Goal: Transaction & Acquisition: Purchase product/service

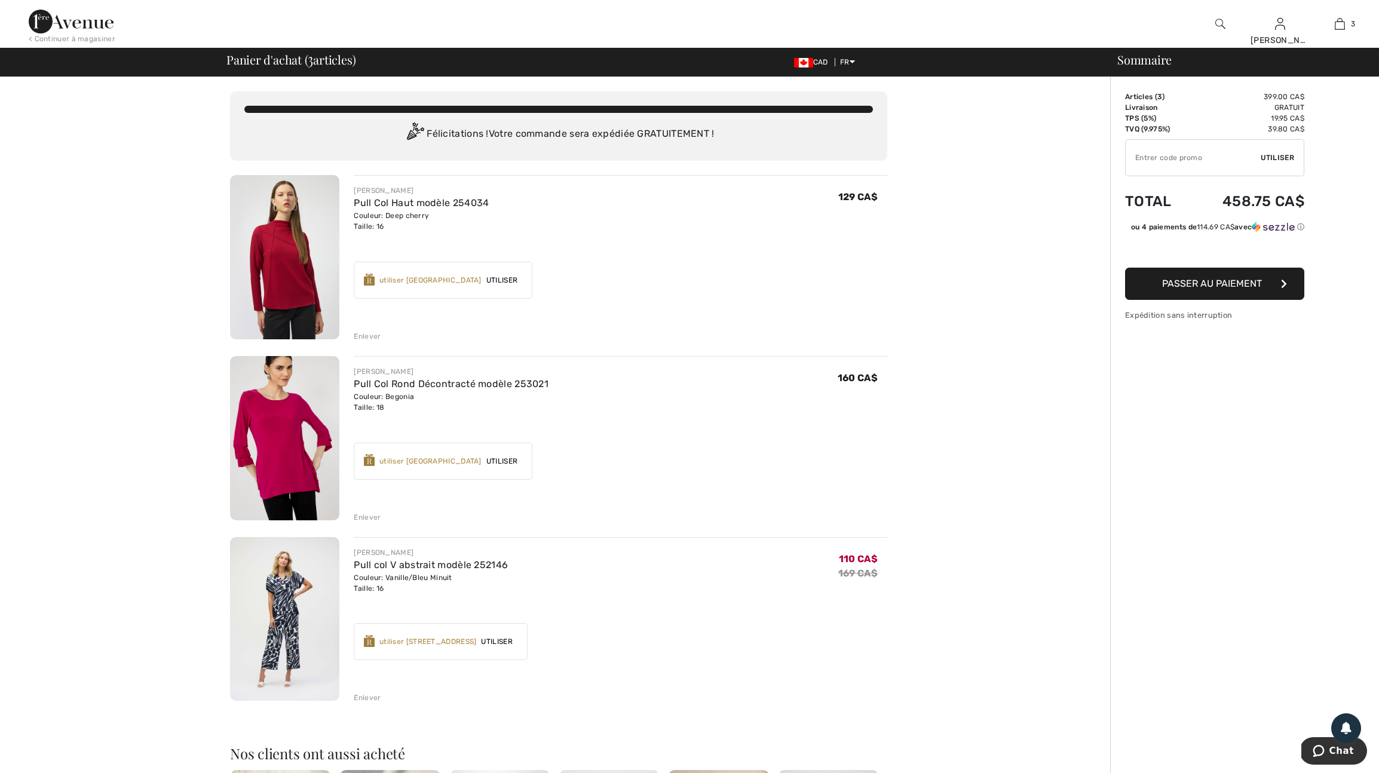
click at [95, 21] on img at bounding box center [71, 22] width 85 height 24
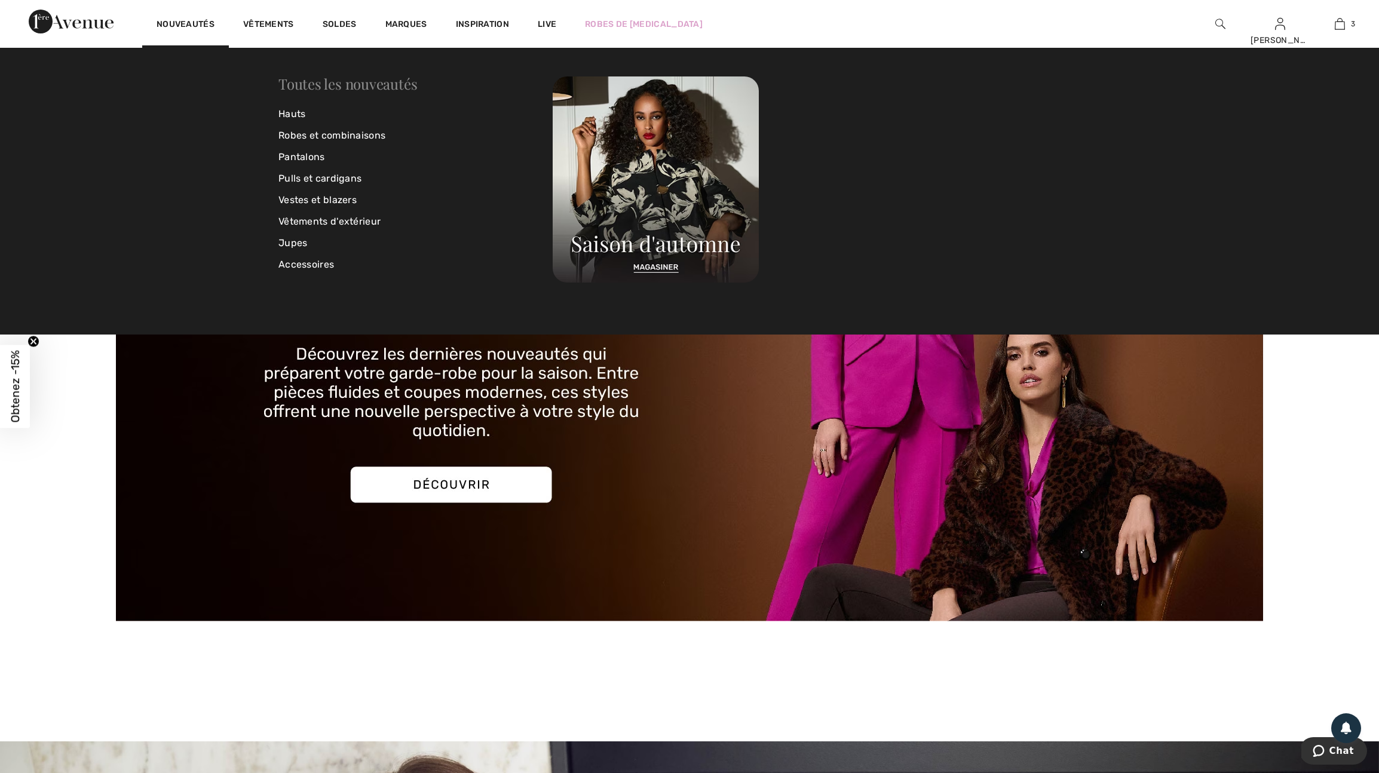
click at [315, 84] on link "Toutes les nouveautés" at bounding box center [347, 83] width 139 height 19
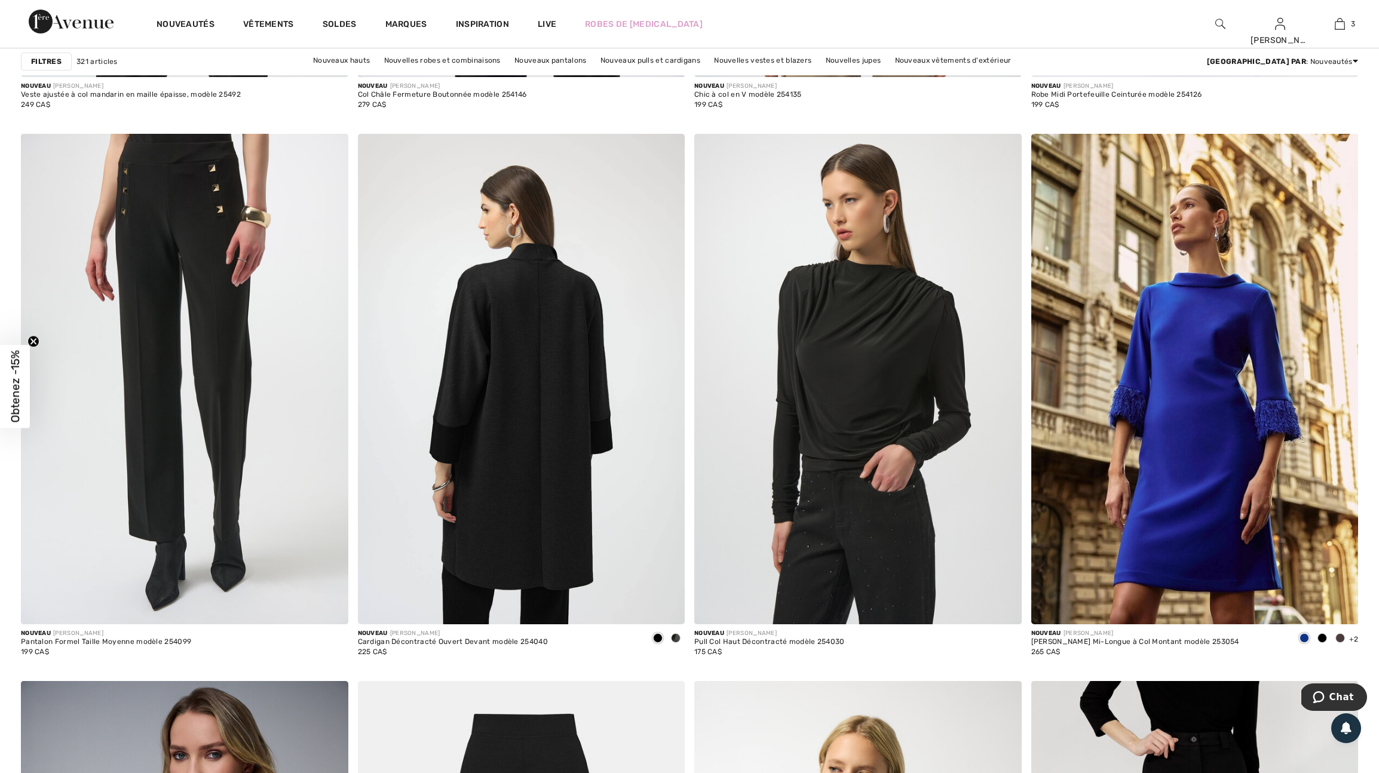
scroll to position [3003, 0]
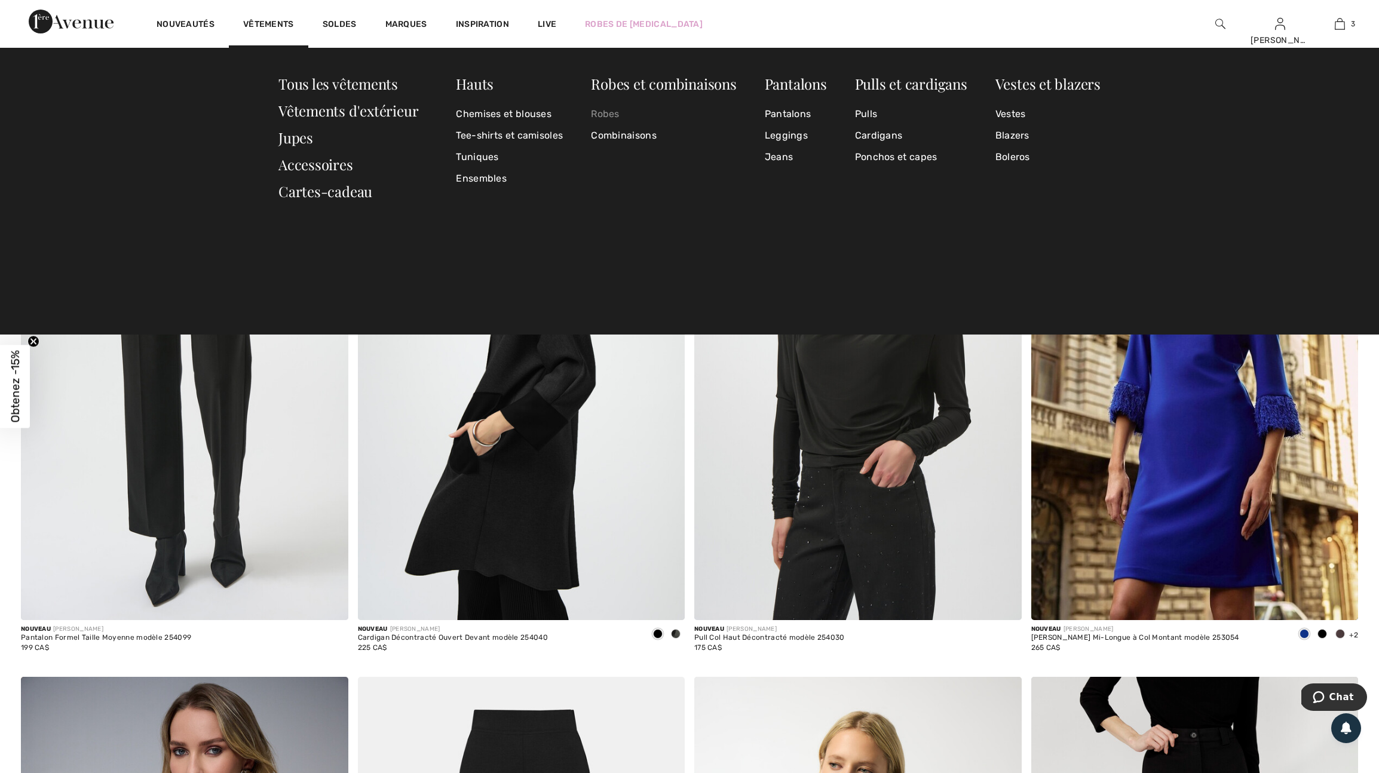
click at [618, 113] on link "Robes" at bounding box center [663, 114] width 145 height 22
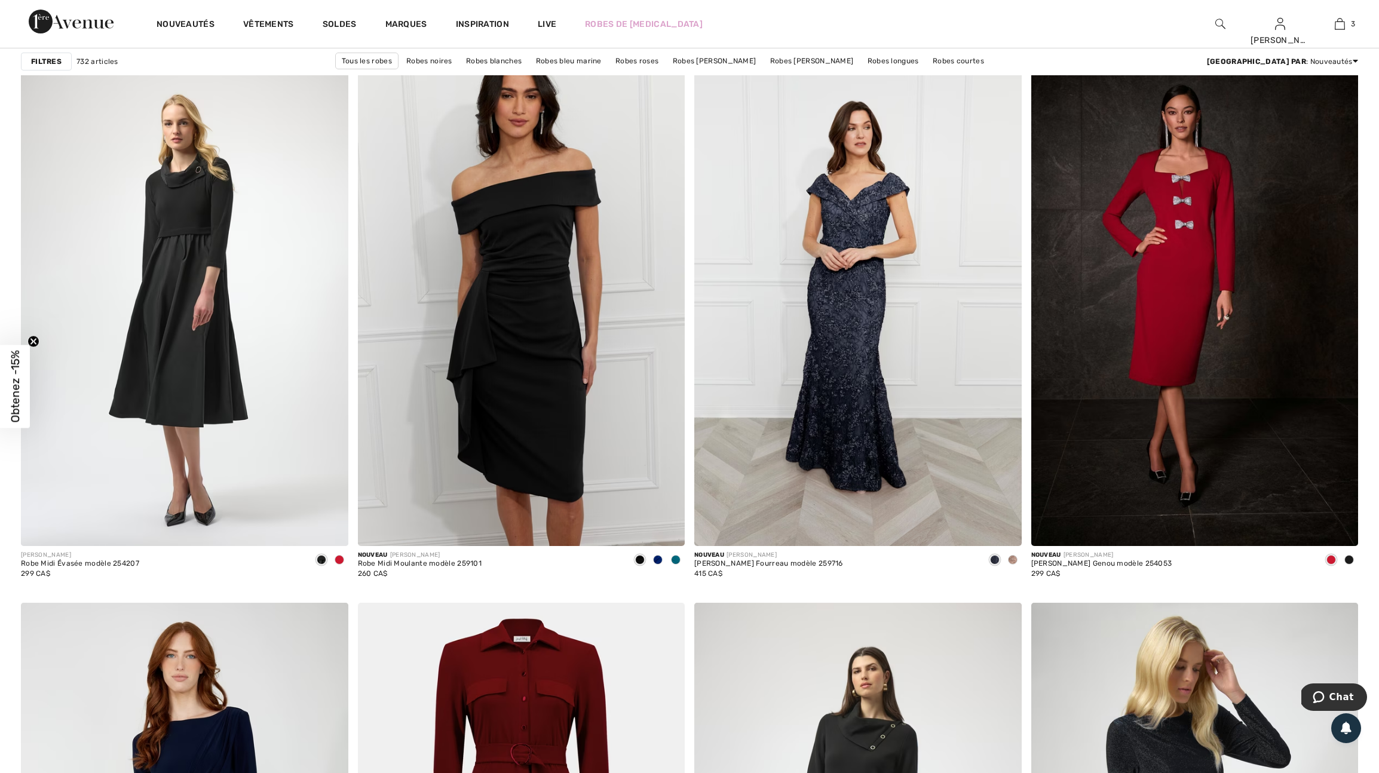
scroll to position [2502, 0]
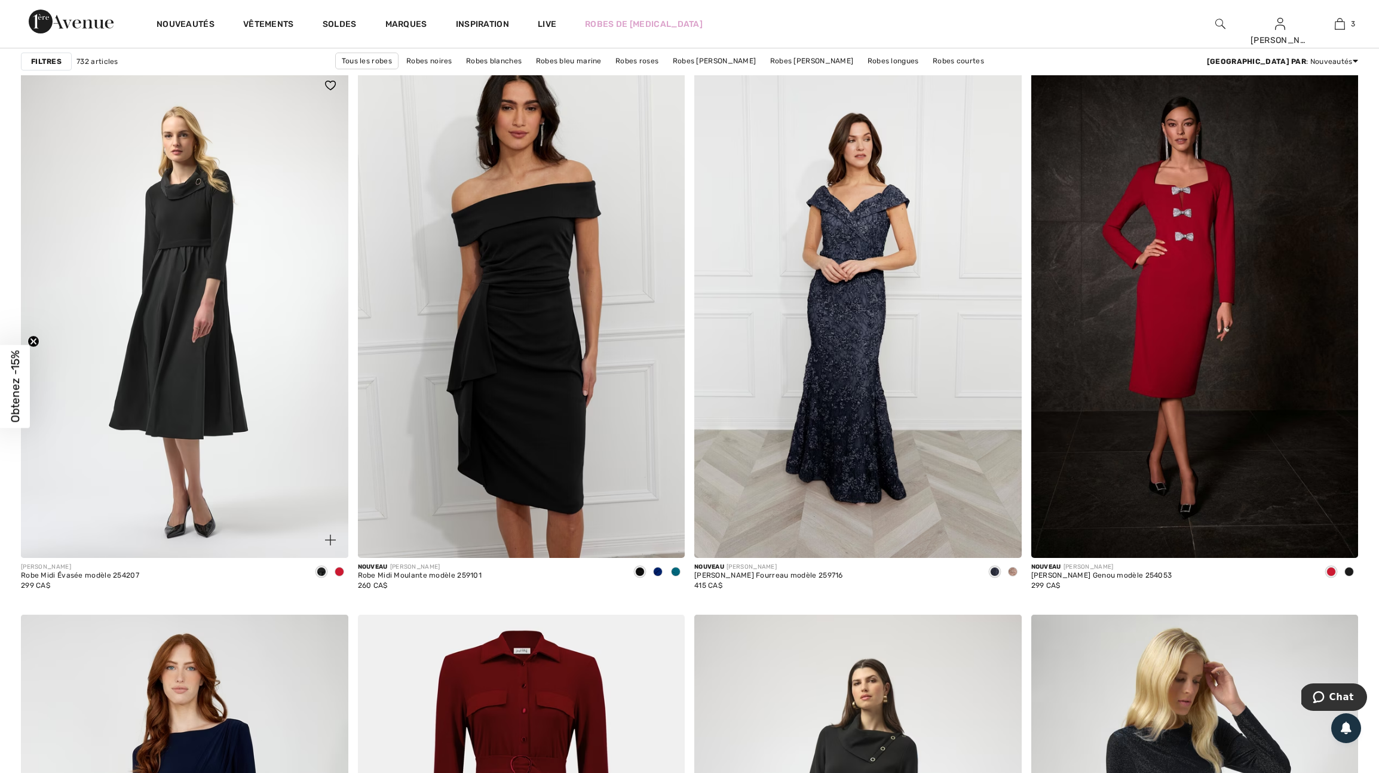
click at [336, 576] on span at bounding box center [340, 572] width 10 height 10
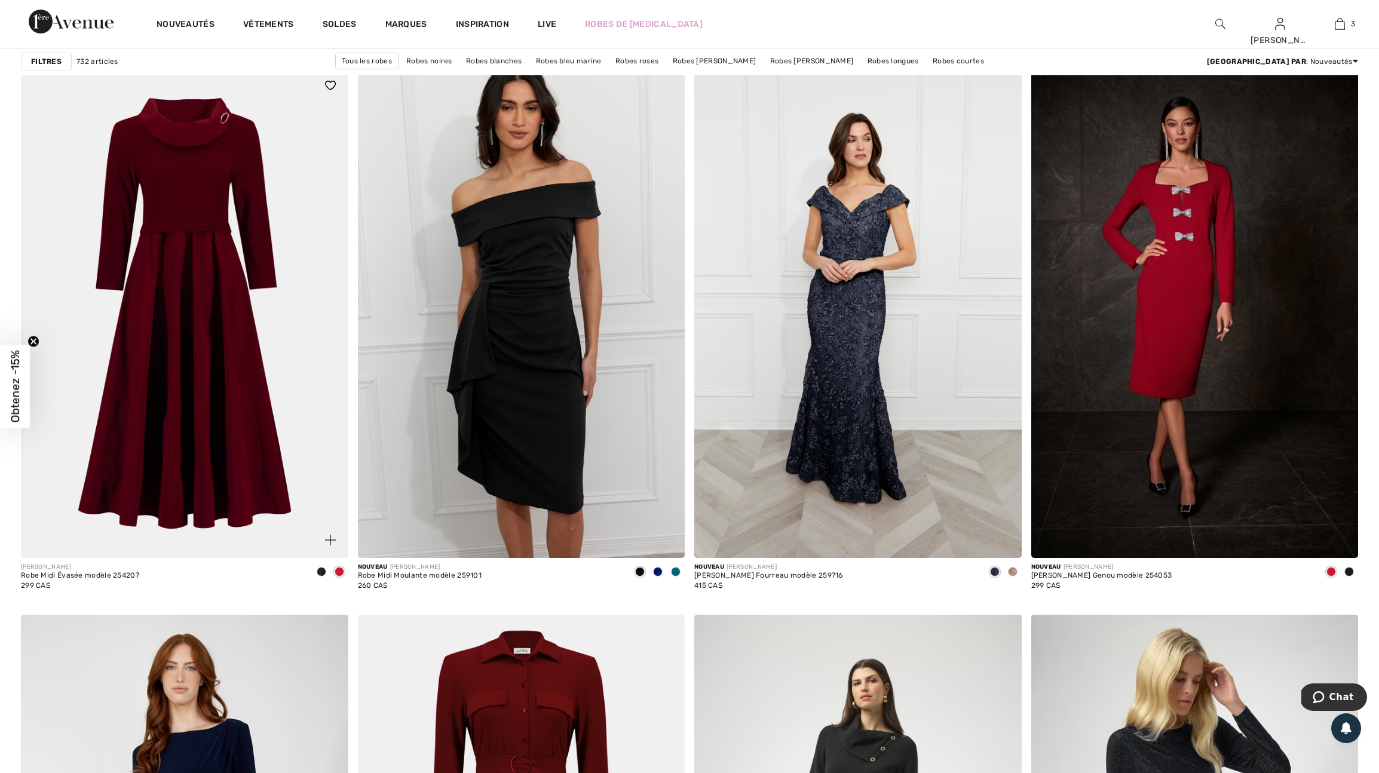
click at [328, 545] on img at bounding box center [330, 540] width 11 height 11
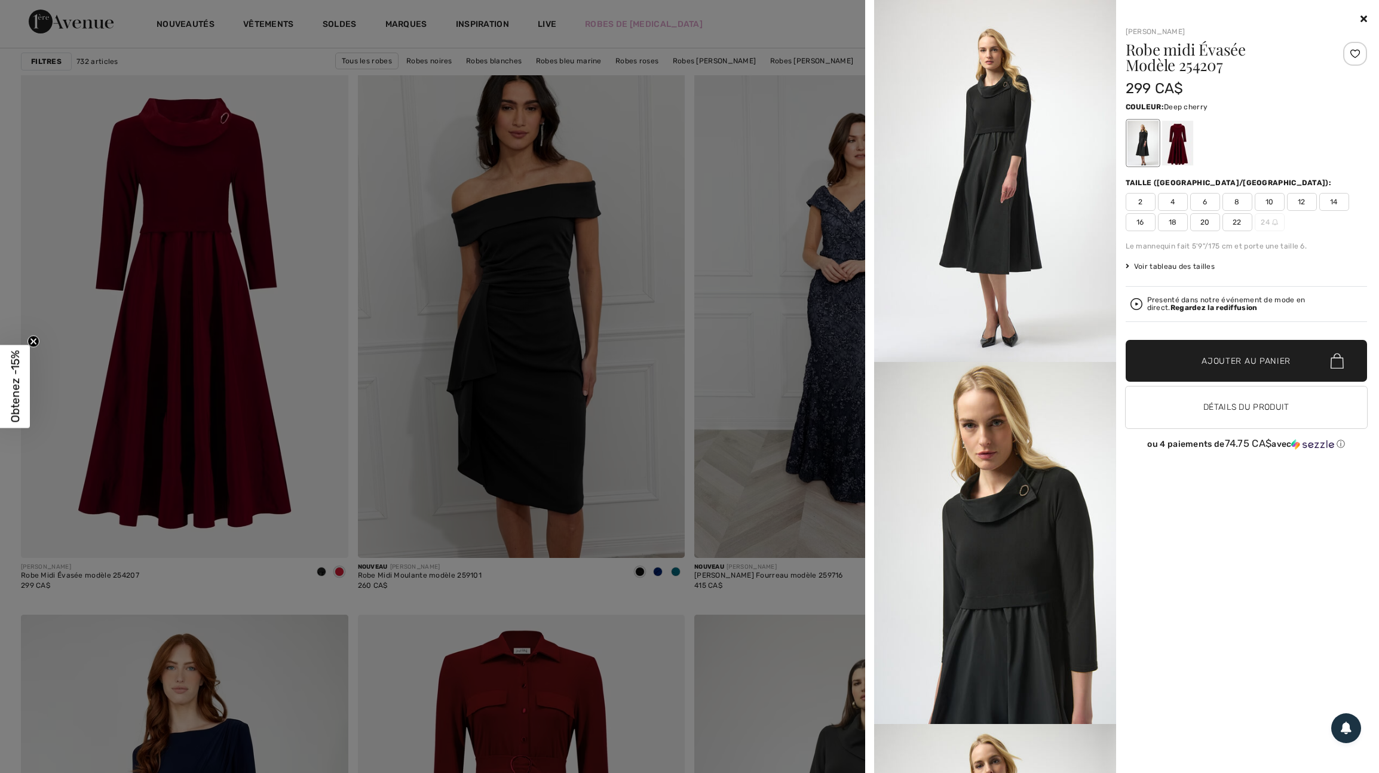
click at [1177, 145] on div at bounding box center [1176, 143] width 31 height 45
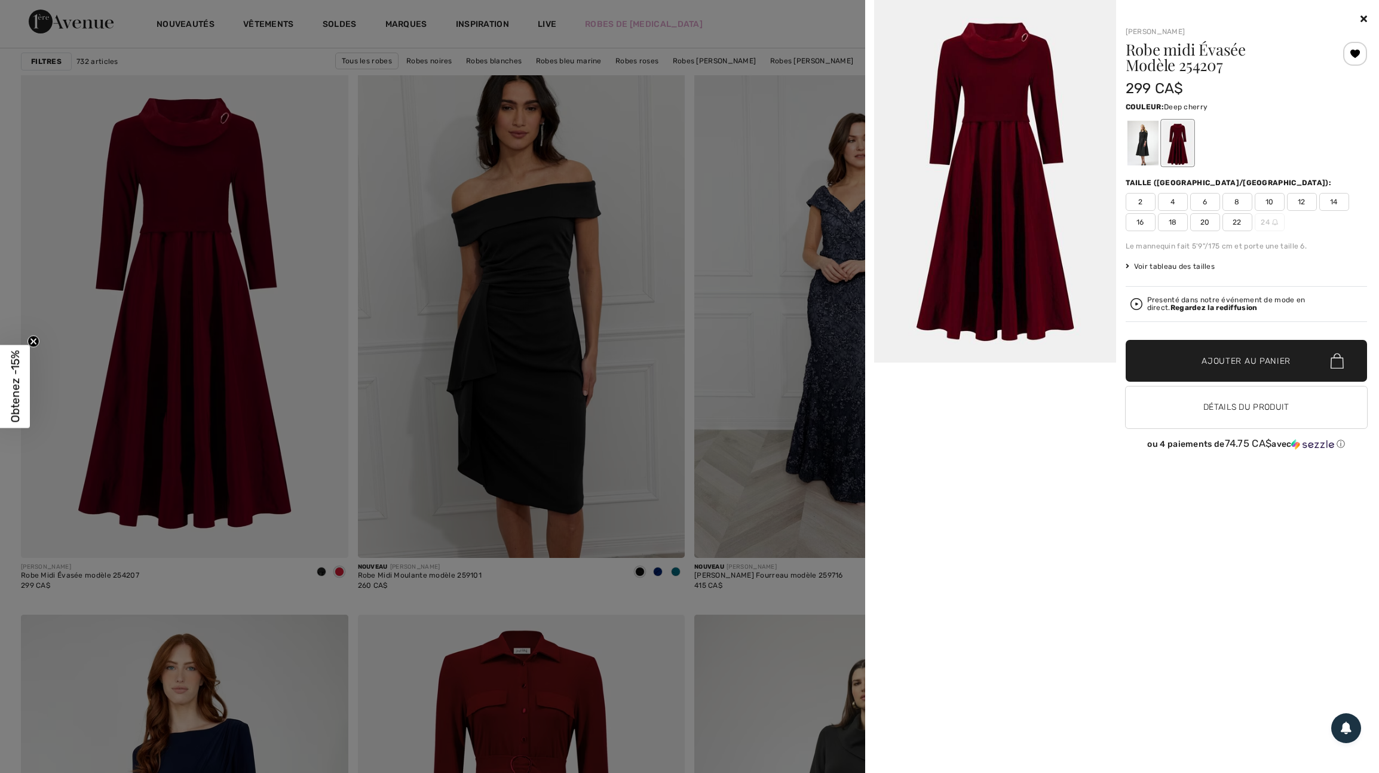
click at [655, 372] on div at bounding box center [689, 386] width 1379 height 773
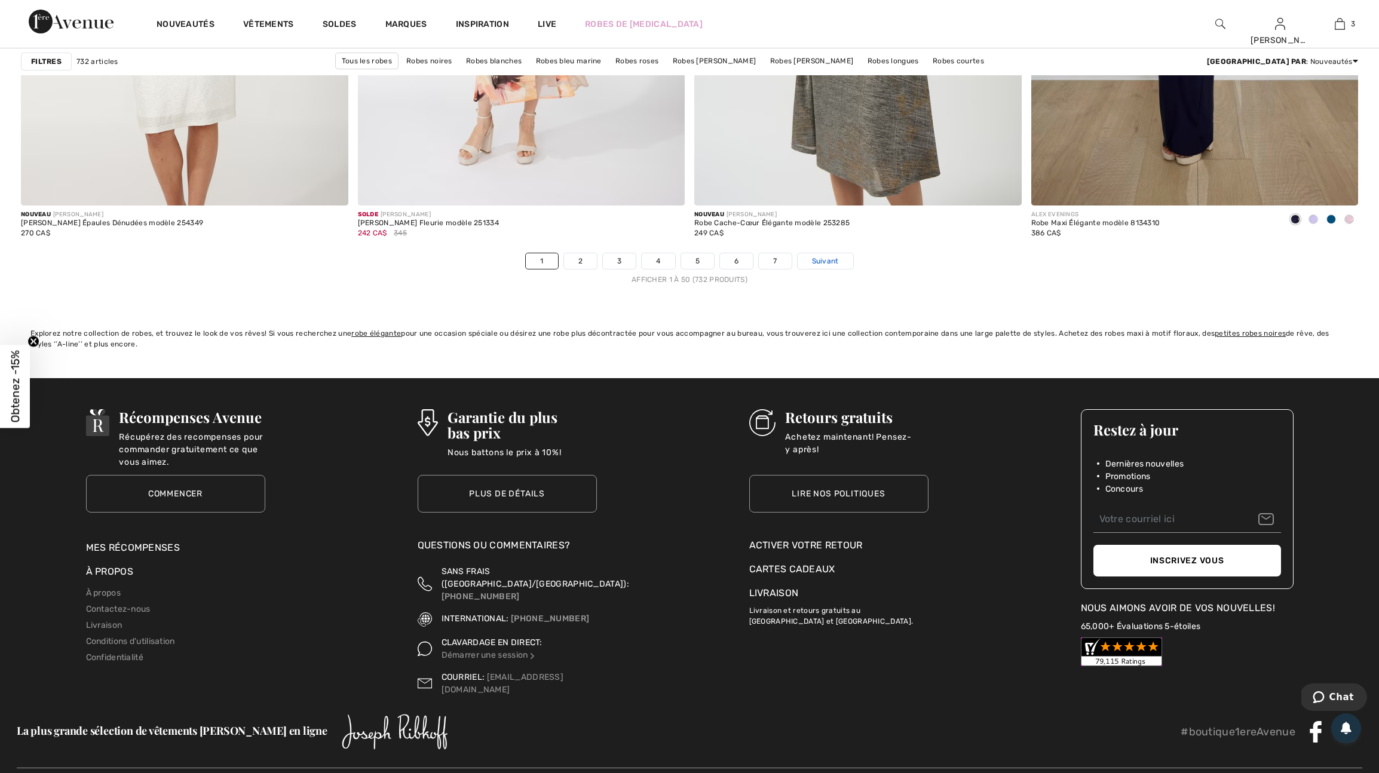
scroll to position [8217, 0]
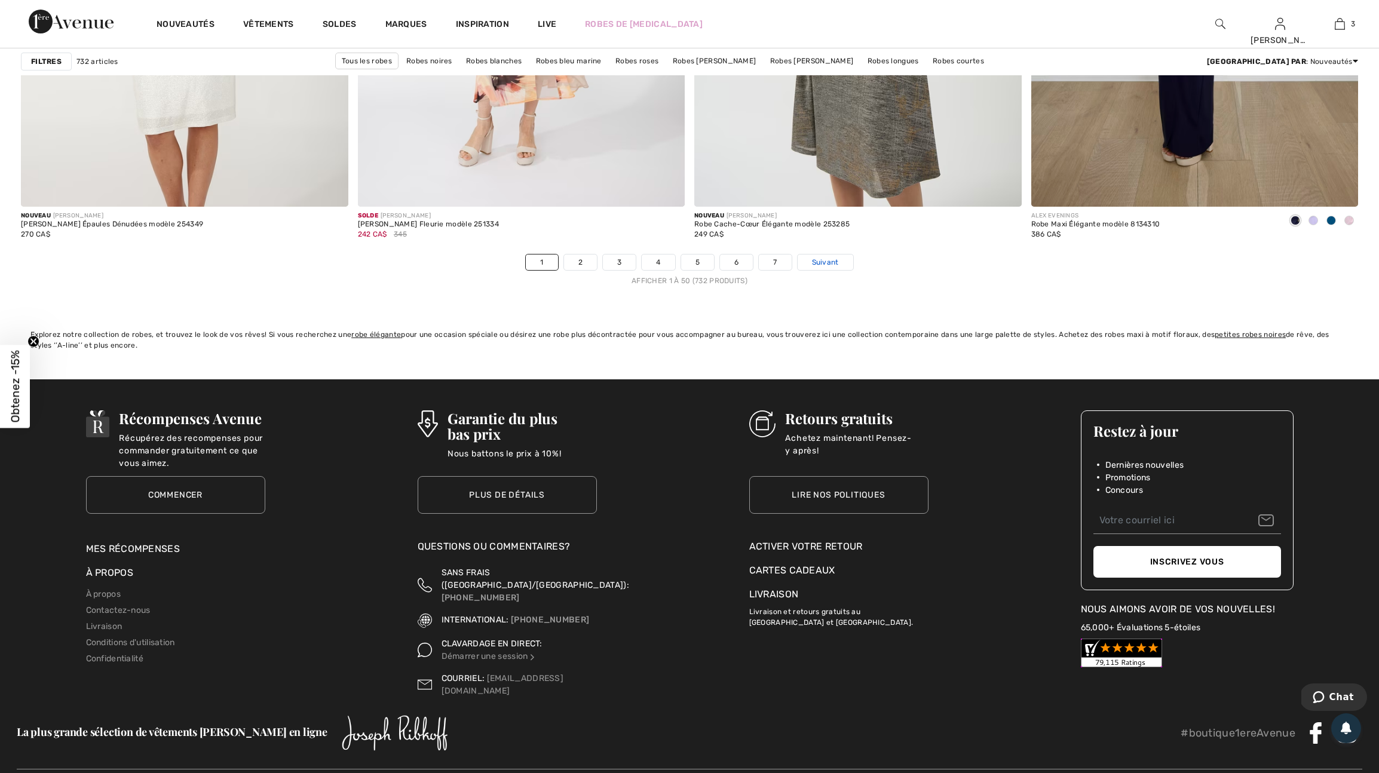
click at [839, 268] on span "Suivant" at bounding box center [825, 262] width 27 height 11
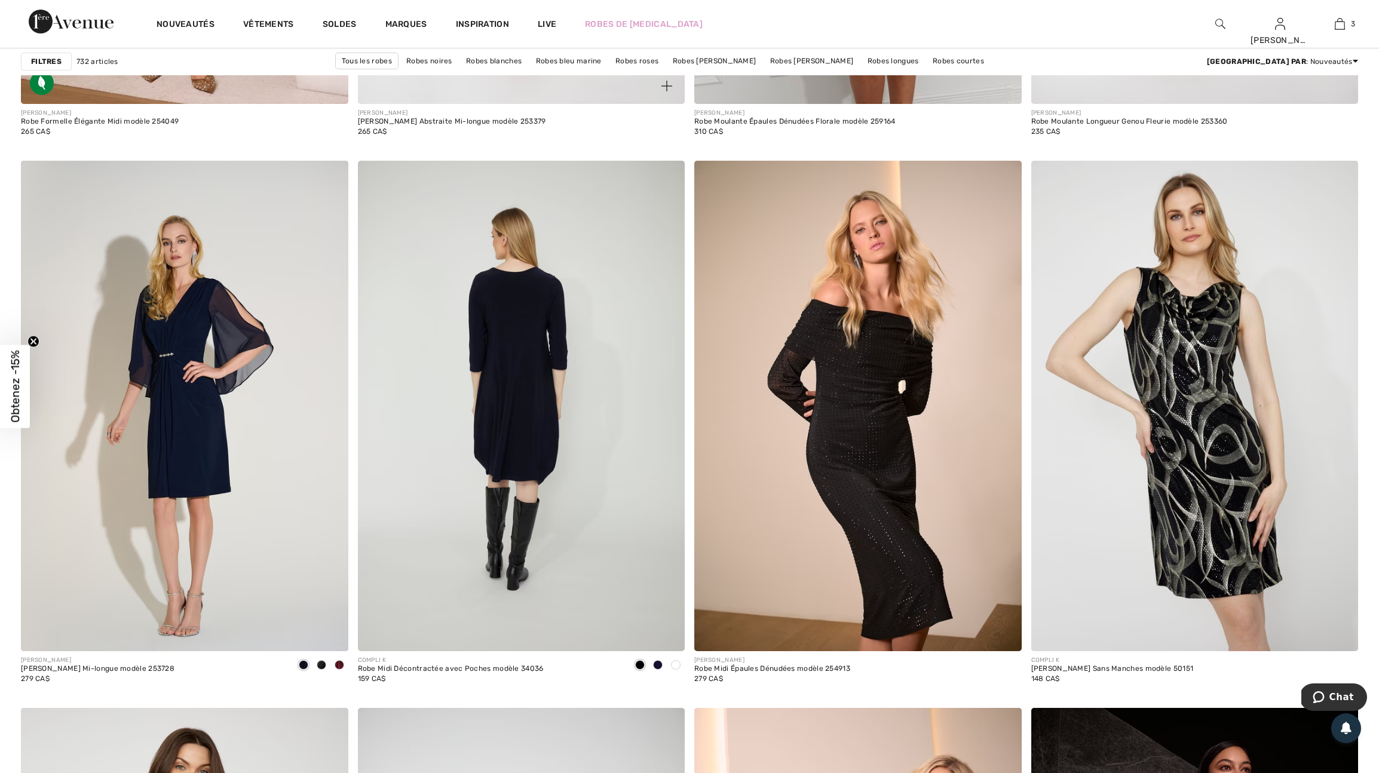
scroll to position [2957, 0]
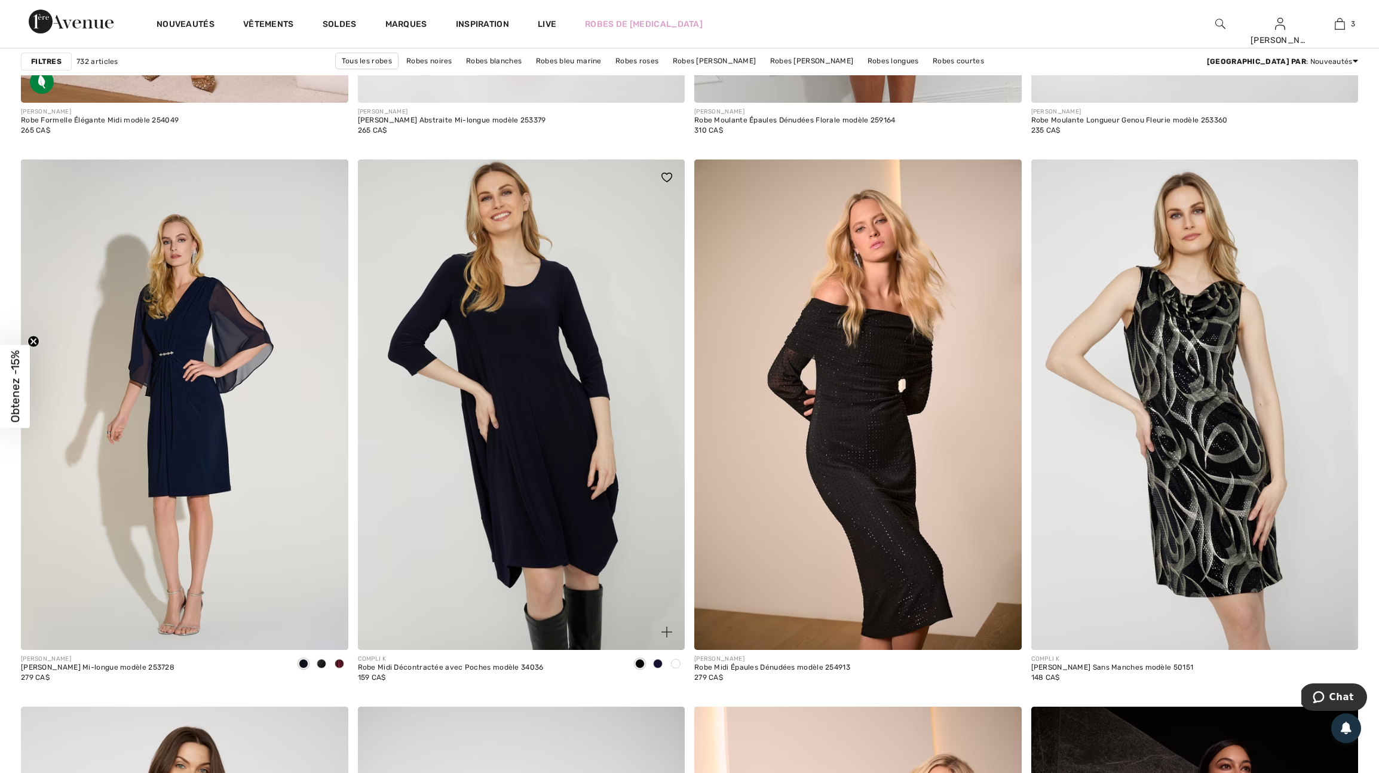
click at [676, 668] on span at bounding box center [676, 664] width 10 height 10
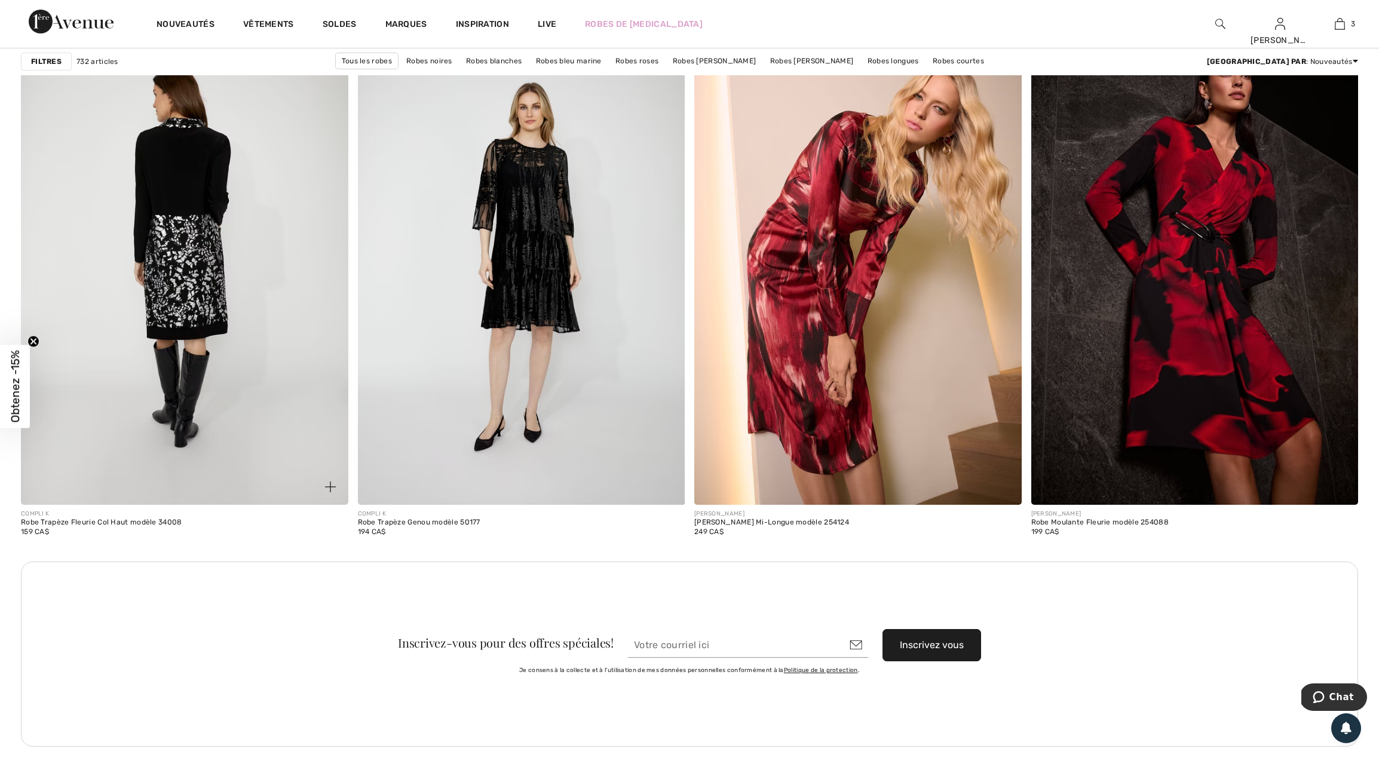
scroll to position [3654, 0]
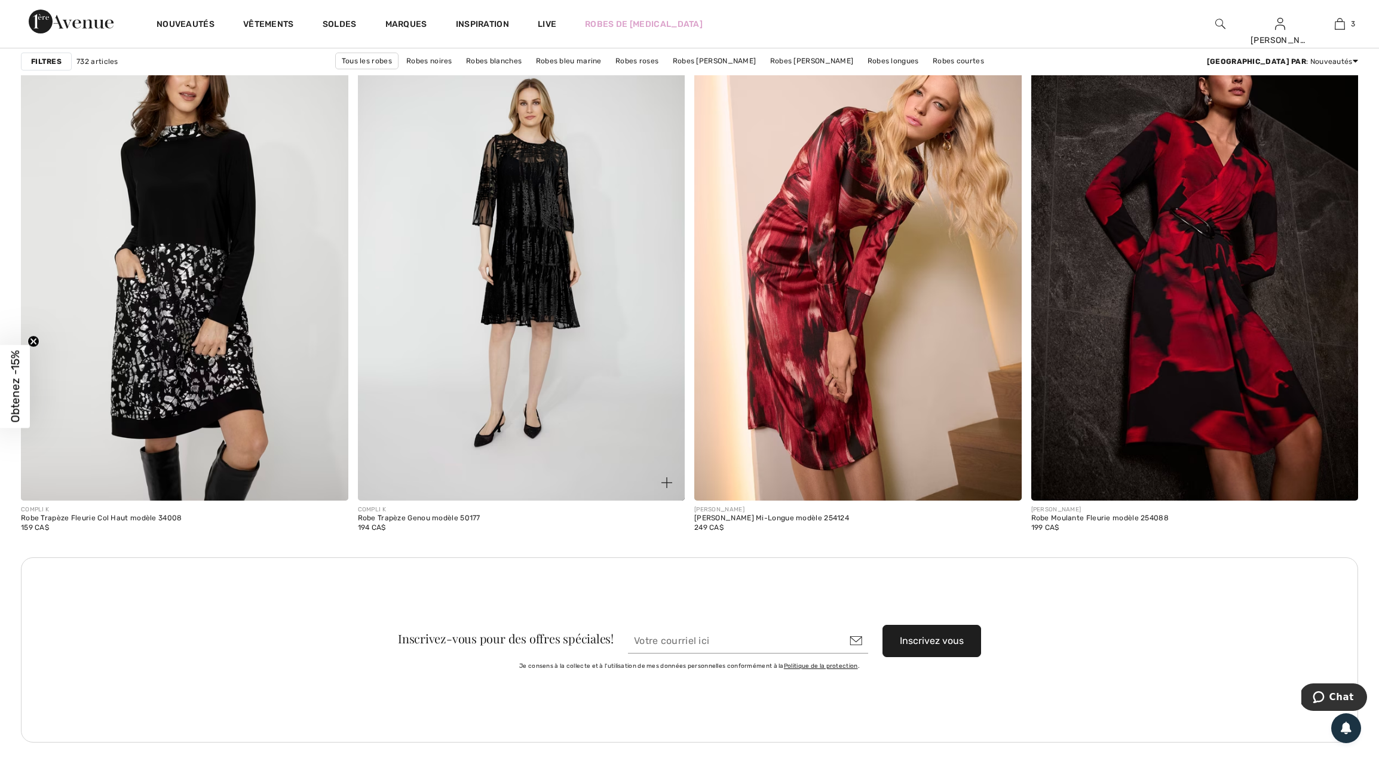
click at [668, 488] on img at bounding box center [666, 482] width 11 height 11
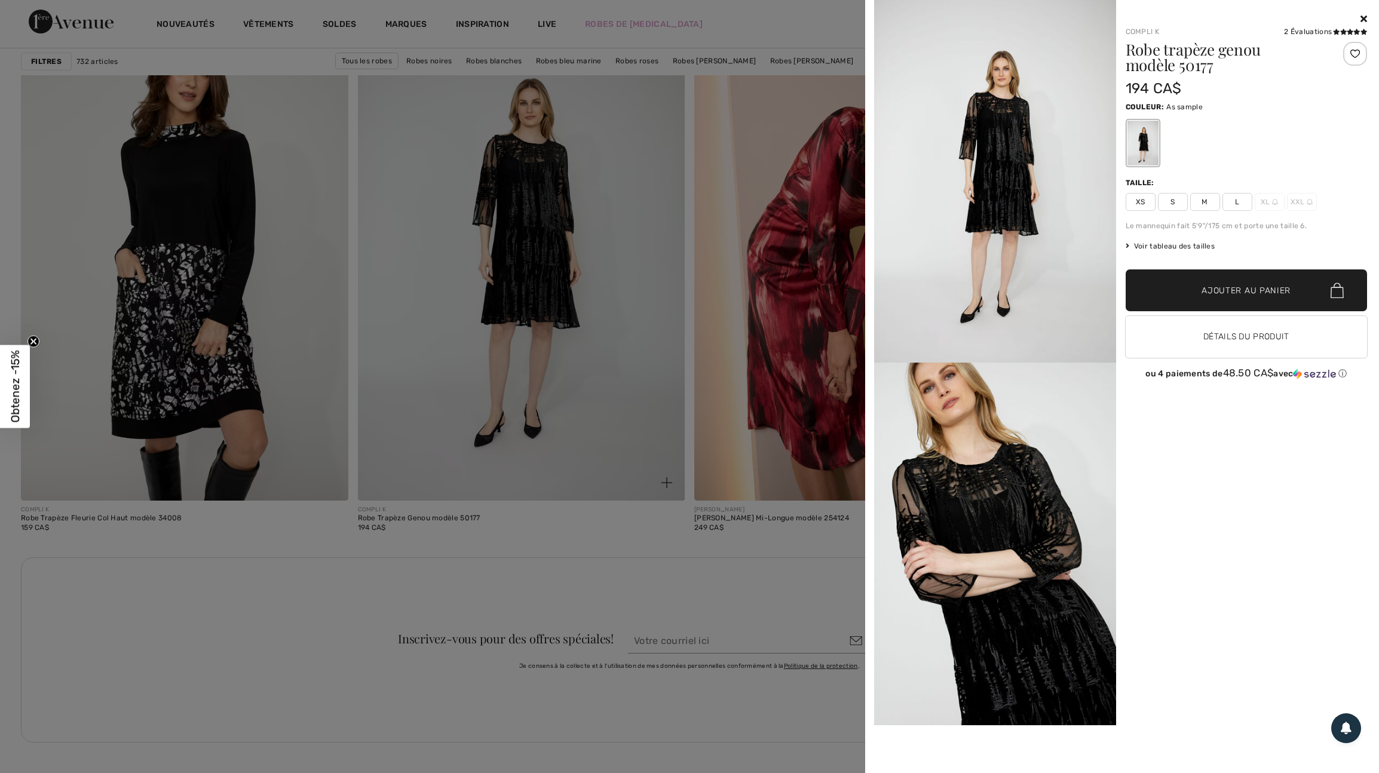
click at [668, 504] on div at bounding box center [689, 386] width 1379 height 773
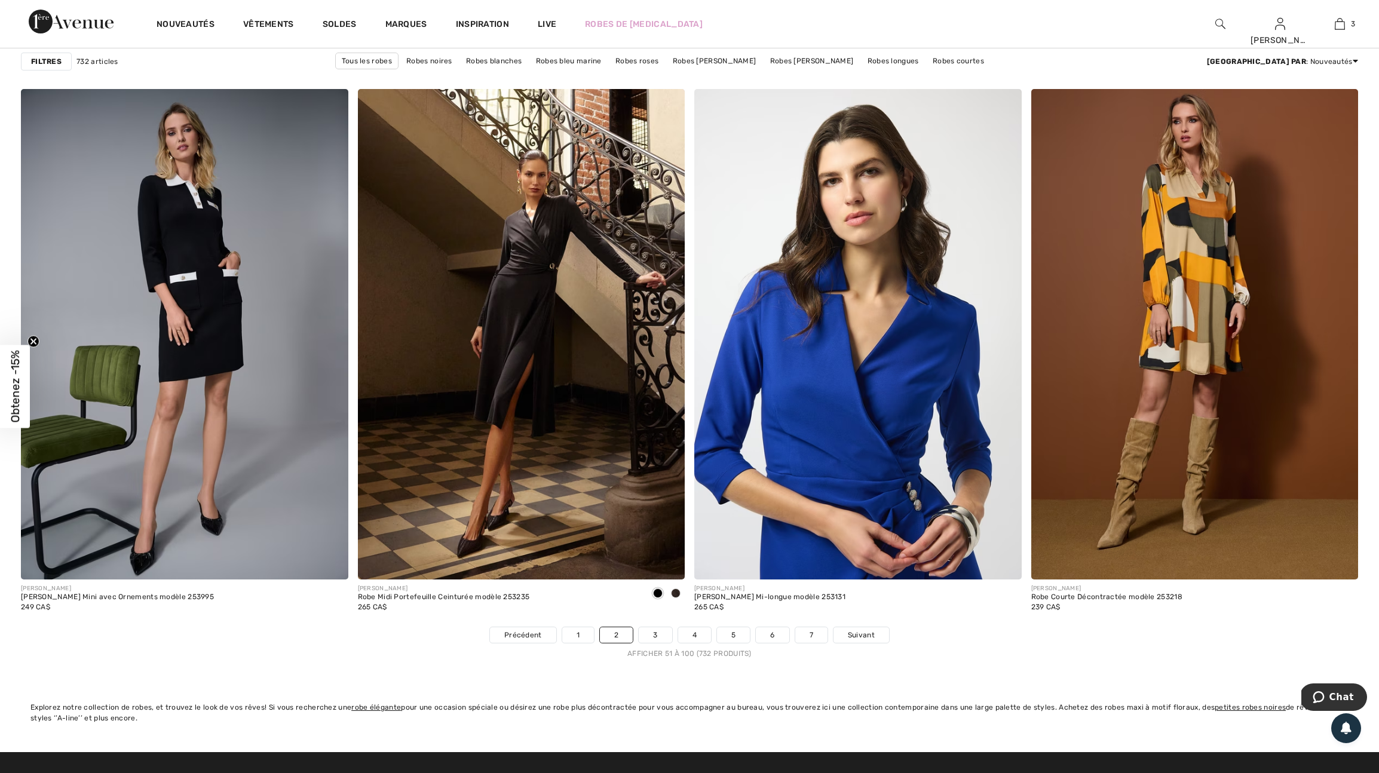
scroll to position [7880, 0]
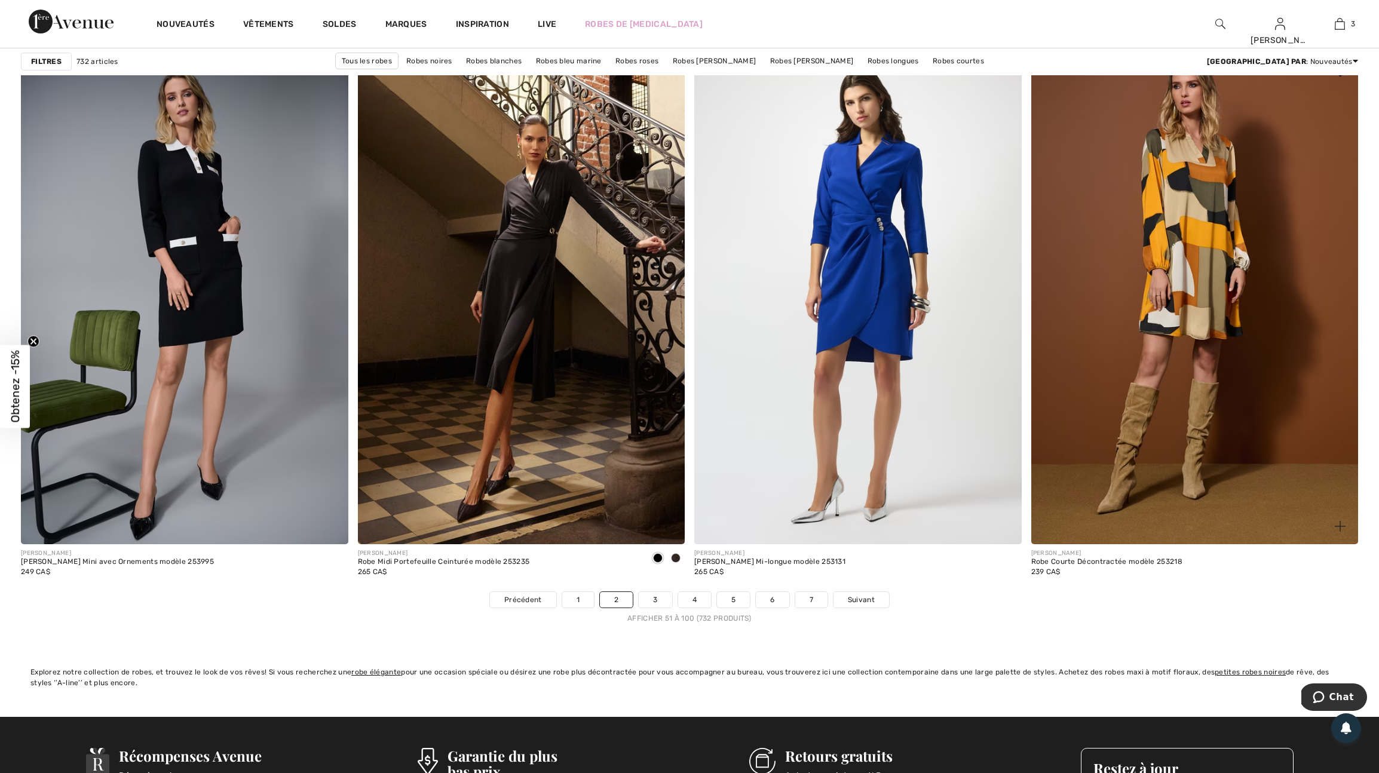
click at [1342, 76] on img at bounding box center [1339, 72] width 11 height 10
click at [1339, 76] on img at bounding box center [1339, 72] width 11 height 10
click at [1338, 76] on img at bounding box center [1339, 72] width 11 height 10
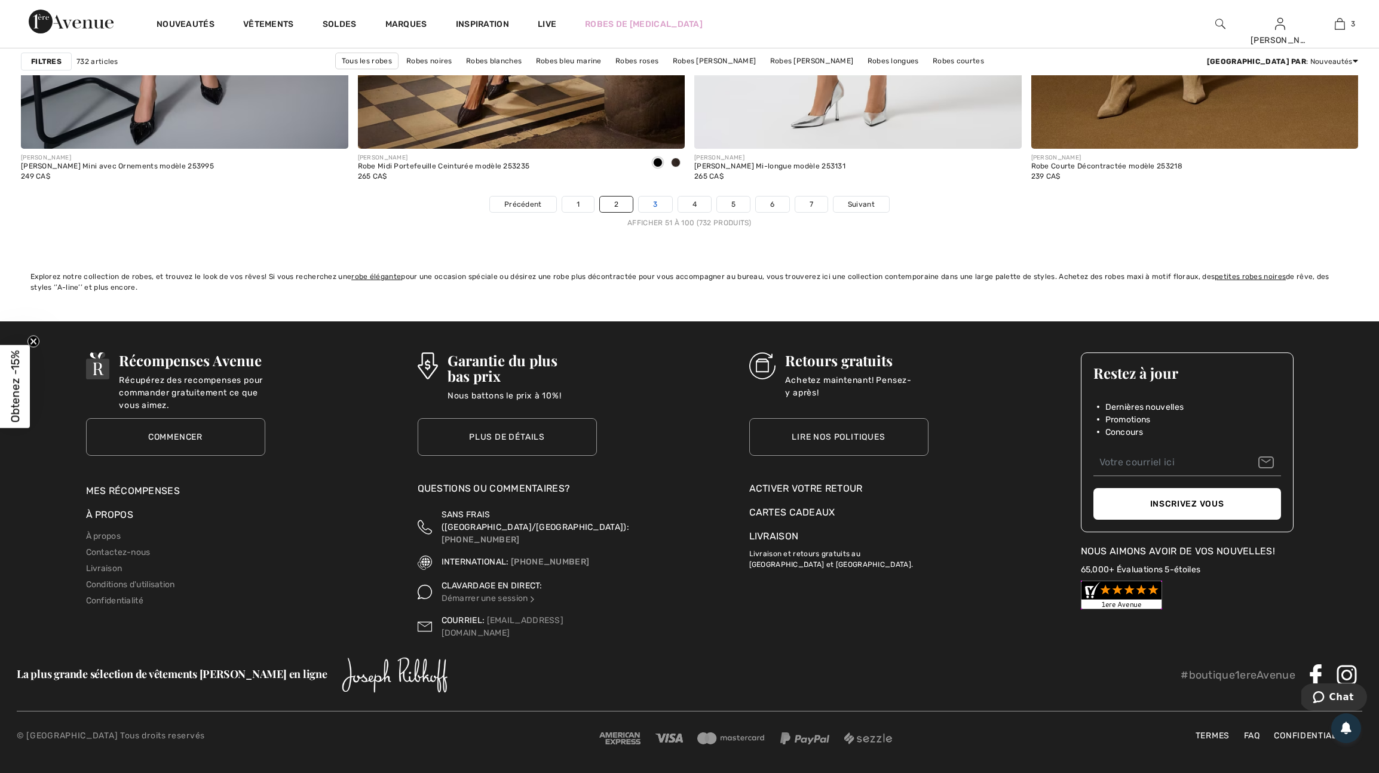
scroll to position [8286, 0]
click at [648, 212] on link "3" at bounding box center [655, 205] width 33 height 16
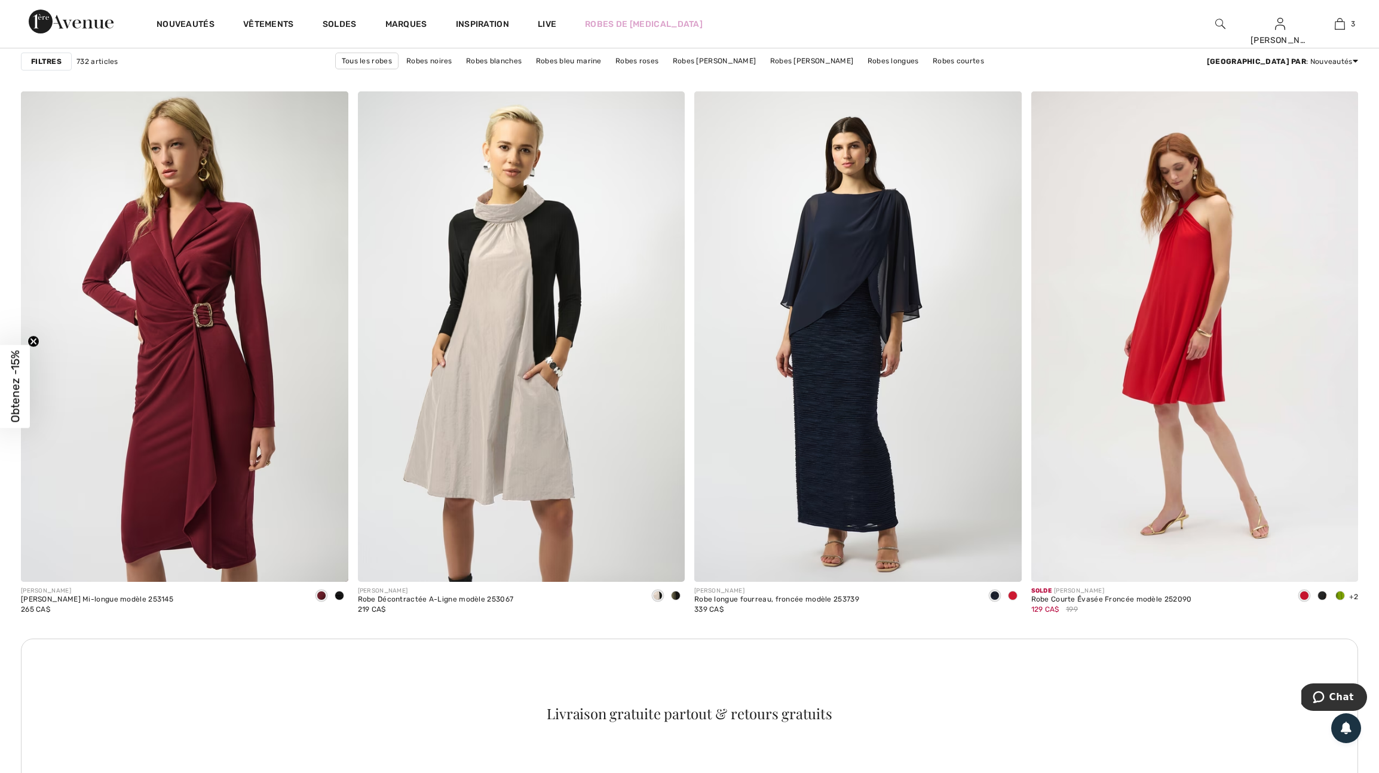
scroll to position [1693, 0]
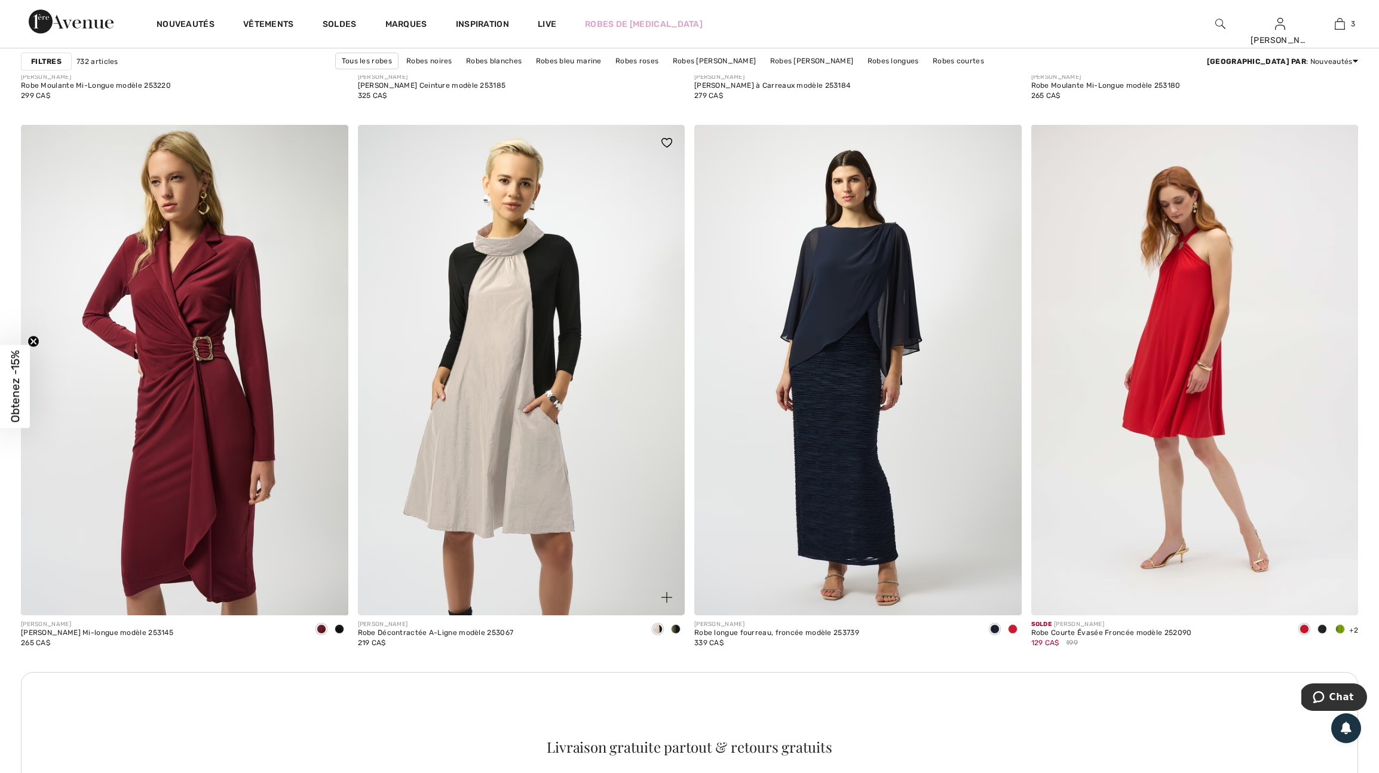
click at [665, 603] on img at bounding box center [666, 597] width 11 height 11
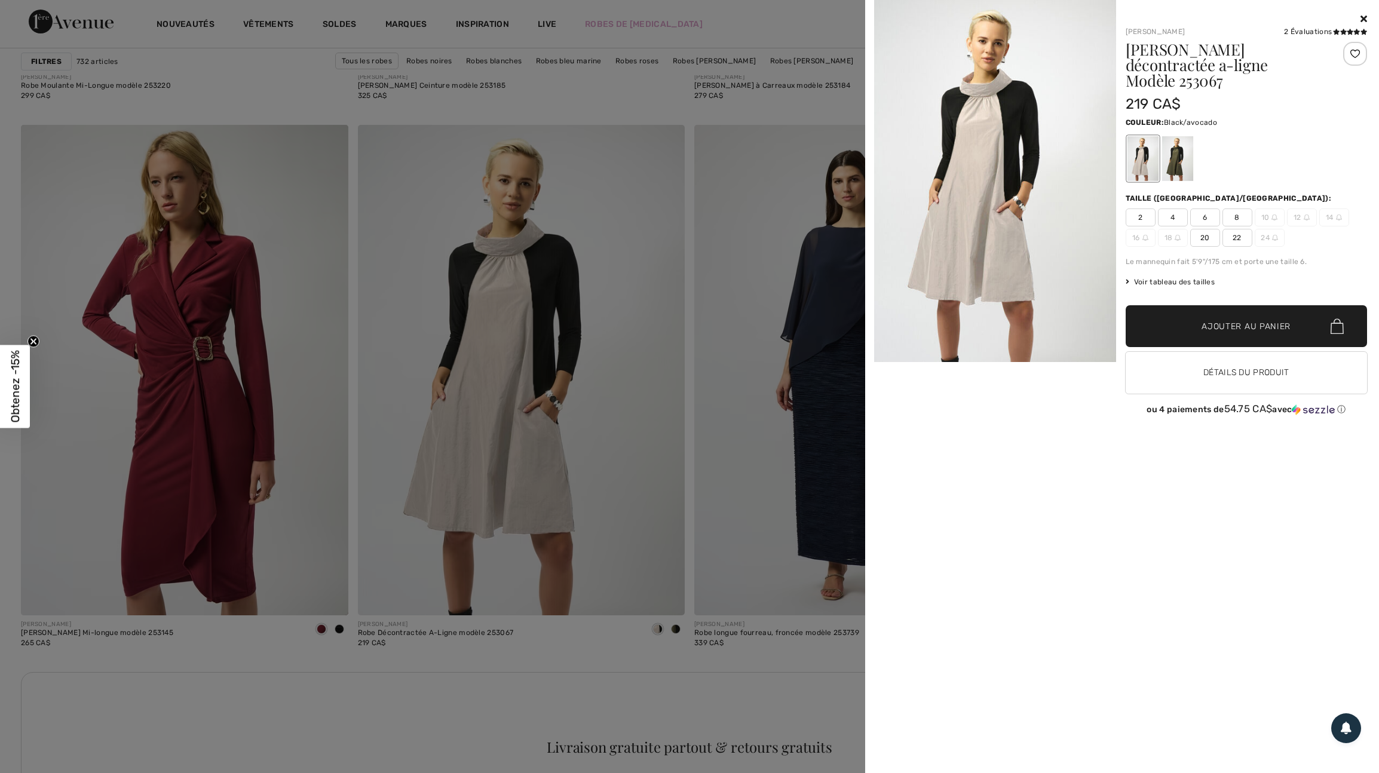
click at [1177, 146] on div at bounding box center [1176, 158] width 31 height 45
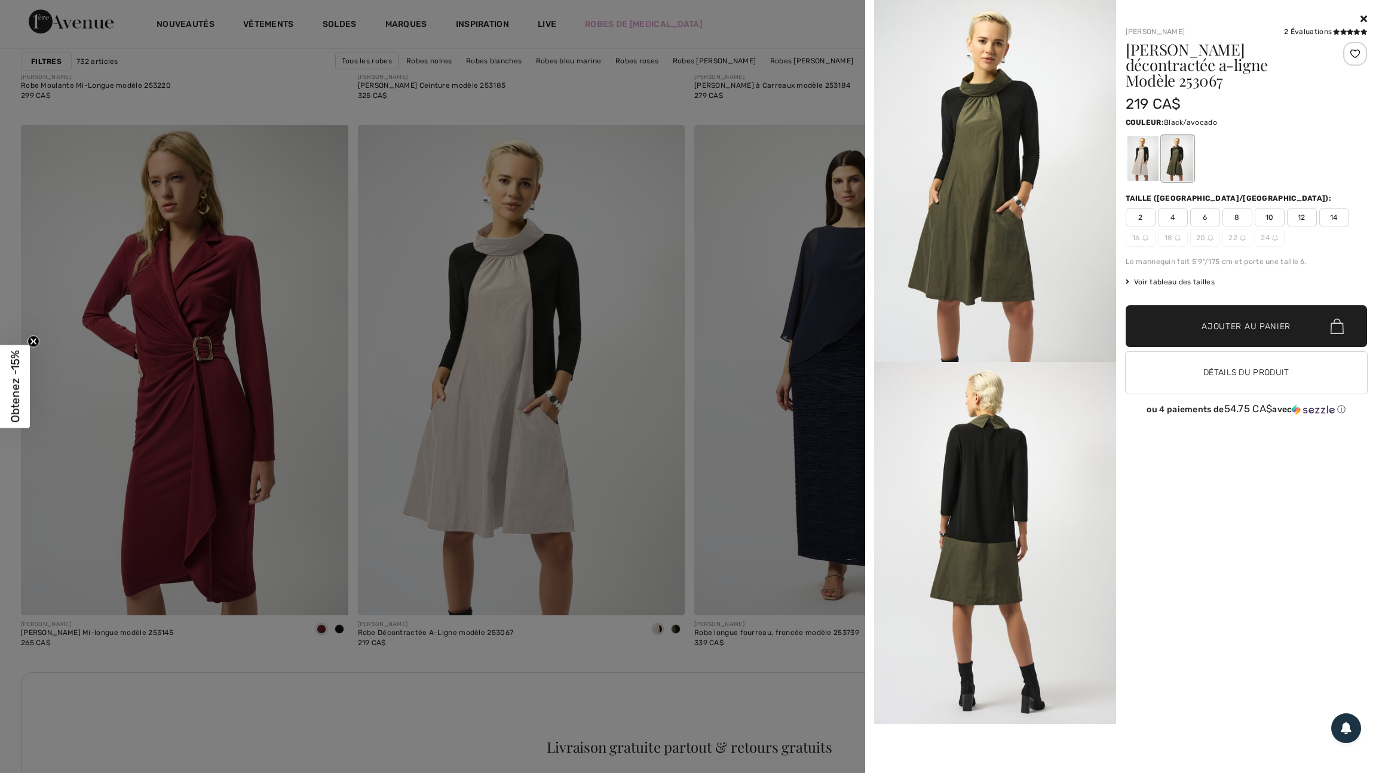
click at [750, 331] on div at bounding box center [689, 386] width 1379 height 773
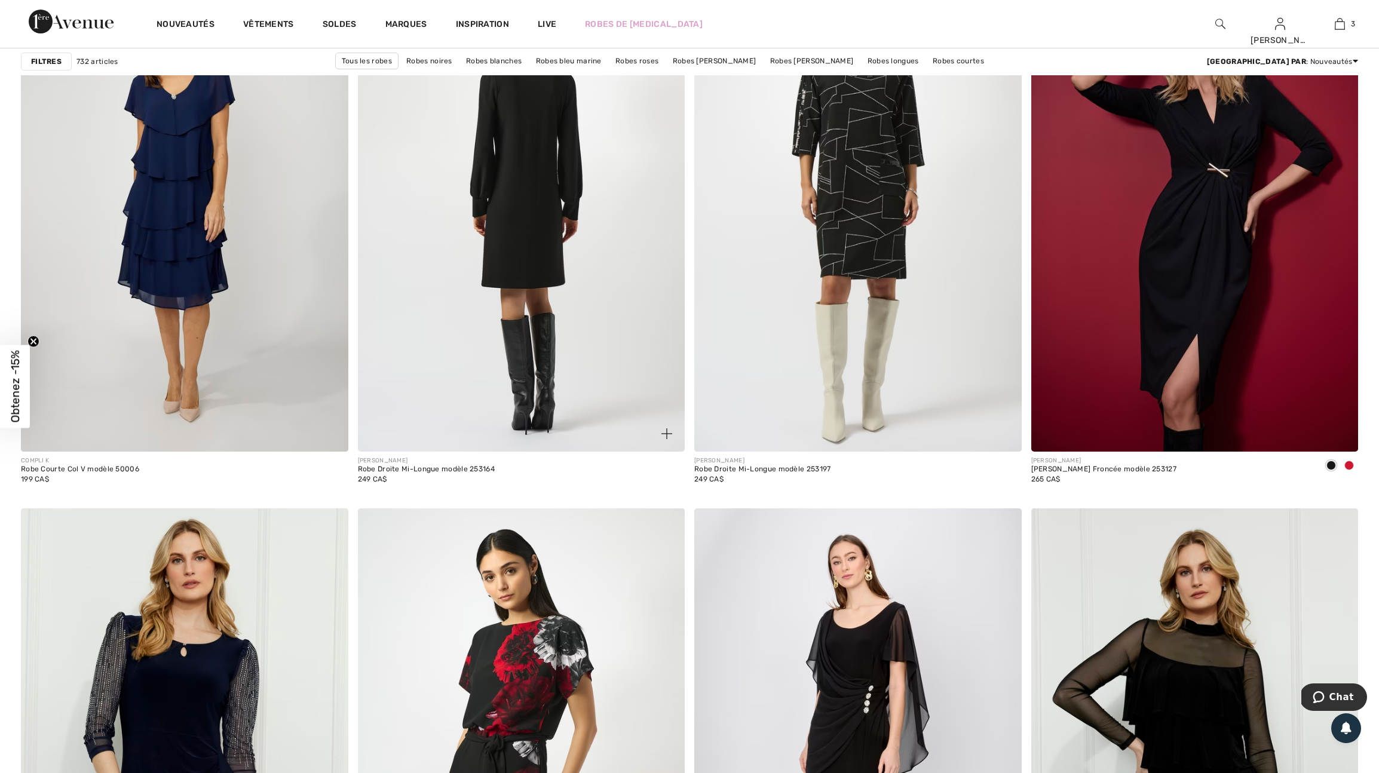
scroll to position [3163, 0]
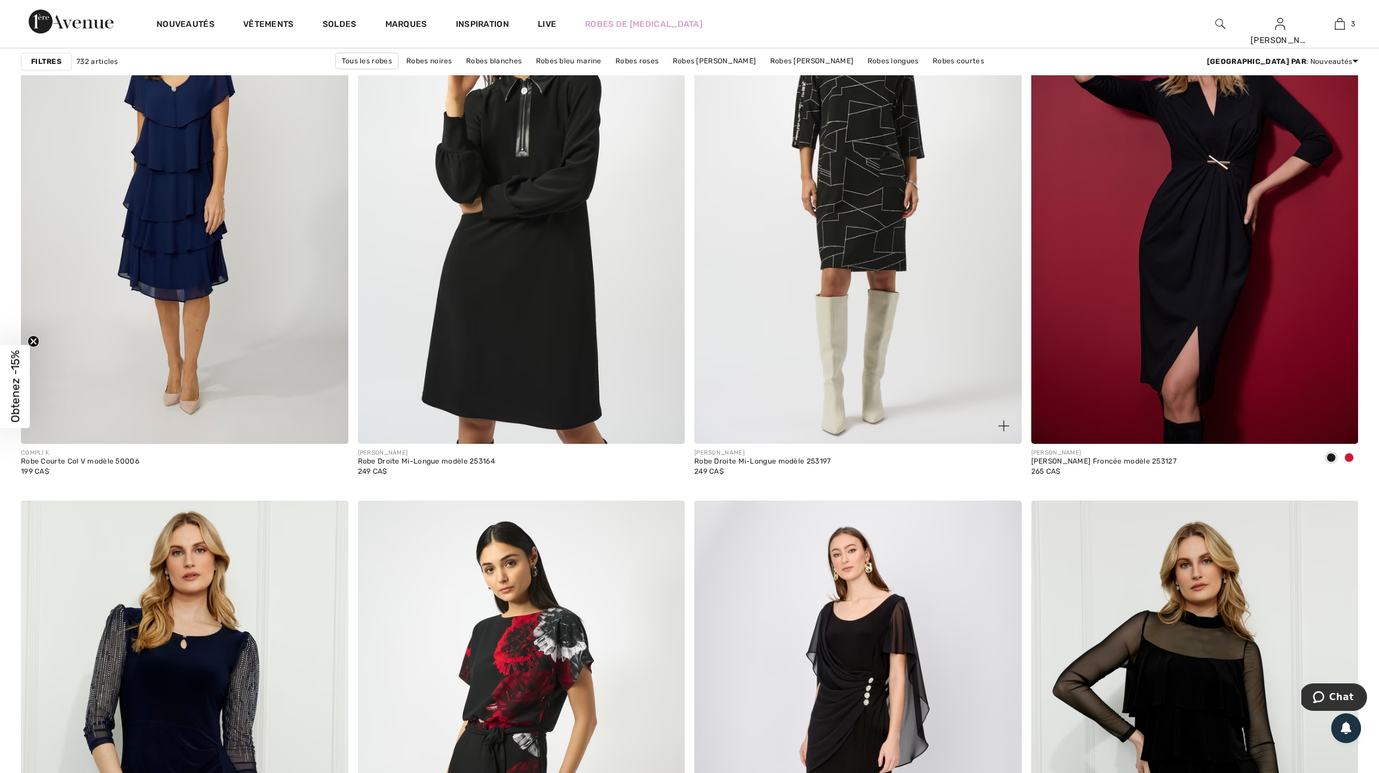
click at [1002, 431] on img at bounding box center [1003, 426] width 11 height 11
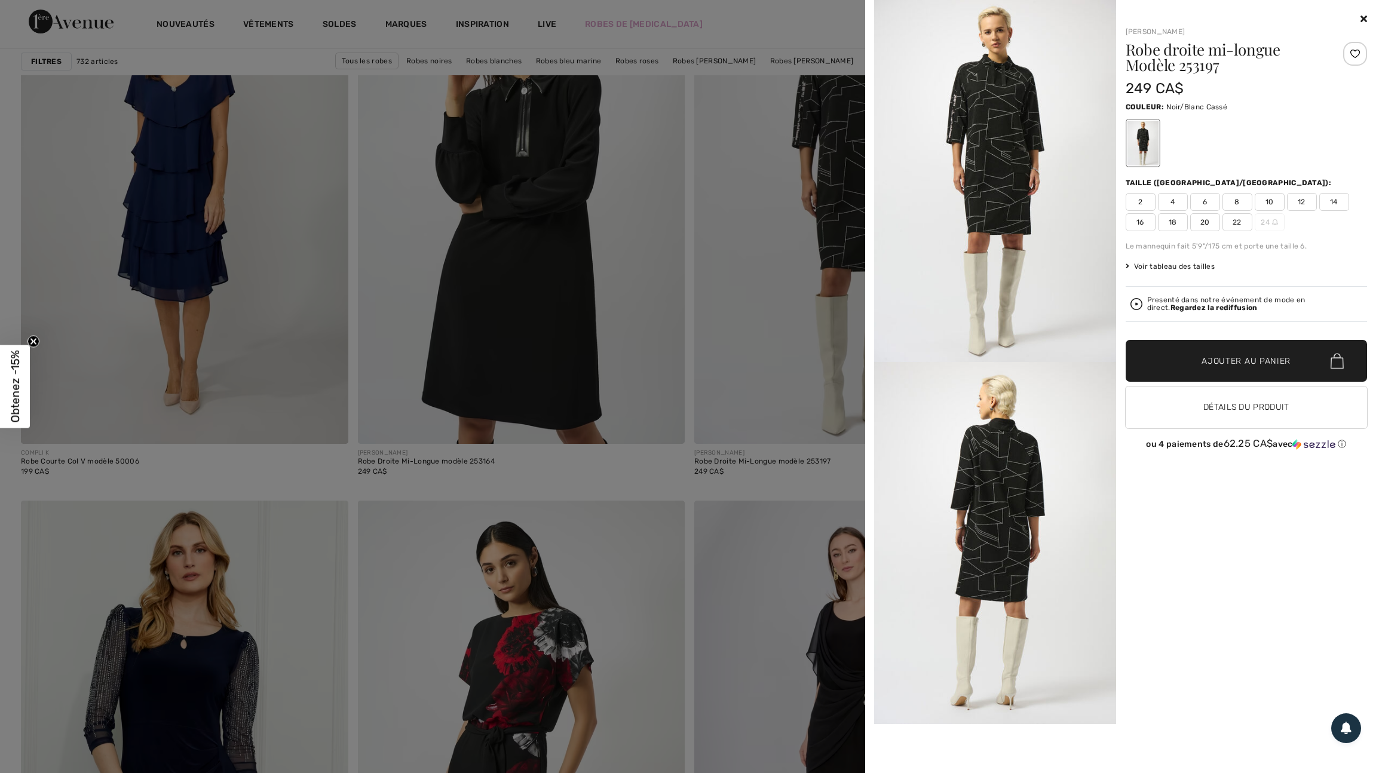
click at [1142, 229] on span "16" at bounding box center [1140, 222] width 30 height 18
click at [1352, 53] on div at bounding box center [1355, 54] width 24 height 24
click at [729, 314] on div at bounding box center [689, 386] width 1379 height 773
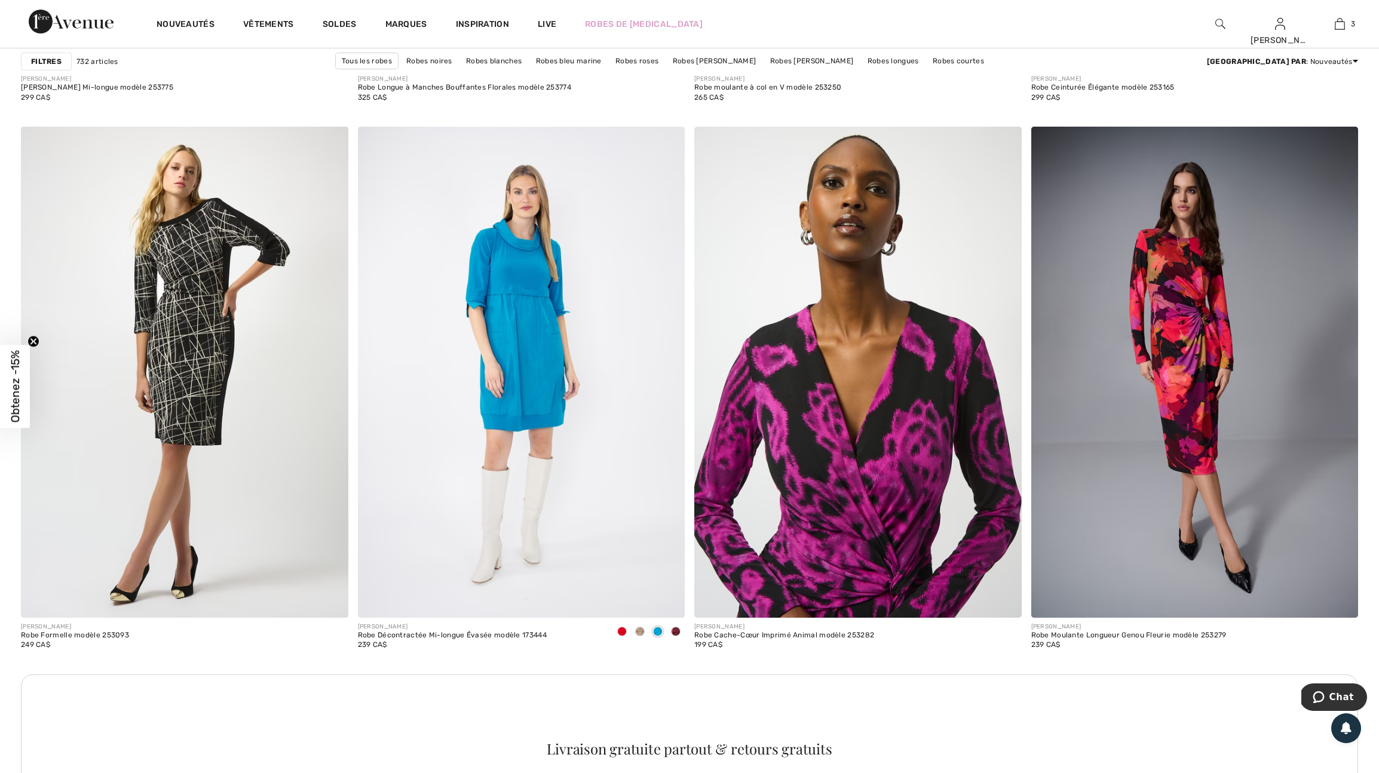
scroll to position [5963, 0]
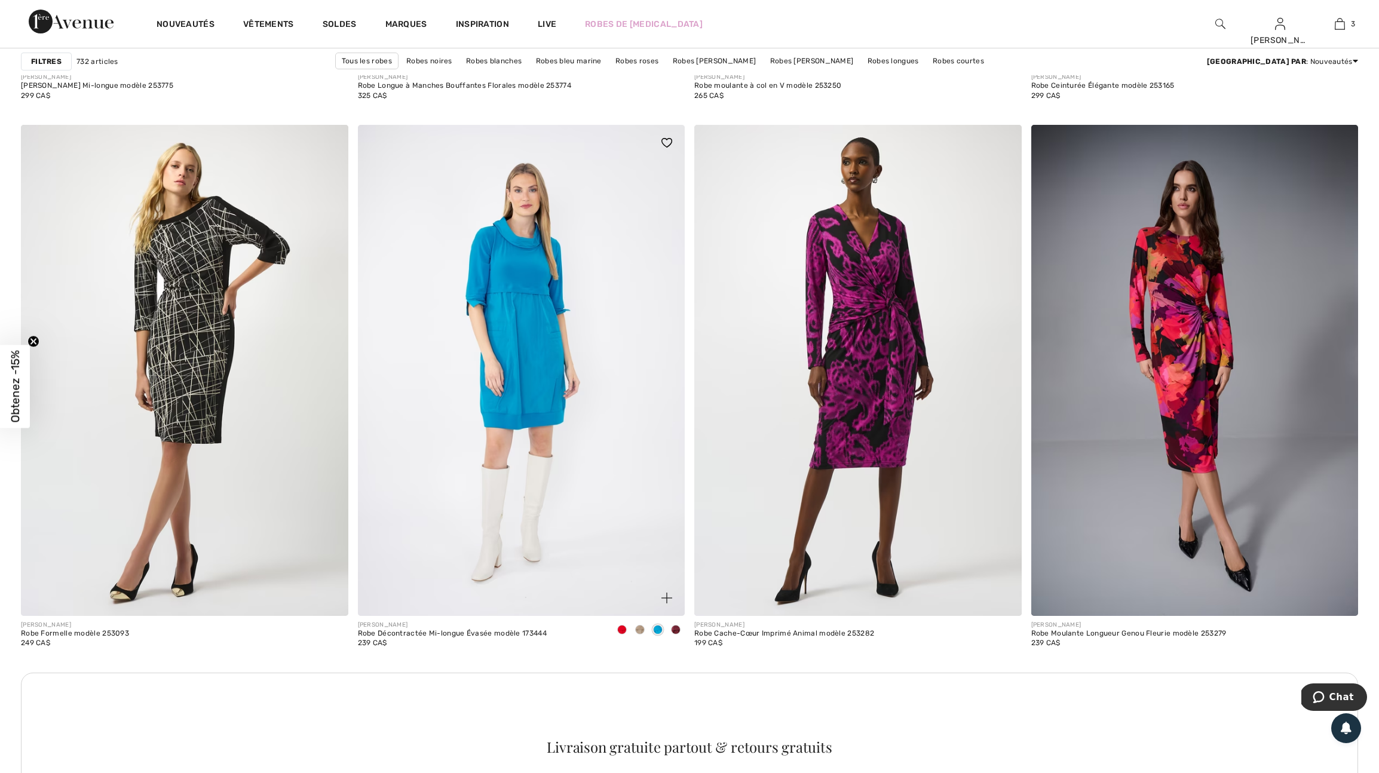
click at [619, 634] on span at bounding box center [622, 630] width 10 height 10
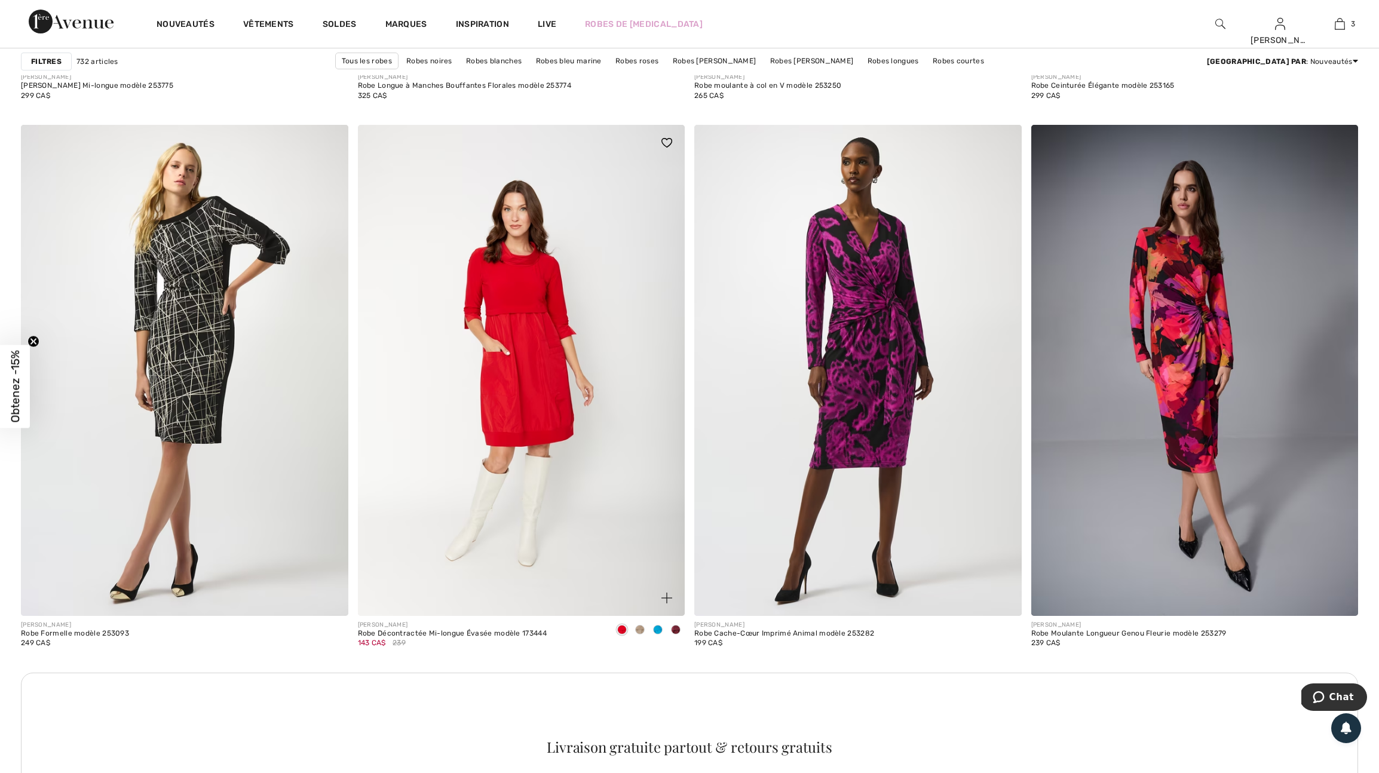
click at [661, 603] on img at bounding box center [666, 598] width 11 height 11
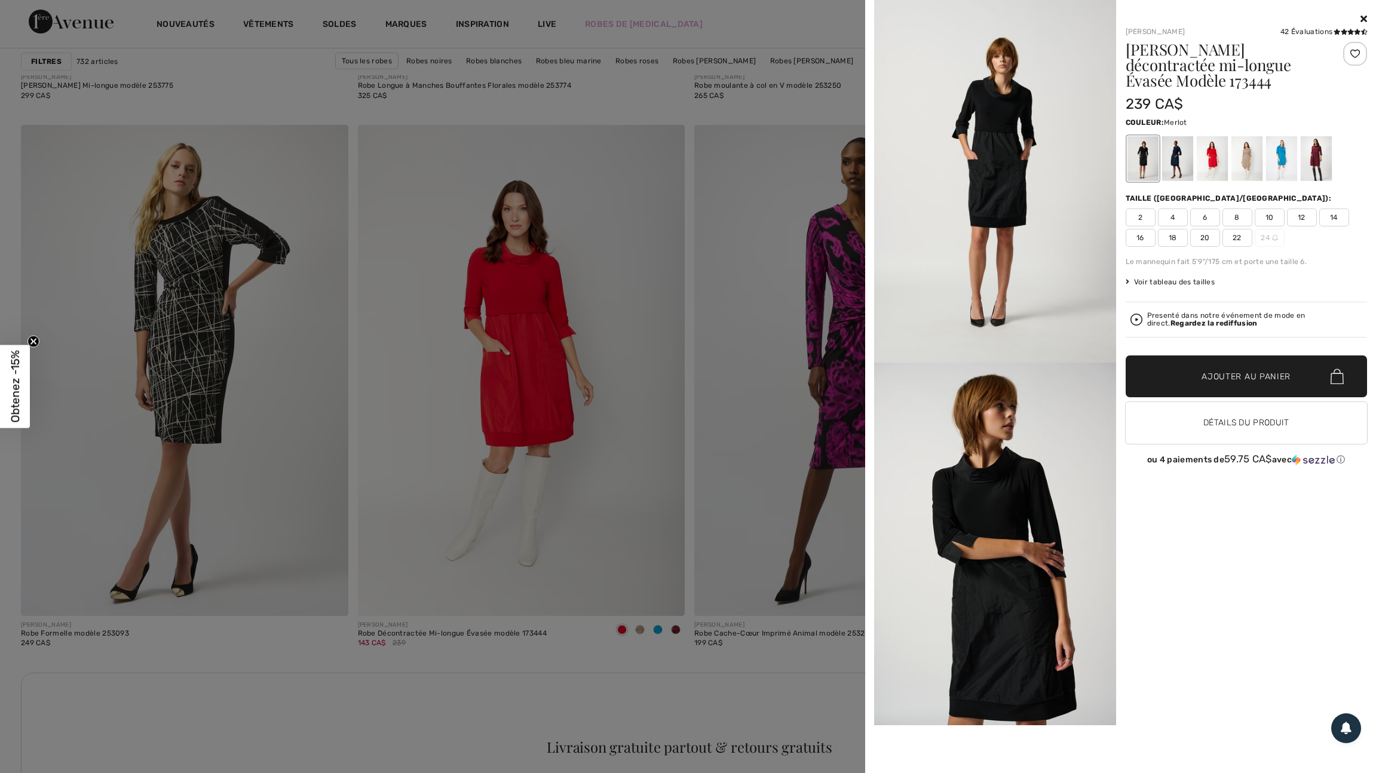
click at [1322, 150] on div at bounding box center [1315, 158] width 31 height 45
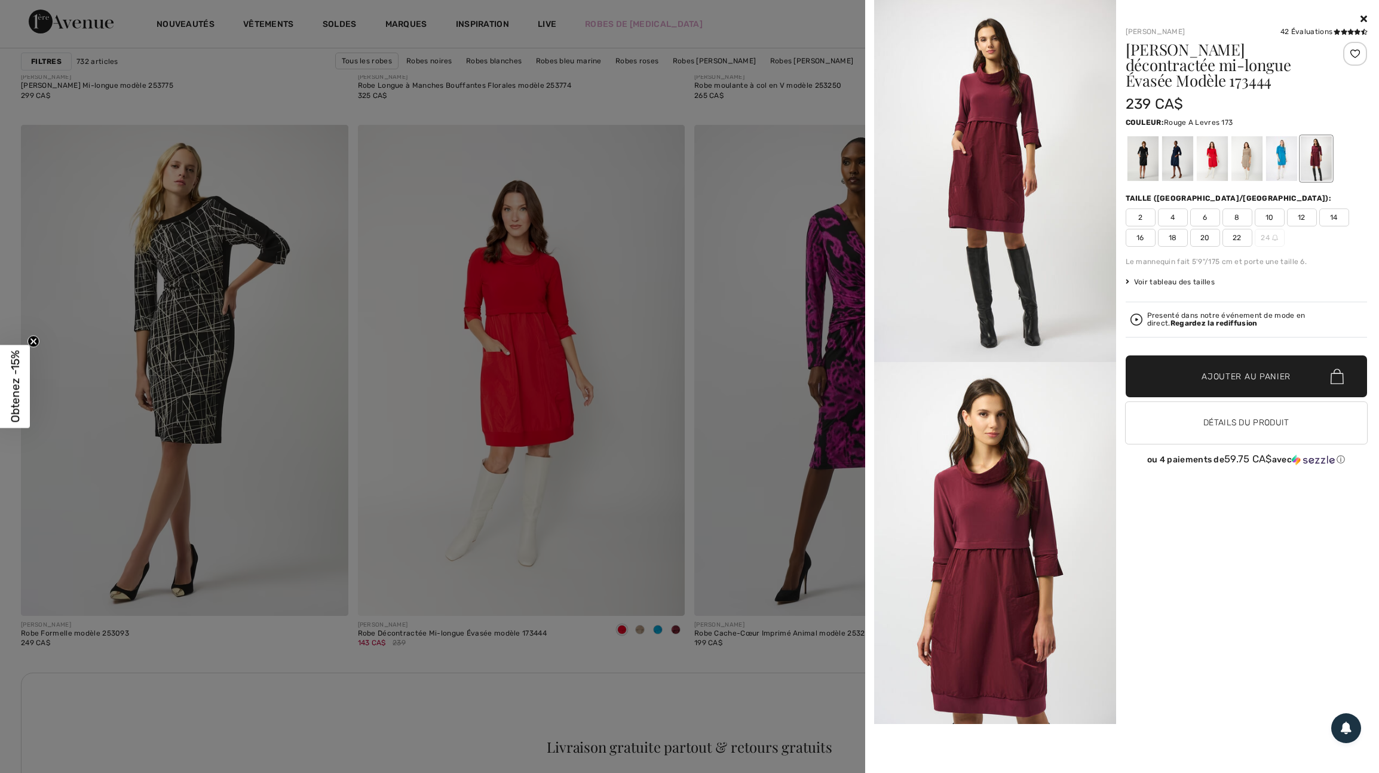
click at [1213, 145] on div at bounding box center [1211, 158] width 31 height 45
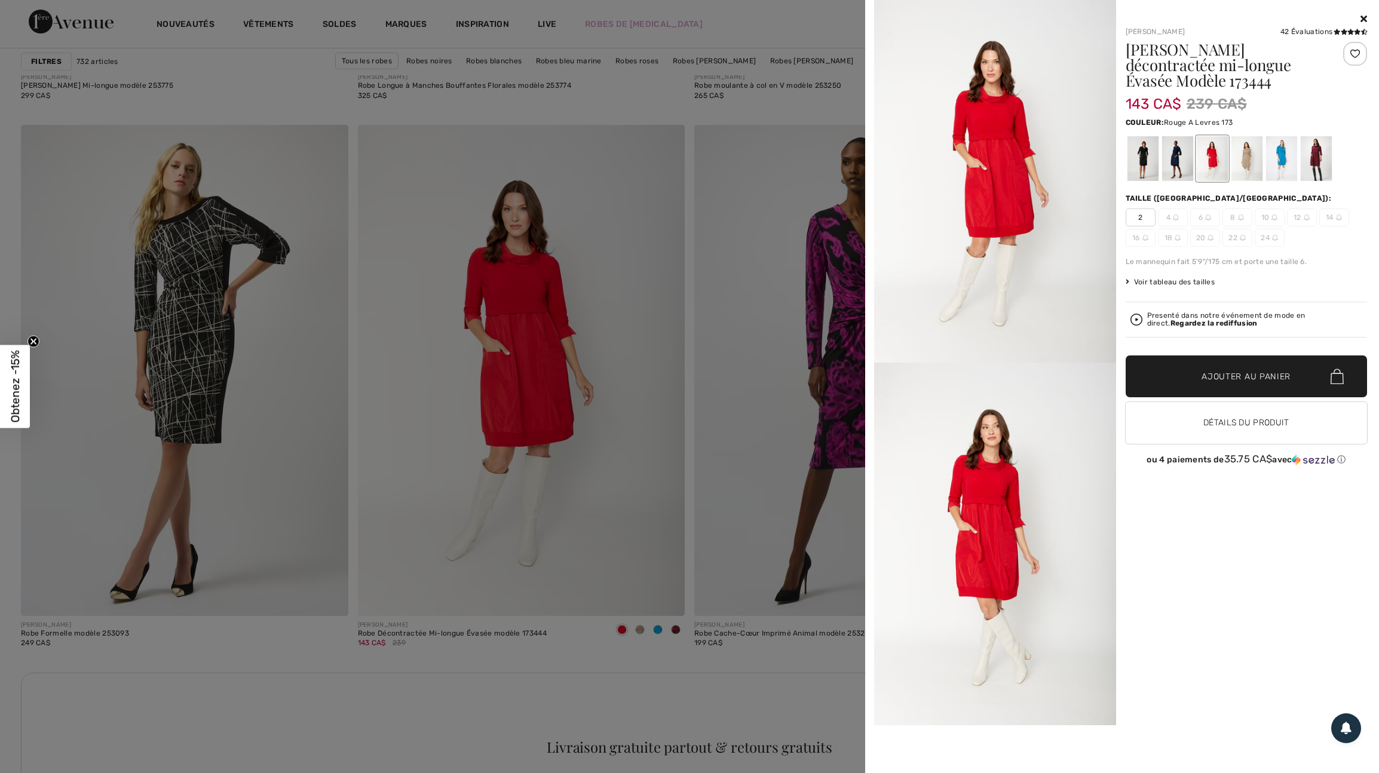
click at [781, 274] on div at bounding box center [689, 386] width 1379 height 773
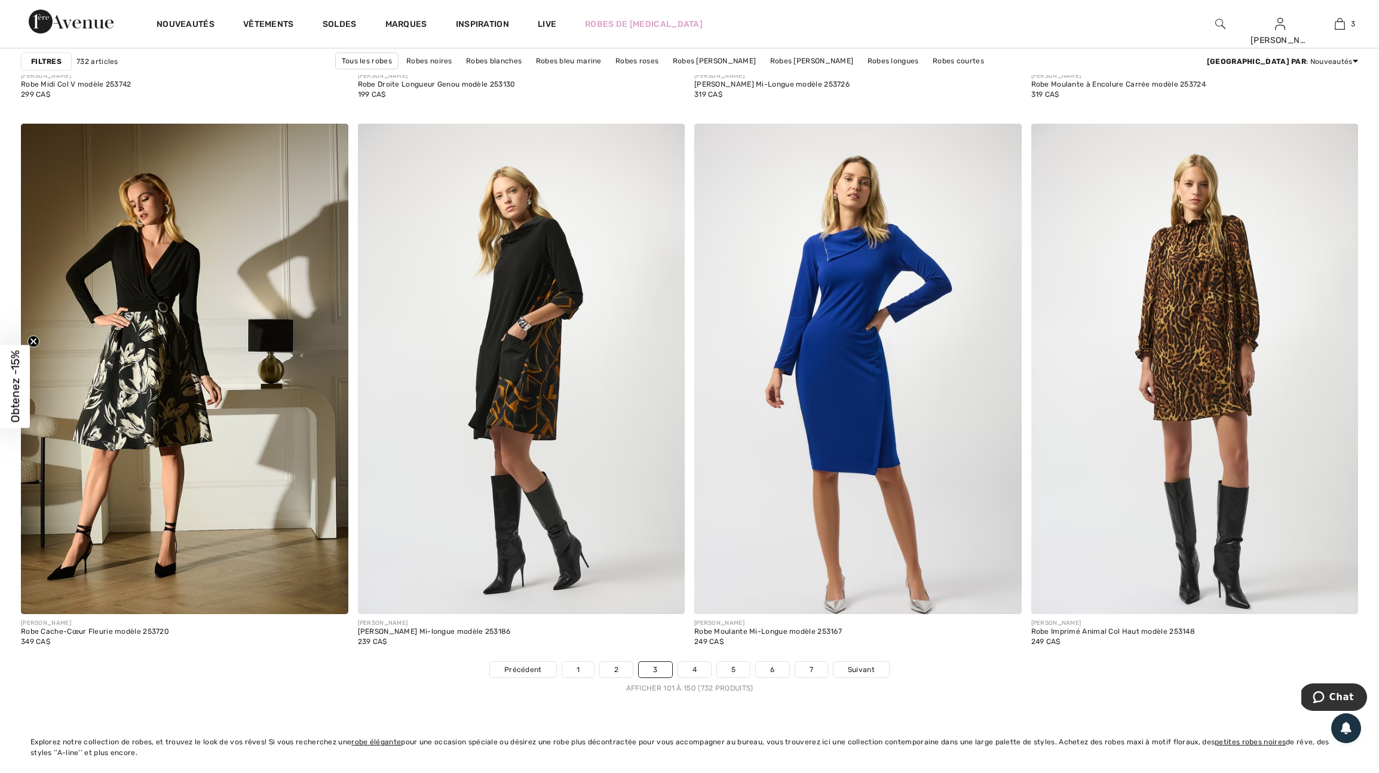
scroll to position [7817, 0]
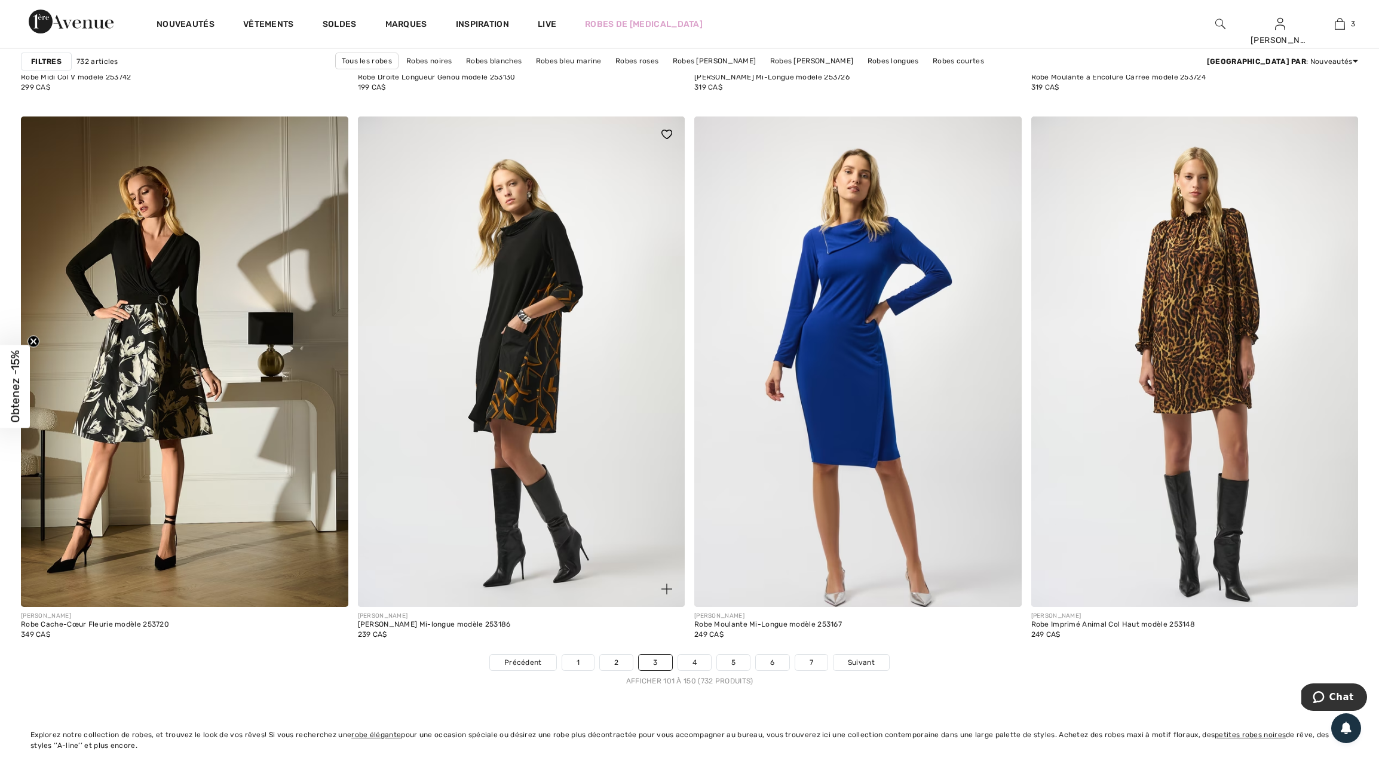
click at [662, 594] on img at bounding box center [666, 589] width 11 height 11
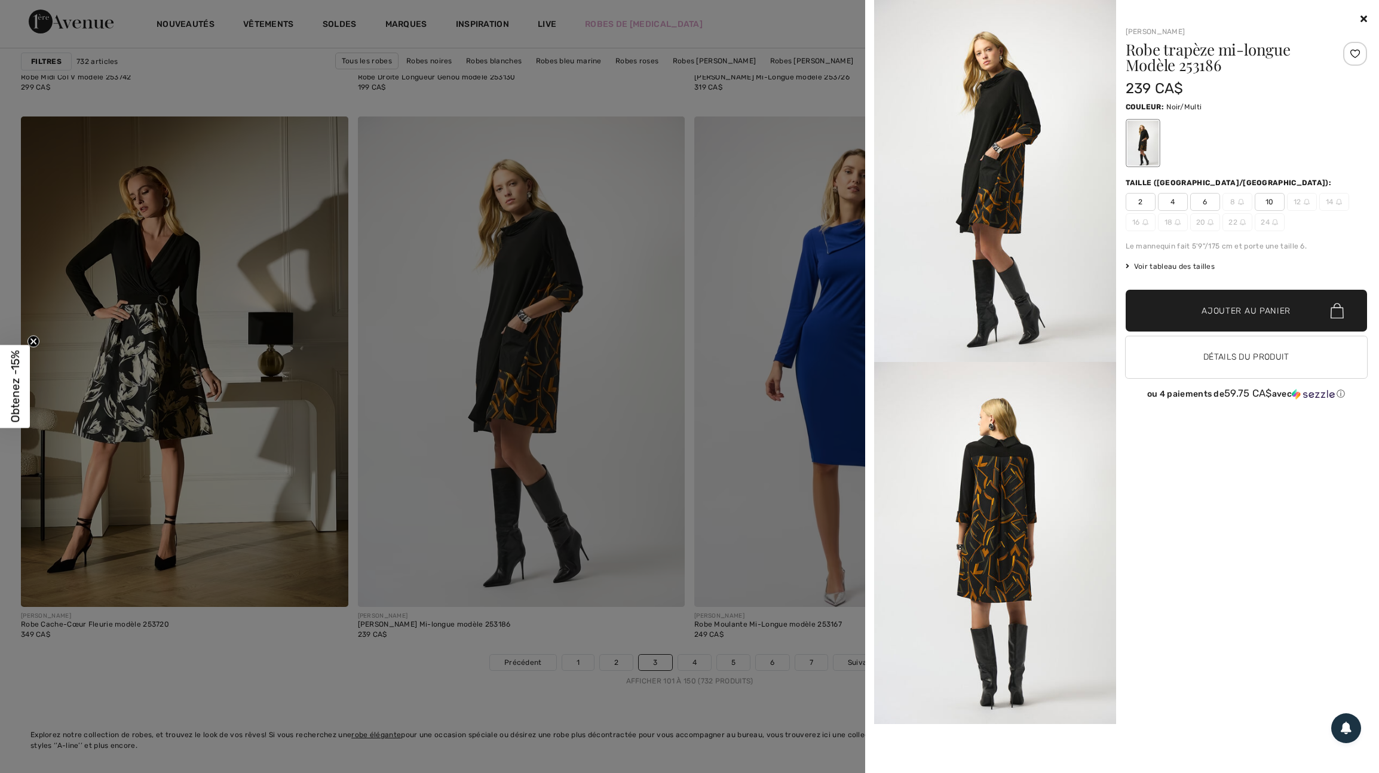
click at [625, 447] on div at bounding box center [689, 386] width 1379 height 773
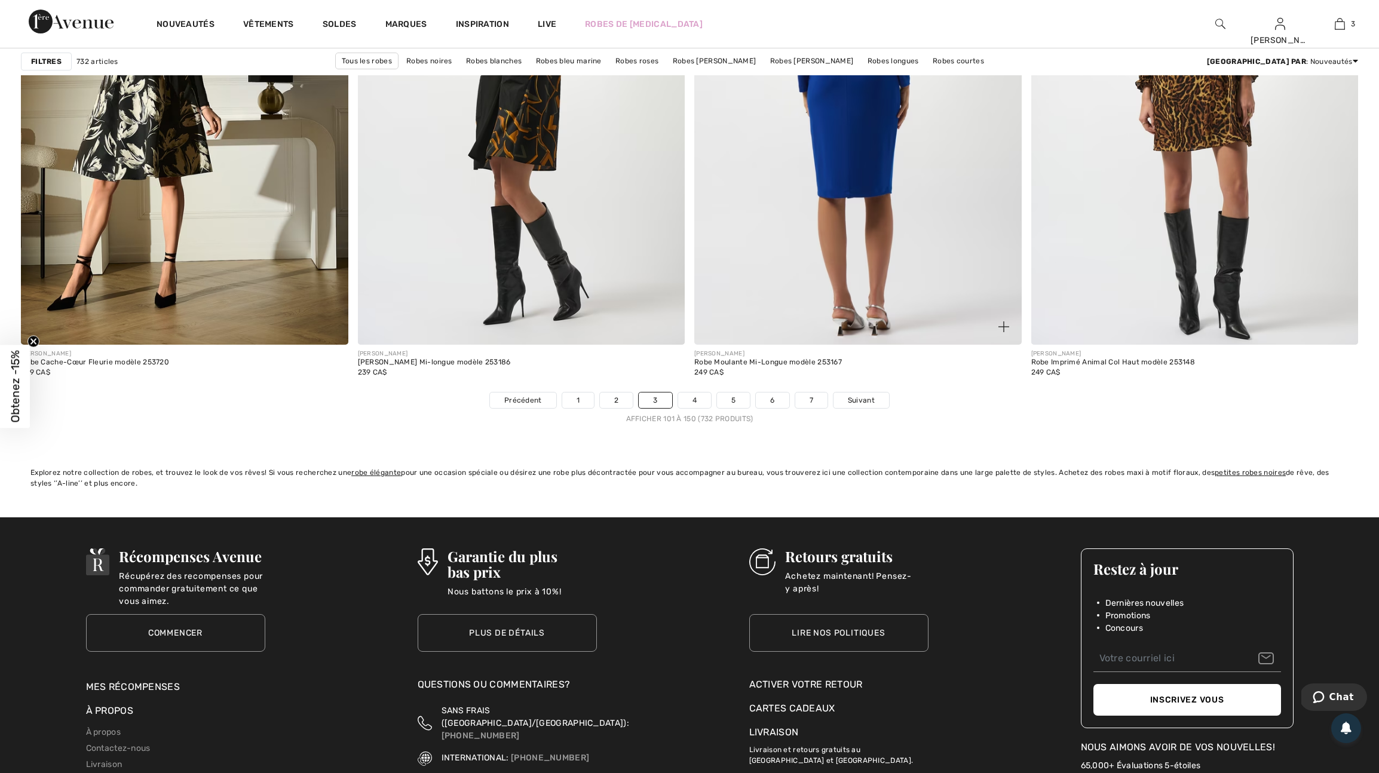
scroll to position [8081, 0]
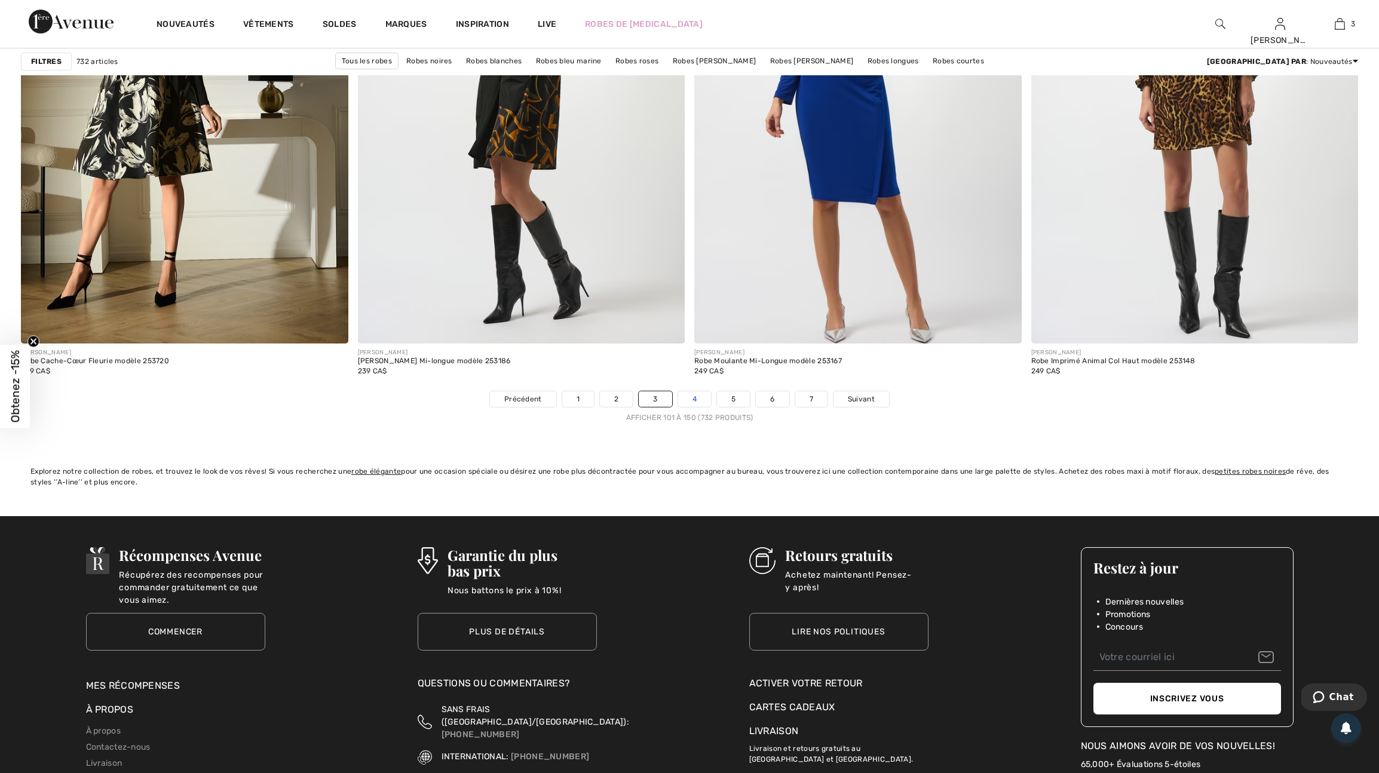
click at [692, 407] on link "4" at bounding box center [694, 399] width 33 height 16
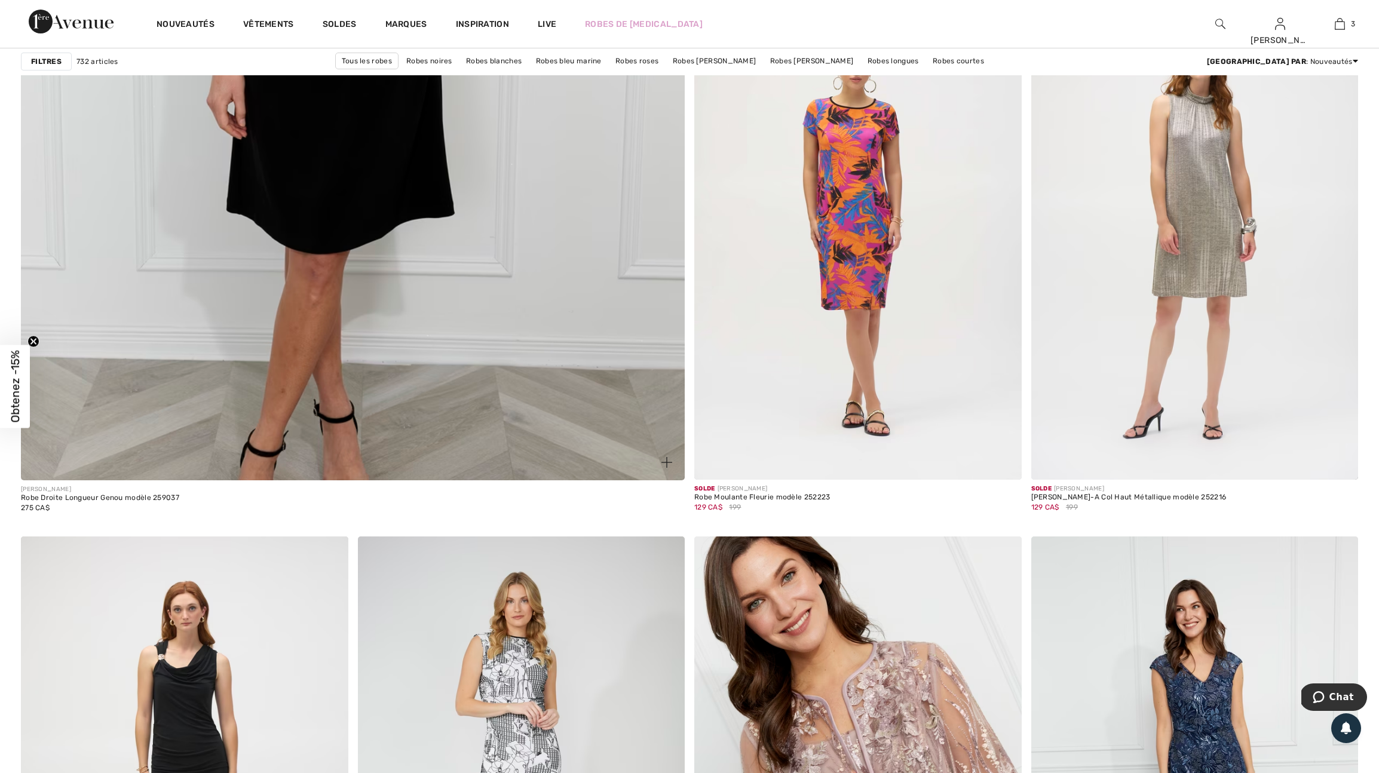
scroll to position [5005, 0]
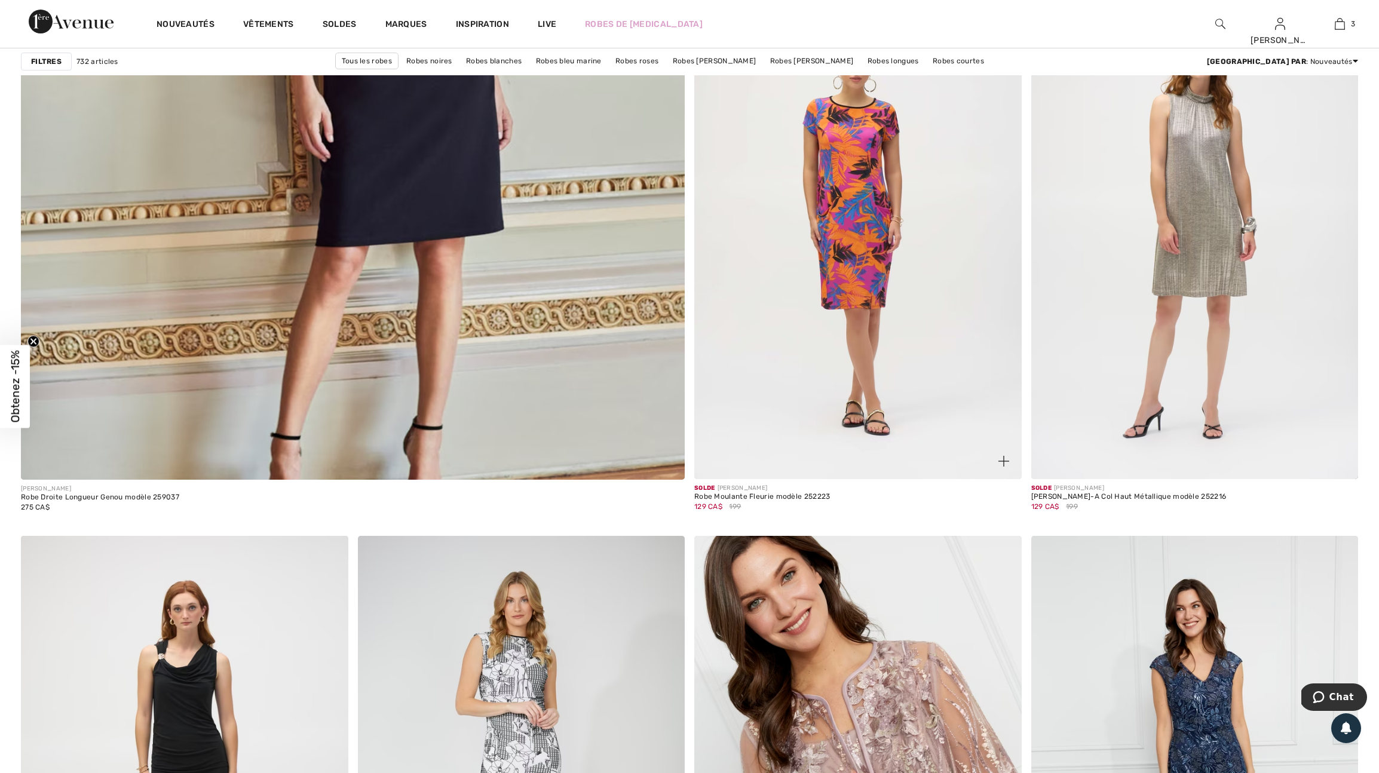
click at [1002, 467] on img at bounding box center [1003, 461] width 11 height 11
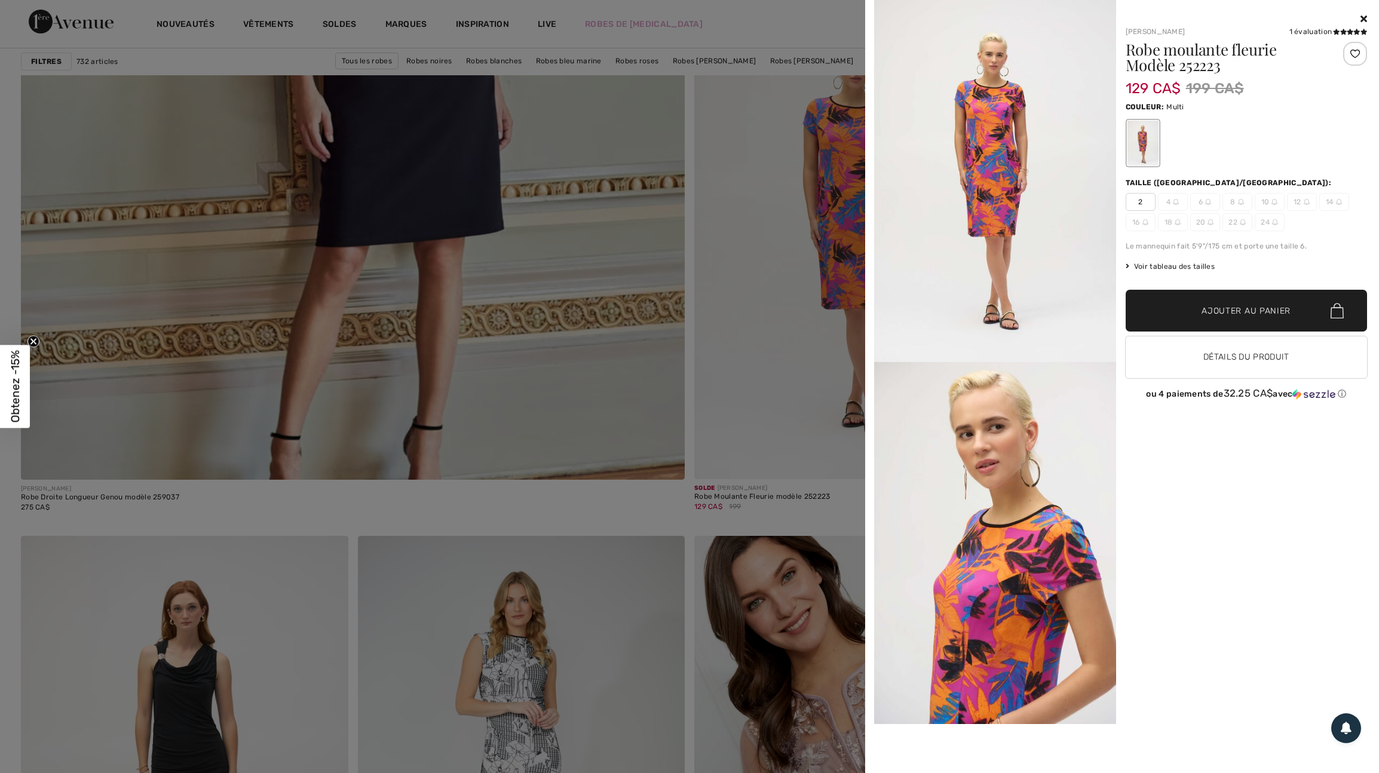
click at [649, 432] on div at bounding box center [689, 386] width 1379 height 773
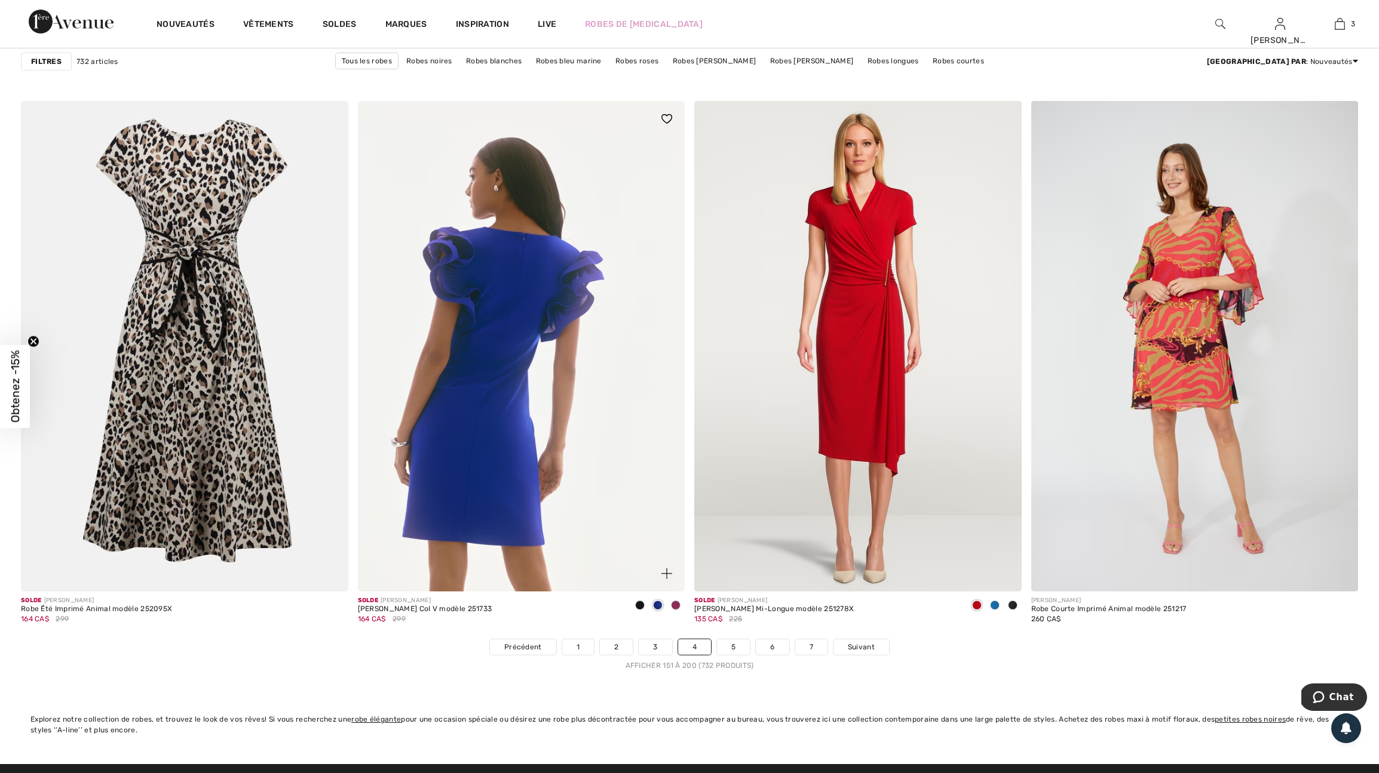
scroll to position [7832, 0]
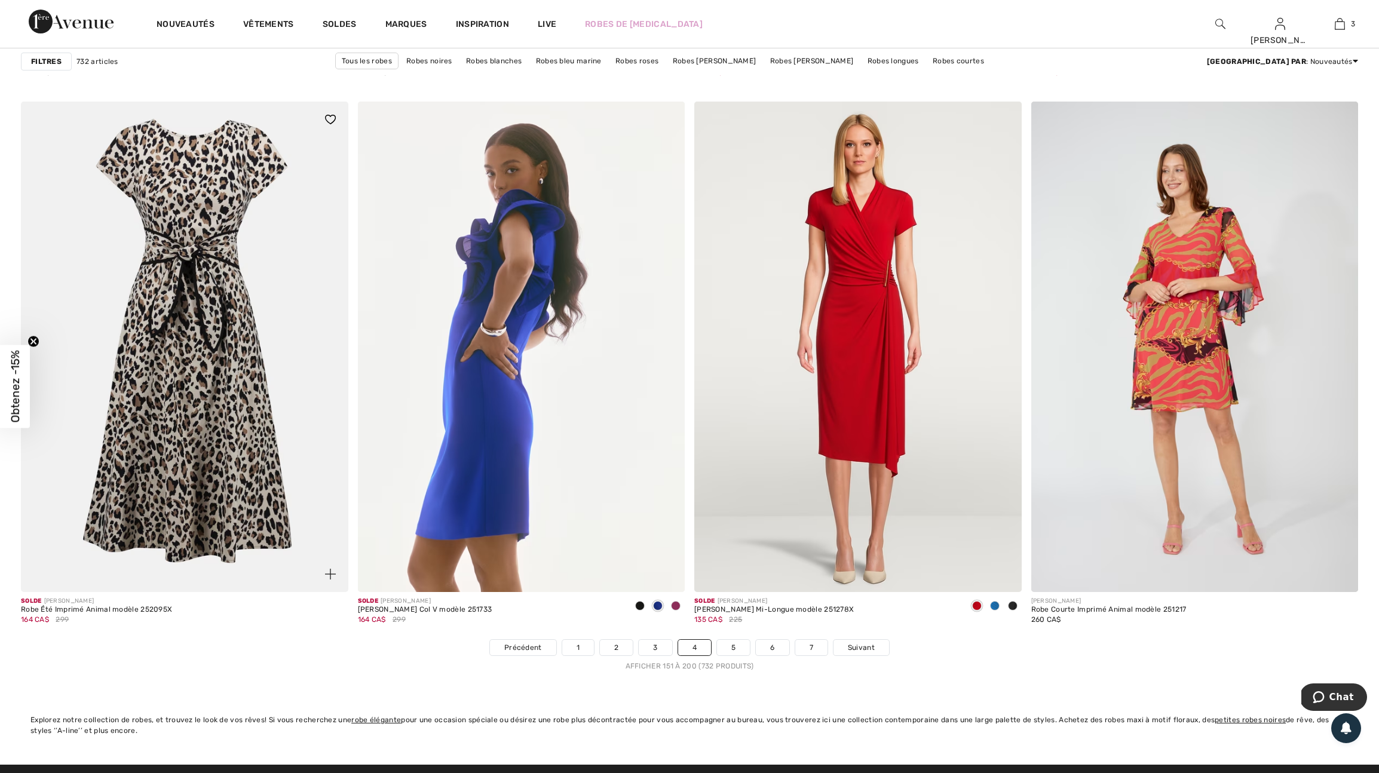
click at [326, 579] on img at bounding box center [330, 574] width 11 height 11
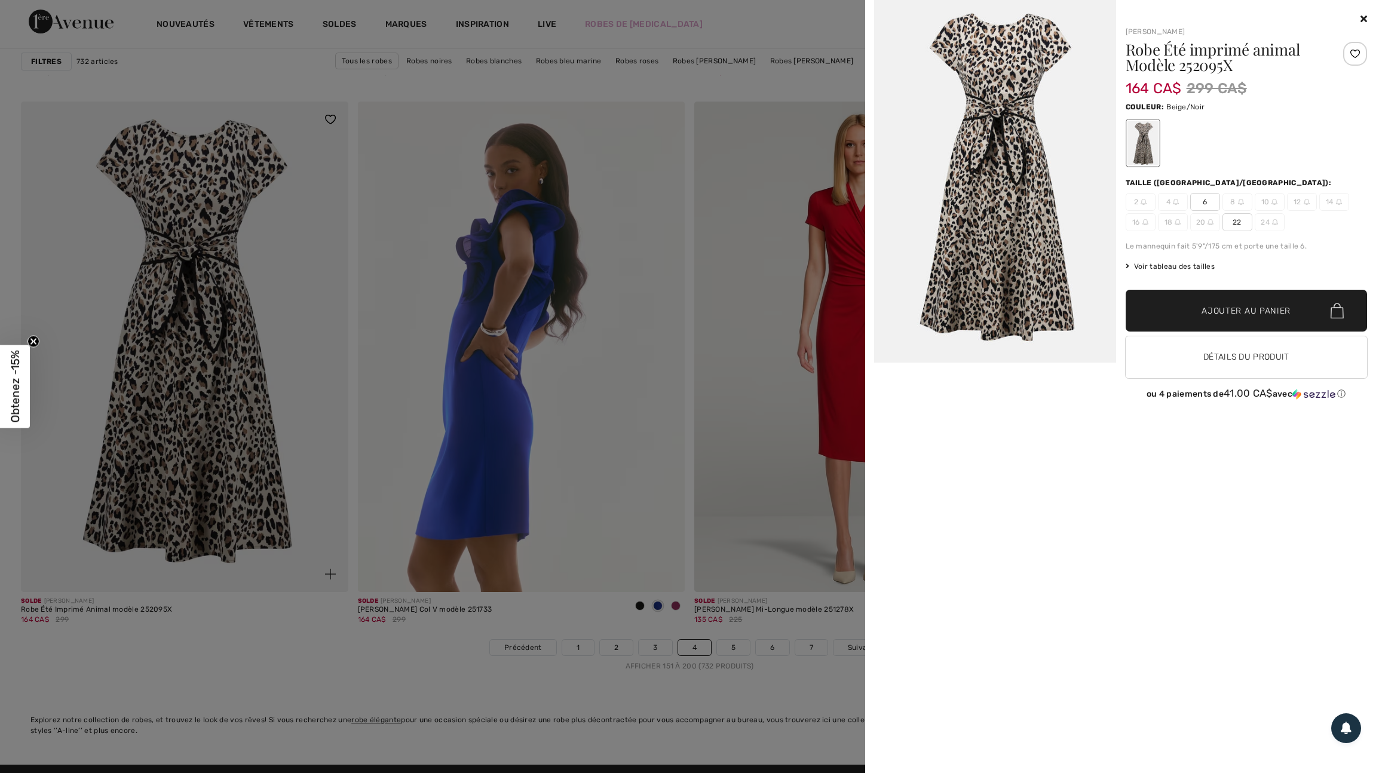
click at [326, 617] on div at bounding box center [689, 386] width 1379 height 773
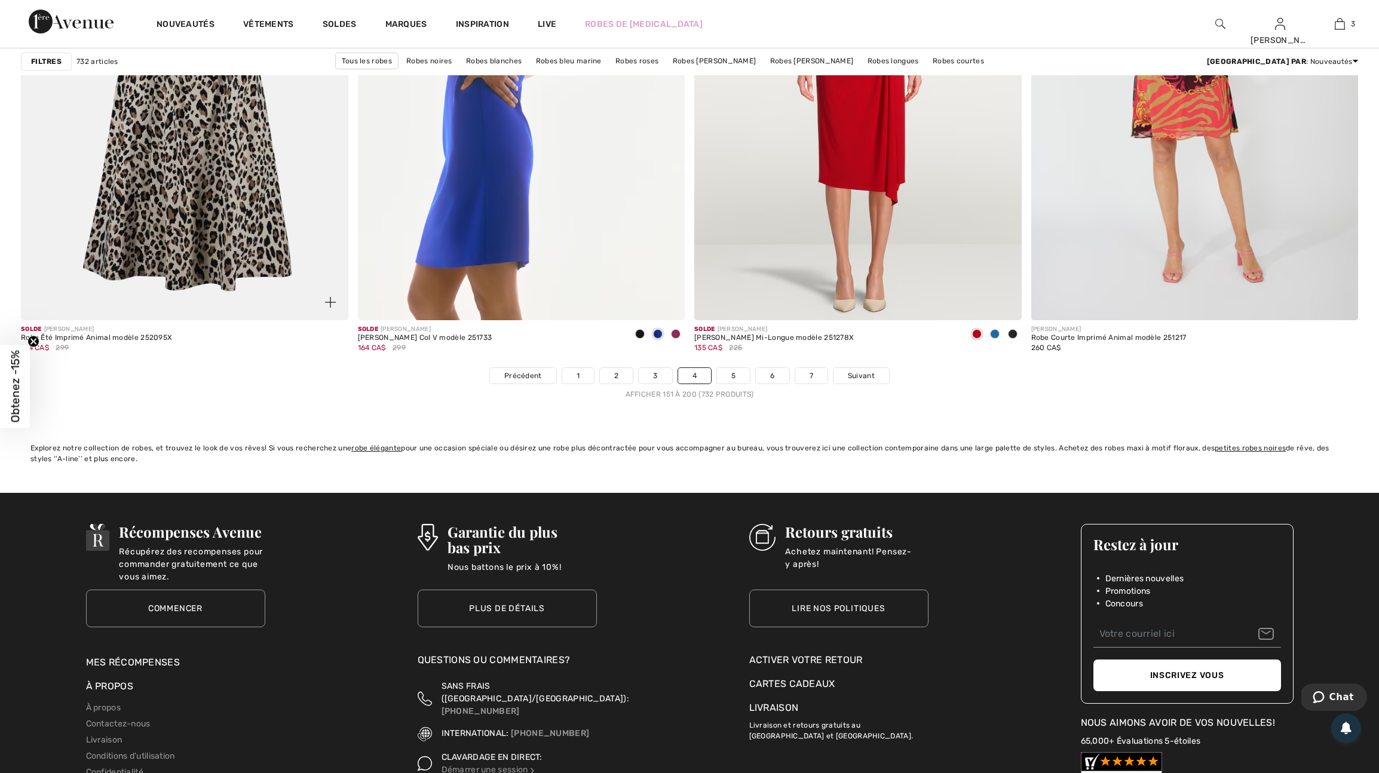
scroll to position [8106, 0]
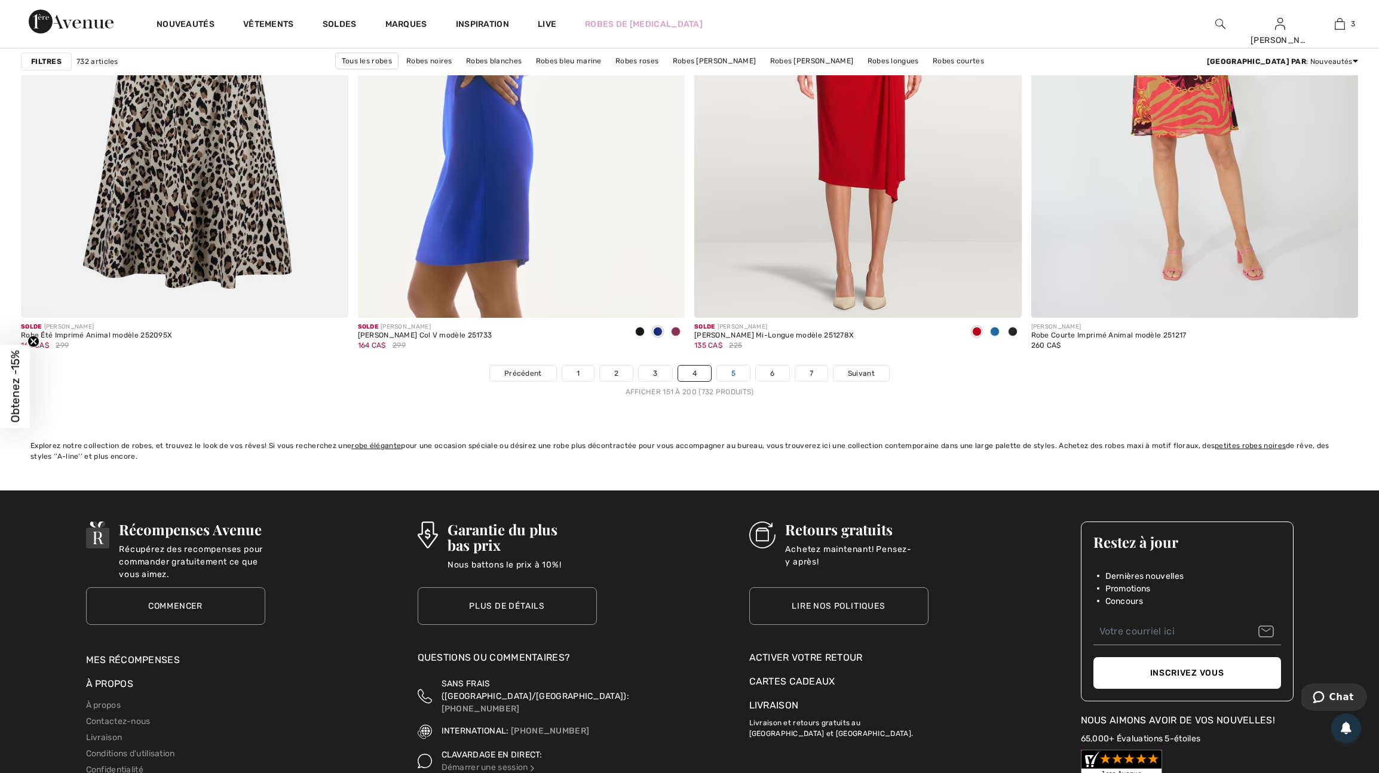
click at [742, 381] on link "5" at bounding box center [733, 374] width 33 height 16
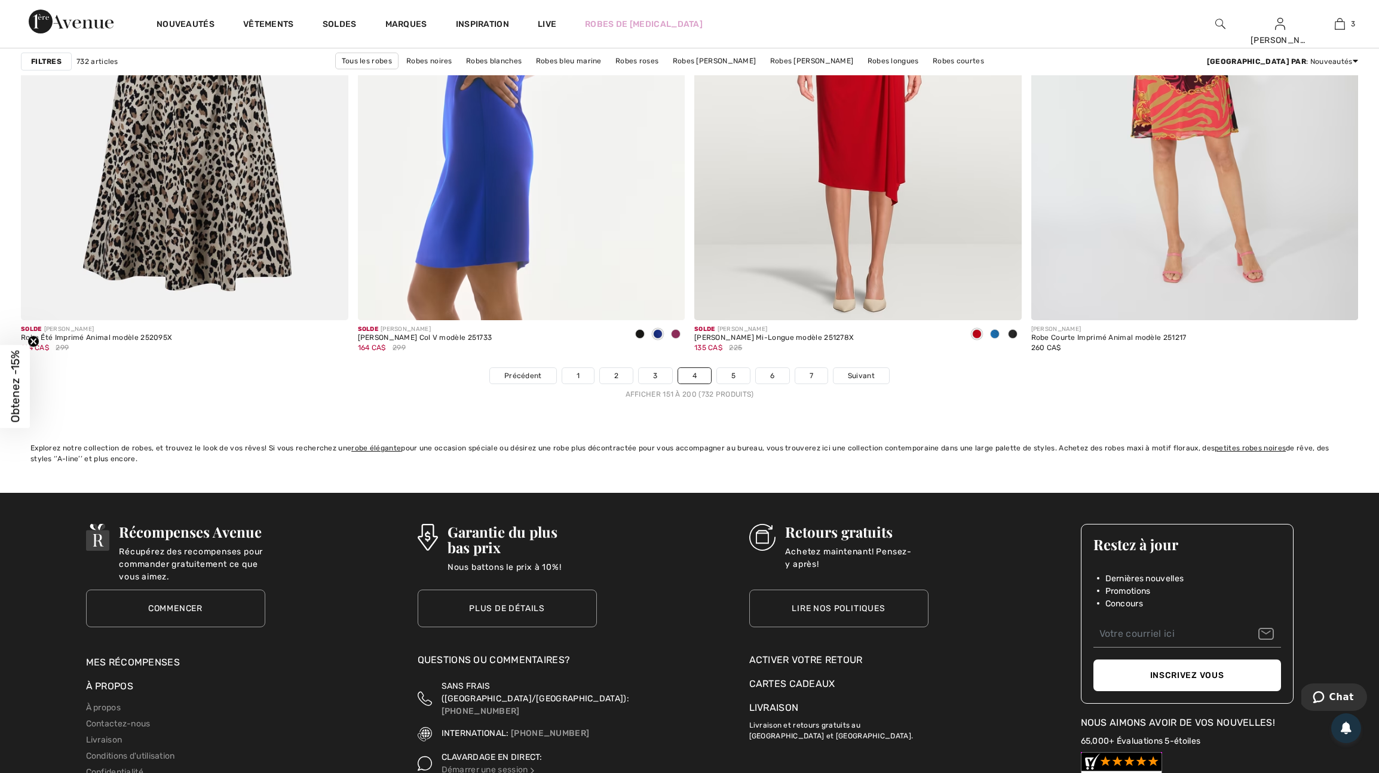
scroll to position [8103, 0]
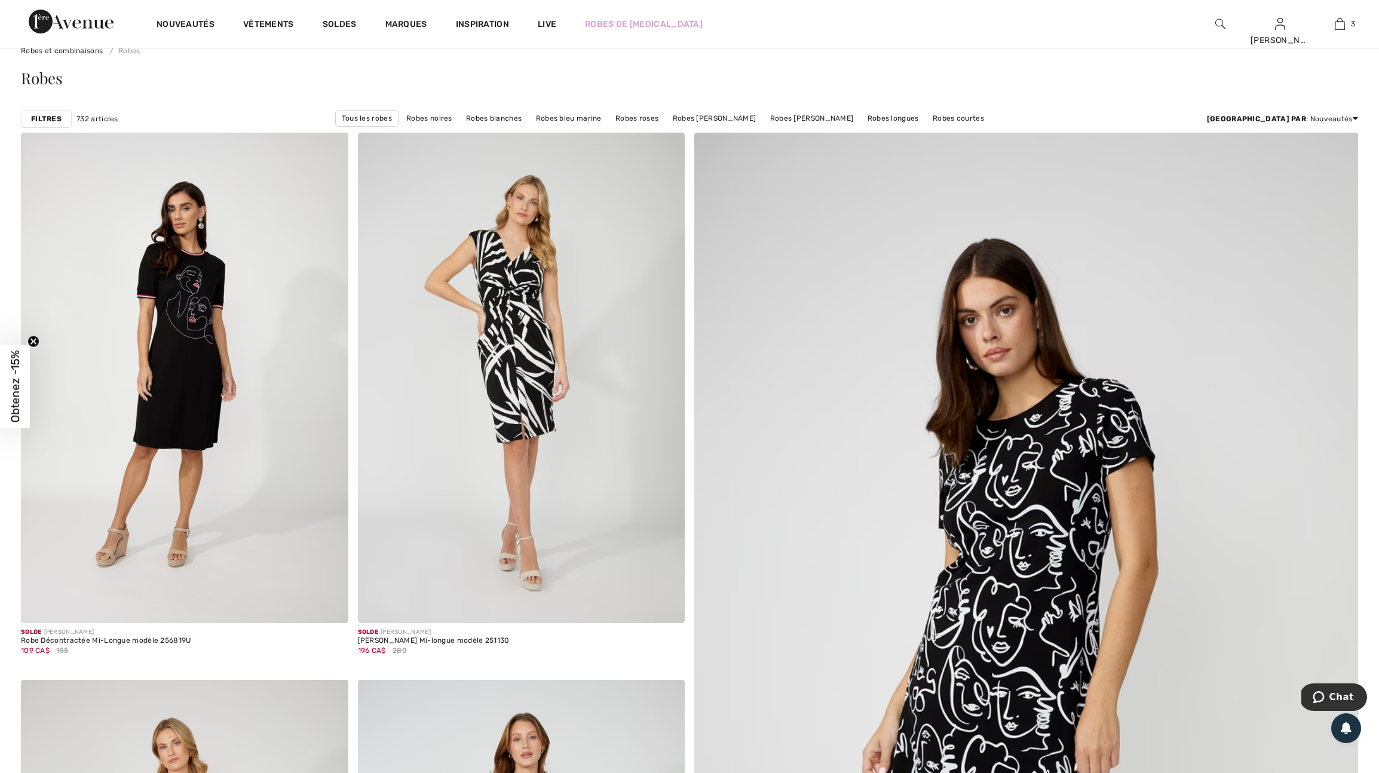
scroll to position [56, 0]
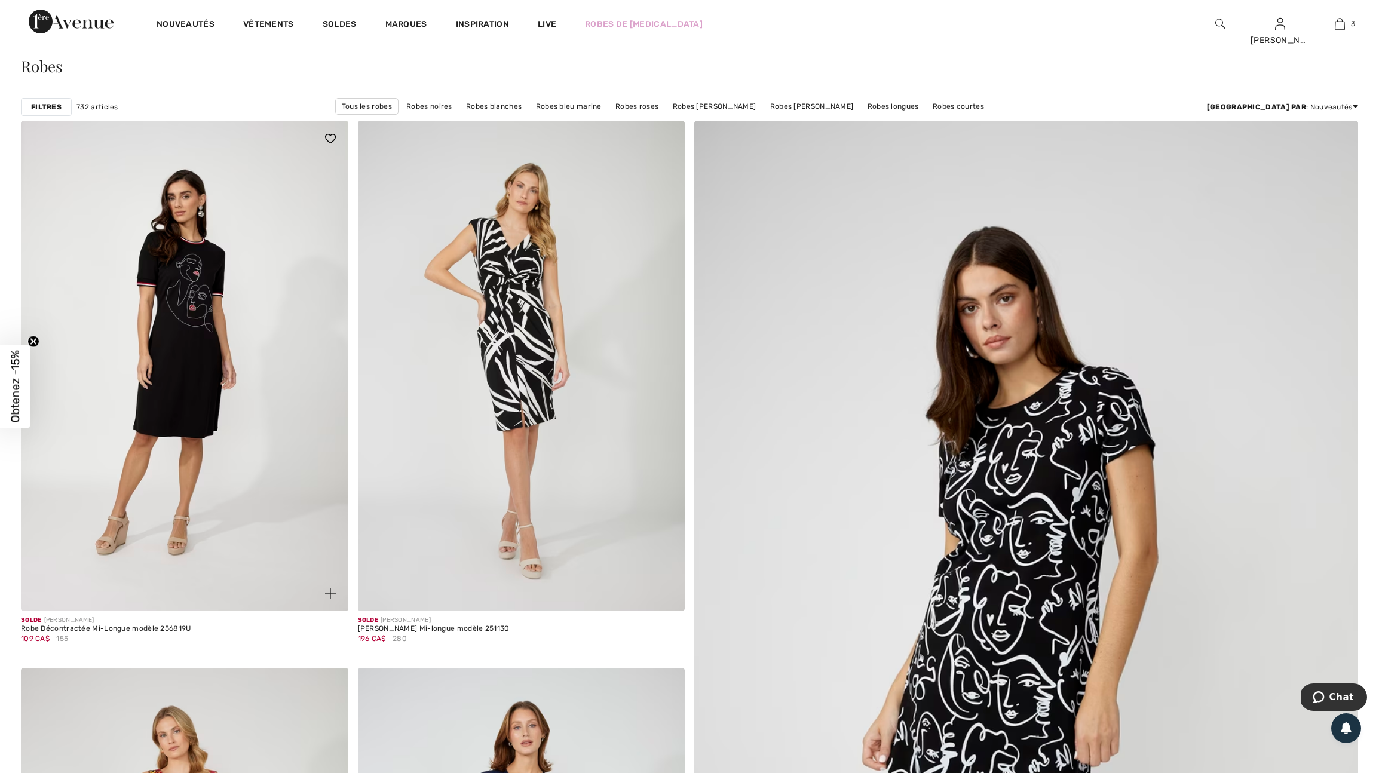
click at [325, 599] on img at bounding box center [330, 593] width 11 height 11
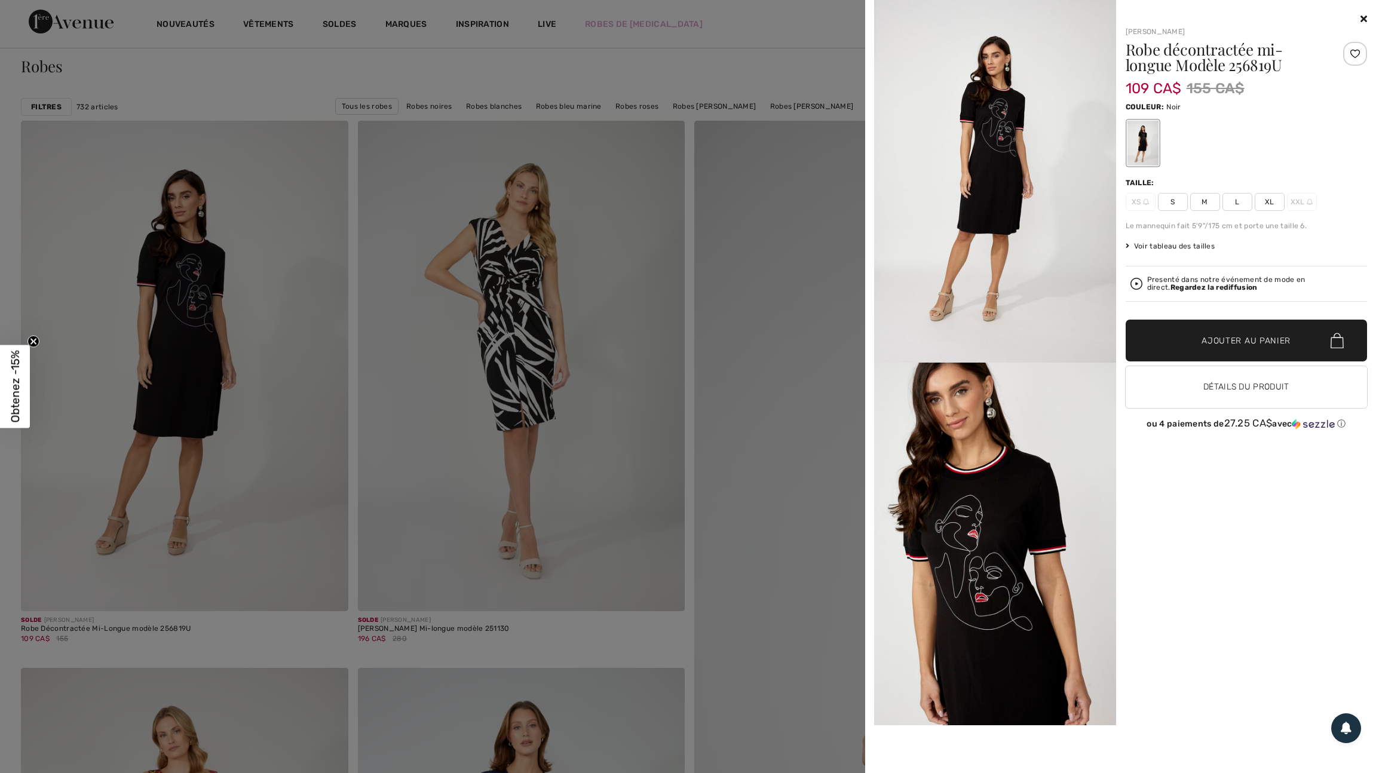
click at [608, 398] on div at bounding box center [689, 386] width 1379 height 773
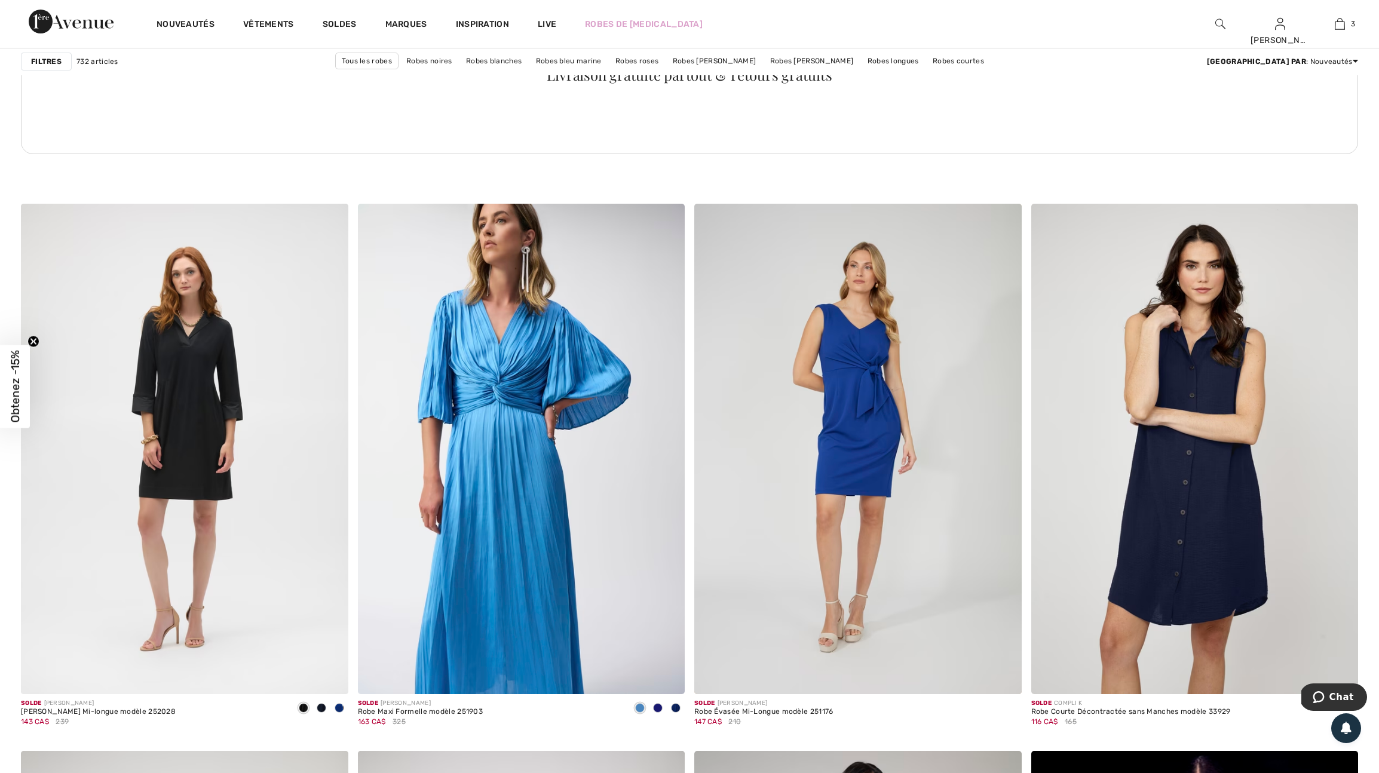
scroll to position [2376, 0]
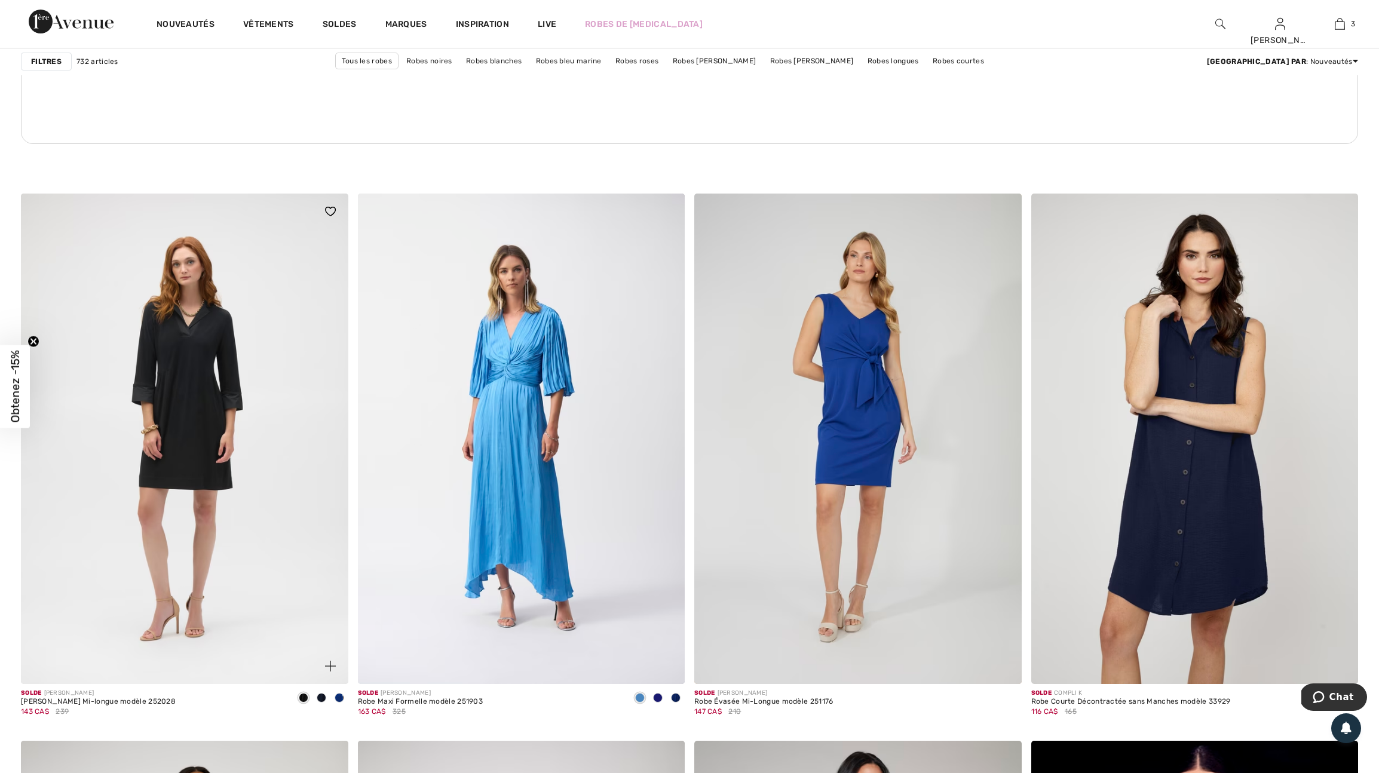
click at [336, 702] on span at bounding box center [340, 698] width 10 height 10
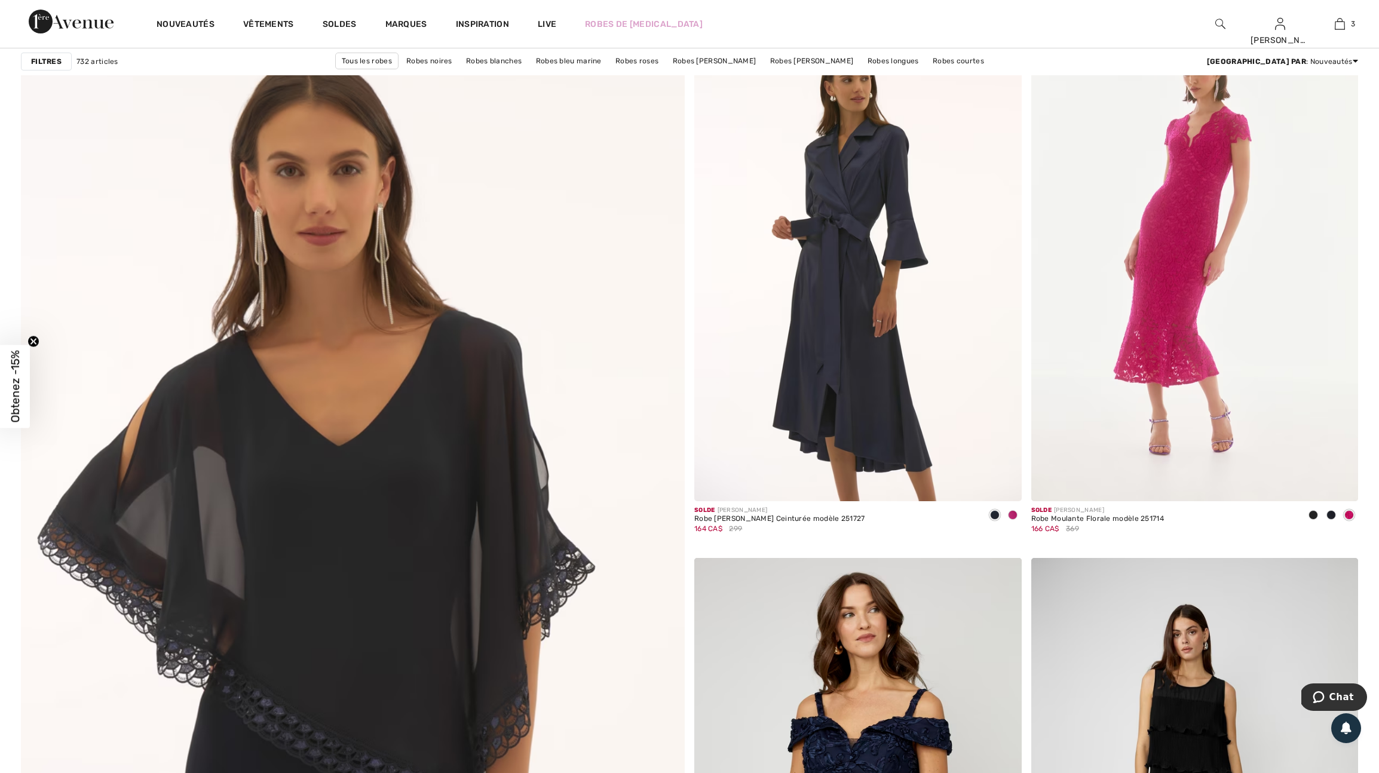
scroll to position [4434, 0]
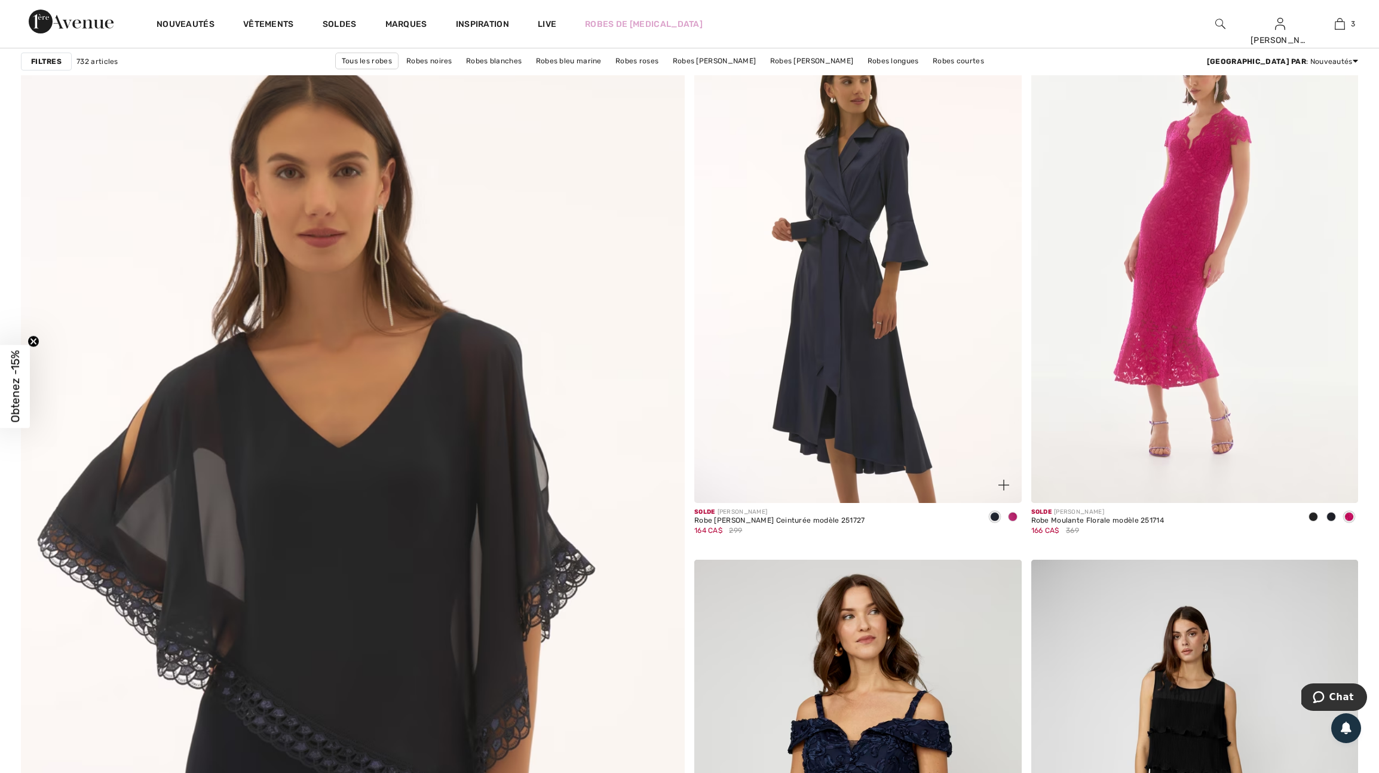
click at [1015, 521] on span at bounding box center [1013, 517] width 10 height 10
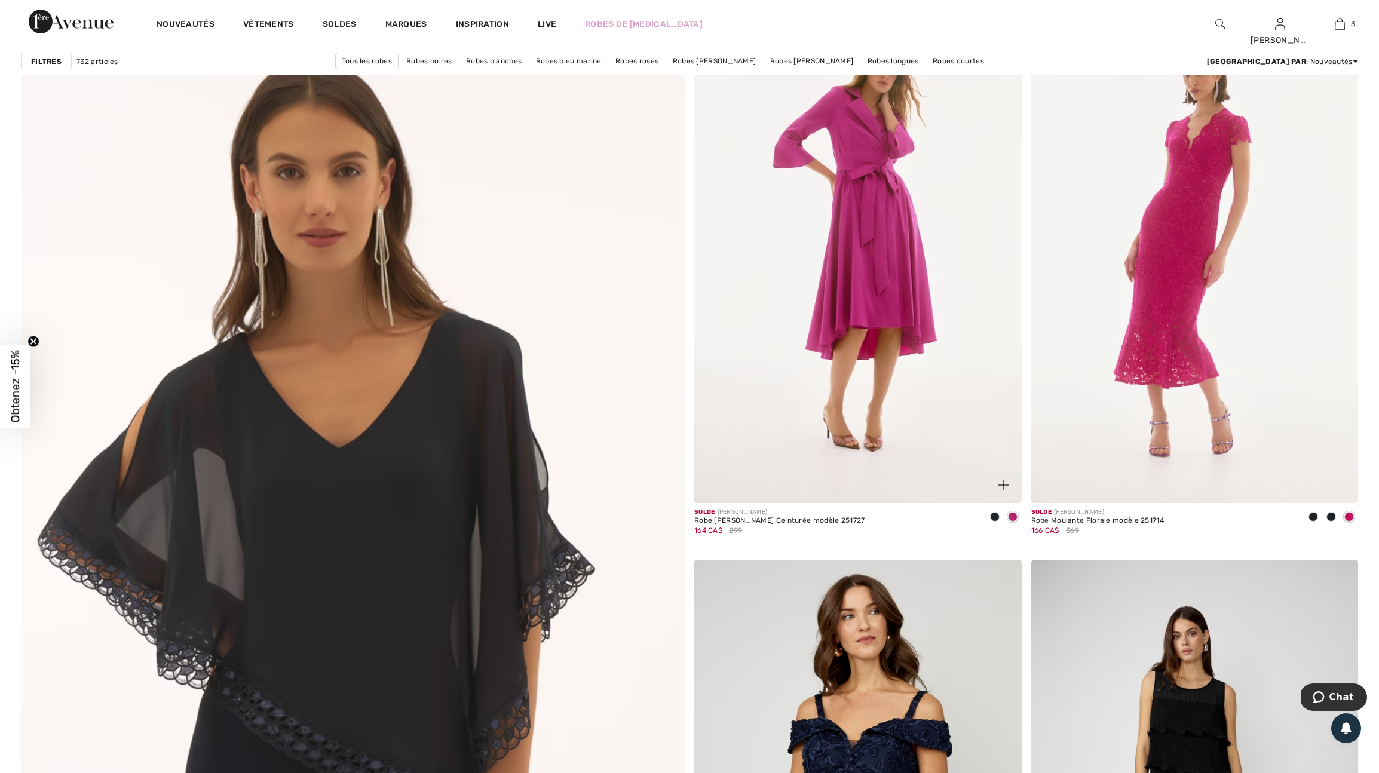
click at [1001, 490] on img at bounding box center [1003, 485] width 11 height 11
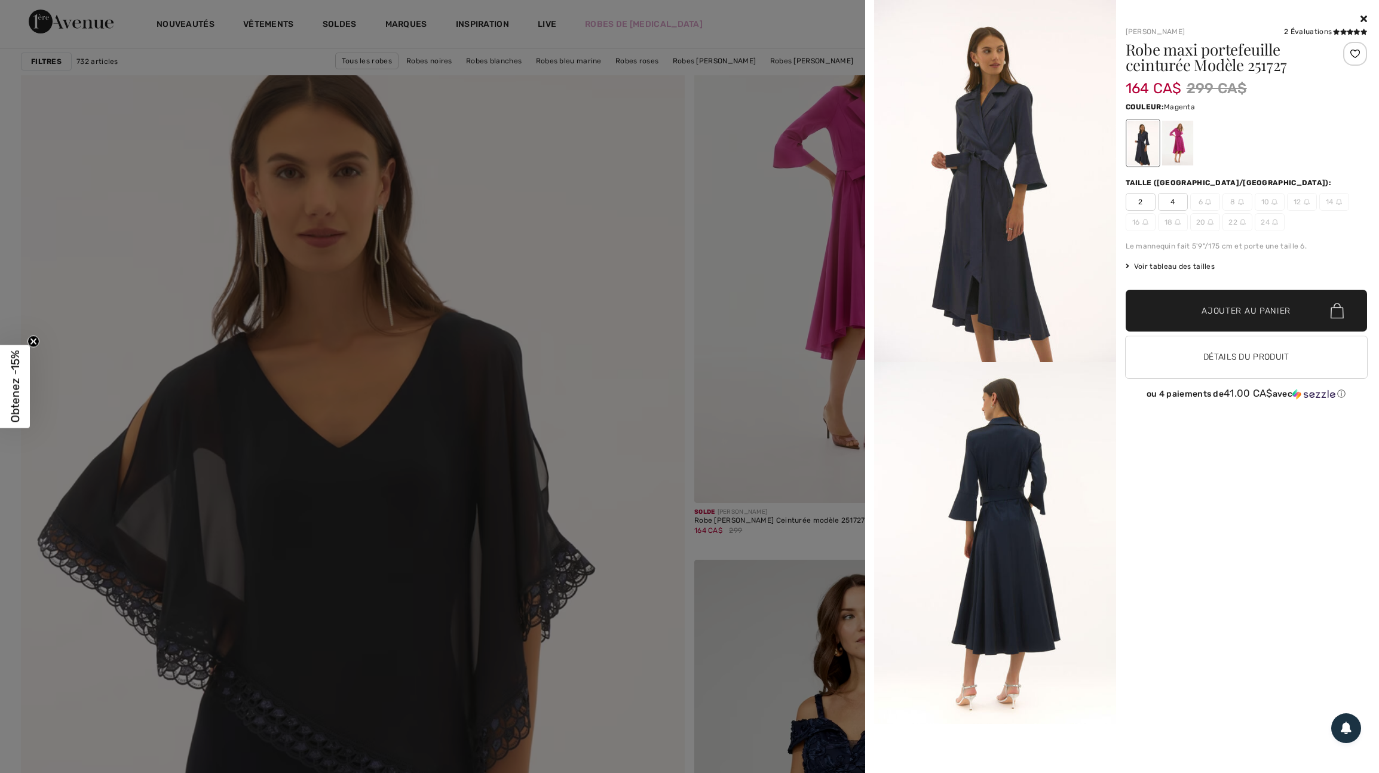
click at [1180, 138] on div at bounding box center [1176, 143] width 31 height 45
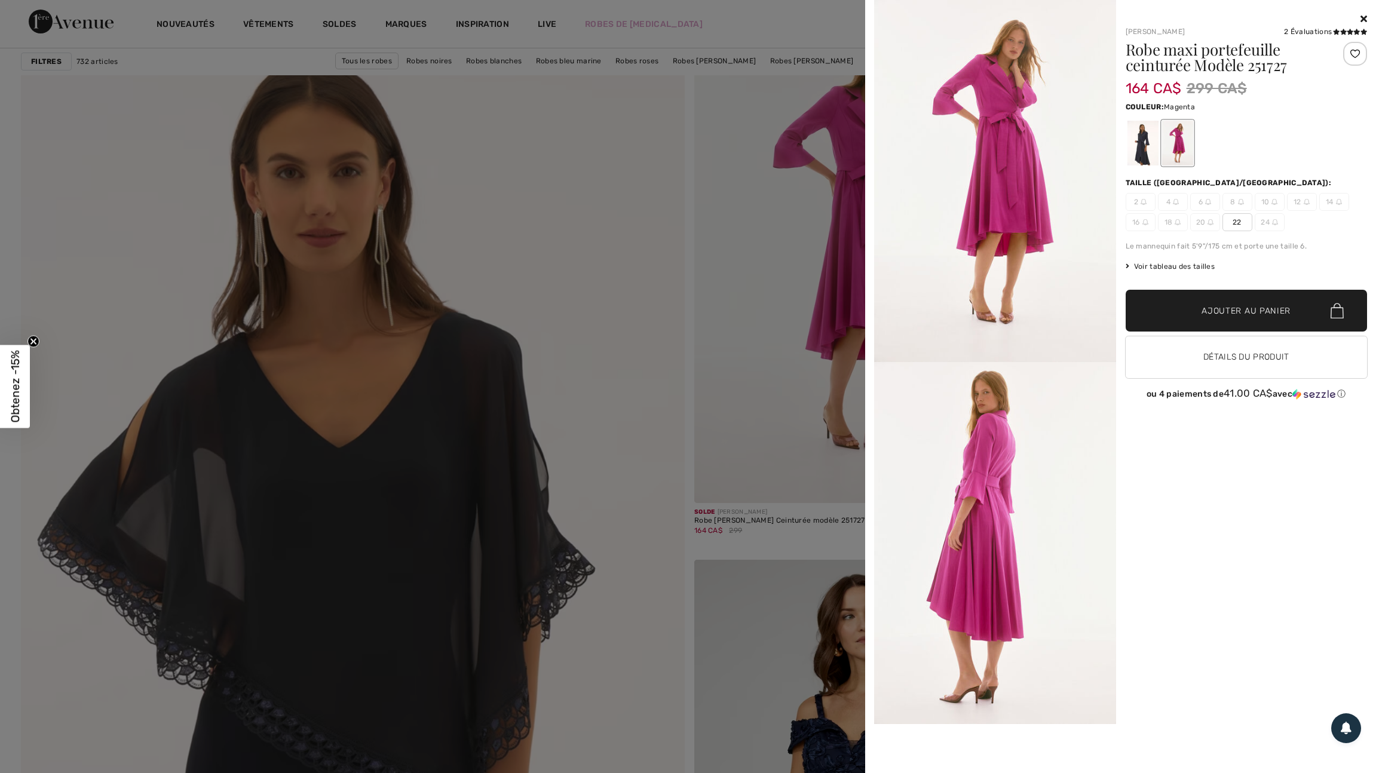
click at [709, 364] on div at bounding box center [689, 386] width 1379 height 773
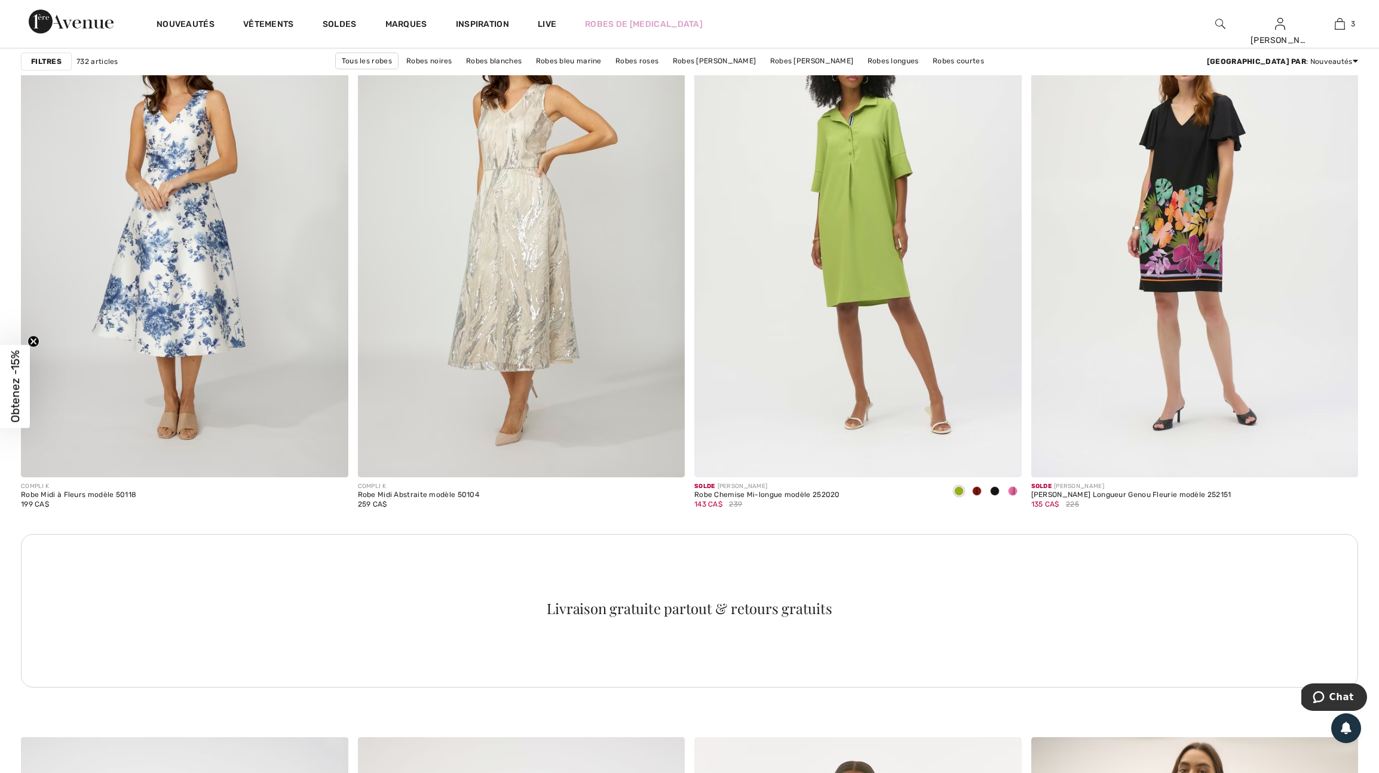
scroll to position [6102, 0]
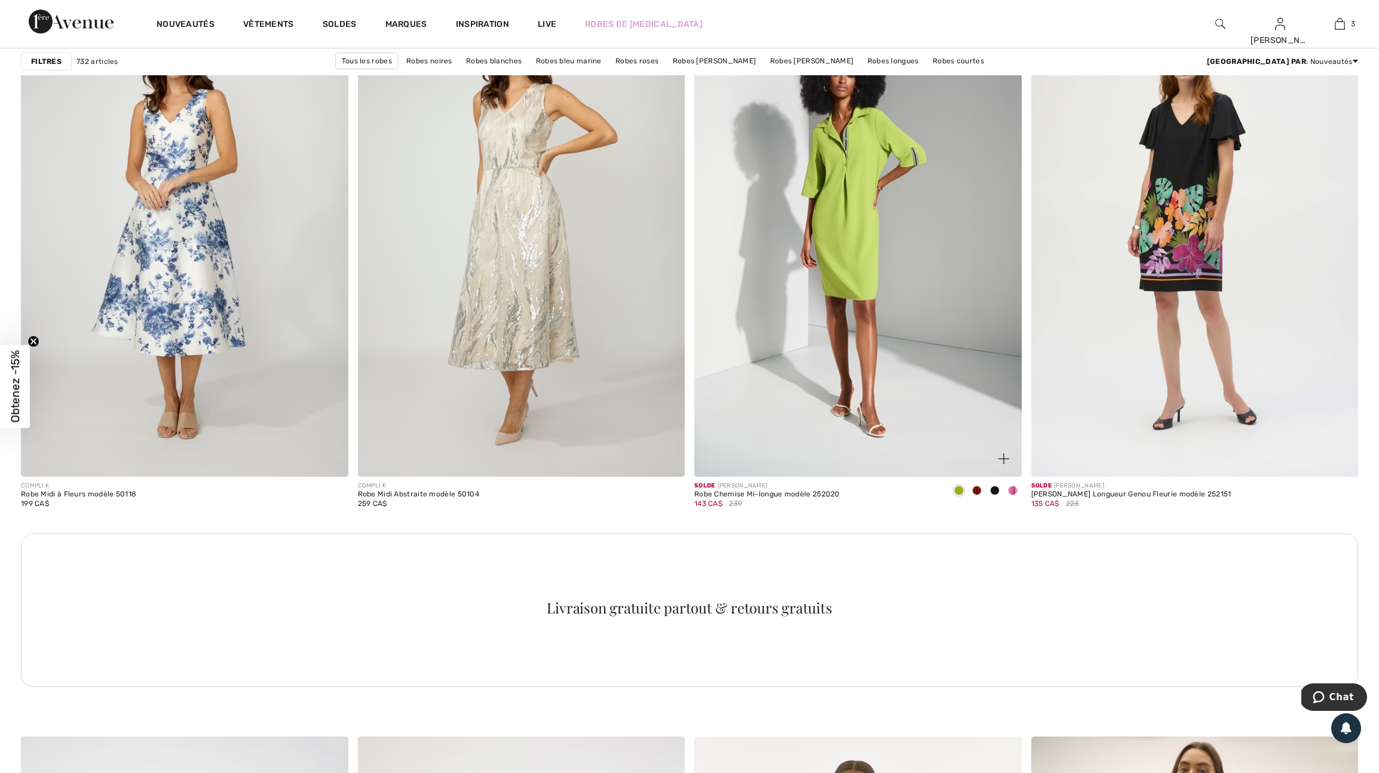
click at [1002, 464] on img at bounding box center [1003, 458] width 11 height 11
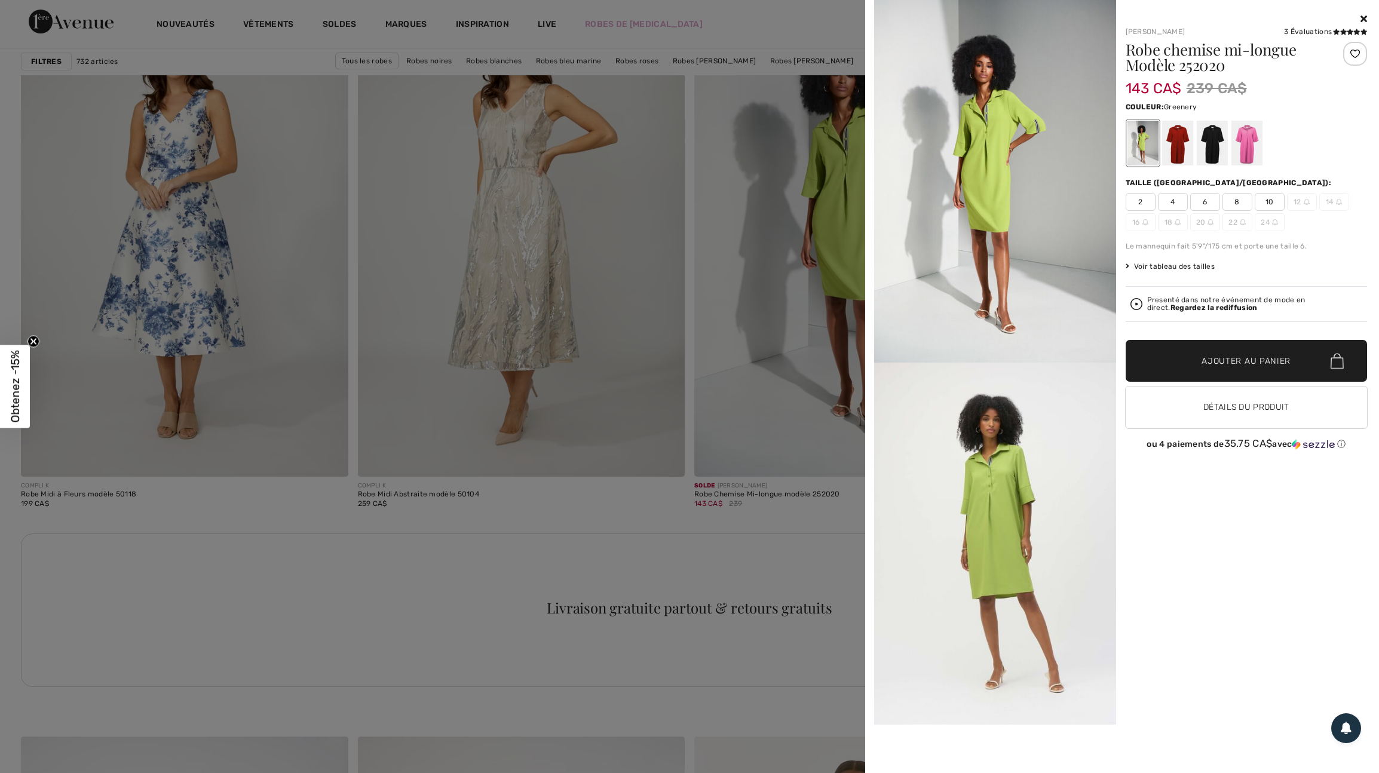
click at [1002, 493] on img at bounding box center [995, 544] width 242 height 362
click at [851, 469] on div at bounding box center [689, 386] width 1379 height 773
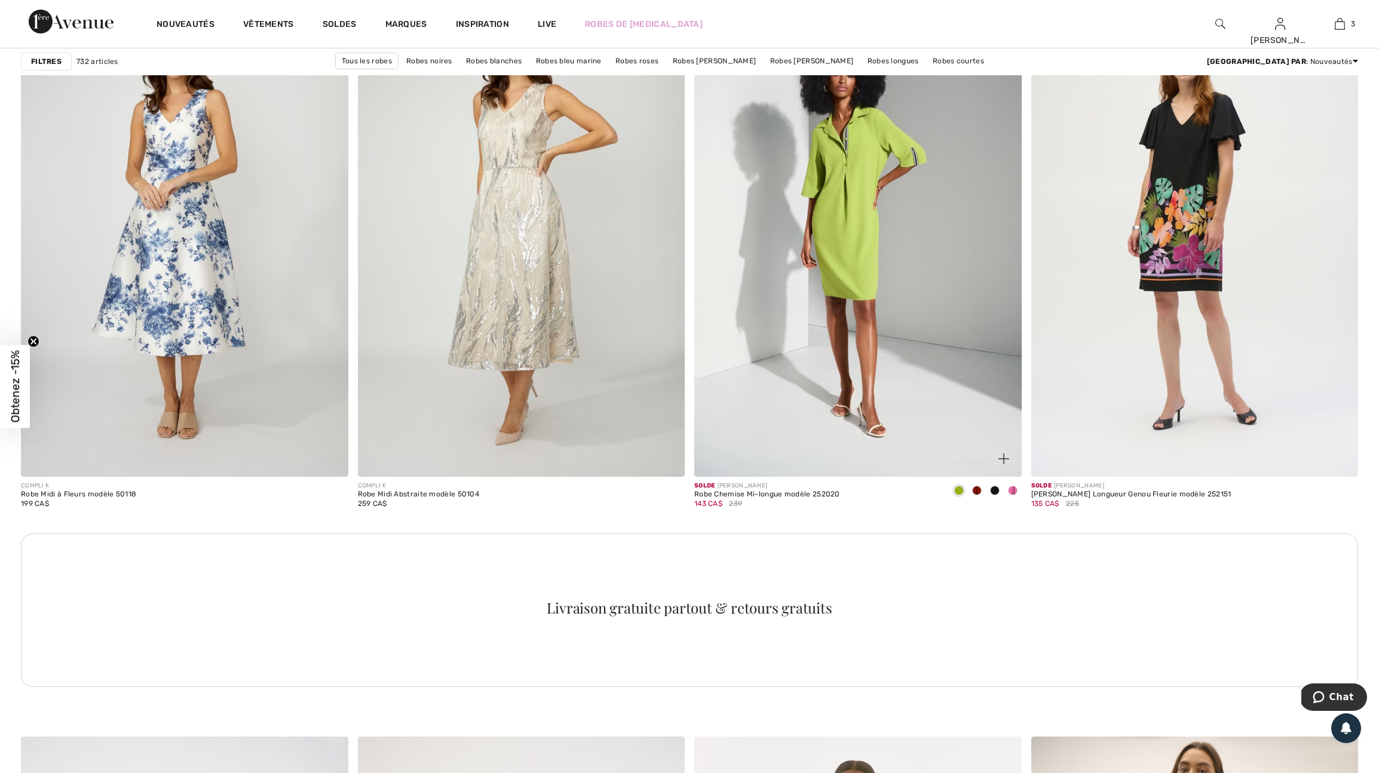
click at [1011, 501] on div at bounding box center [1013, 491] width 18 height 20
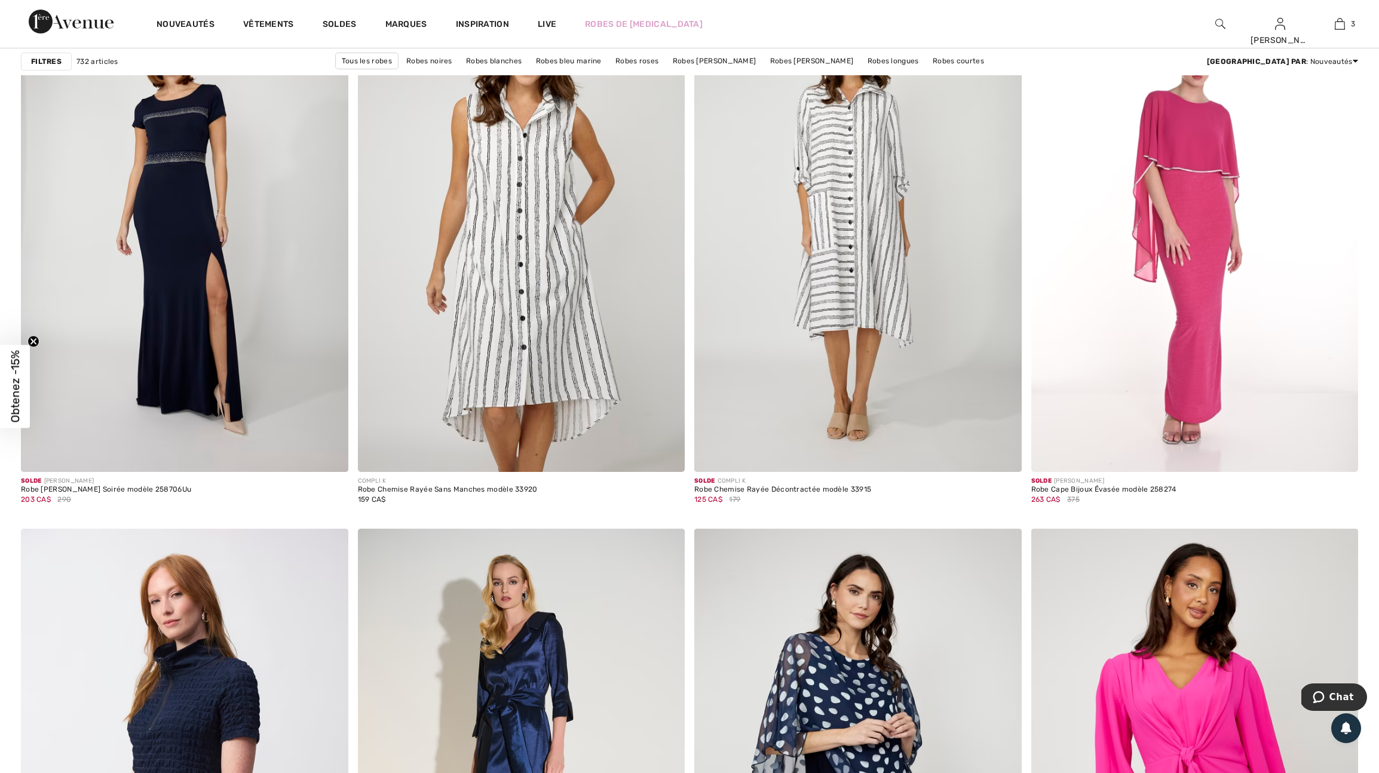
scroll to position [7407, 0]
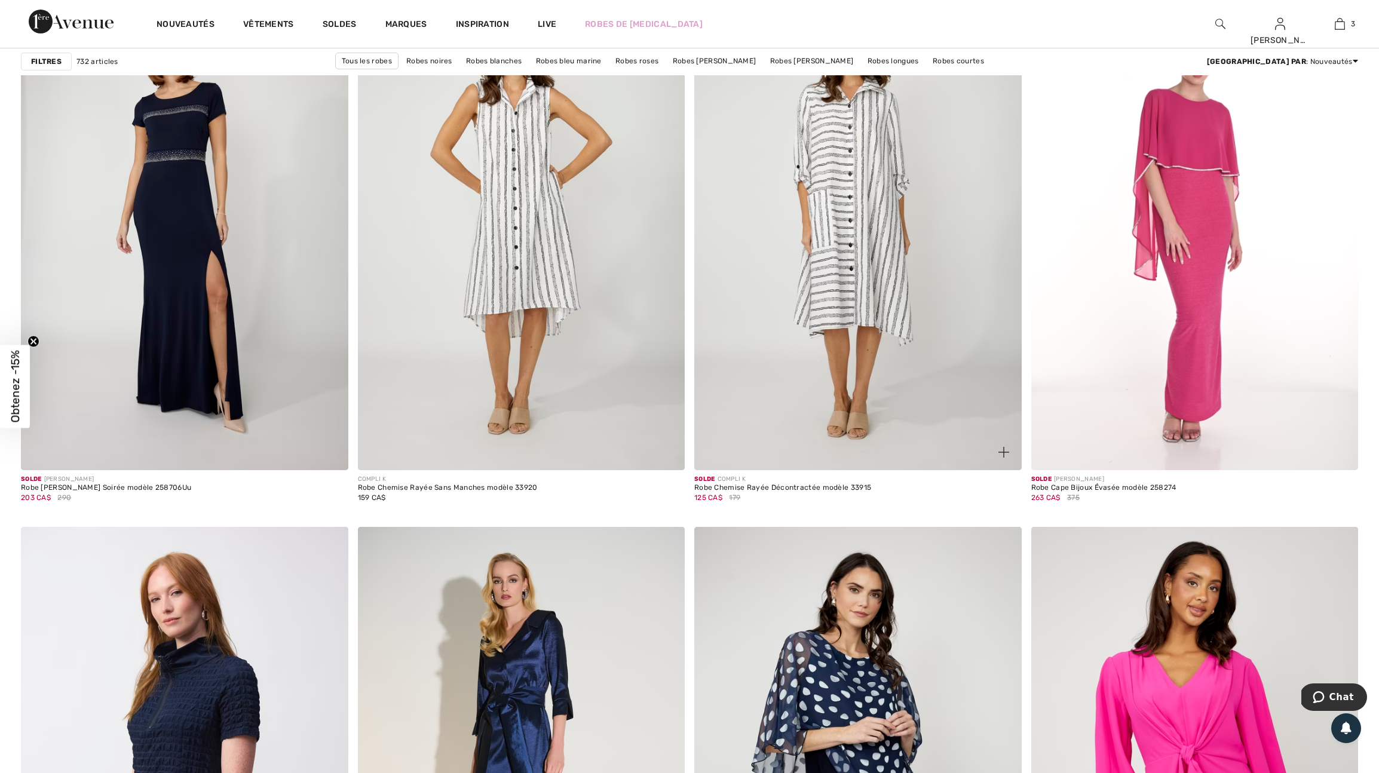
click at [1004, 458] on img at bounding box center [1003, 452] width 11 height 11
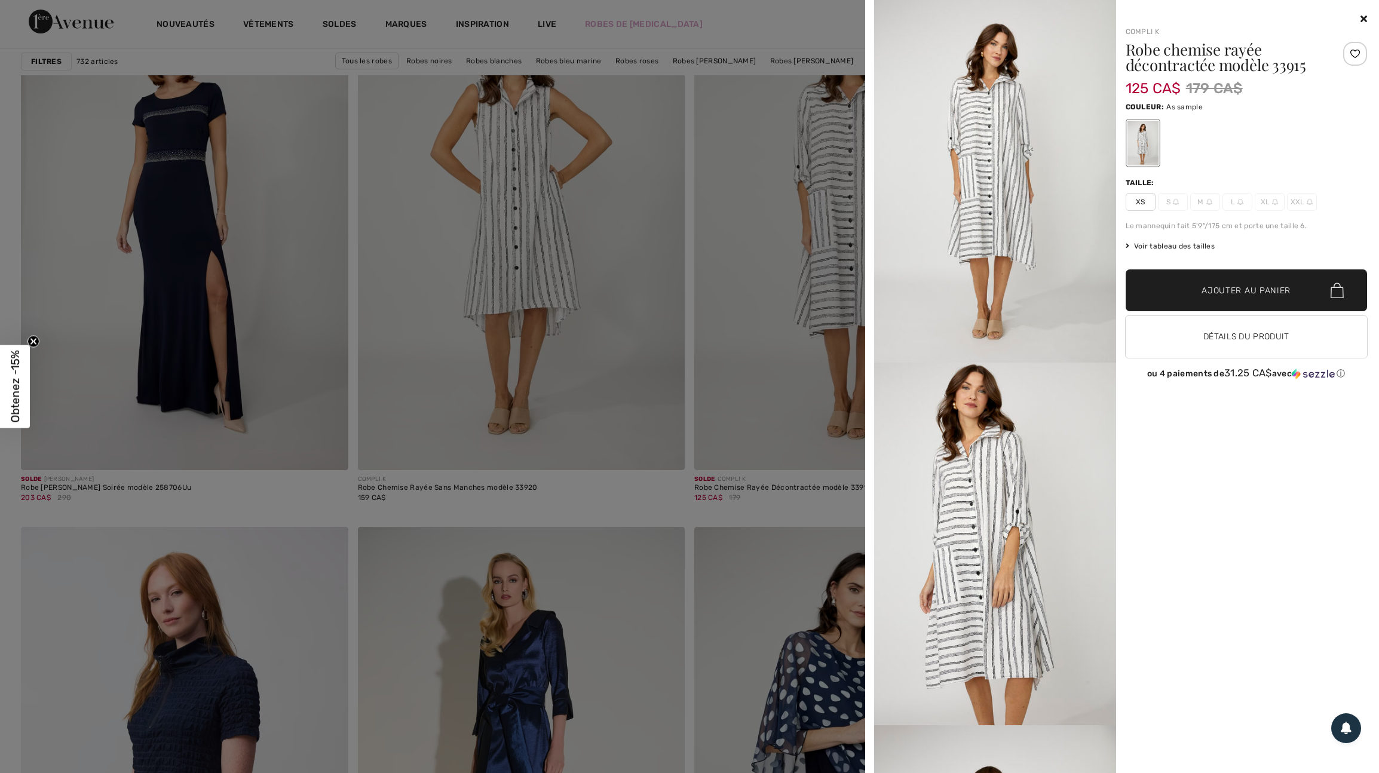
click at [826, 459] on div at bounding box center [689, 386] width 1379 height 773
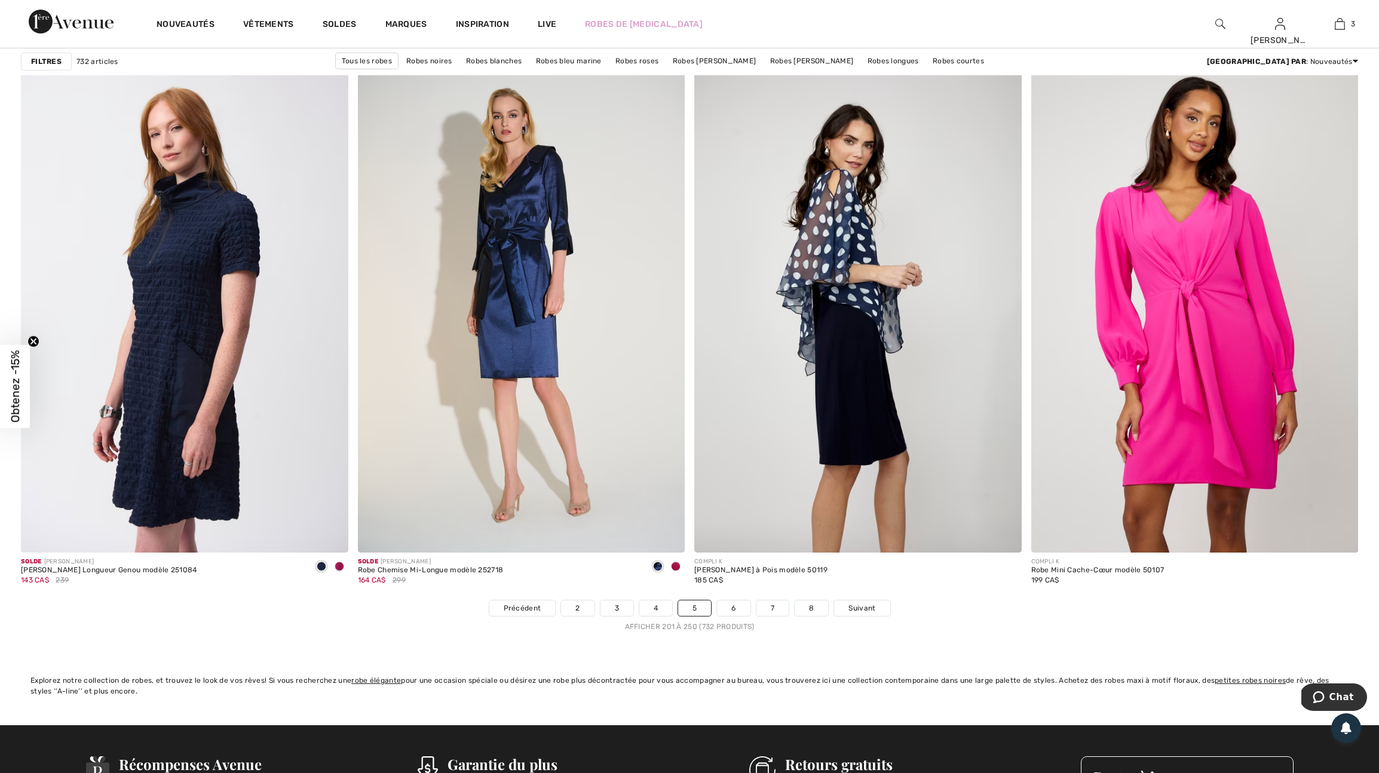
scroll to position [7896, 0]
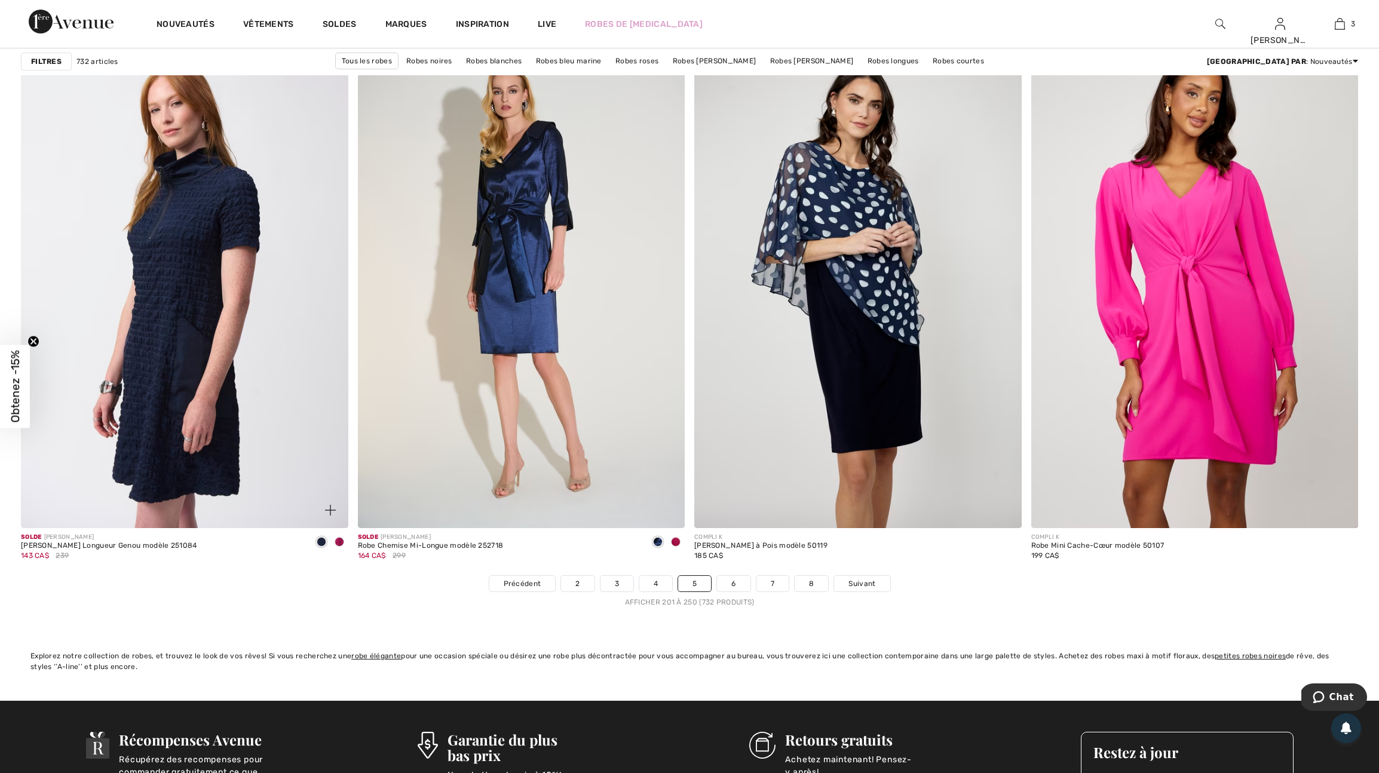
click at [338, 547] on span at bounding box center [340, 542] width 10 height 10
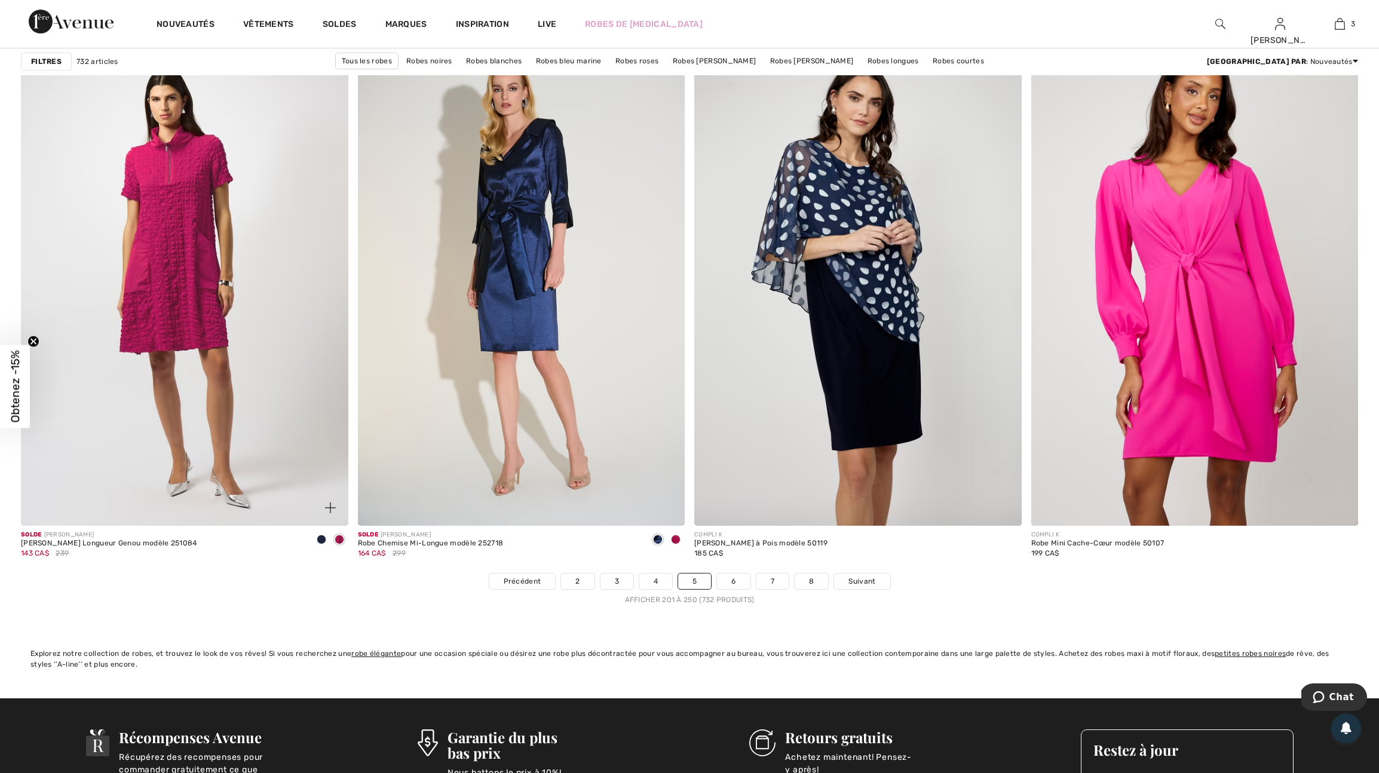
scroll to position [7898, 0]
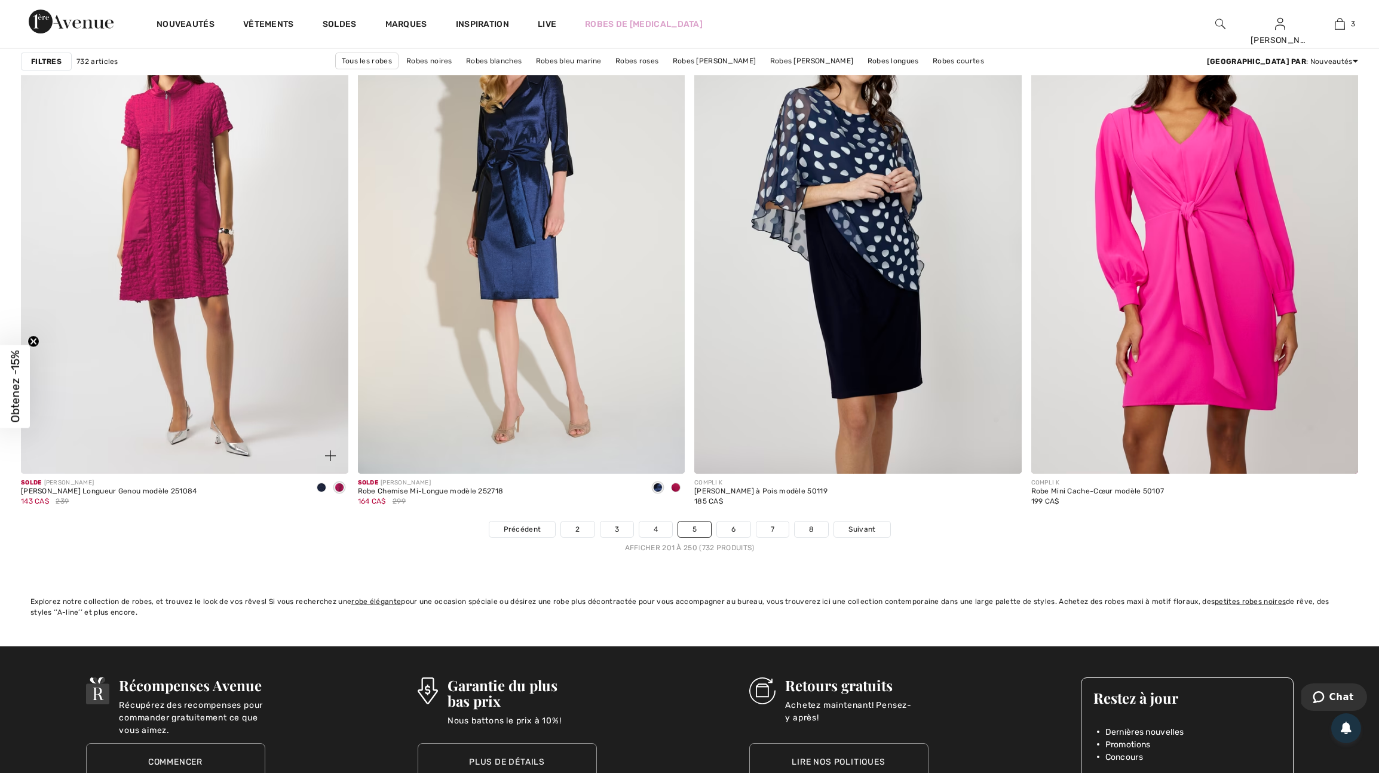
click at [328, 461] on img at bounding box center [330, 455] width 11 height 11
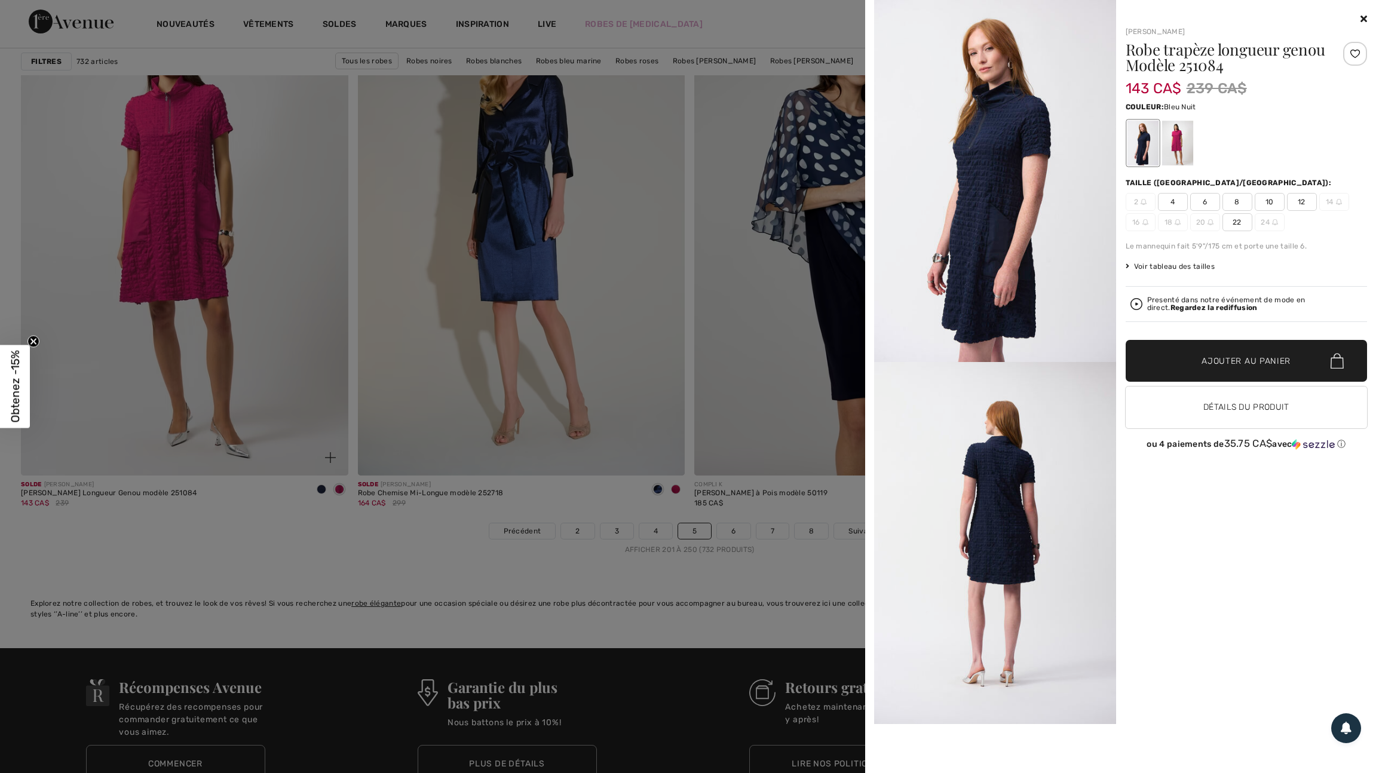
click at [328, 502] on div at bounding box center [689, 386] width 1379 height 773
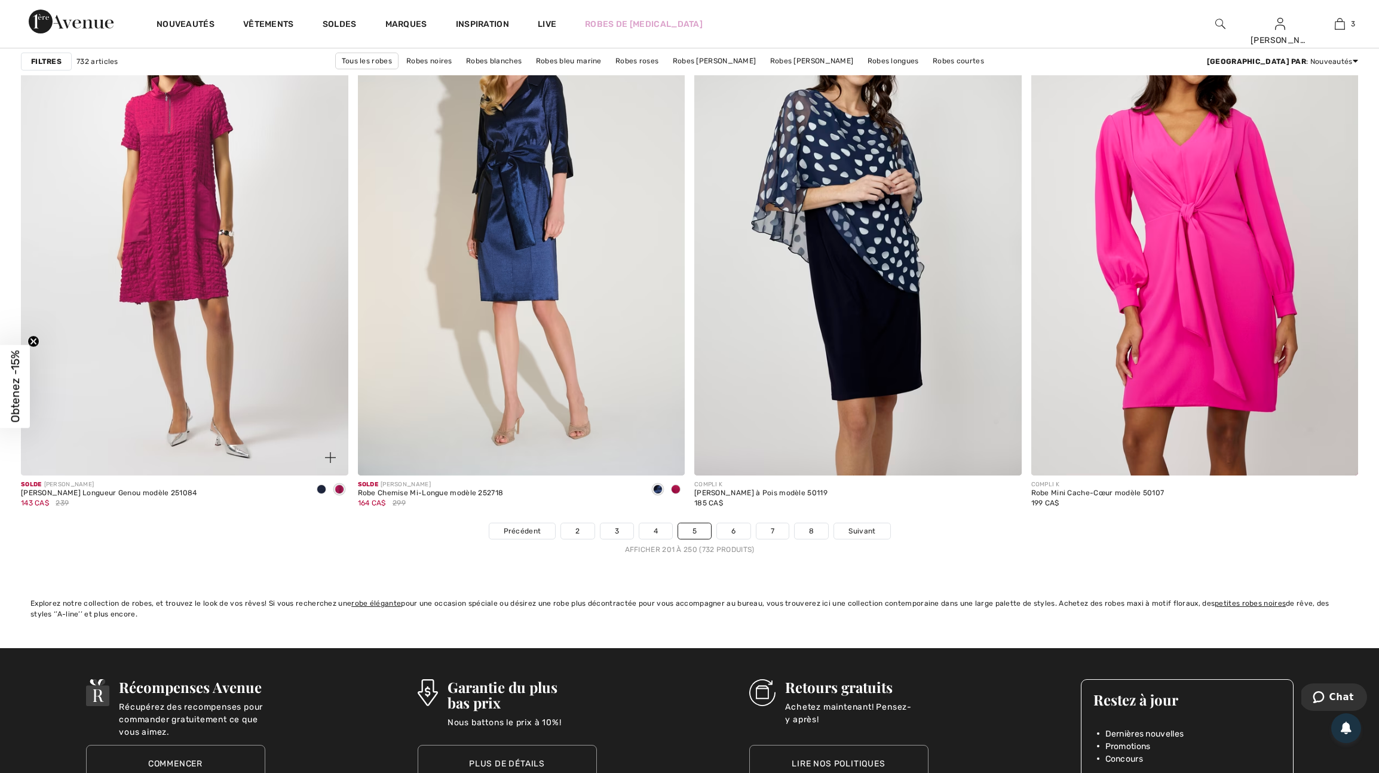
scroll to position [7947, 0]
click at [317, 493] on span at bounding box center [322, 489] width 10 height 10
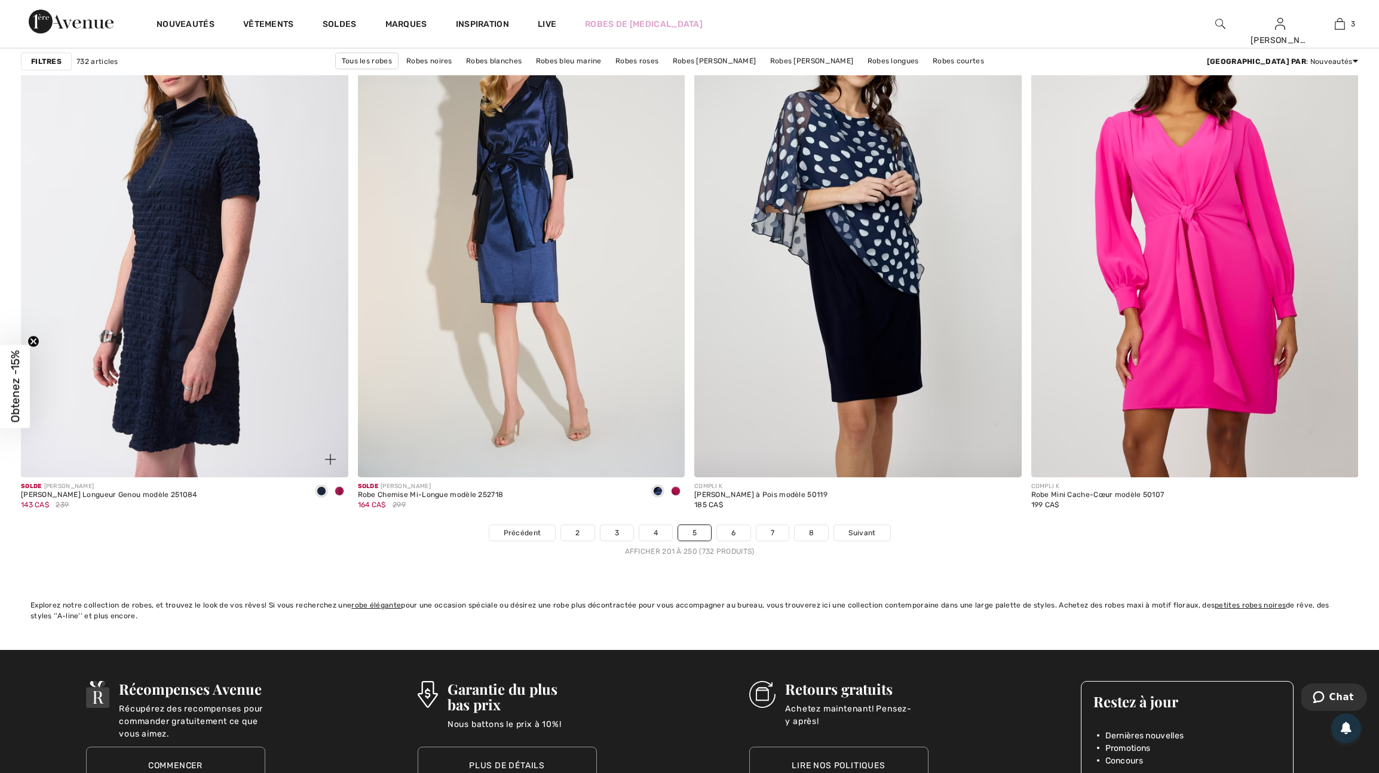
scroll to position [7946, 0]
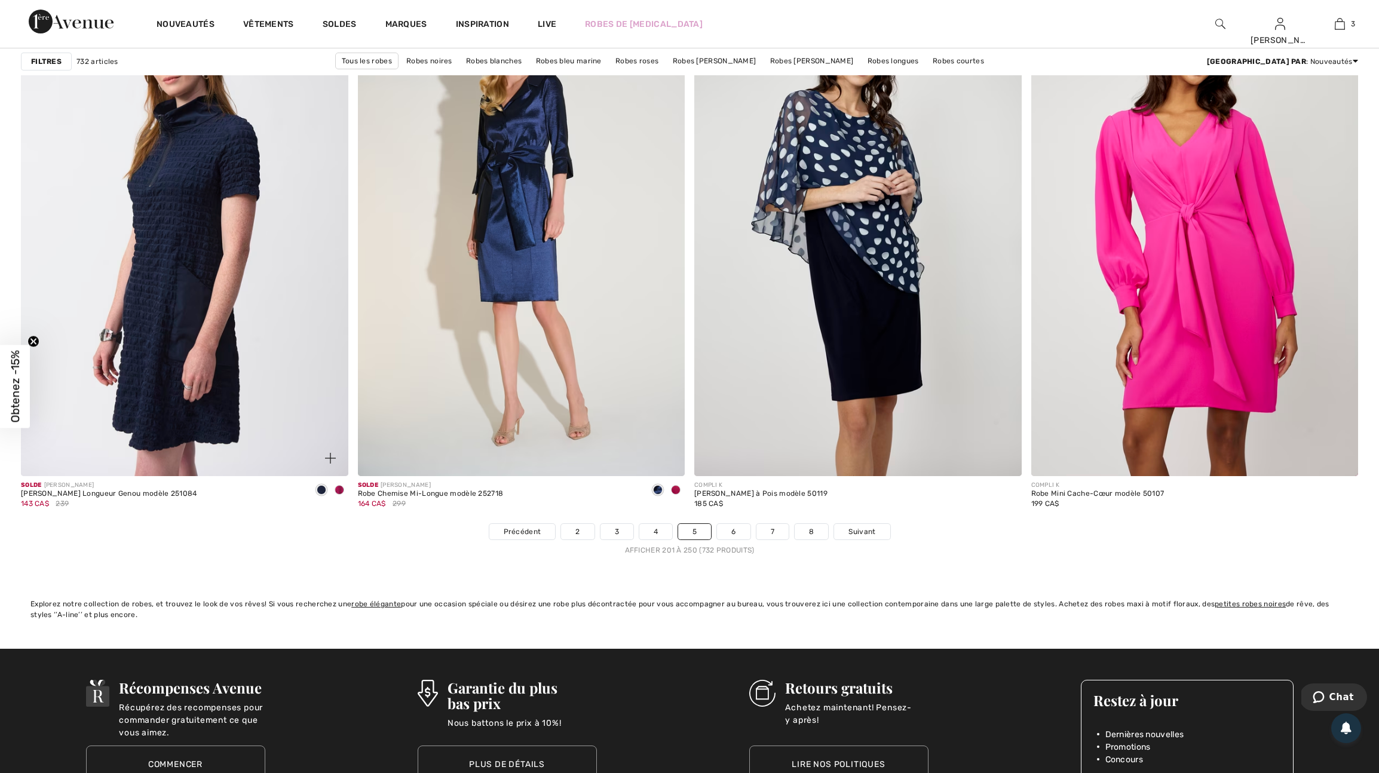
click at [329, 464] on img at bounding box center [330, 458] width 11 height 11
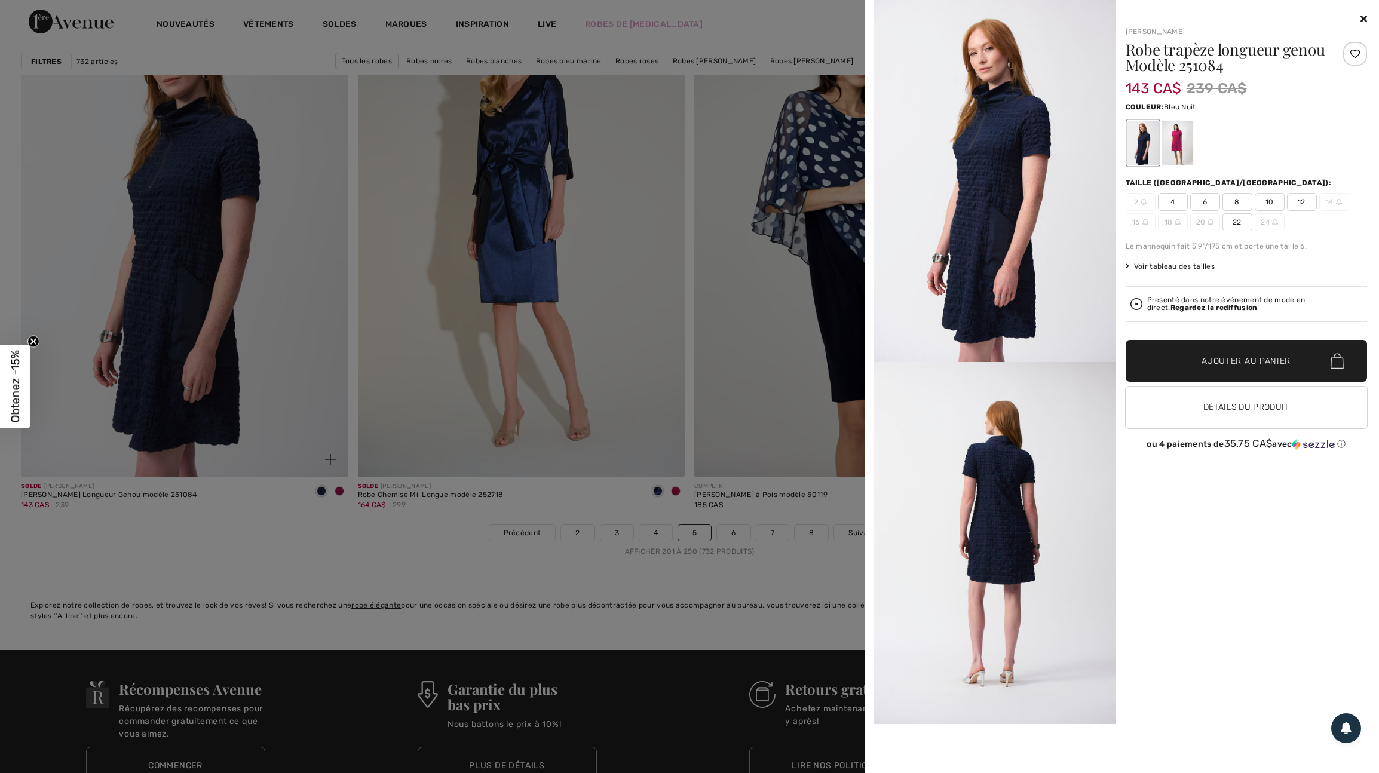
click at [329, 507] on div at bounding box center [689, 386] width 1379 height 773
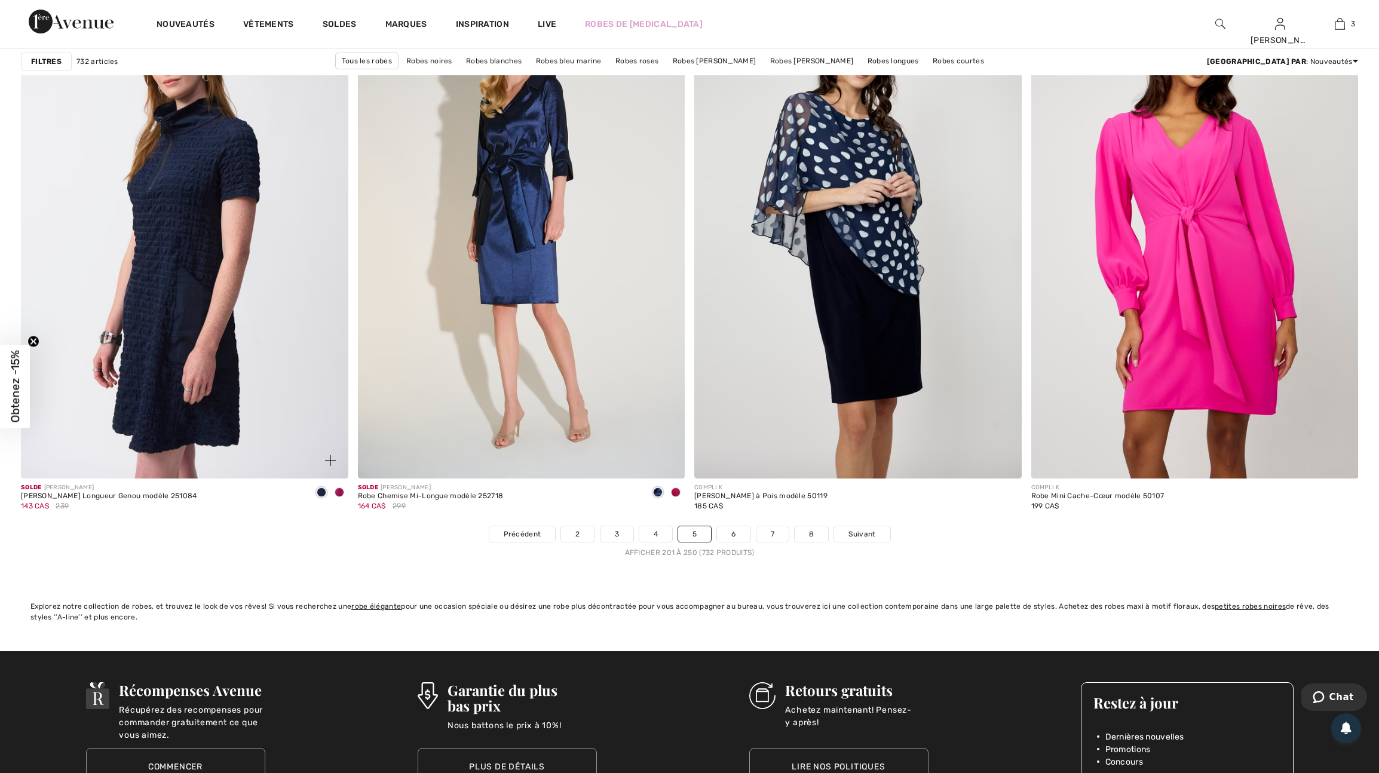
scroll to position [7941, 0]
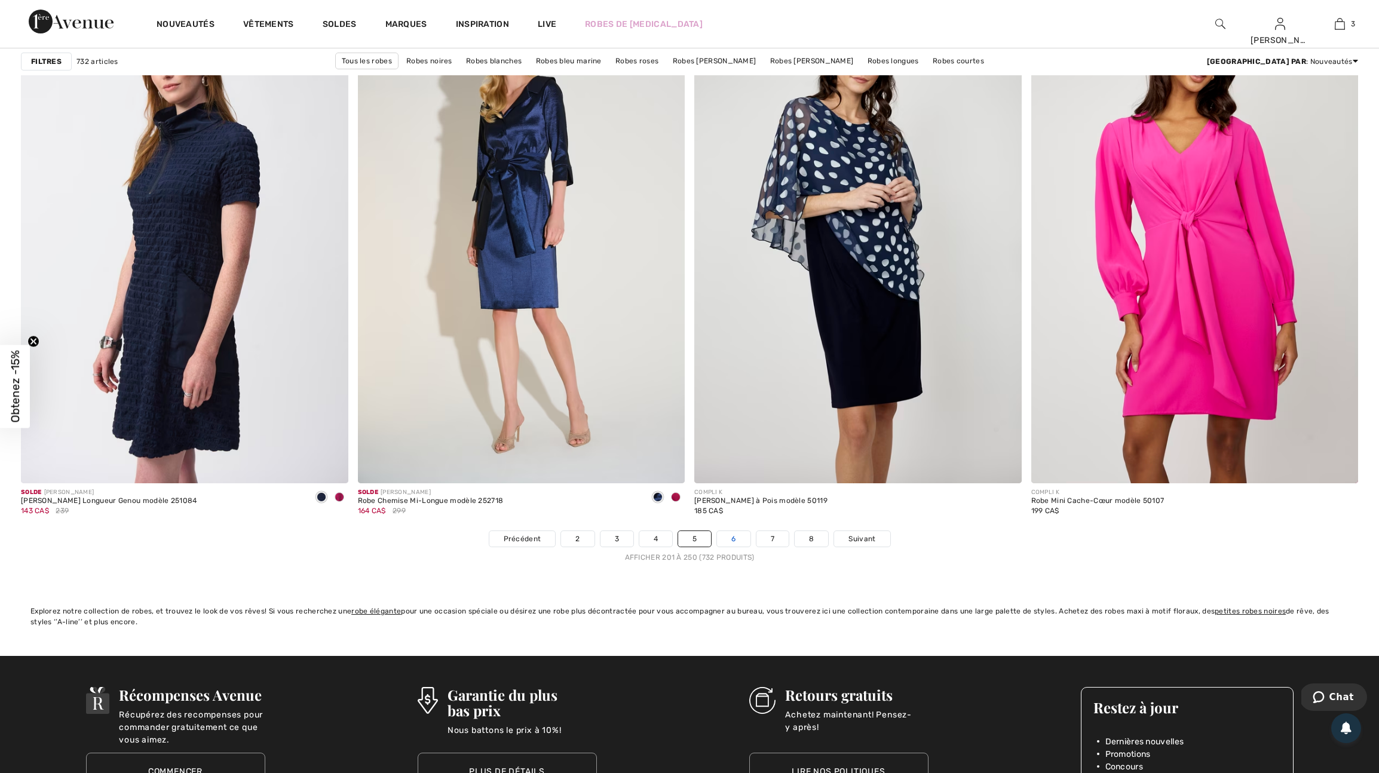
click at [739, 547] on link "6" at bounding box center [733, 539] width 33 height 16
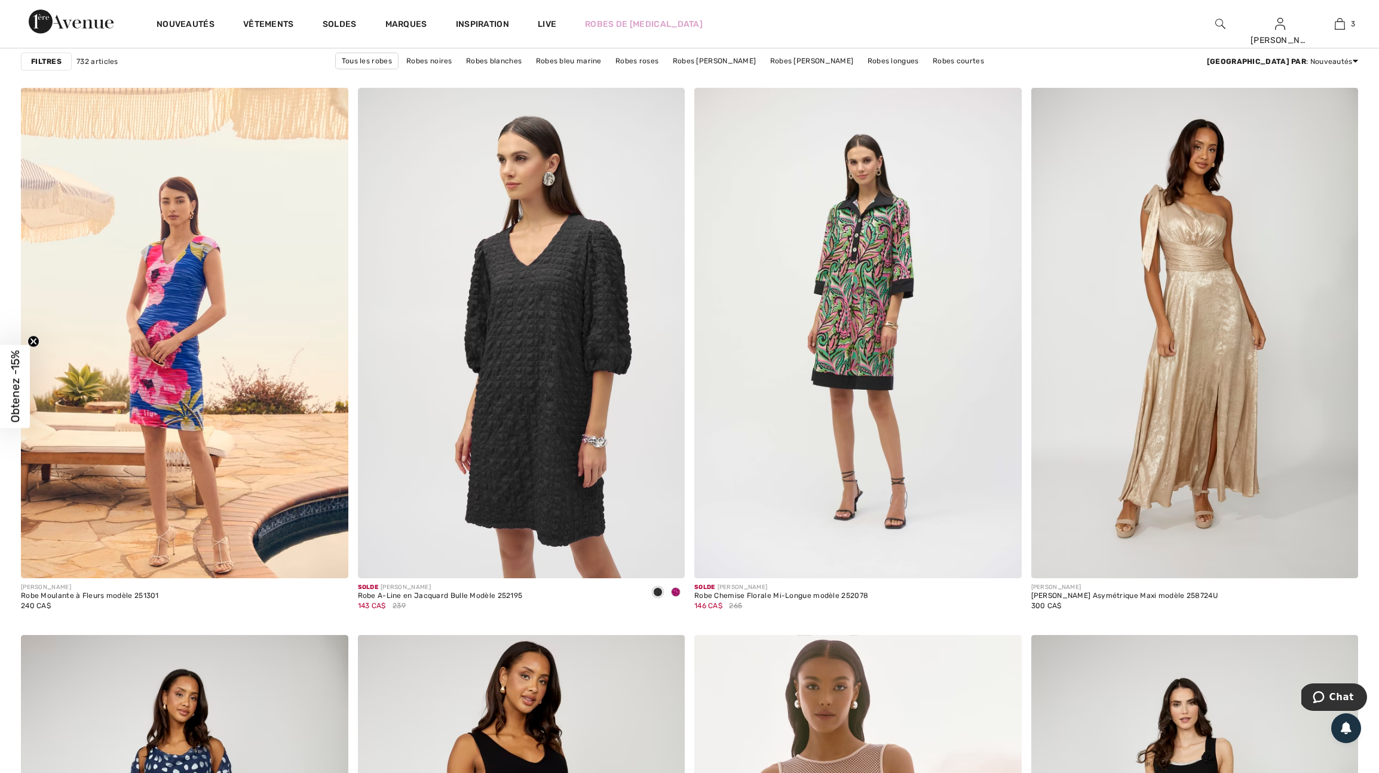
scroll to position [1187, 0]
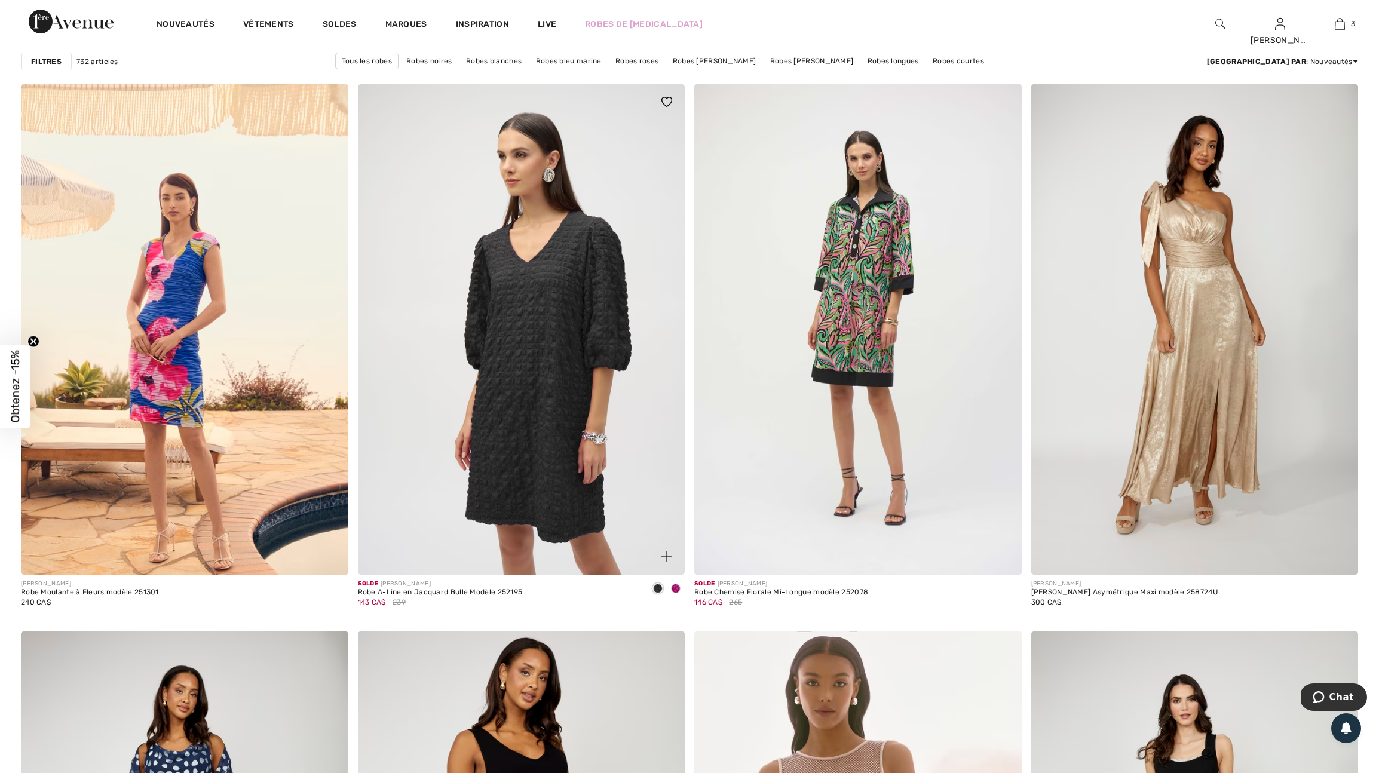
click at [675, 593] on span at bounding box center [676, 589] width 10 height 10
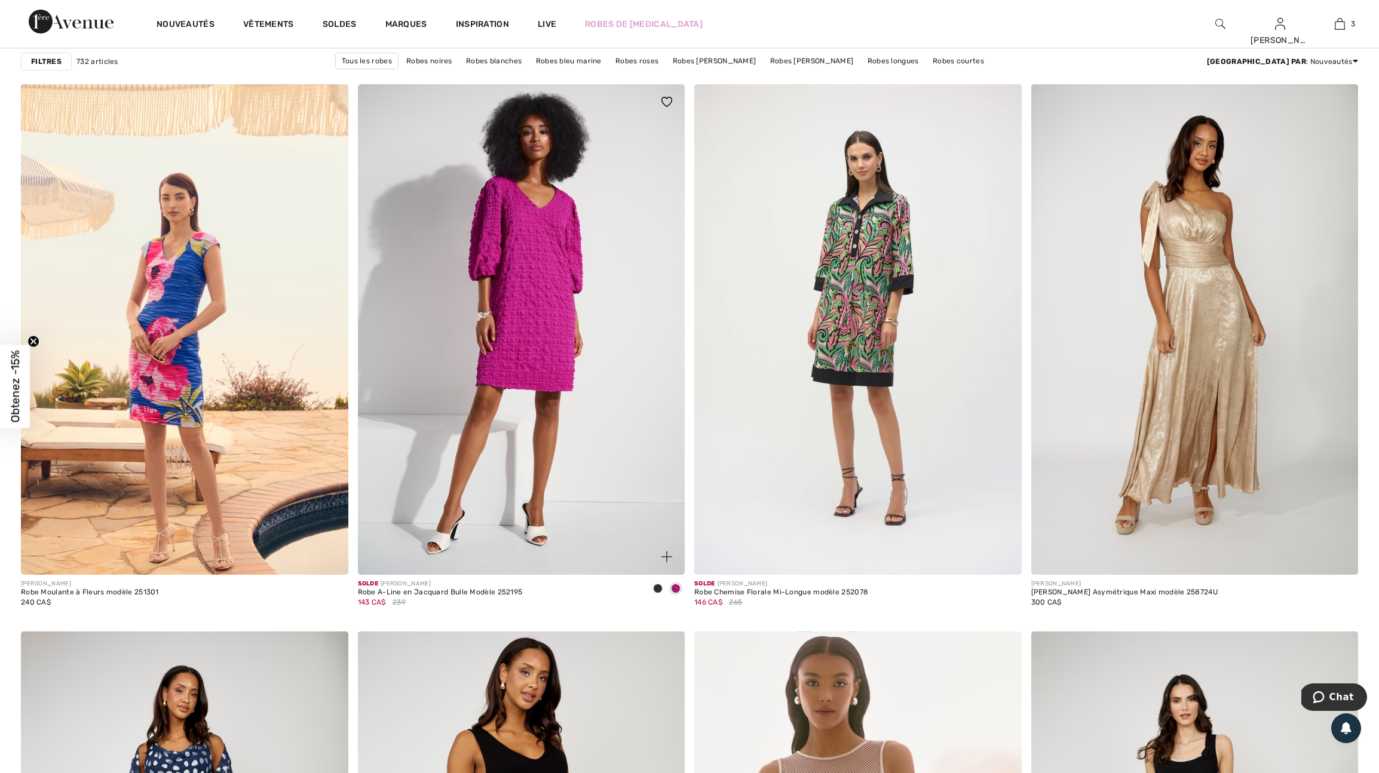
click at [663, 562] on img at bounding box center [666, 556] width 11 height 11
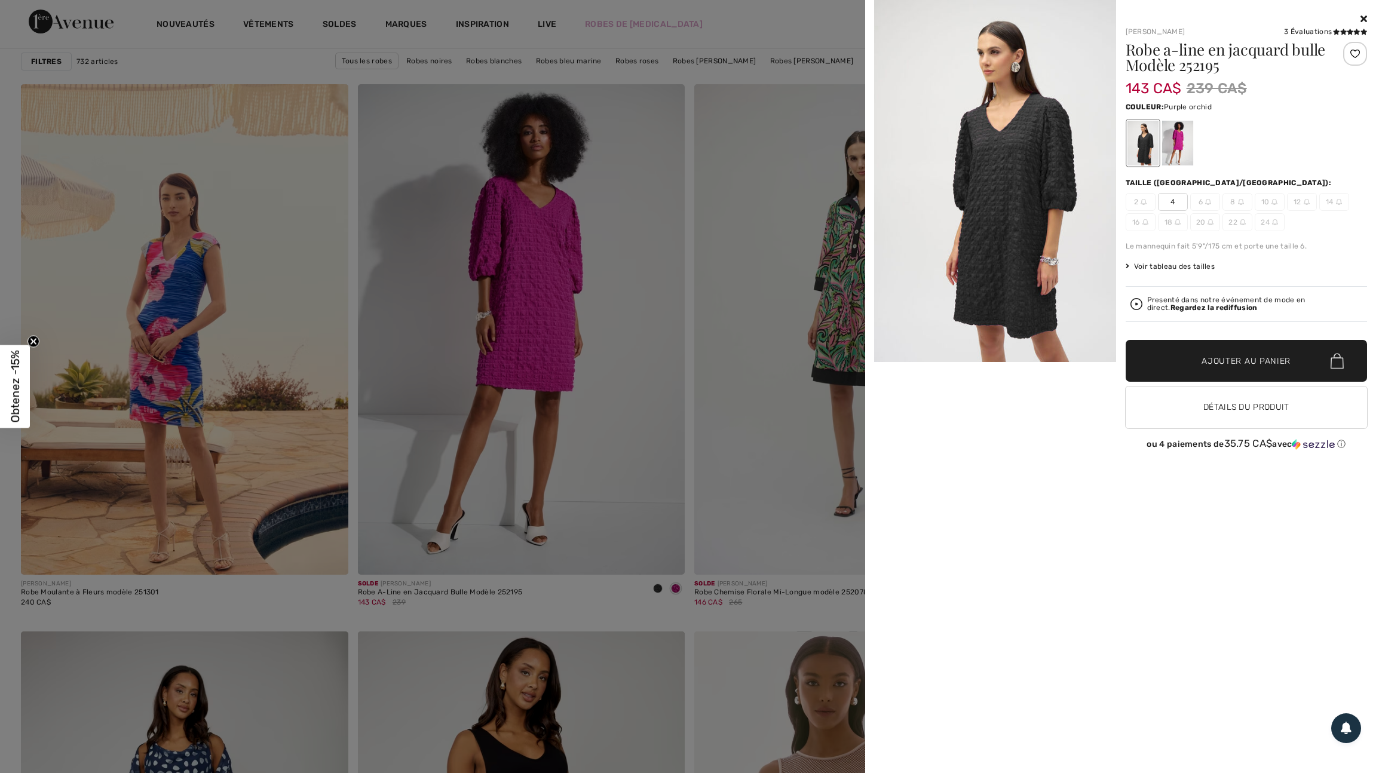
click at [1177, 140] on div at bounding box center [1176, 143] width 31 height 45
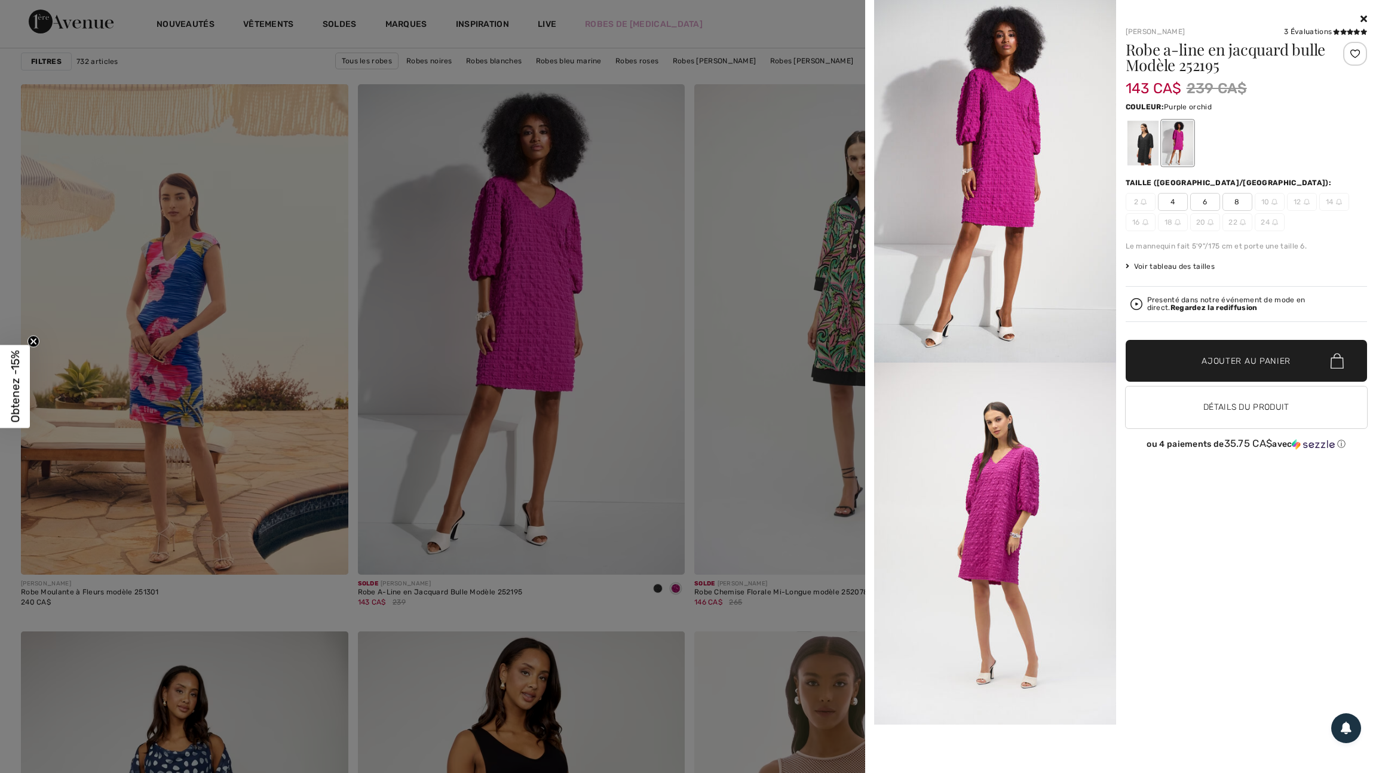
click at [759, 527] on div at bounding box center [689, 386] width 1379 height 773
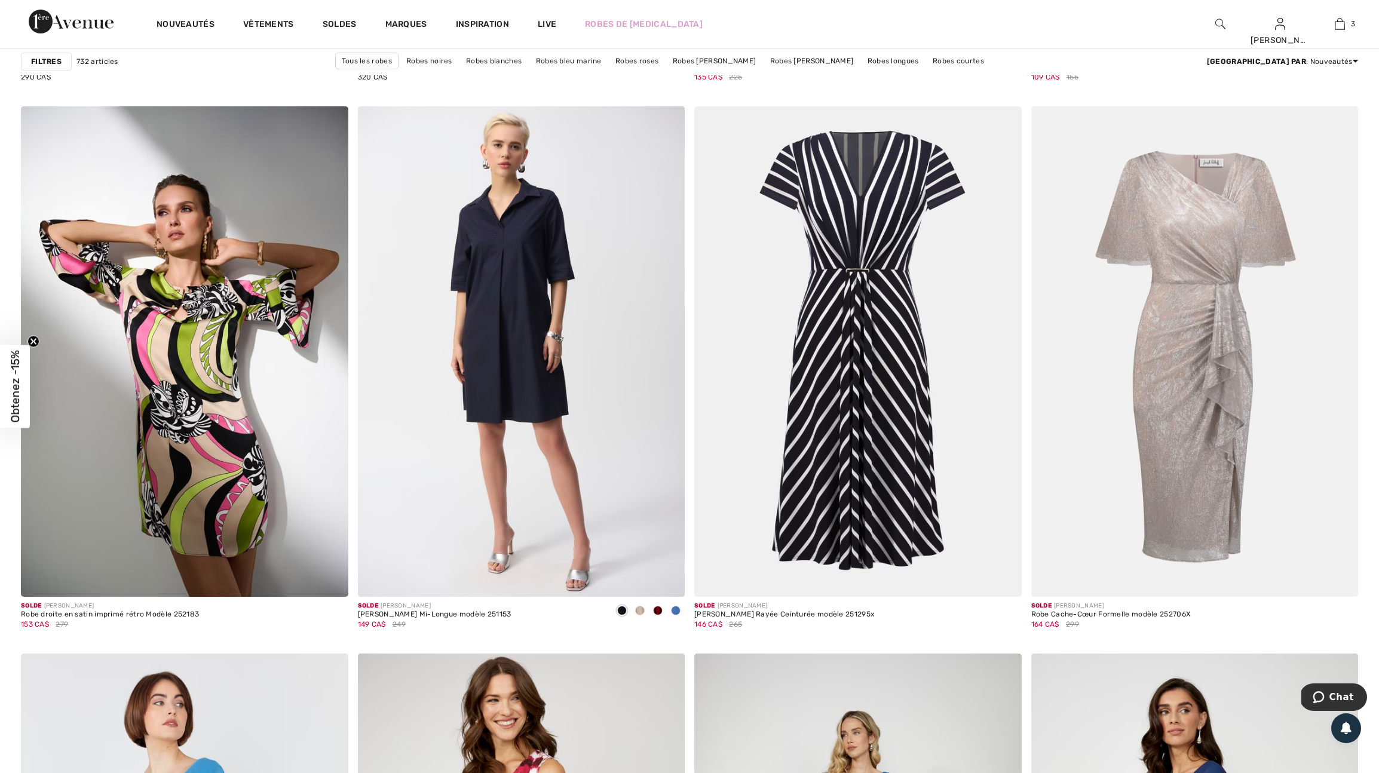
scroll to position [3038, 0]
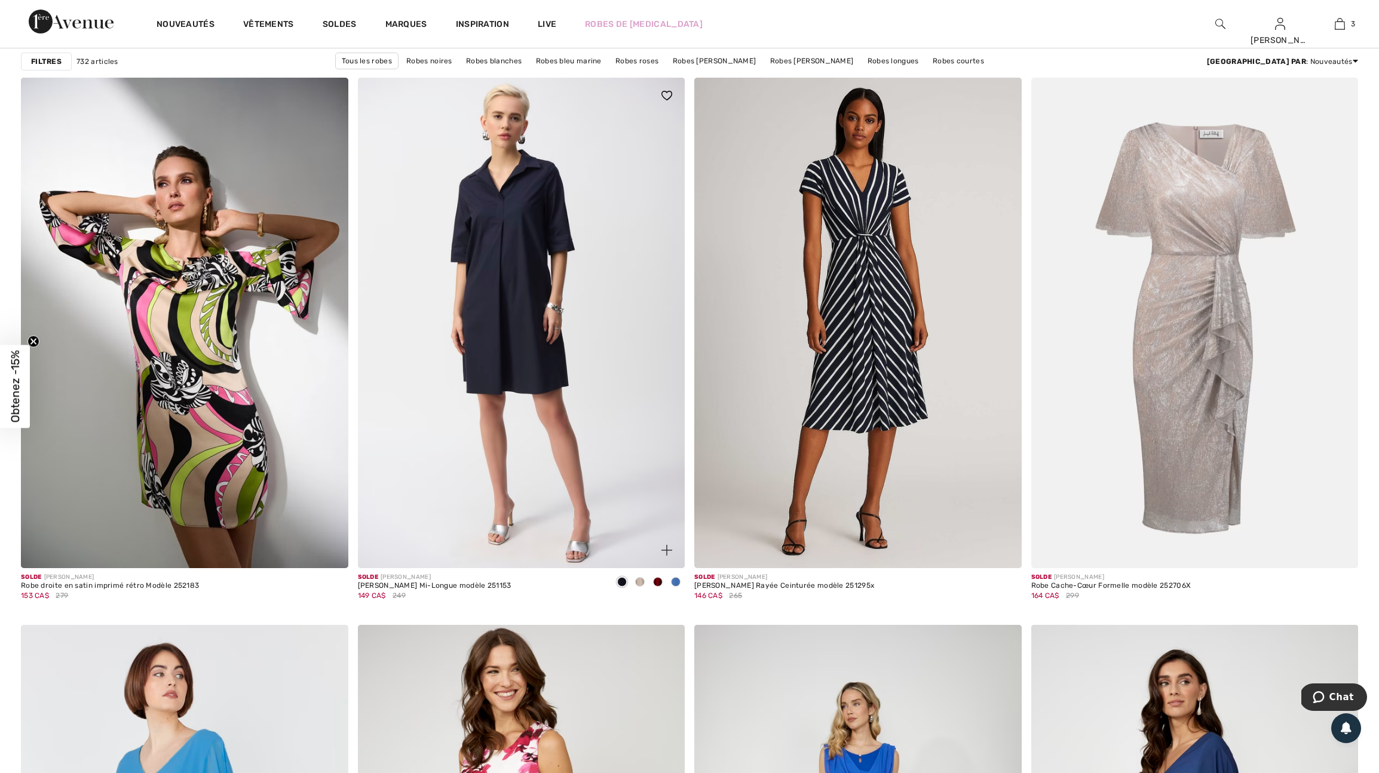
click at [677, 587] on span at bounding box center [676, 582] width 10 height 10
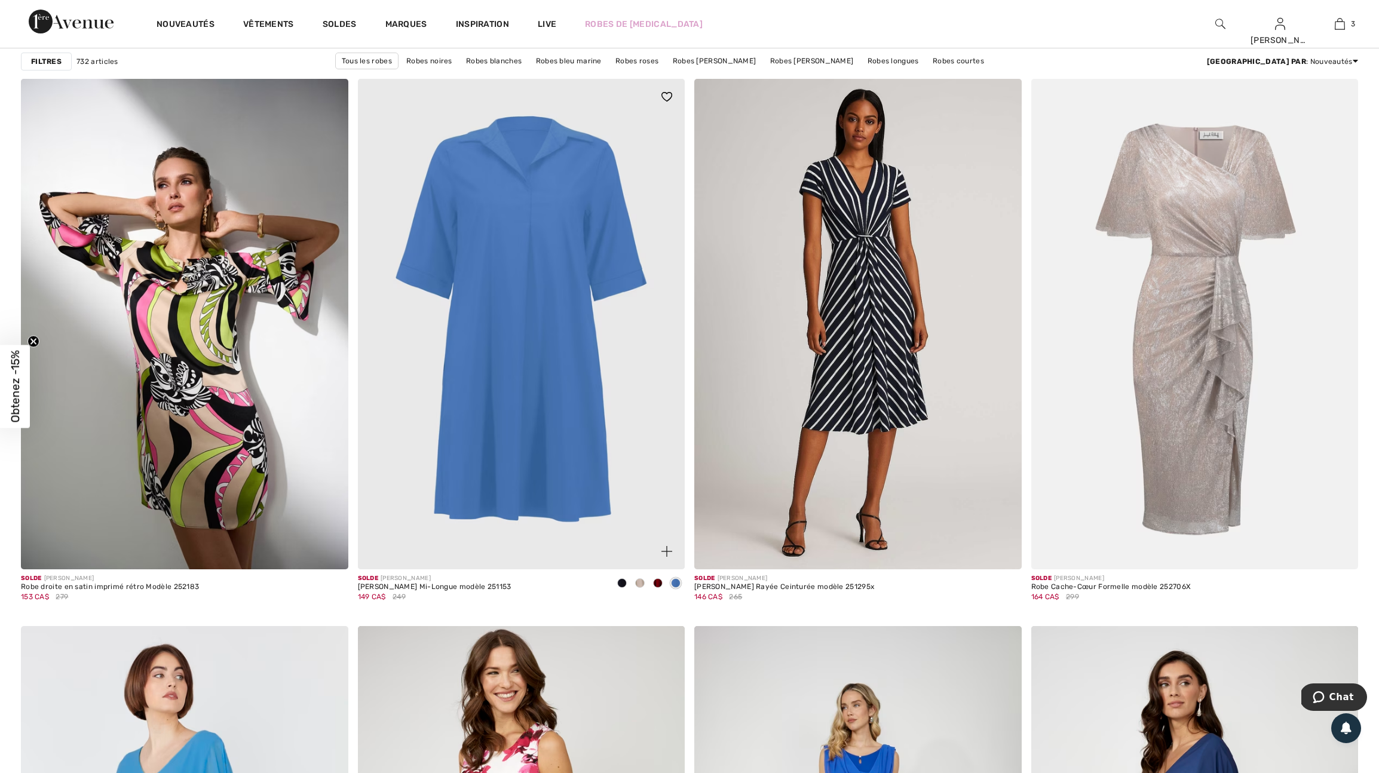
click at [640, 588] on span at bounding box center [640, 583] width 10 height 10
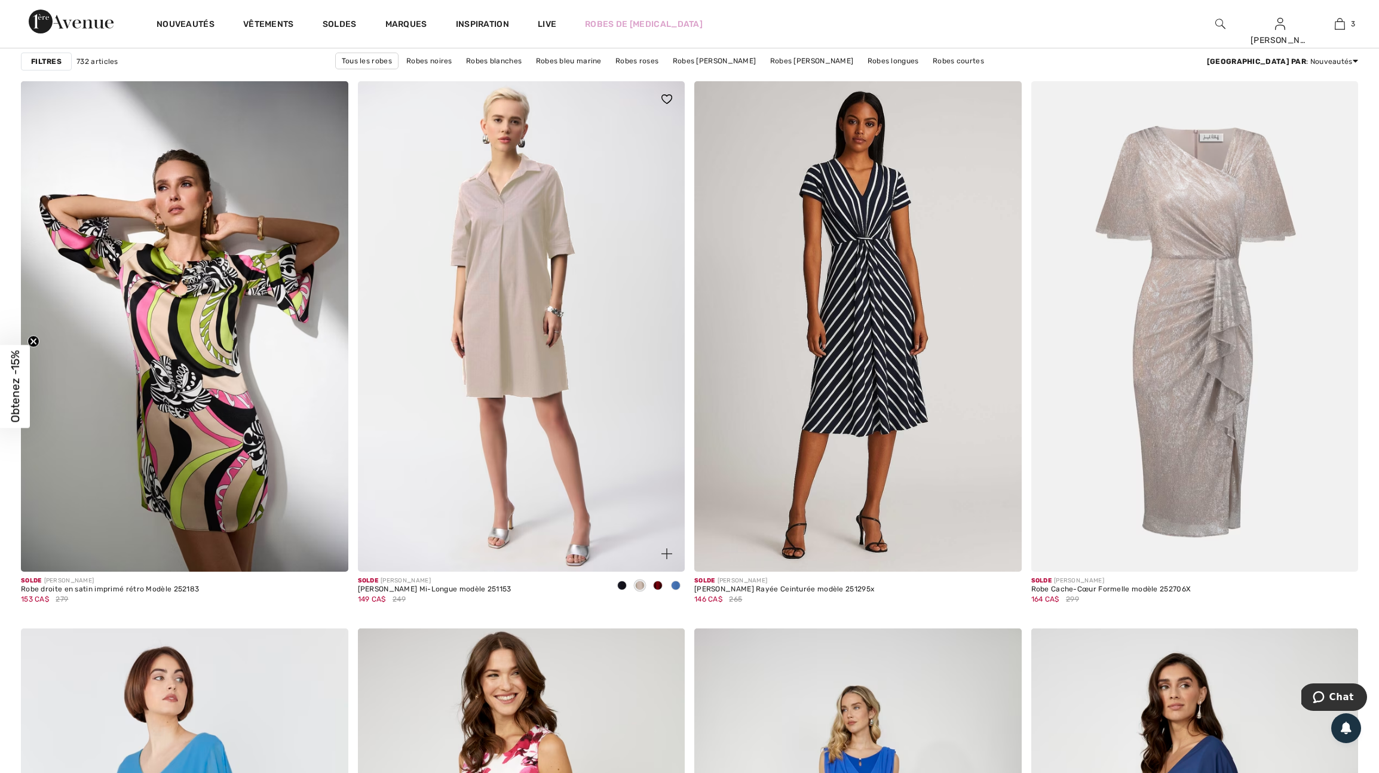
scroll to position [3034, 0]
click at [1001, 560] on img at bounding box center [1003, 555] width 11 height 11
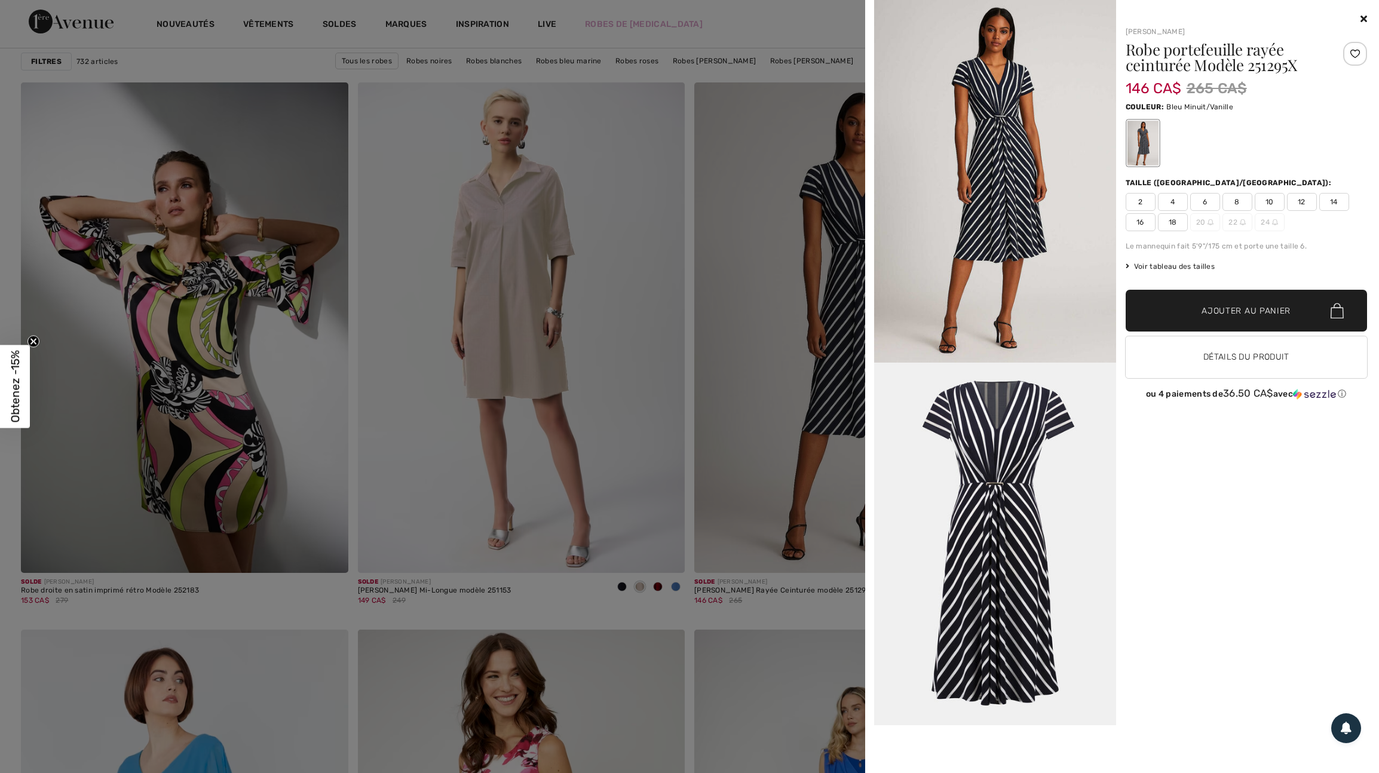
click at [1171, 226] on span "18" at bounding box center [1173, 222] width 30 height 18
click at [1355, 52] on div at bounding box center [1355, 54] width 24 height 24
click at [733, 566] on div at bounding box center [689, 386] width 1379 height 773
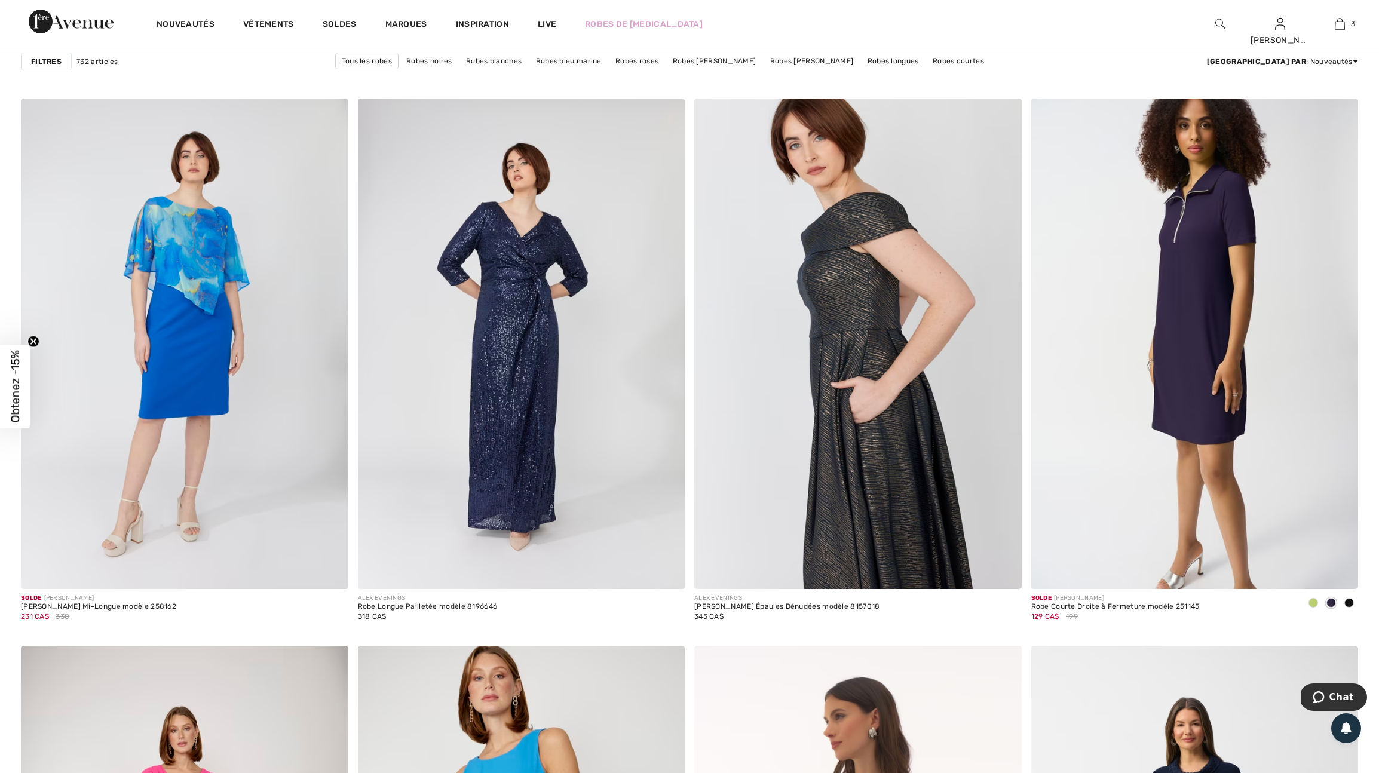
scroll to position [7313, 0]
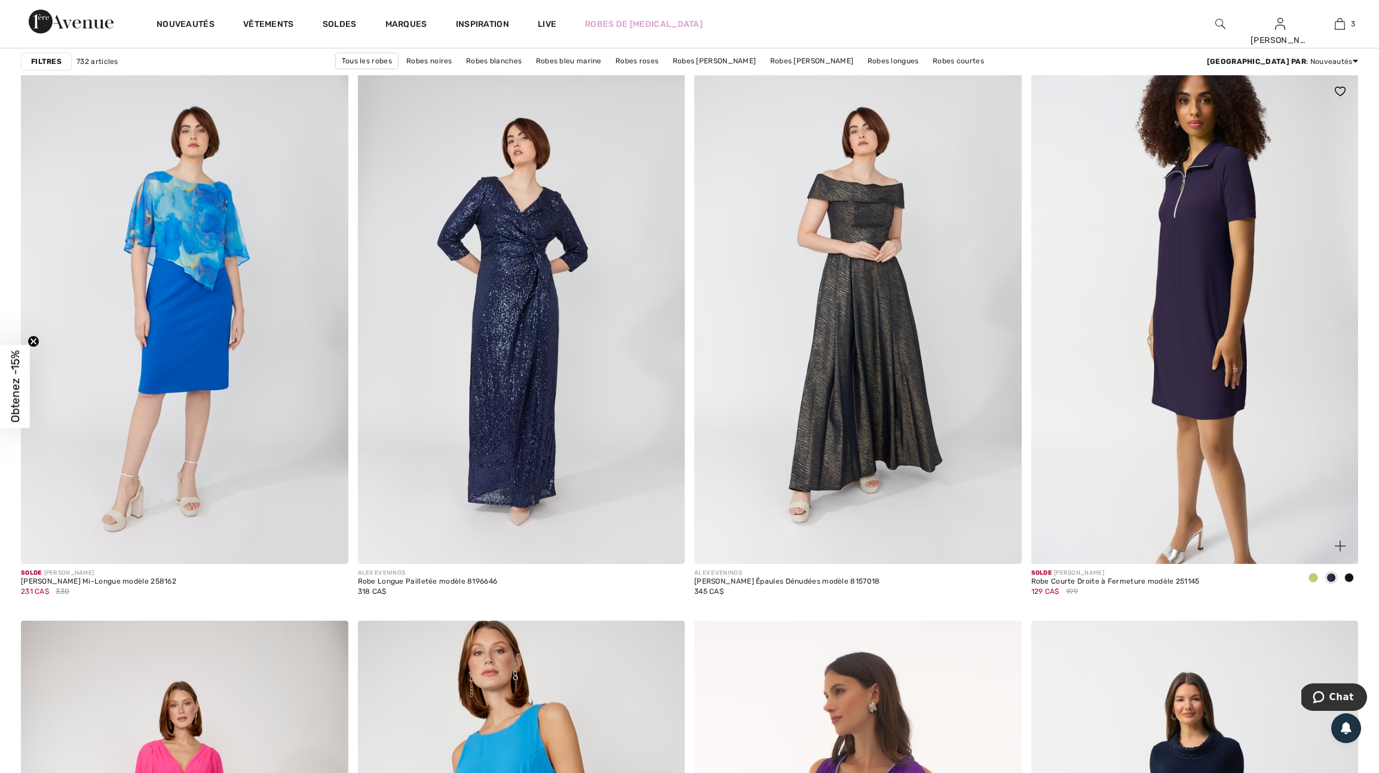
click at [1315, 582] on span at bounding box center [1313, 578] width 10 height 10
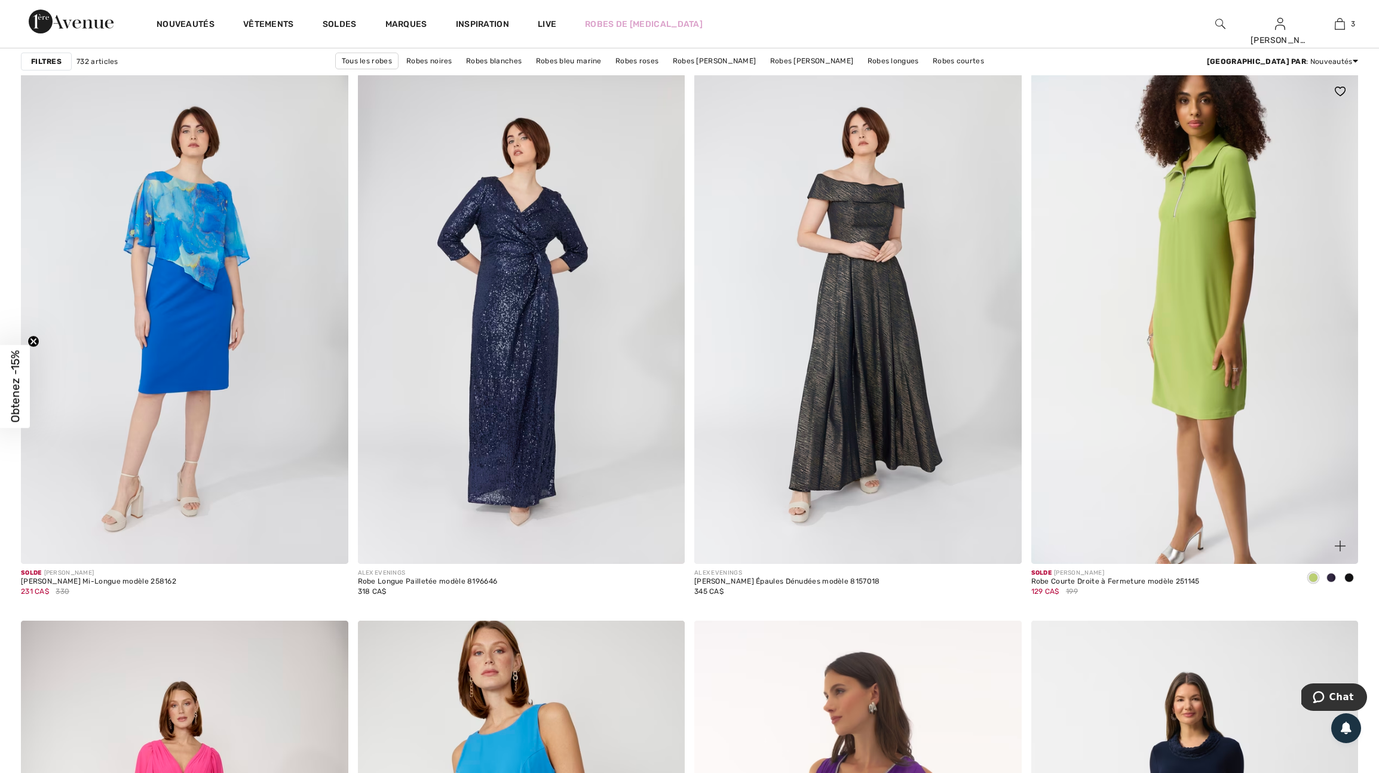
click at [1339, 551] on img at bounding box center [1339, 546] width 11 height 11
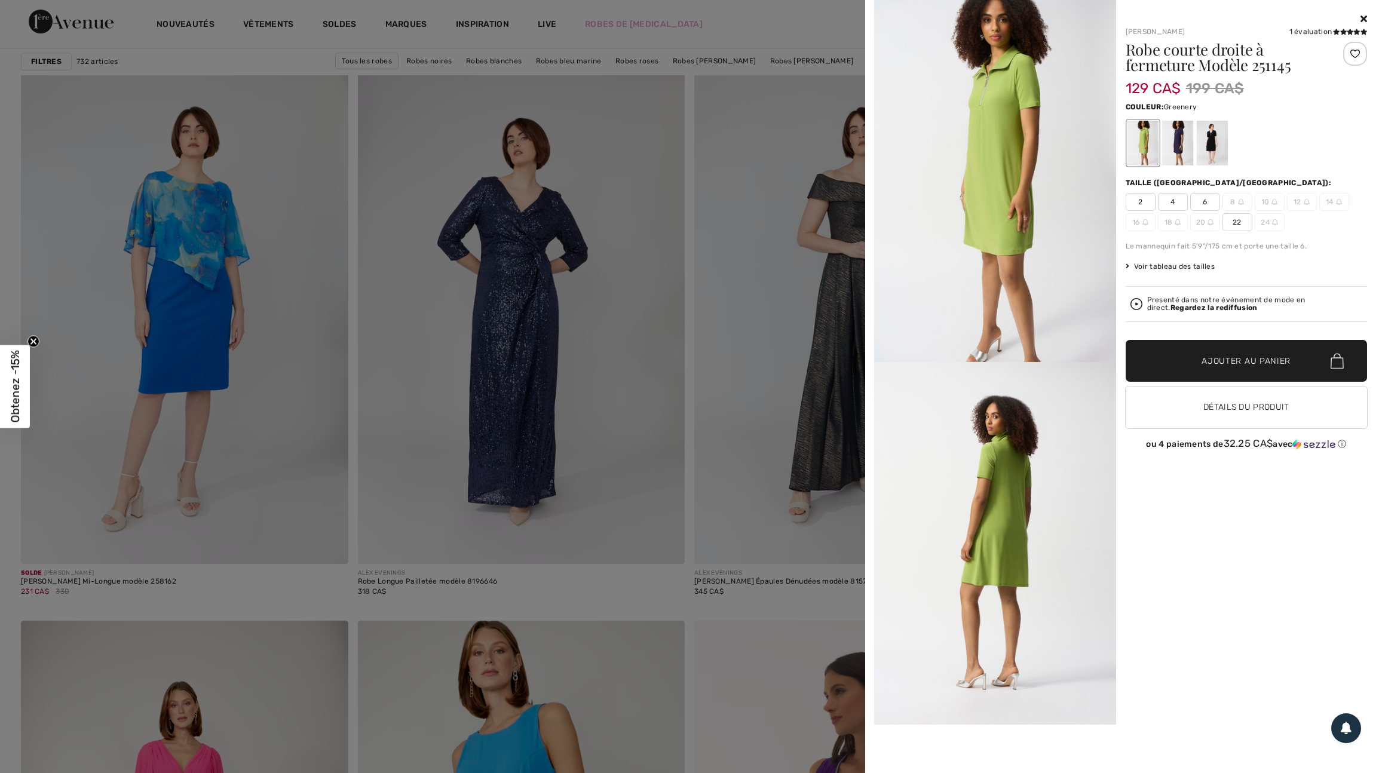
click at [719, 553] on div at bounding box center [689, 386] width 1379 height 773
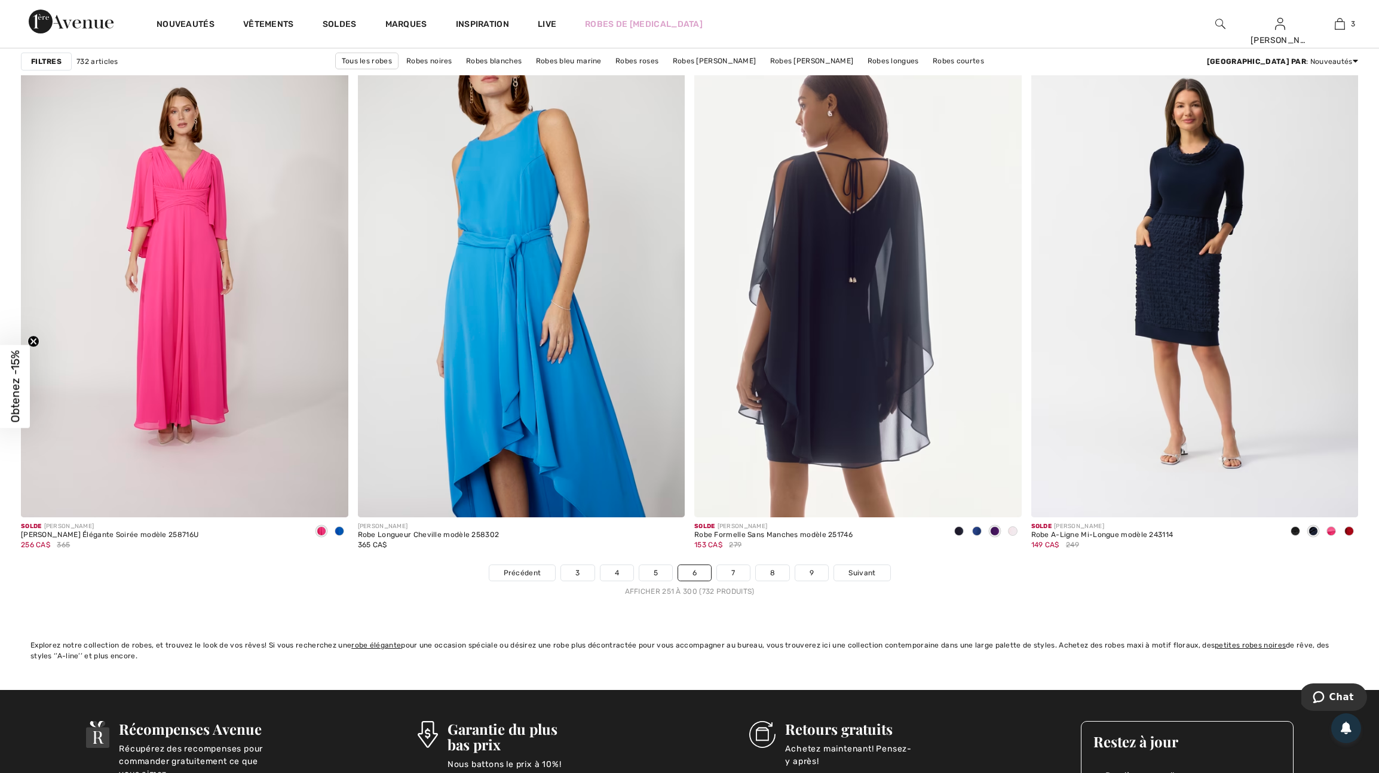
scroll to position [7913, 0]
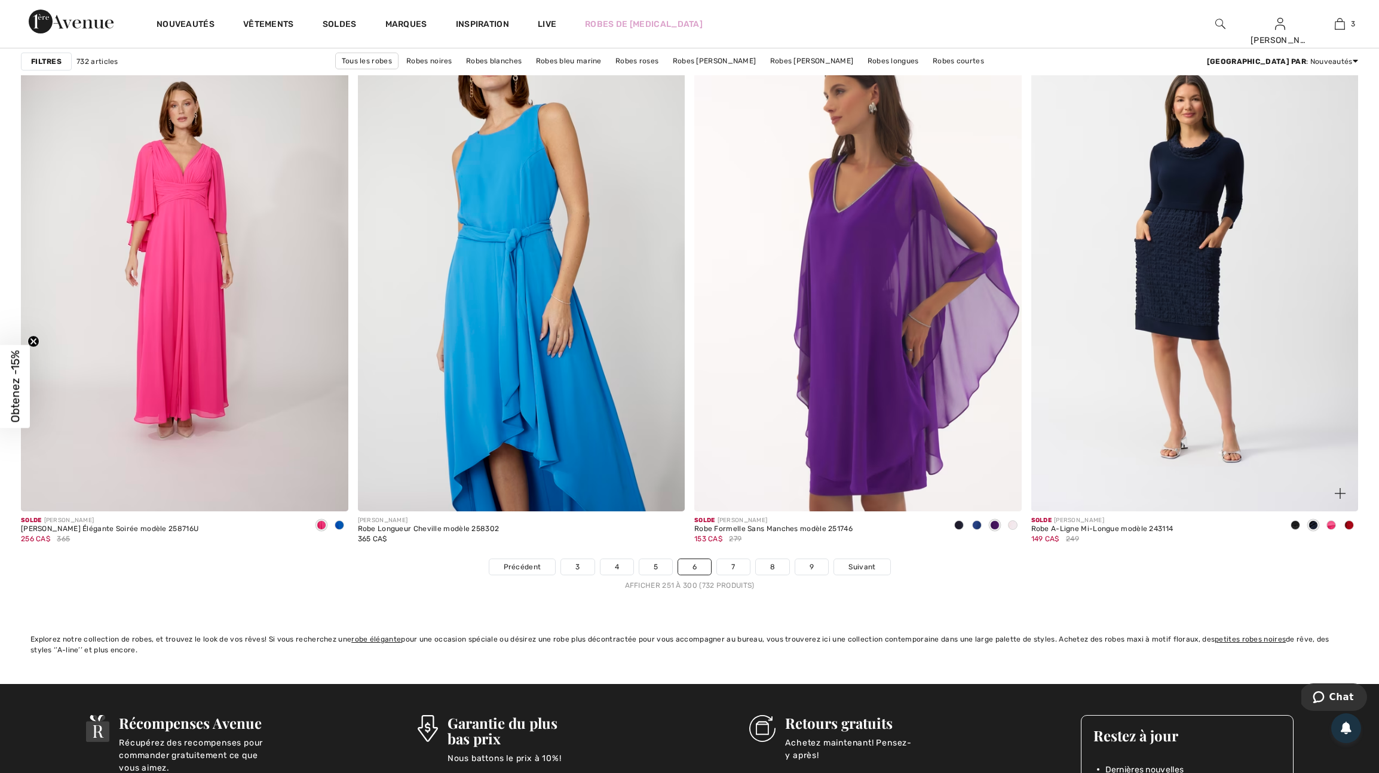
click at [1349, 530] on span at bounding box center [1349, 525] width 10 height 10
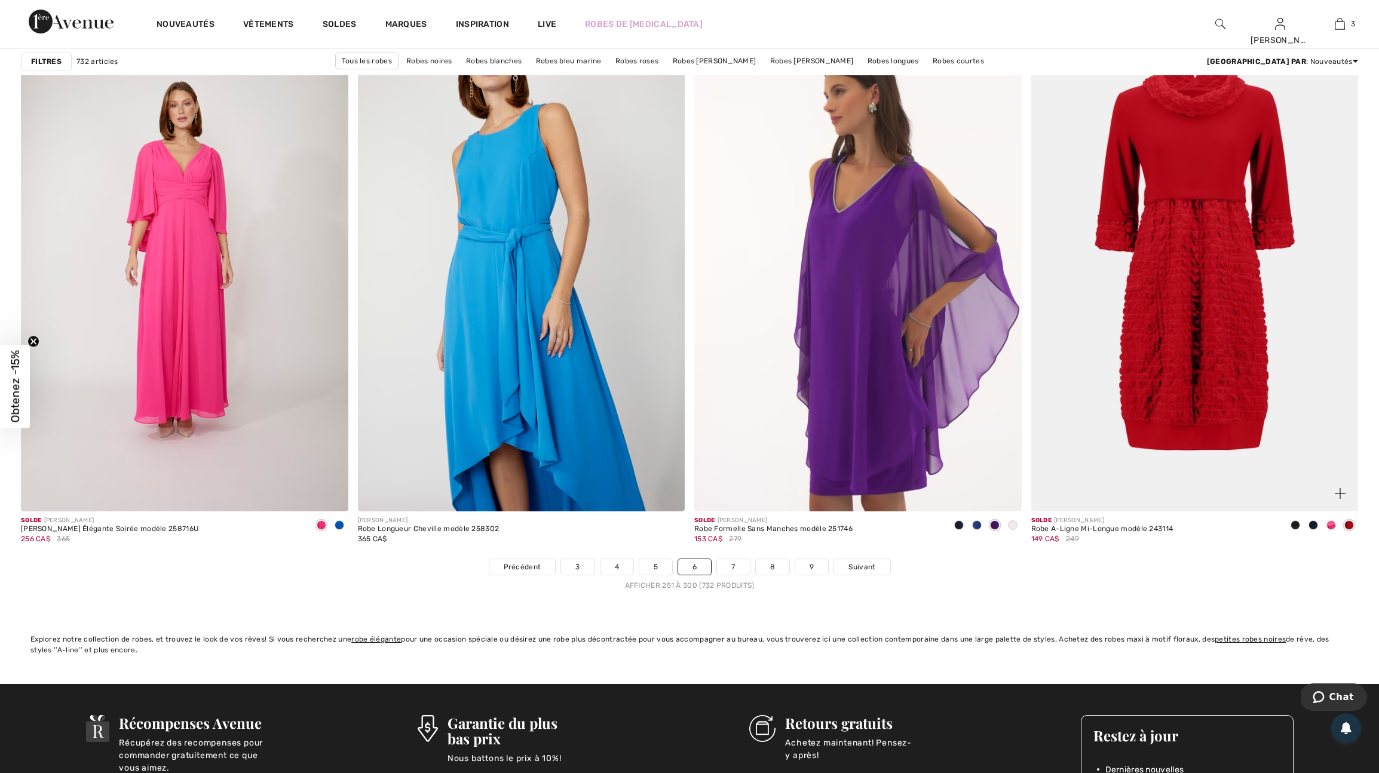
click at [1339, 499] on img at bounding box center [1339, 493] width 11 height 11
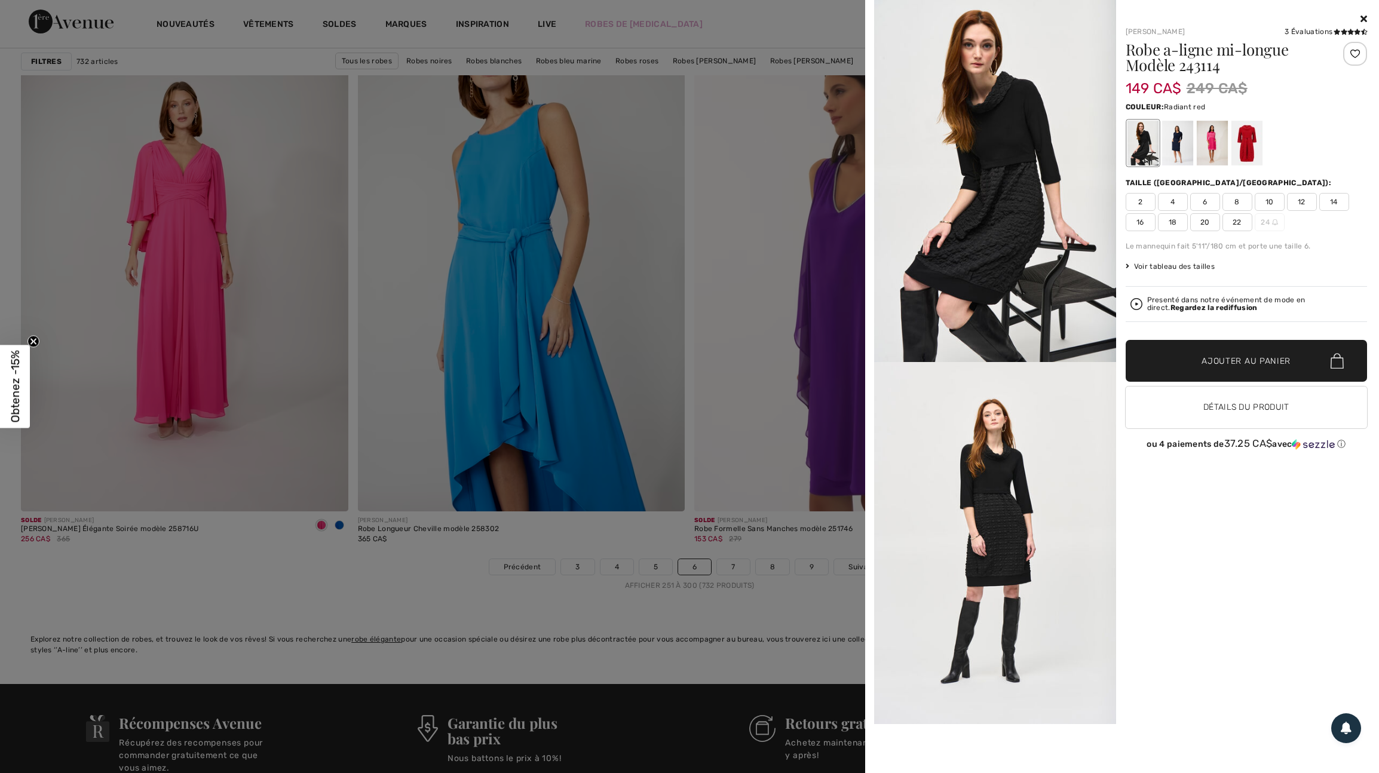
click at [1247, 151] on div at bounding box center [1246, 143] width 31 height 45
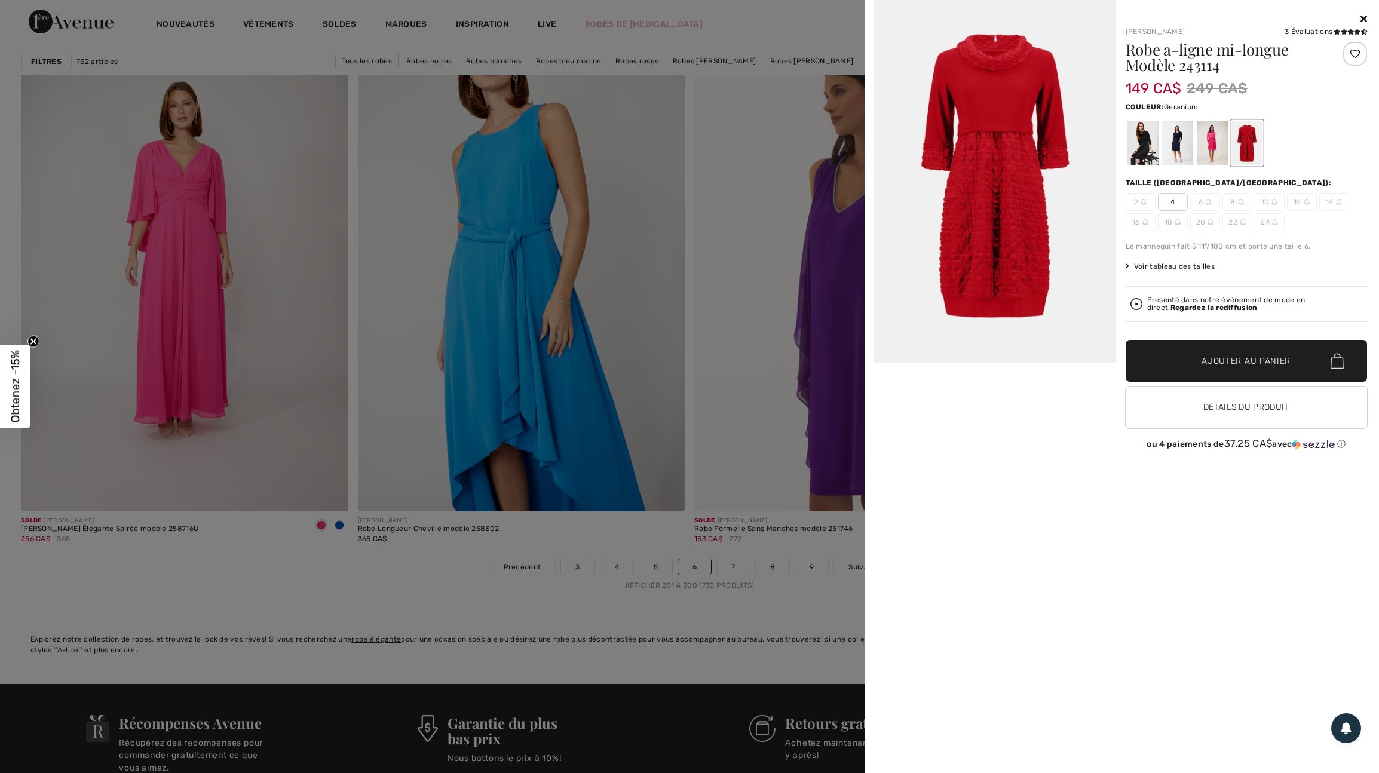
click at [1216, 146] on div at bounding box center [1211, 143] width 31 height 45
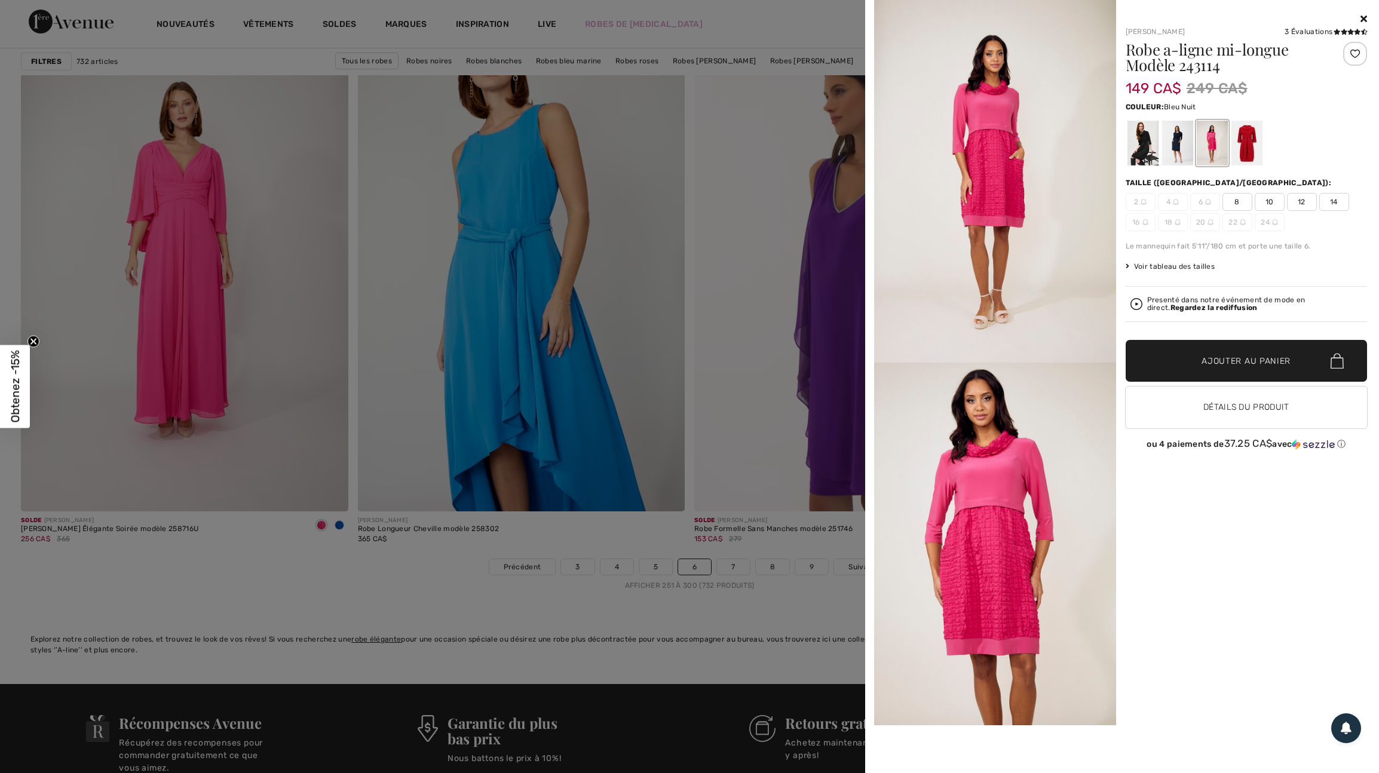
click at [1180, 146] on div at bounding box center [1176, 143] width 31 height 45
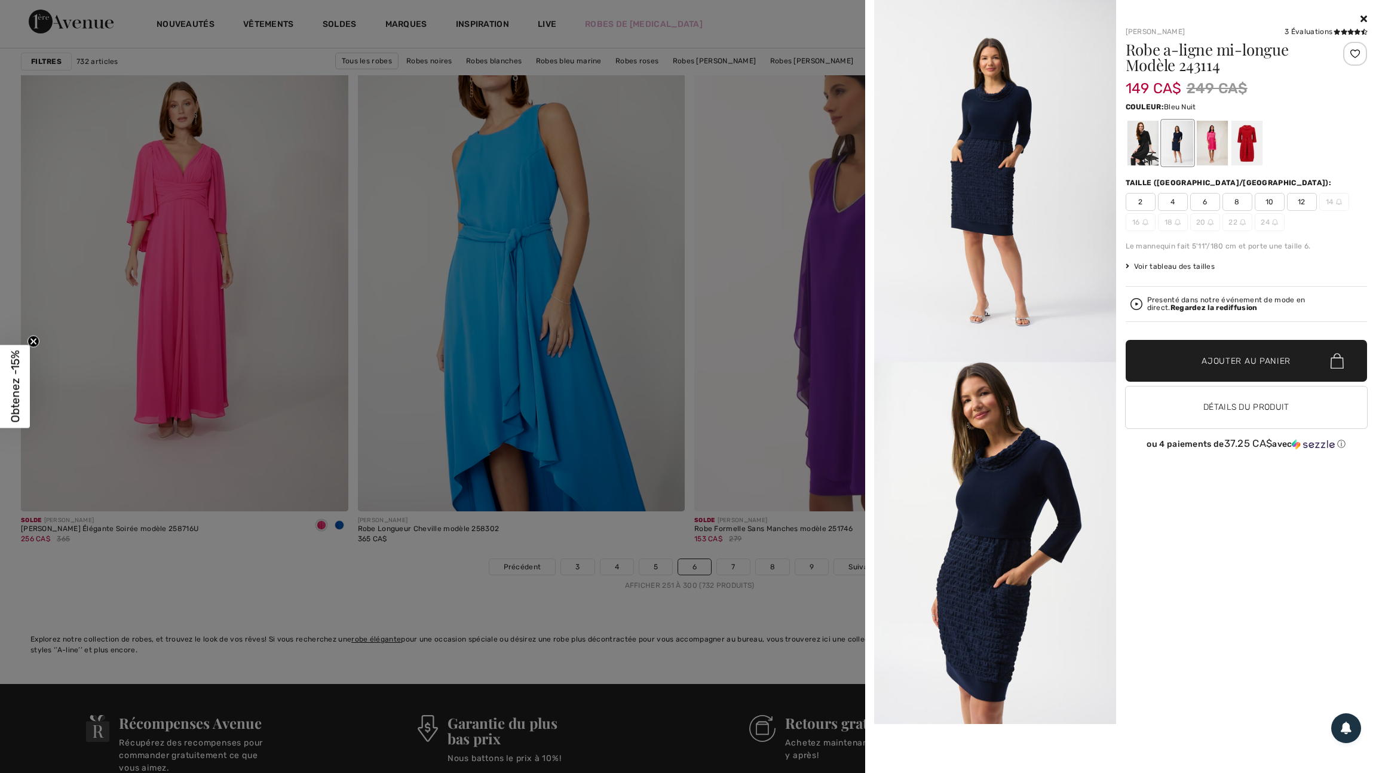
click at [743, 314] on div at bounding box center [689, 386] width 1379 height 773
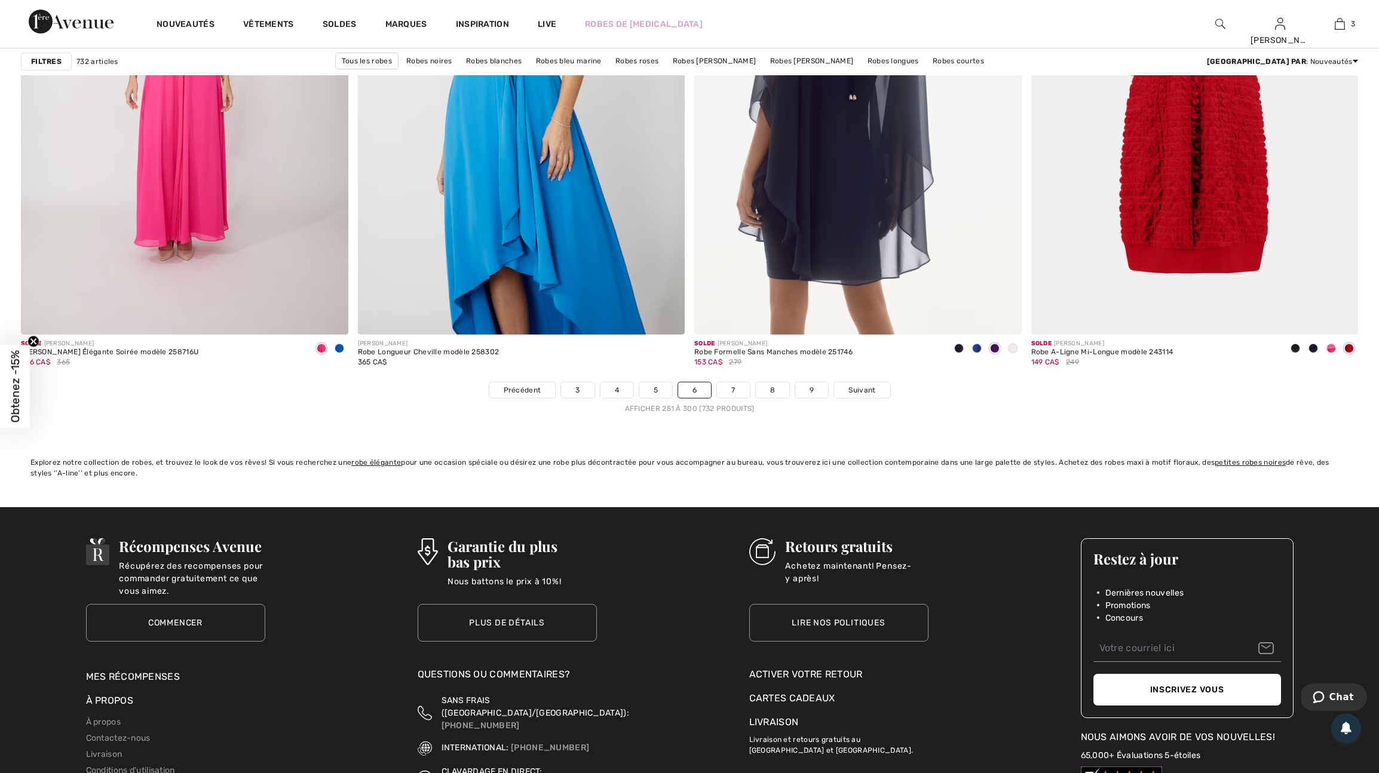
scroll to position [8091, 0]
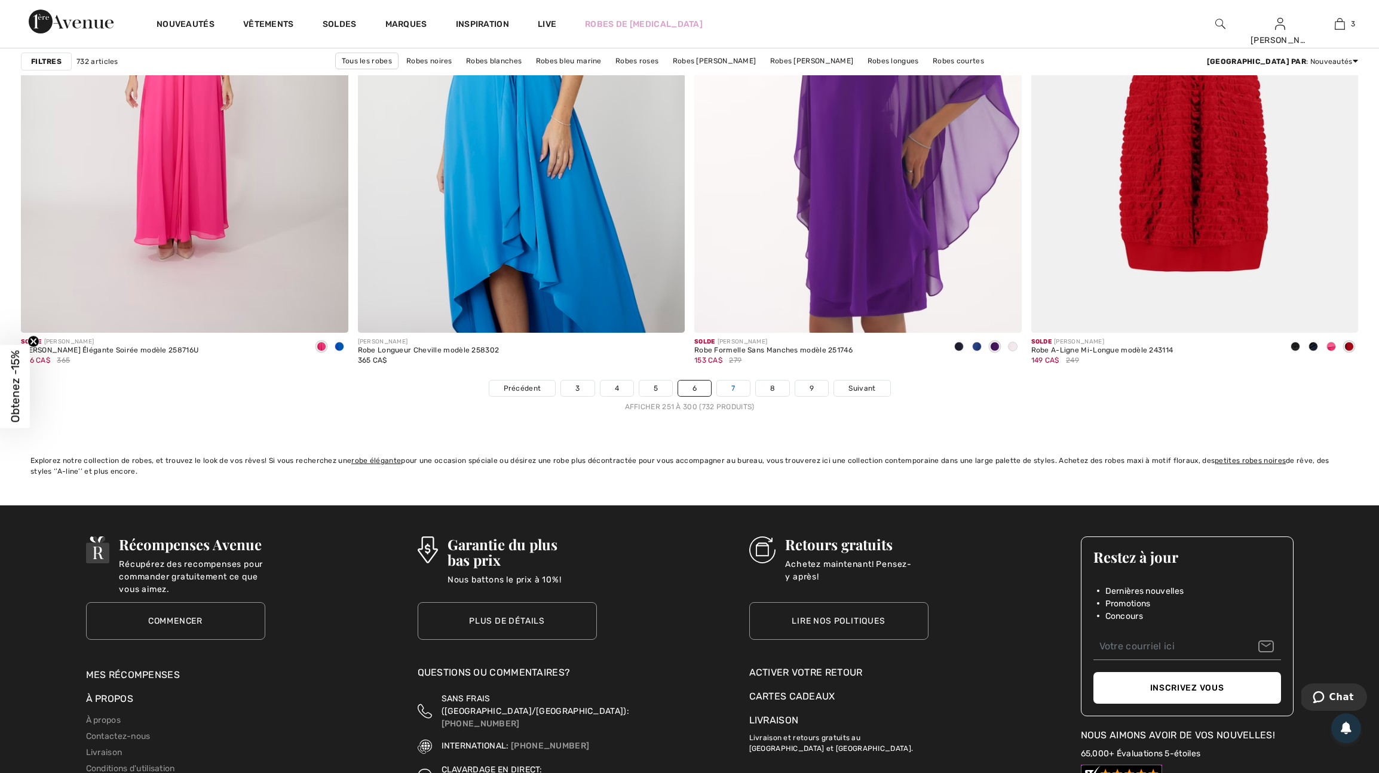
click at [741, 396] on link "7" at bounding box center [733, 388] width 32 height 16
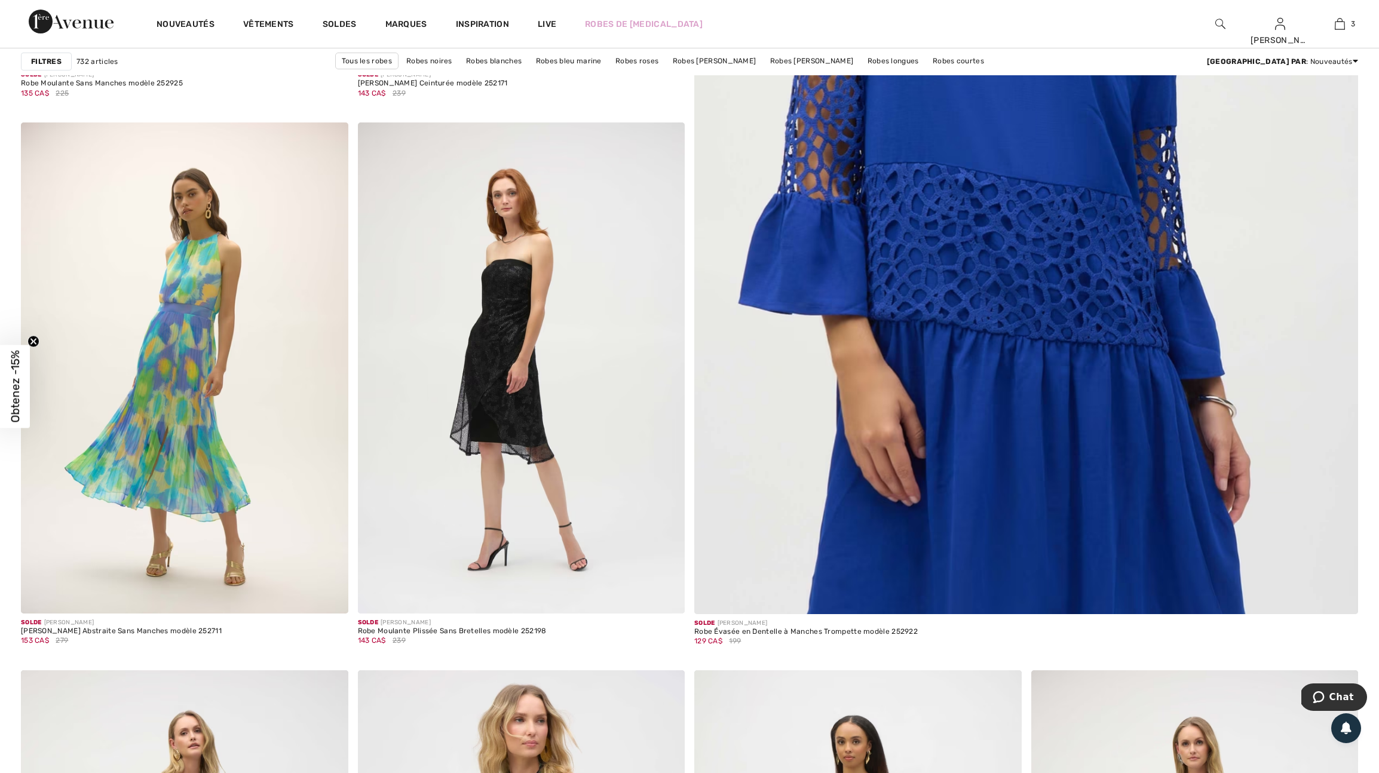
scroll to position [606, 0]
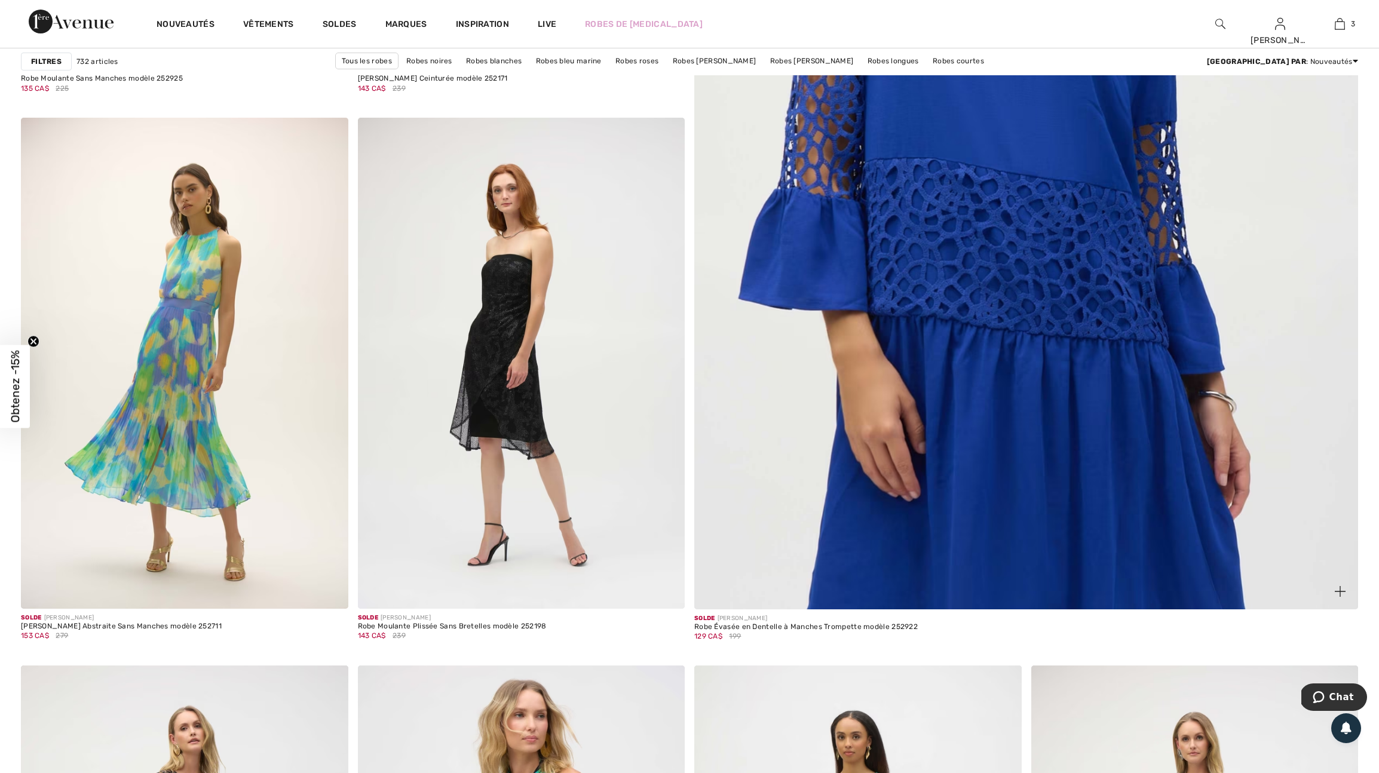
click at [1340, 597] on img at bounding box center [1339, 591] width 11 height 11
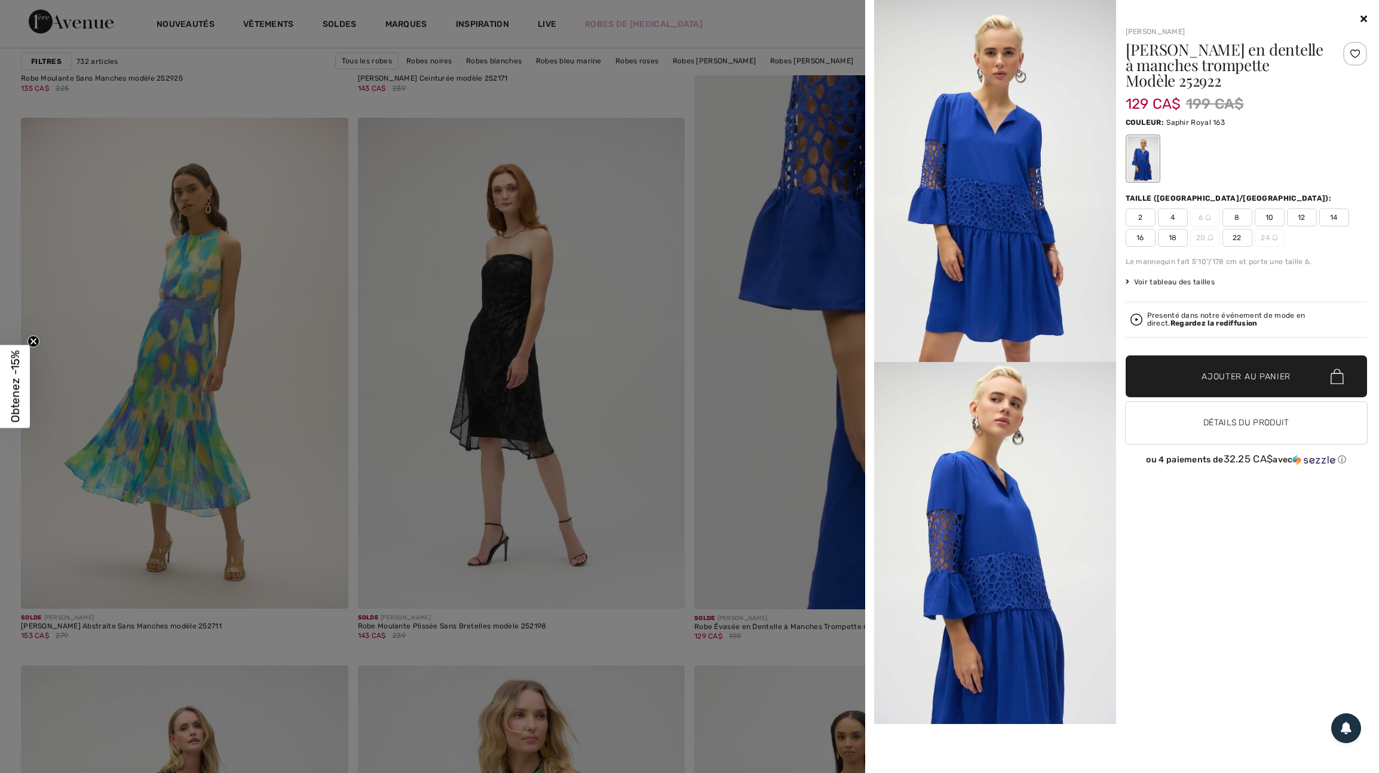
click at [1141, 241] on span "16" at bounding box center [1140, 238] width 30 height 18
click at [1351, 53] on div at bounding box center [1355, 54] width 24 height 24
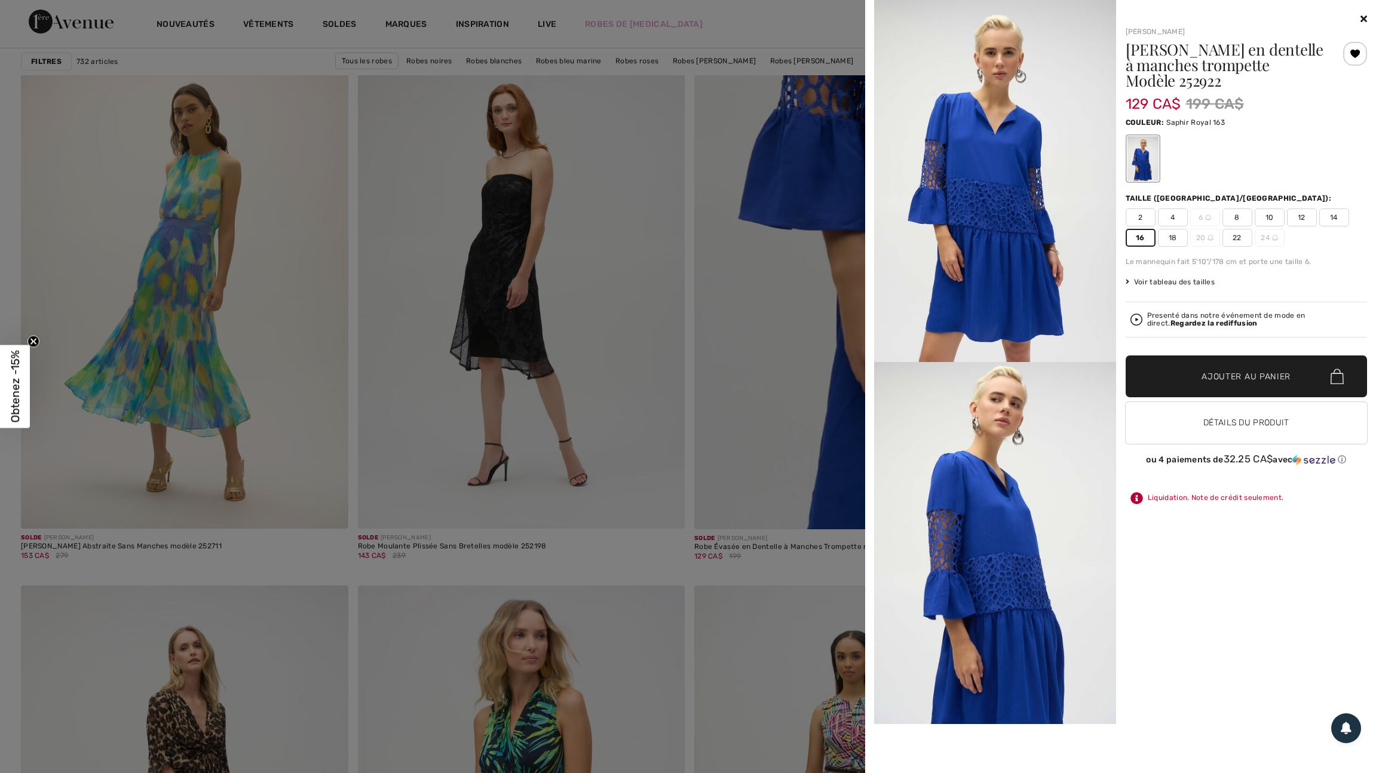
scroll to position [686, 0]
click at [765, 505] on div at bounding box center [689, 386] width 1379 height 773
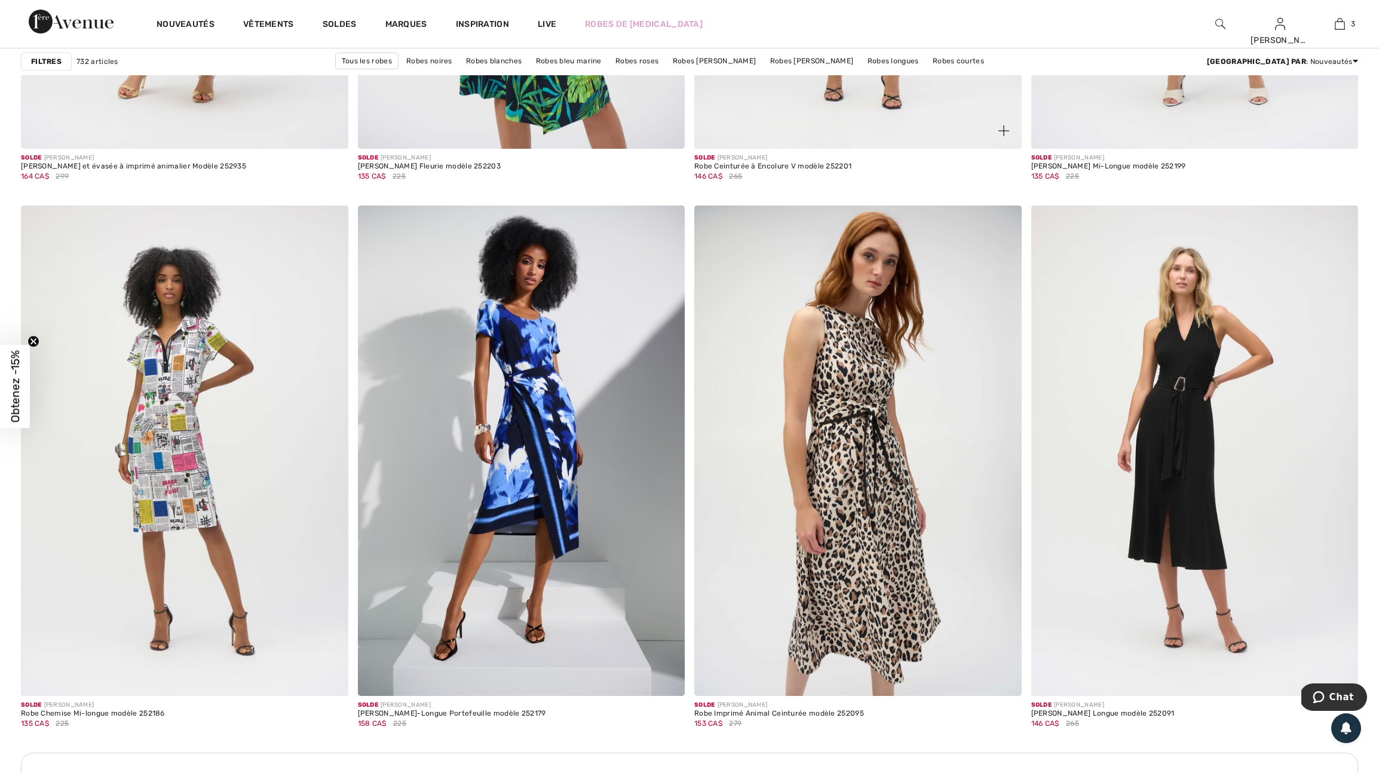
scroll to position [1613, 0]
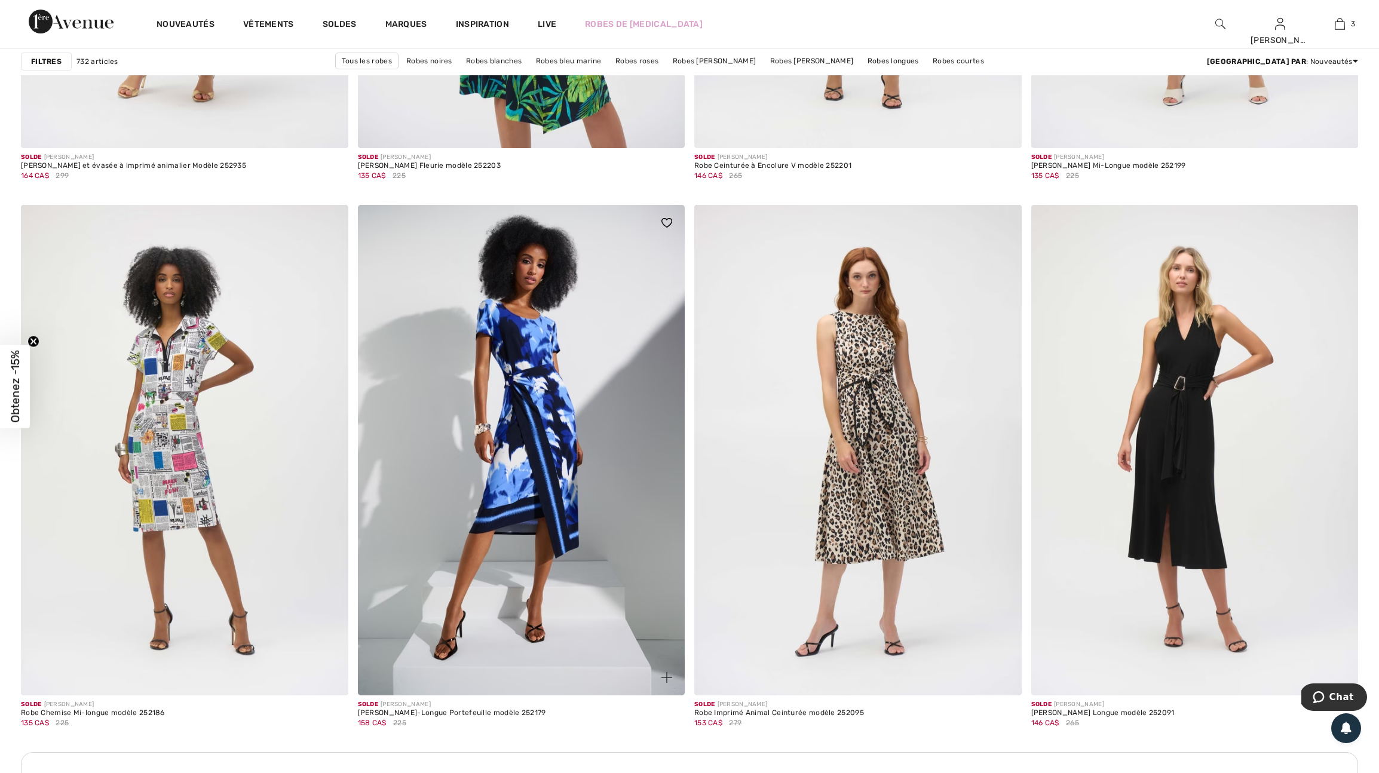
click at [662, 683] on img at bounding box center [666, 677] width 11 height 11
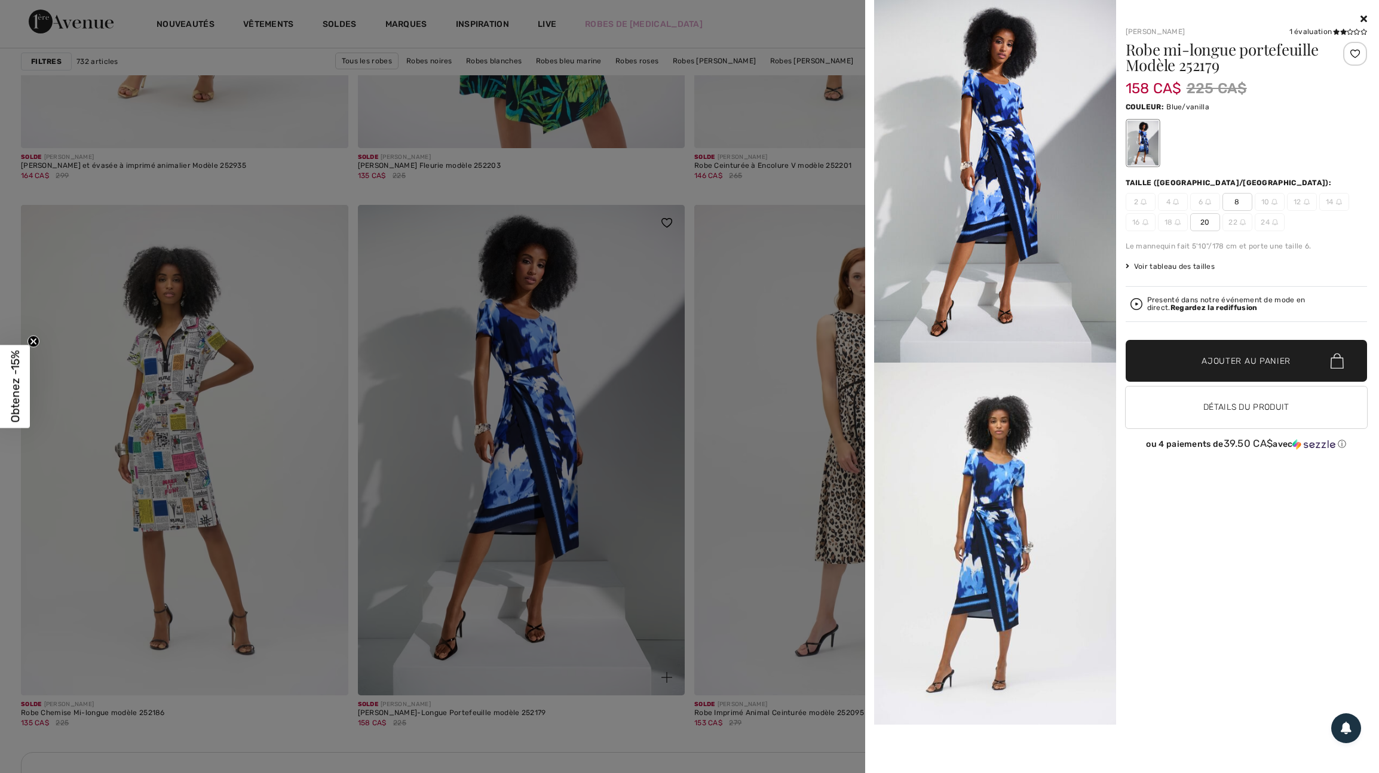
click at [662, 688] on div at bounding box center [689, 386] width 1379 height 773
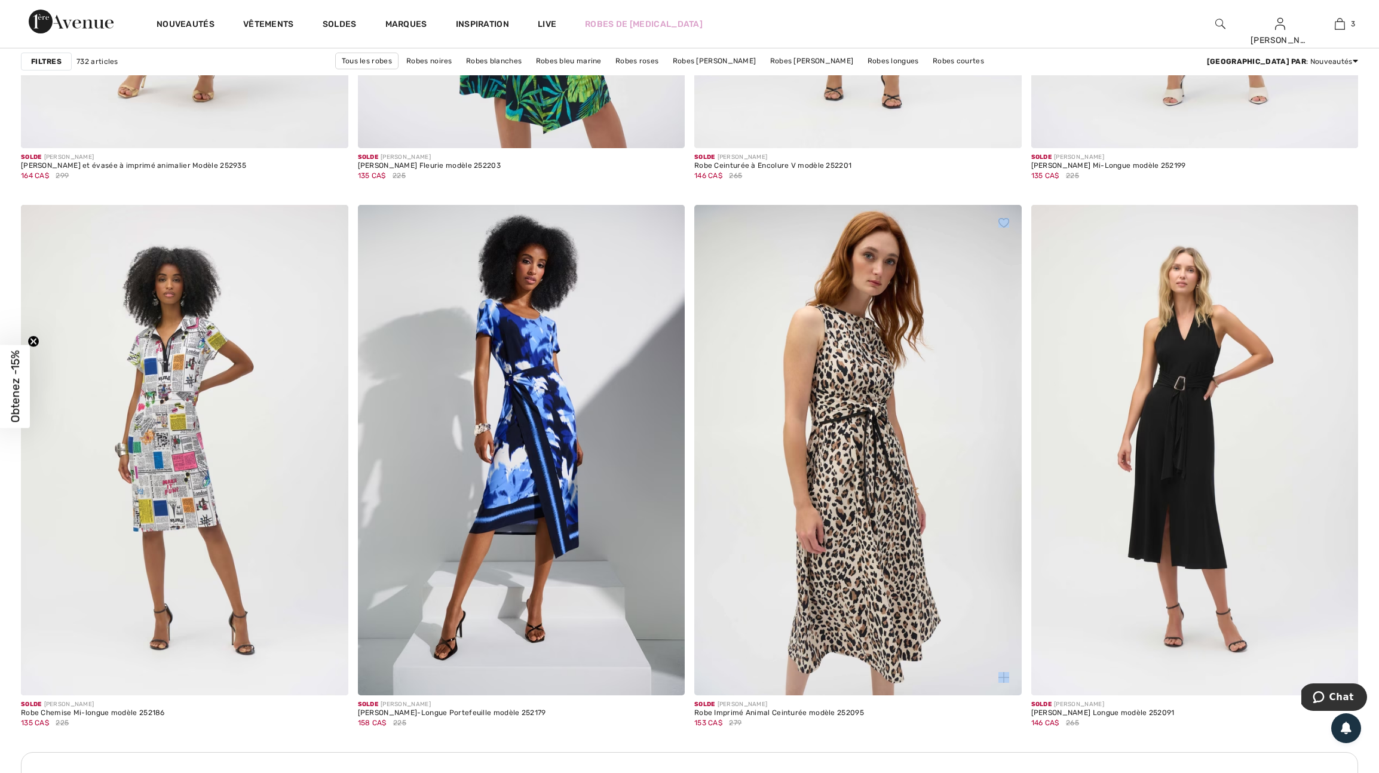
drag, startPoint x: 997, startPoint y: 685, endPoint x: 904, endPoint y: 676, distance: 93.0
click at [904, 676] on div at bounding box center [857, 450] width 327 height 490
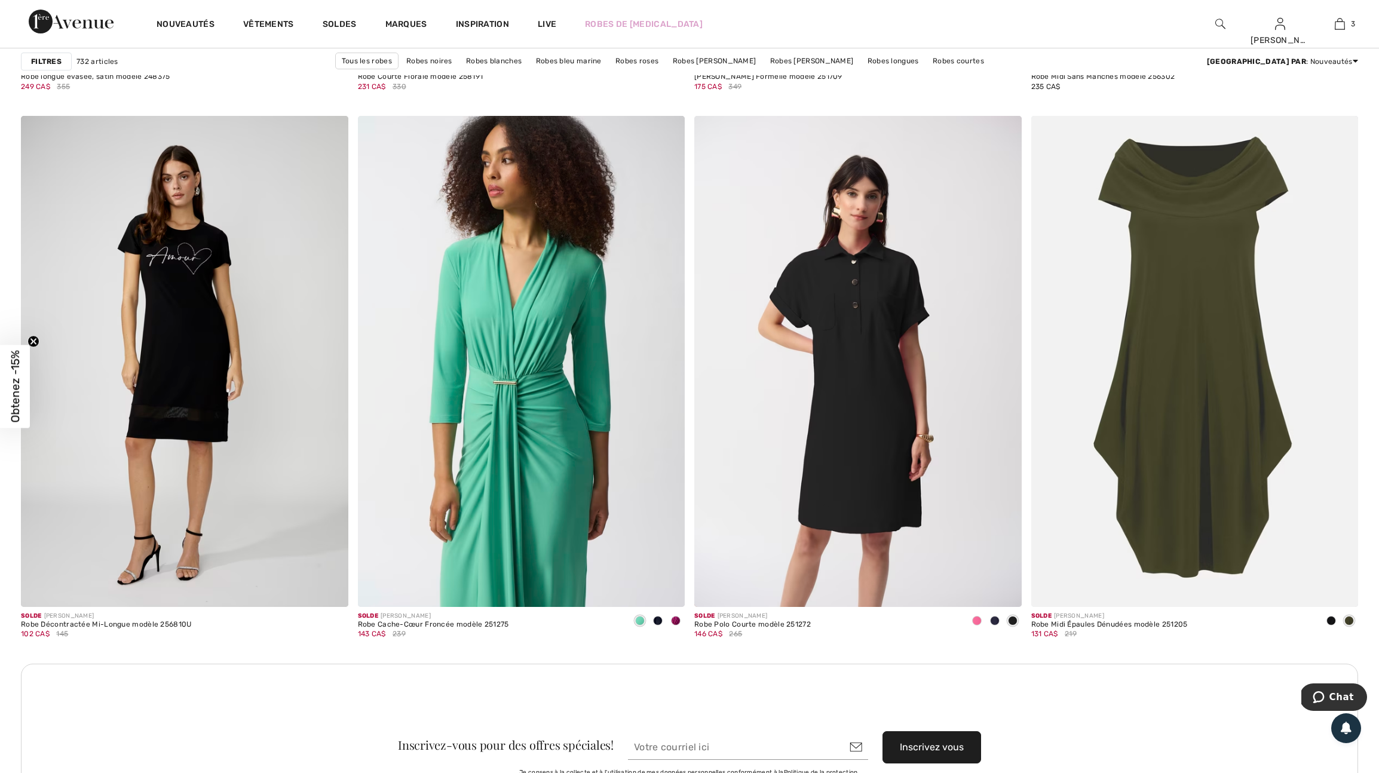
scroll to position [3548, 0]
click at [973, 625] on span at bounding box center [977, 620] width 10 height 10
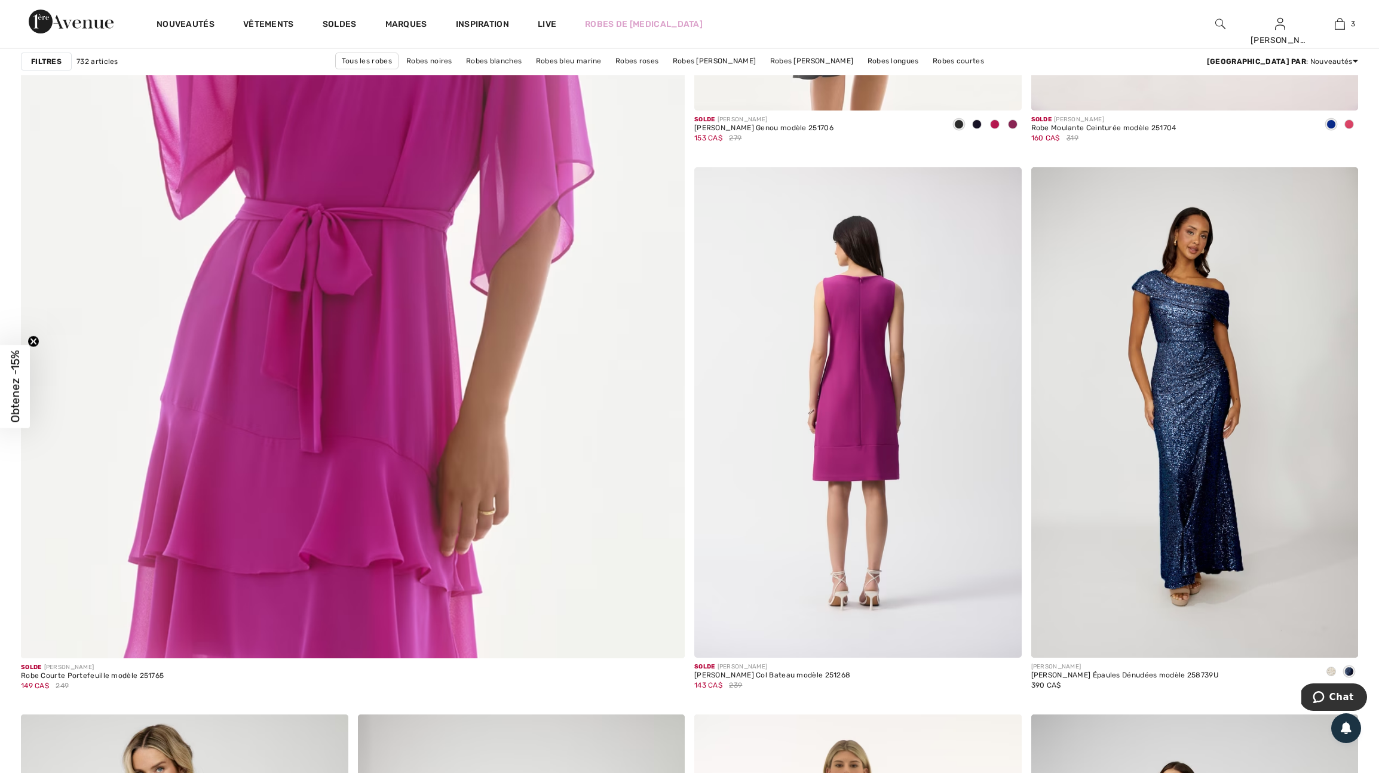
scroll to position [4846, 0]
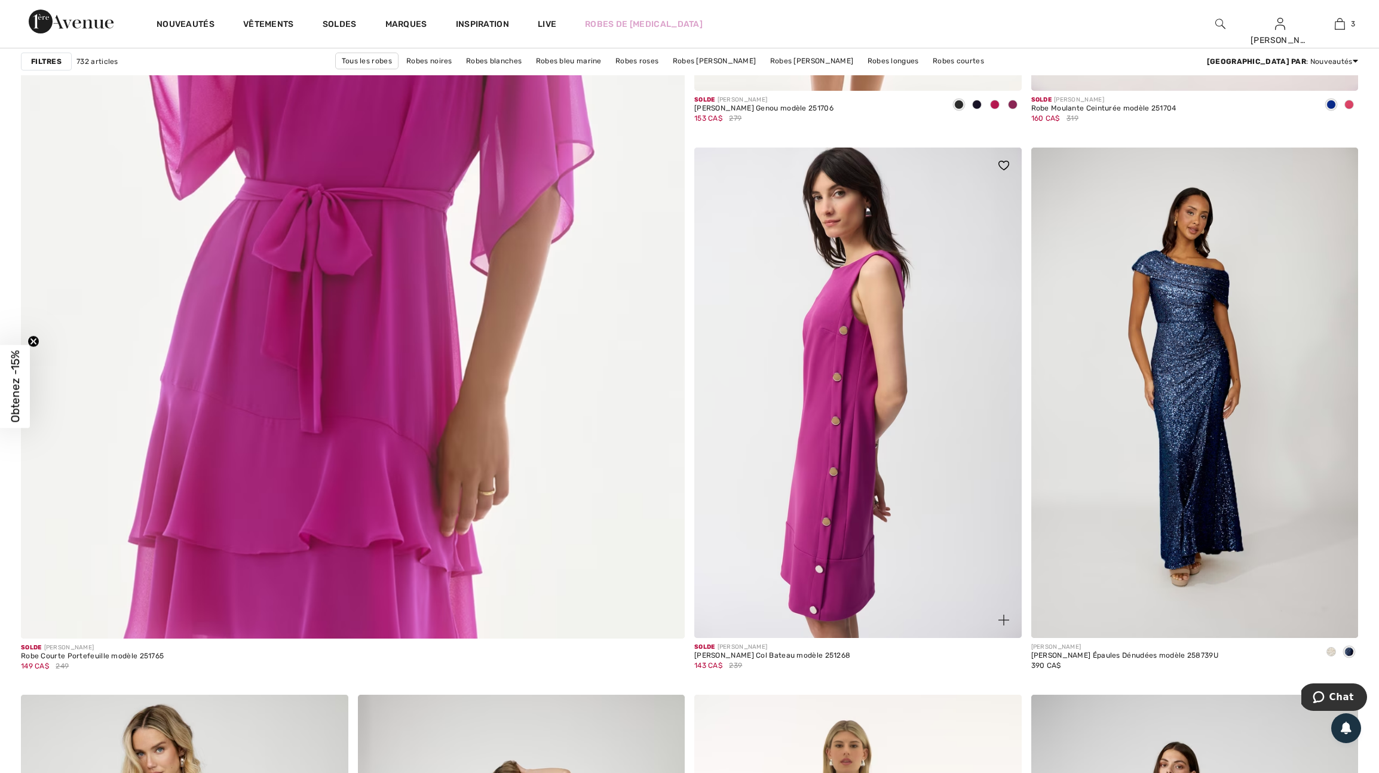
click at [999, 625] on img at bounding box center [1003, 620] width 11 height 11
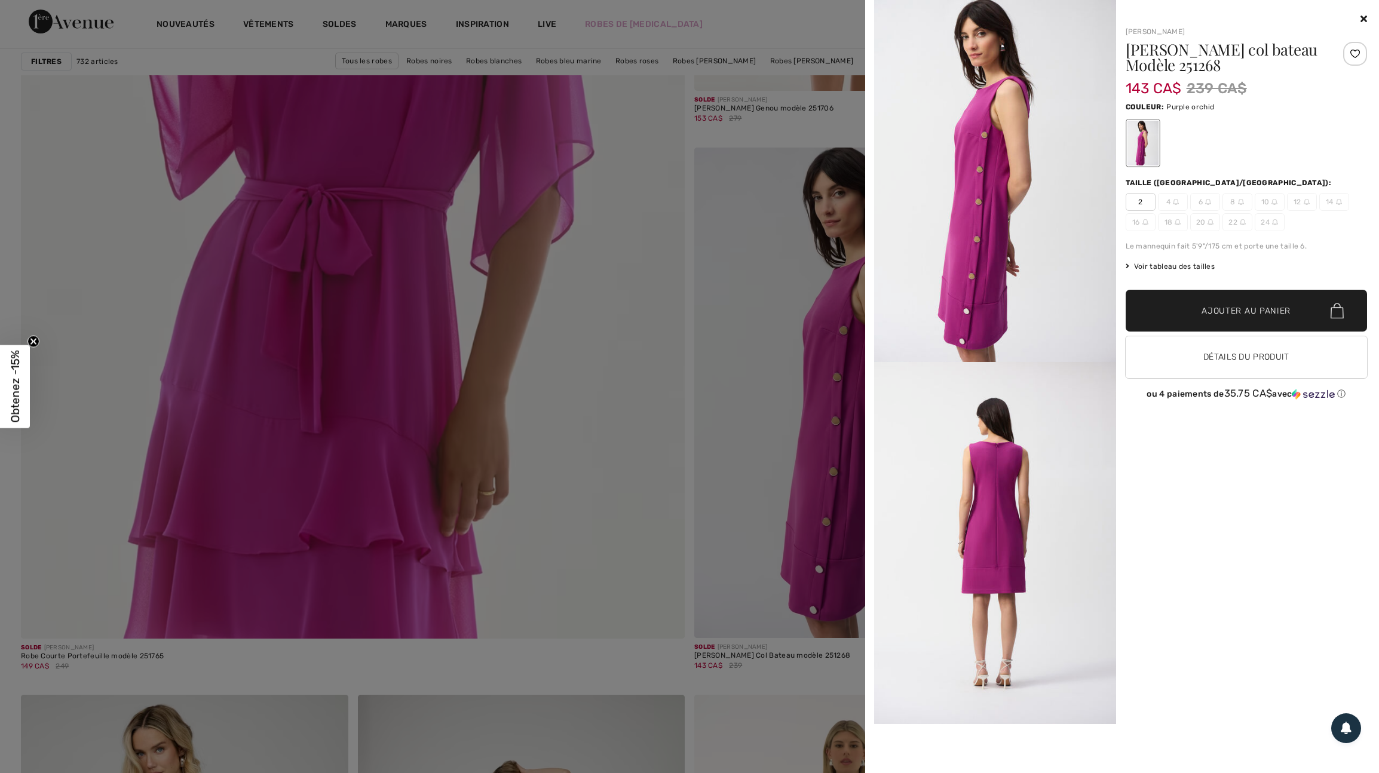
click at [645, 607] on div at bounding box center [689, 386] width 1379 height 773
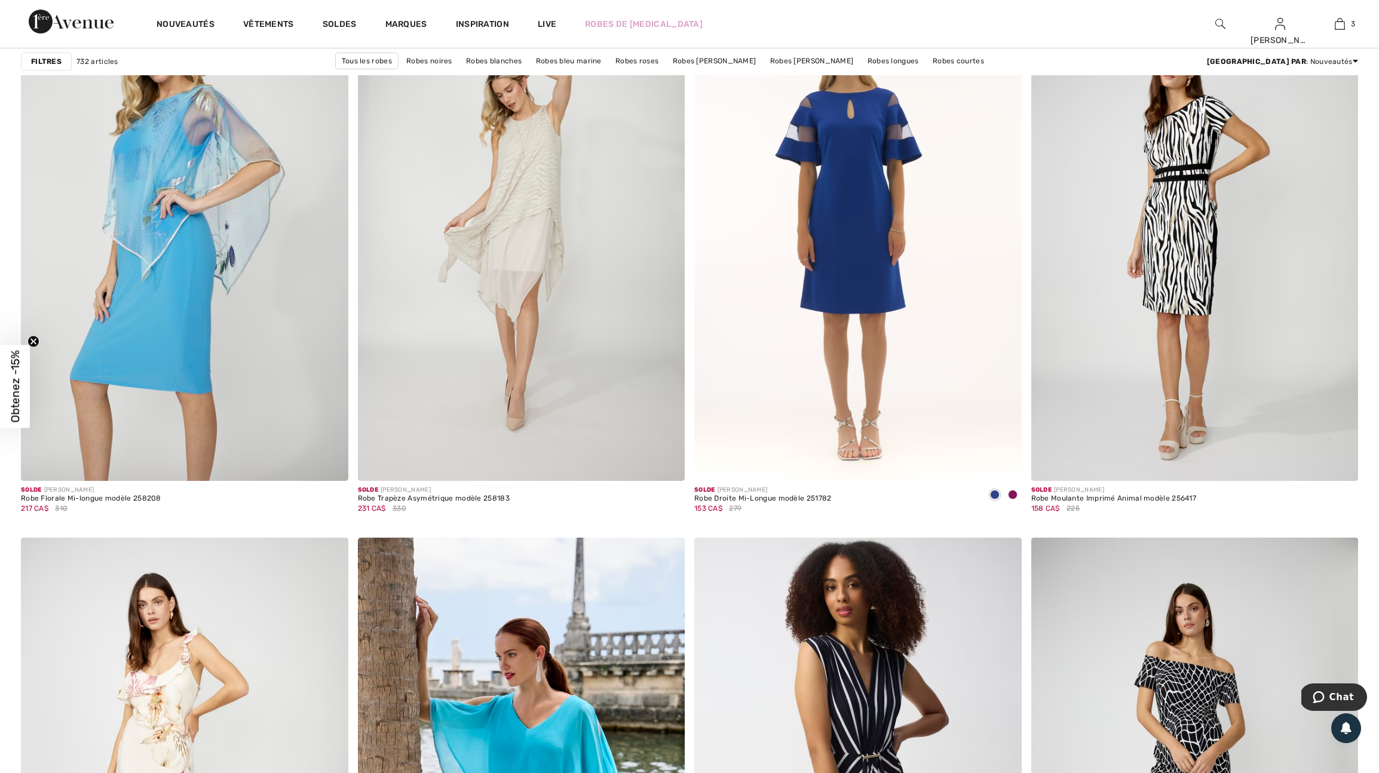
scroll to position [5559, 0]
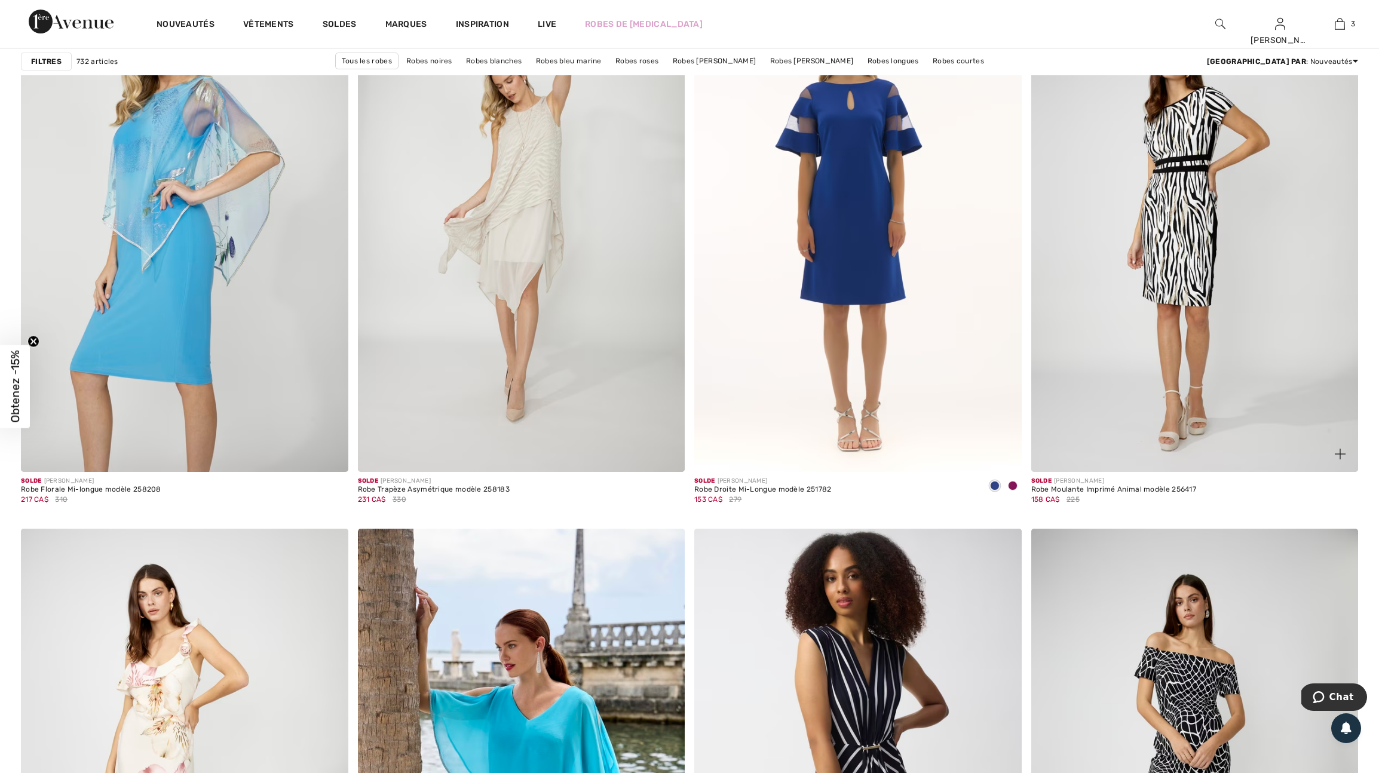
click at [1336, 459] on img at bounding box center [1339, 454] width 11 height 11
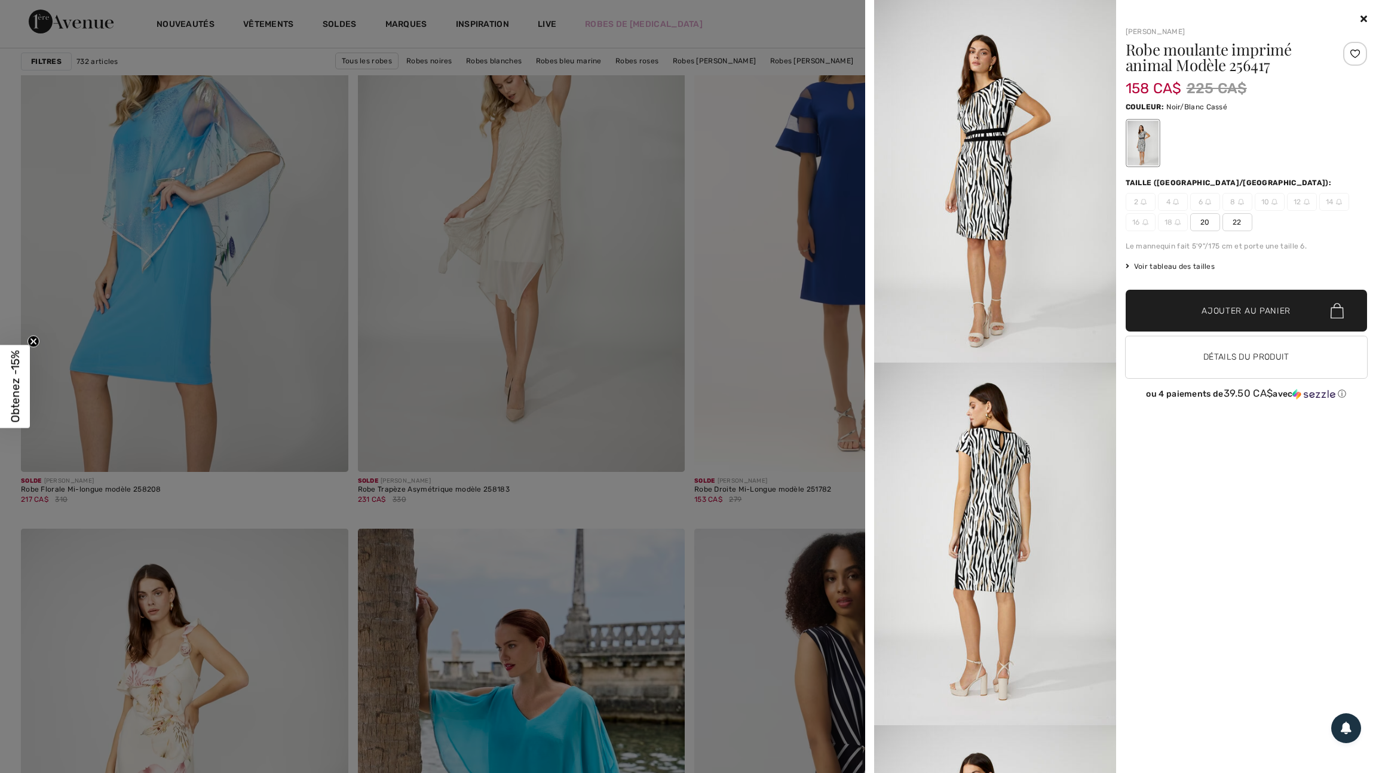
click at [808, 450] on div at bounding box center [689, 386] width 1379 height 773
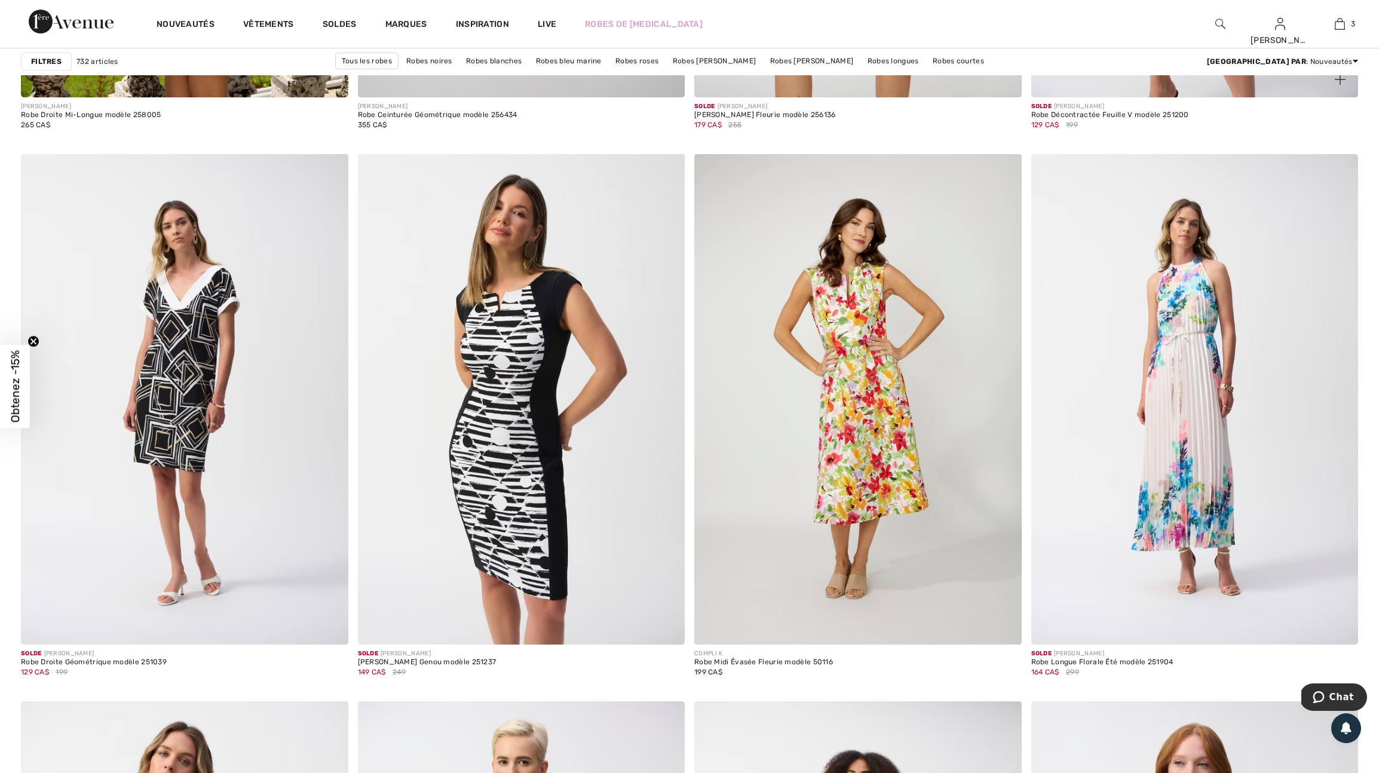
scroll to position [7276, 0]
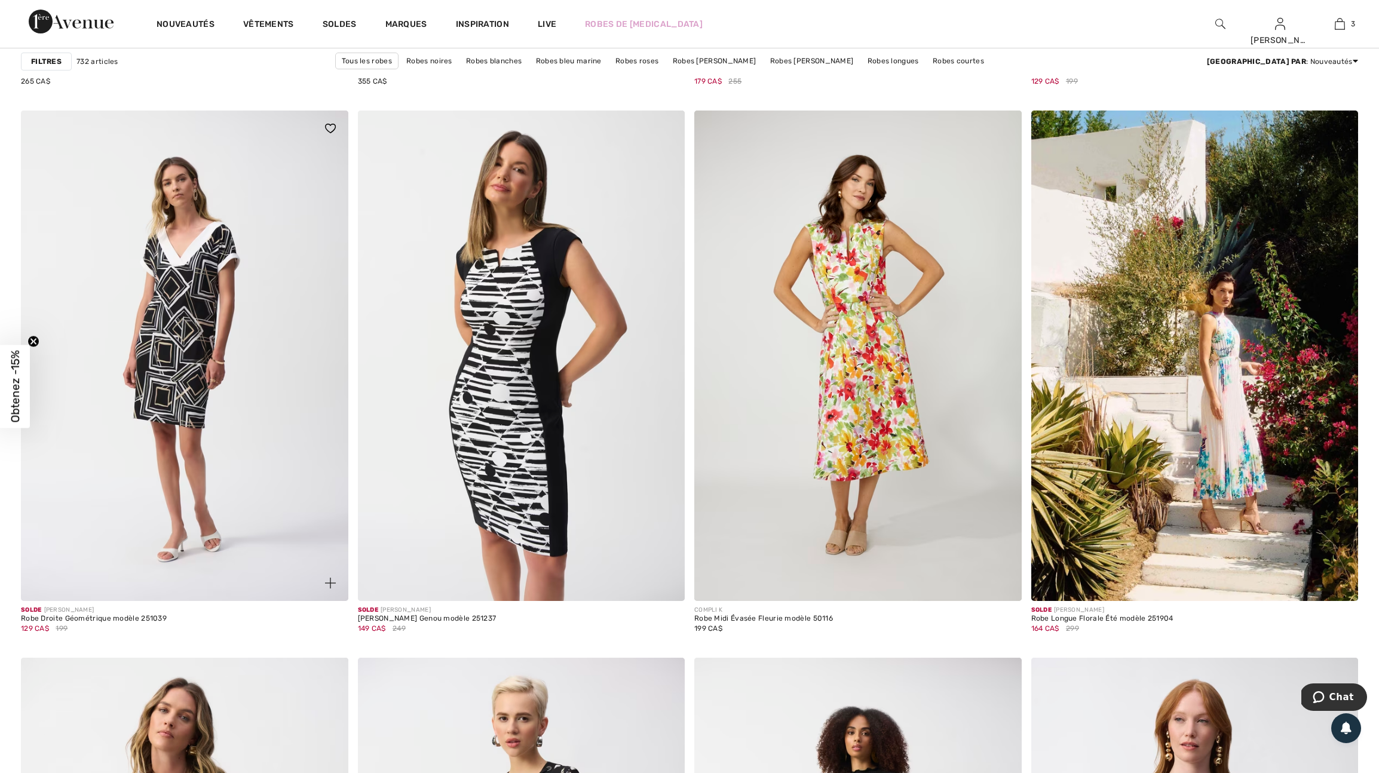
click at [327, 588] on img at bounding box center [330, 583] width 11 height 11
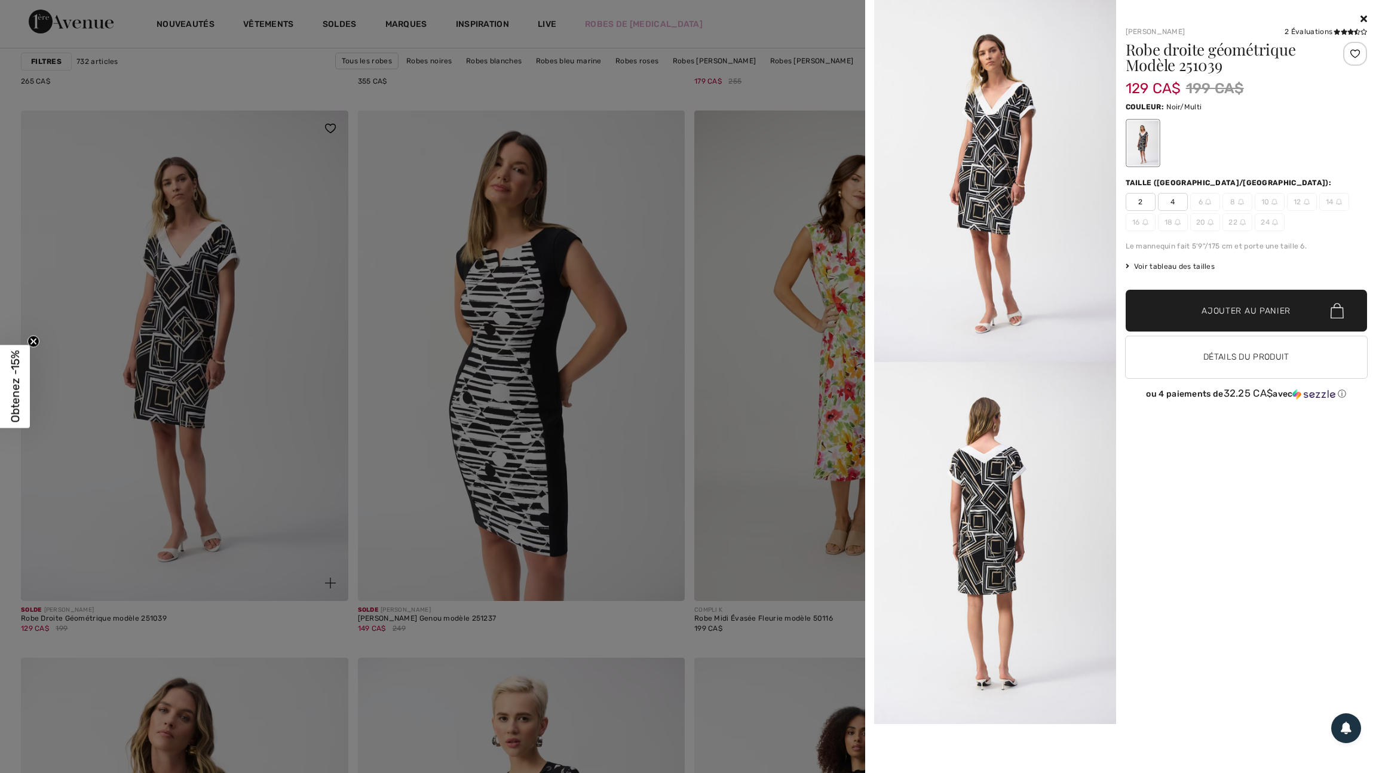
click at [327, 628] on div at bounding box center [689, 386] width 1379 height 773
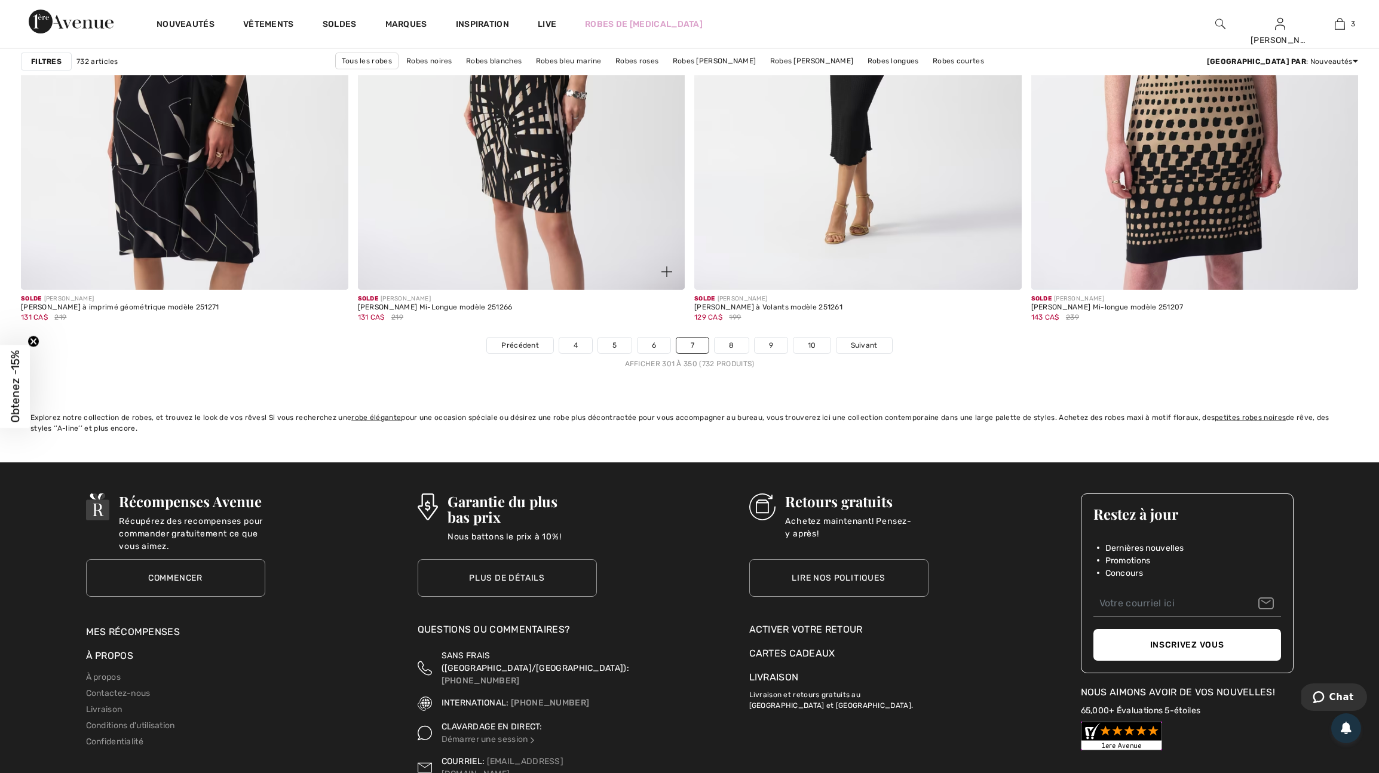
scroll to position [8139, 0]
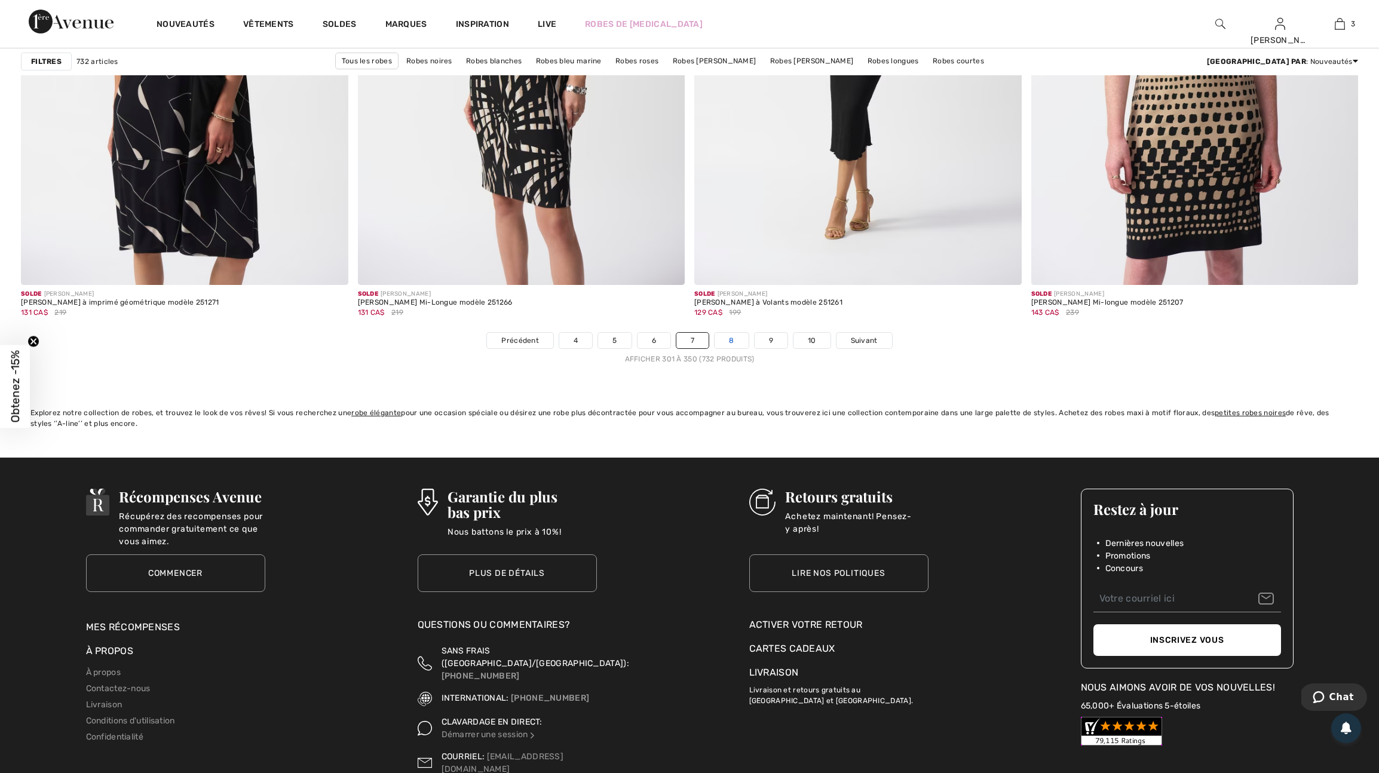
click at [738, 348] on link "8" at bounding box center [730, 341] width 33 height 16
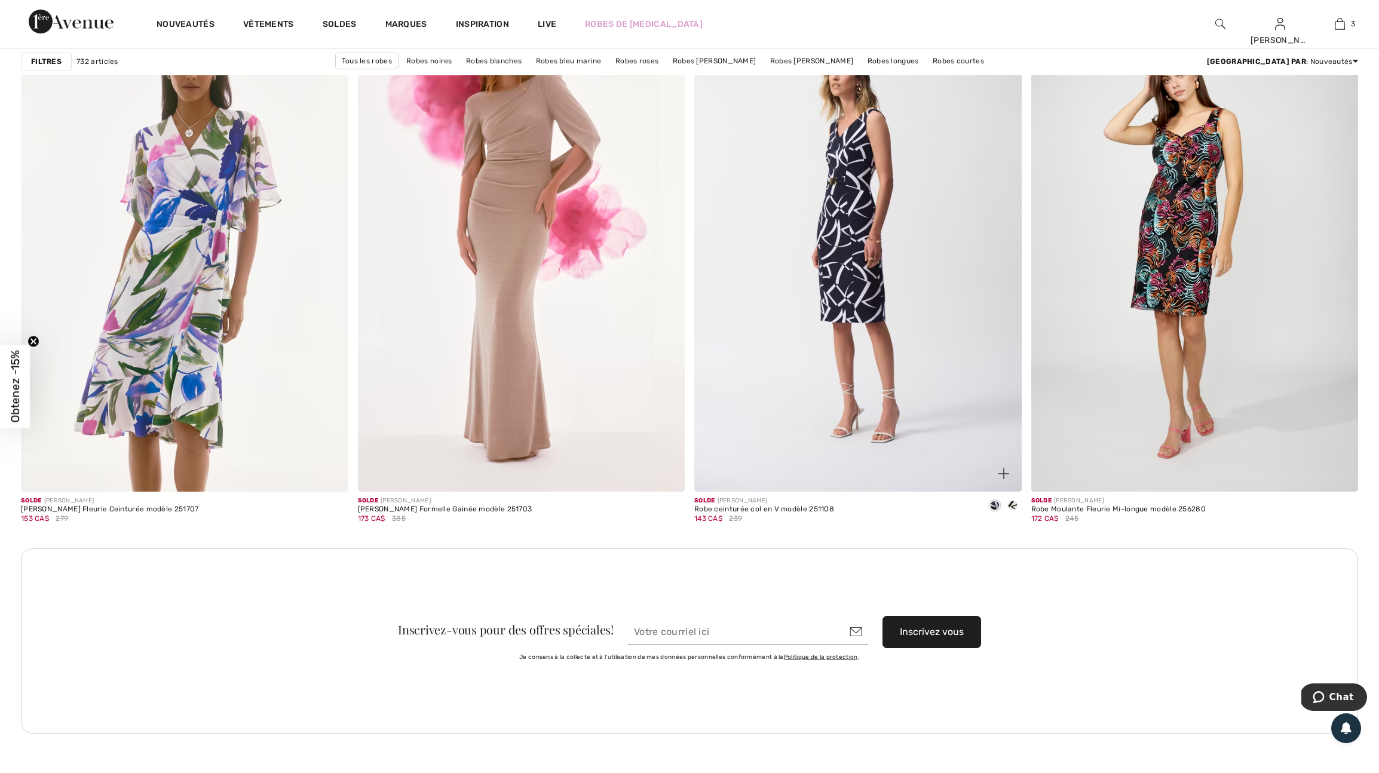
scroll to position [3663, 0]
click at [325, 478] on img at bounding box center [330, 473] width 11 height 11
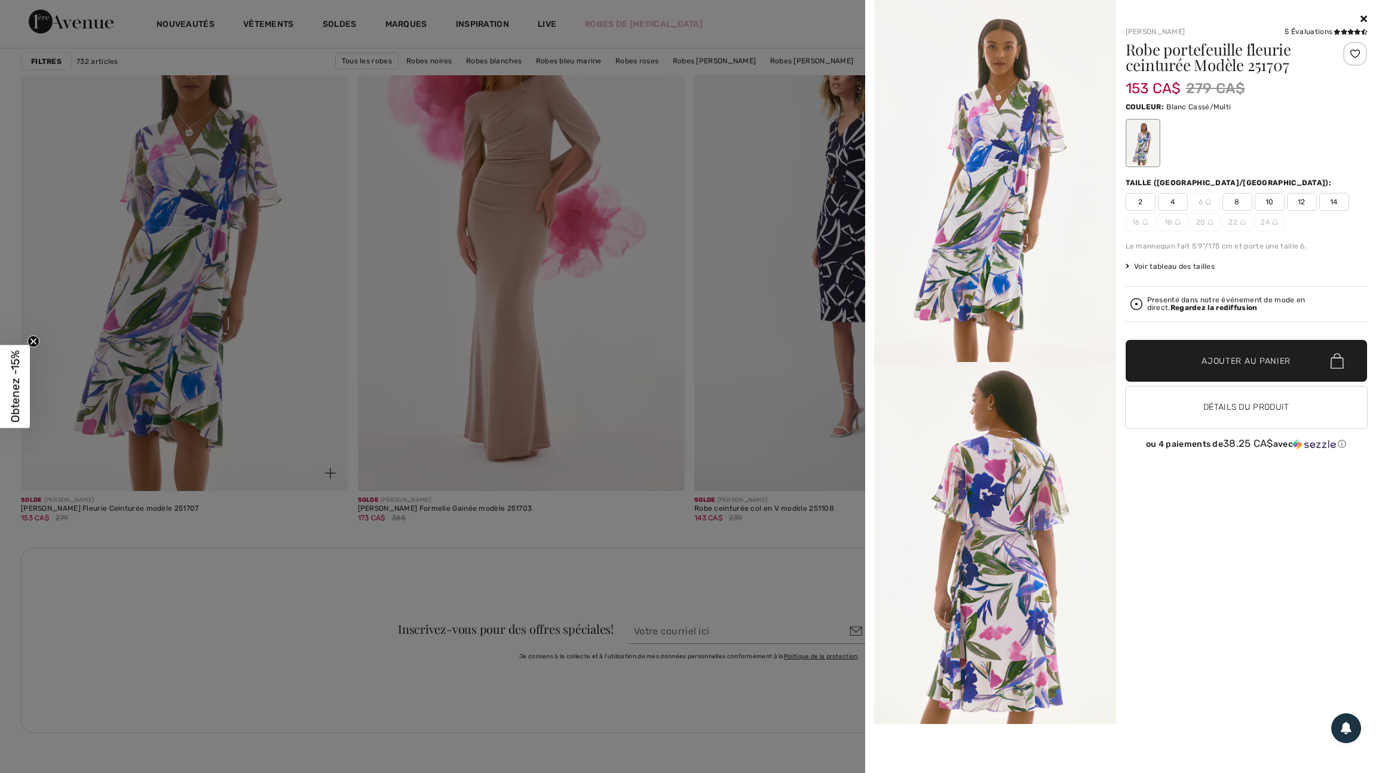
click at [323, 495] on div at bounding box center [689, 386] width 1379 height 773
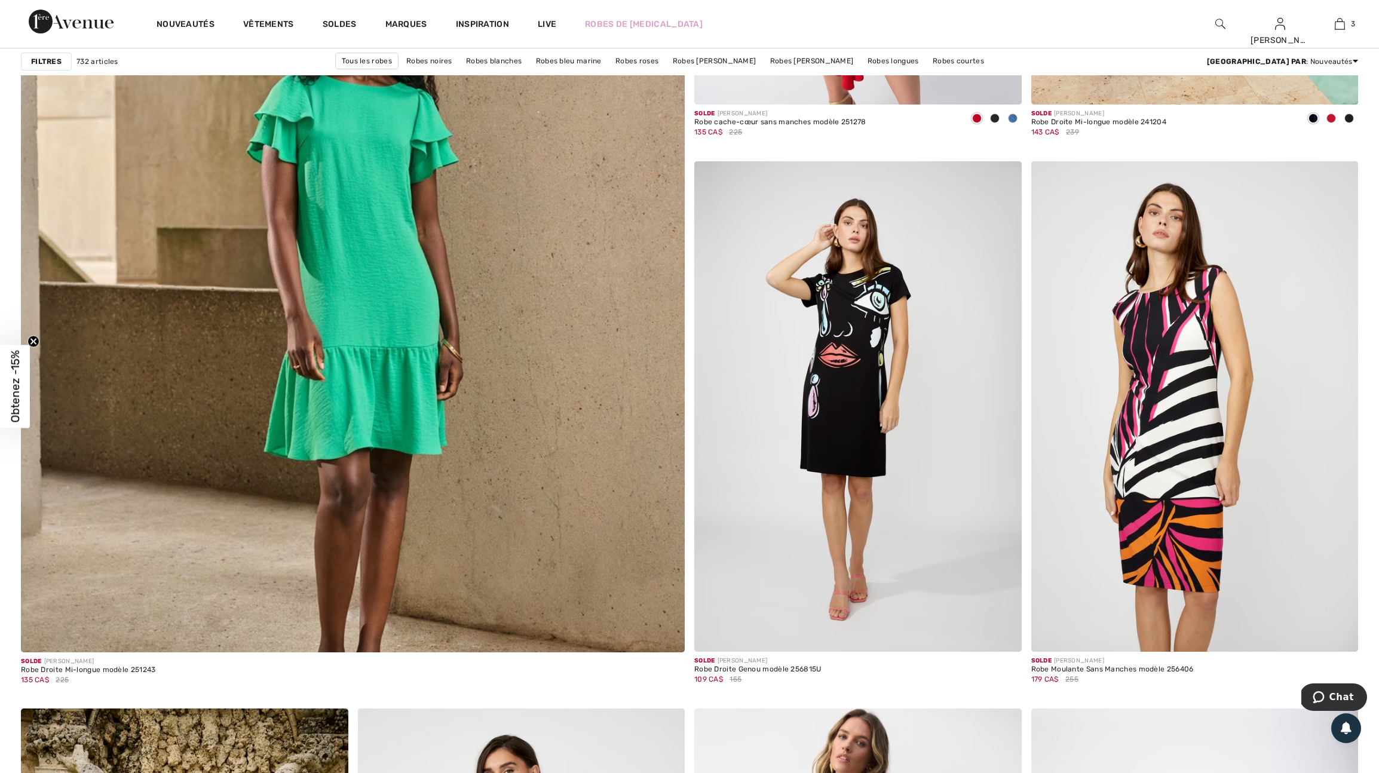
scroll to position [4845, 0]
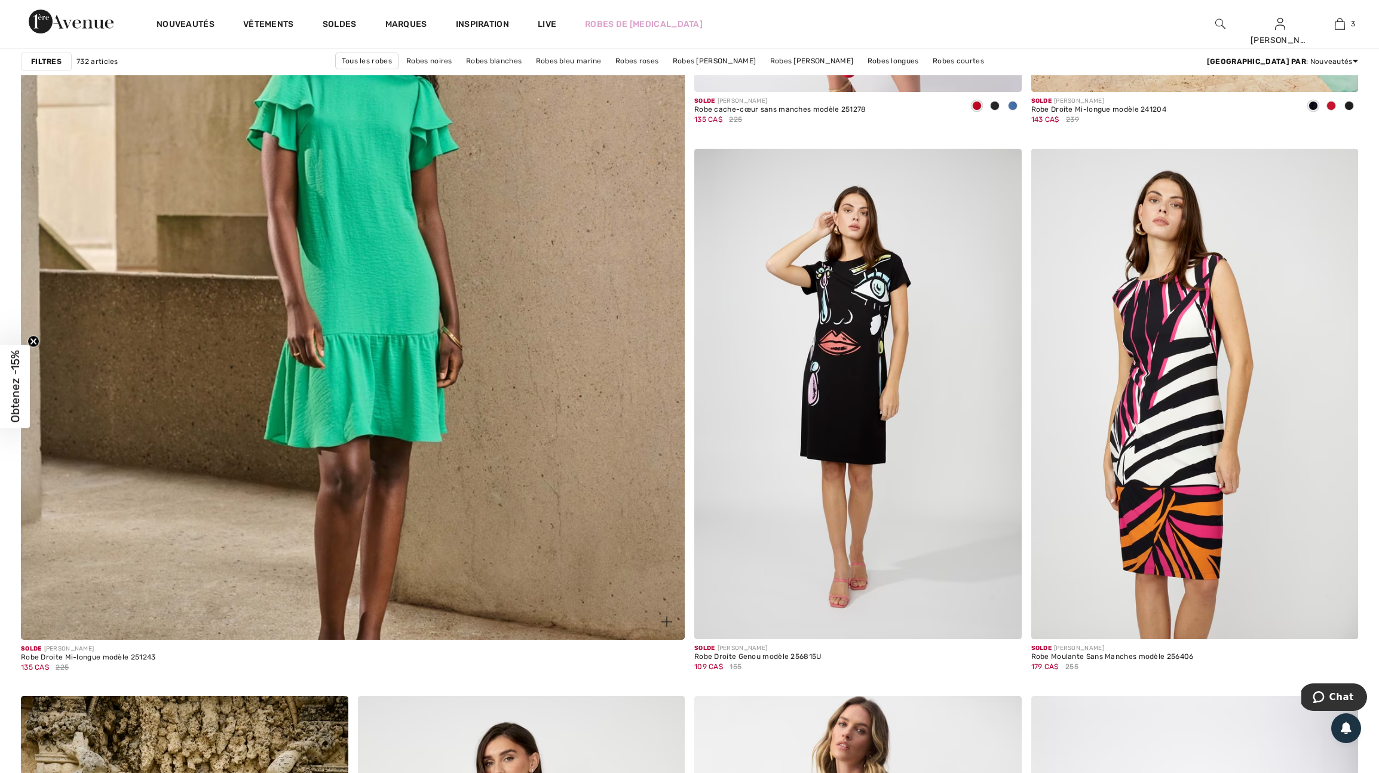
click at [665, 627] on img at bounding box center [666, 621] width 11 height 11
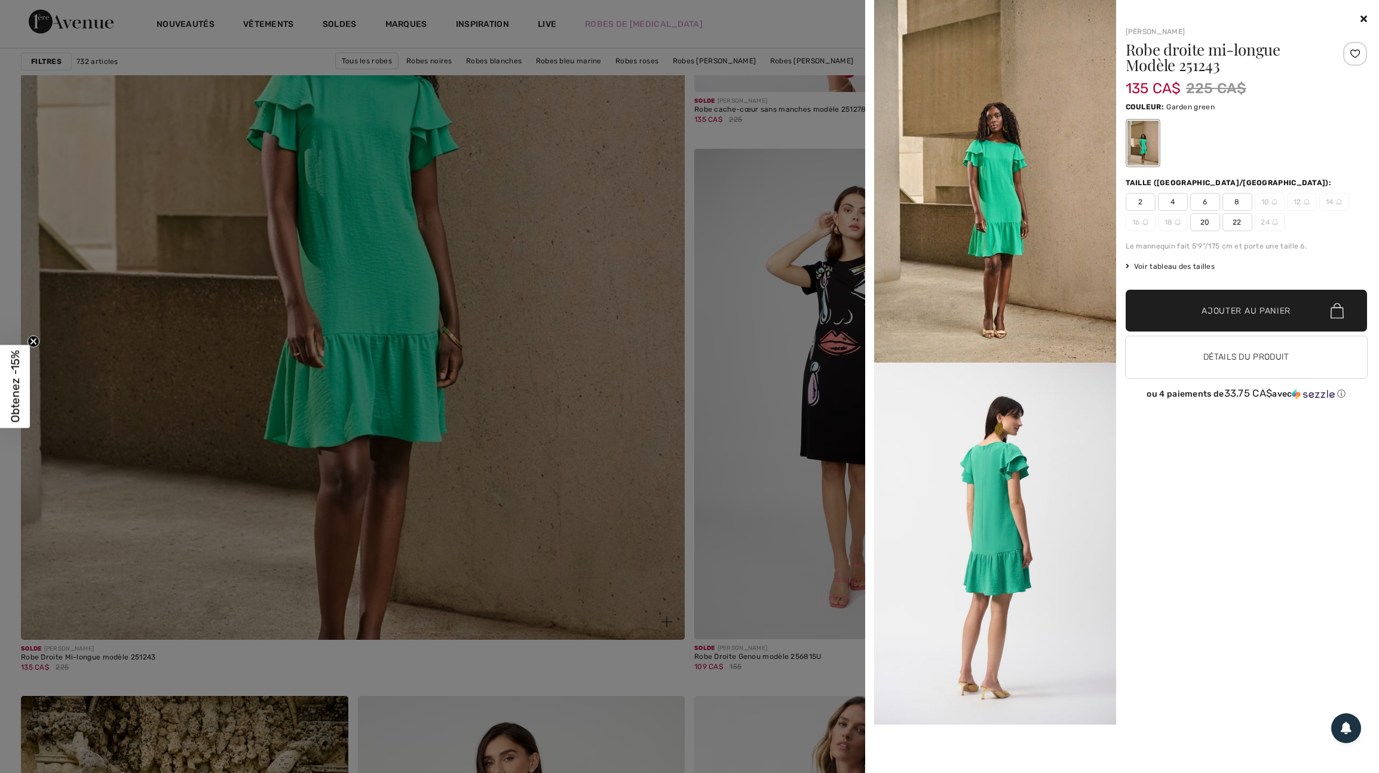
click at [665, 655] on div at bounding box center [689, 386] width 1379 height 773
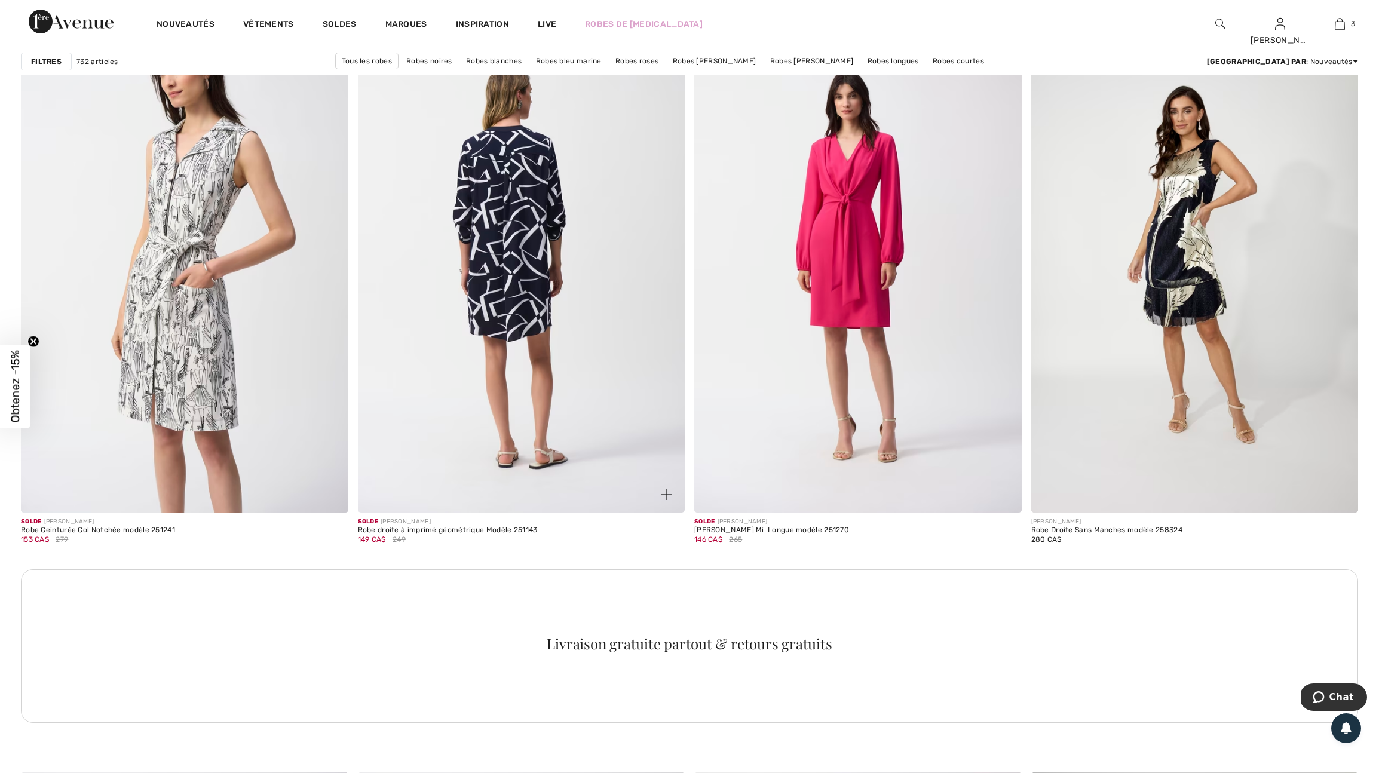
scroll to position [6071, 0]
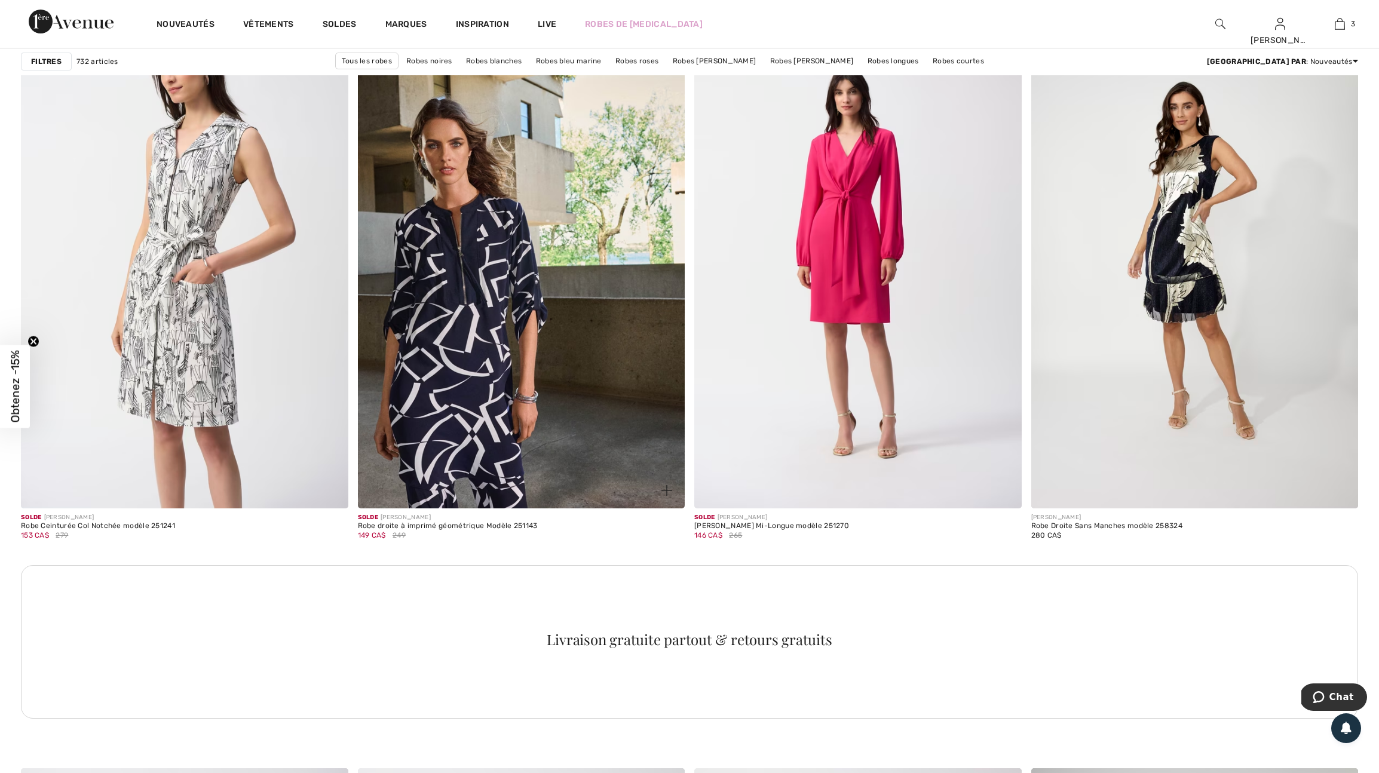
click at [661, 496] on img at bounding box center [666, 490] width 11 height 11
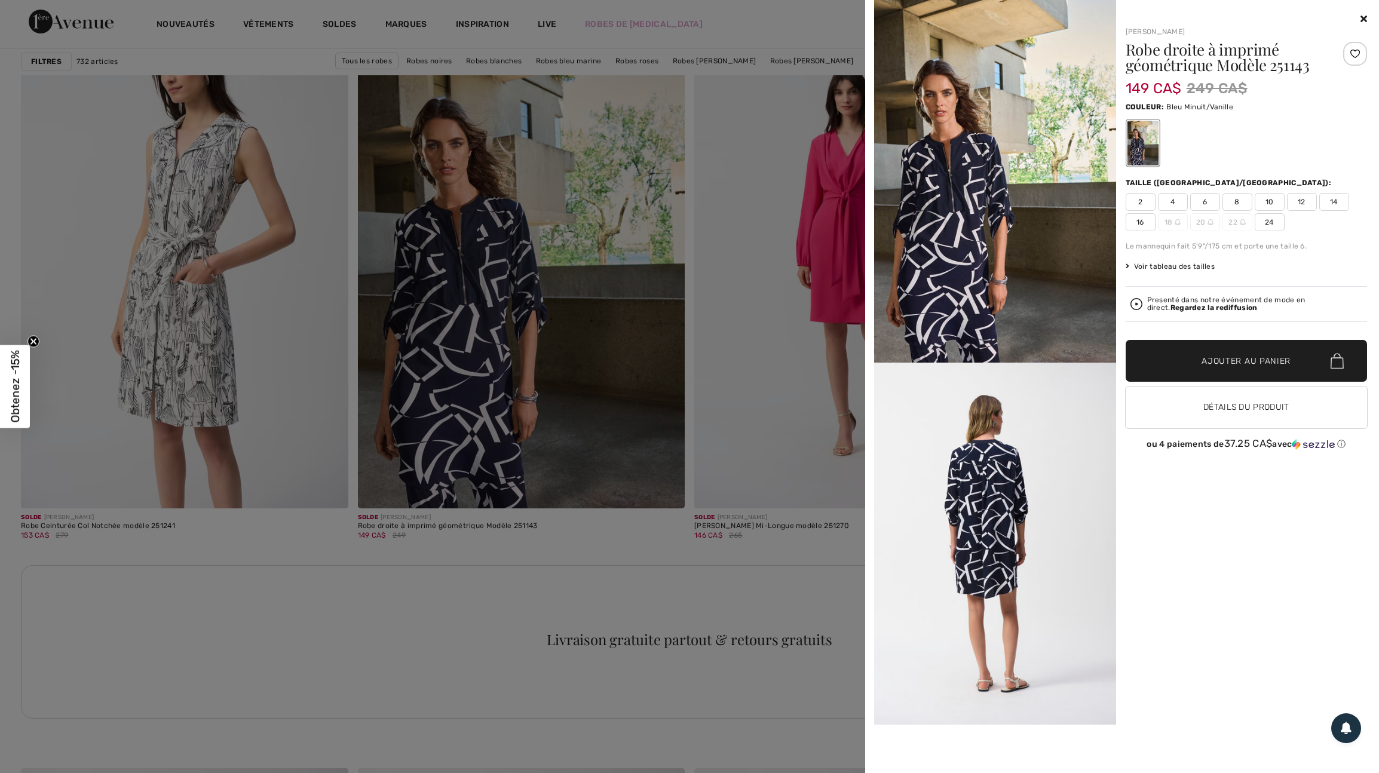
scroll to position [6070, 0]
click at [1140, 226] on span "16" at bounding box center [1140, 222] width 30 height 18
click at [1354, 54] on div at bounding box center [1355, 54] width 24 height 24
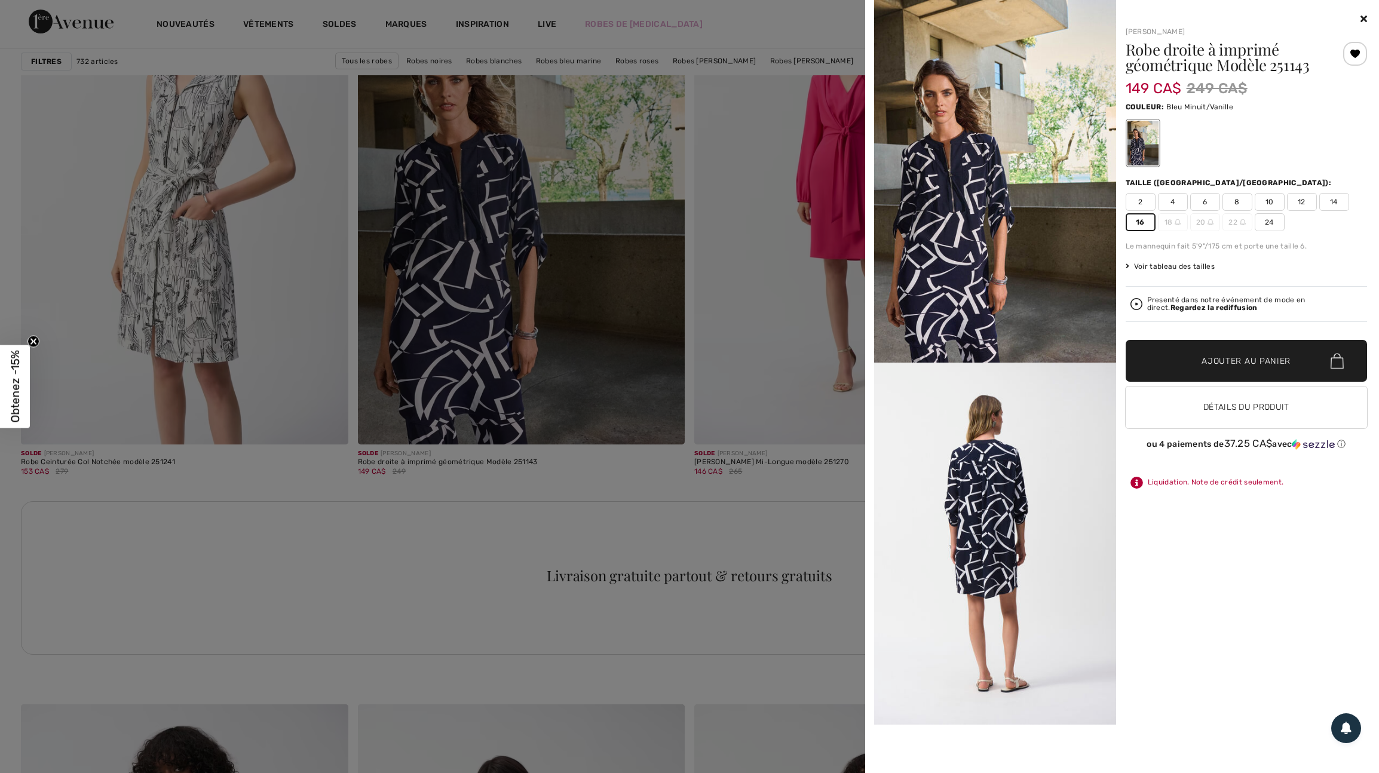
click at [628, 560] on div at bounding box center [689, 386] width 1379 height 773
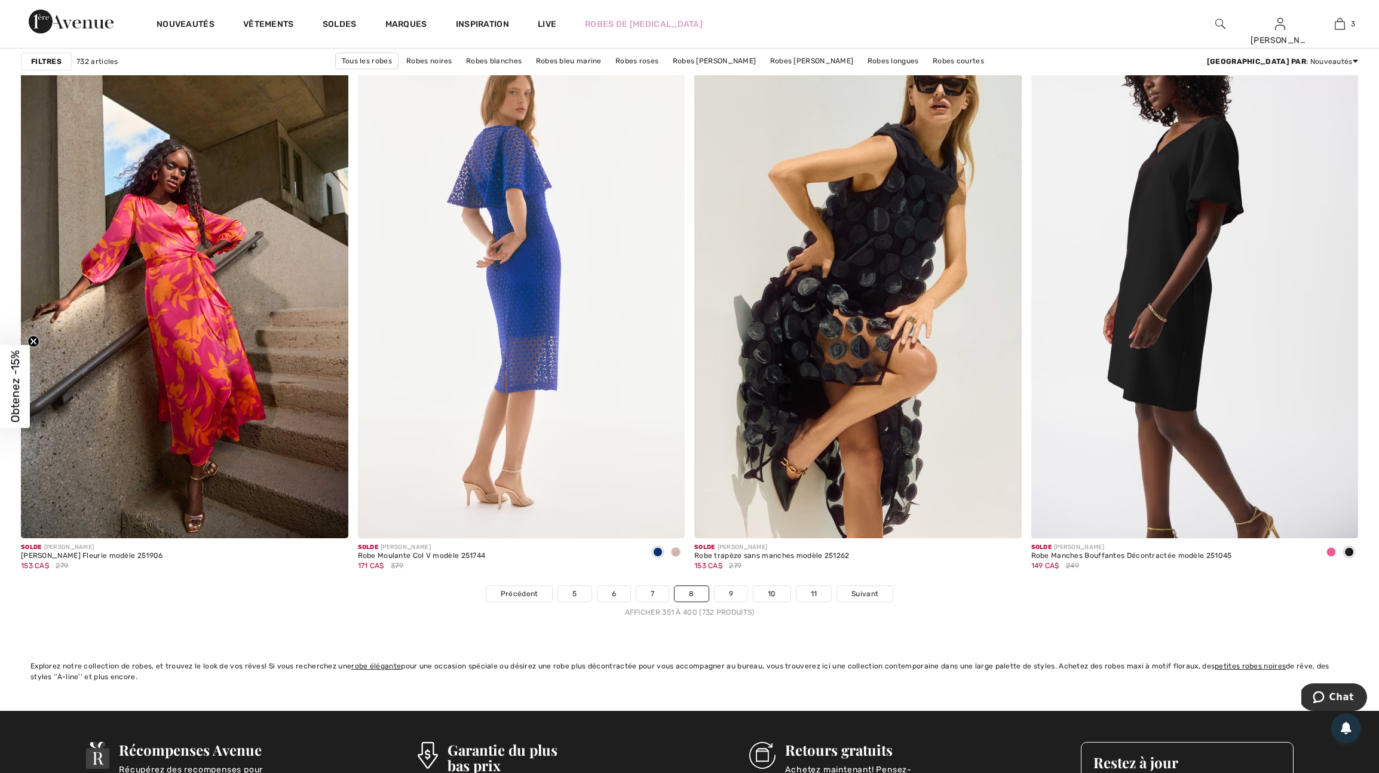
scroll to position [7888, 0]
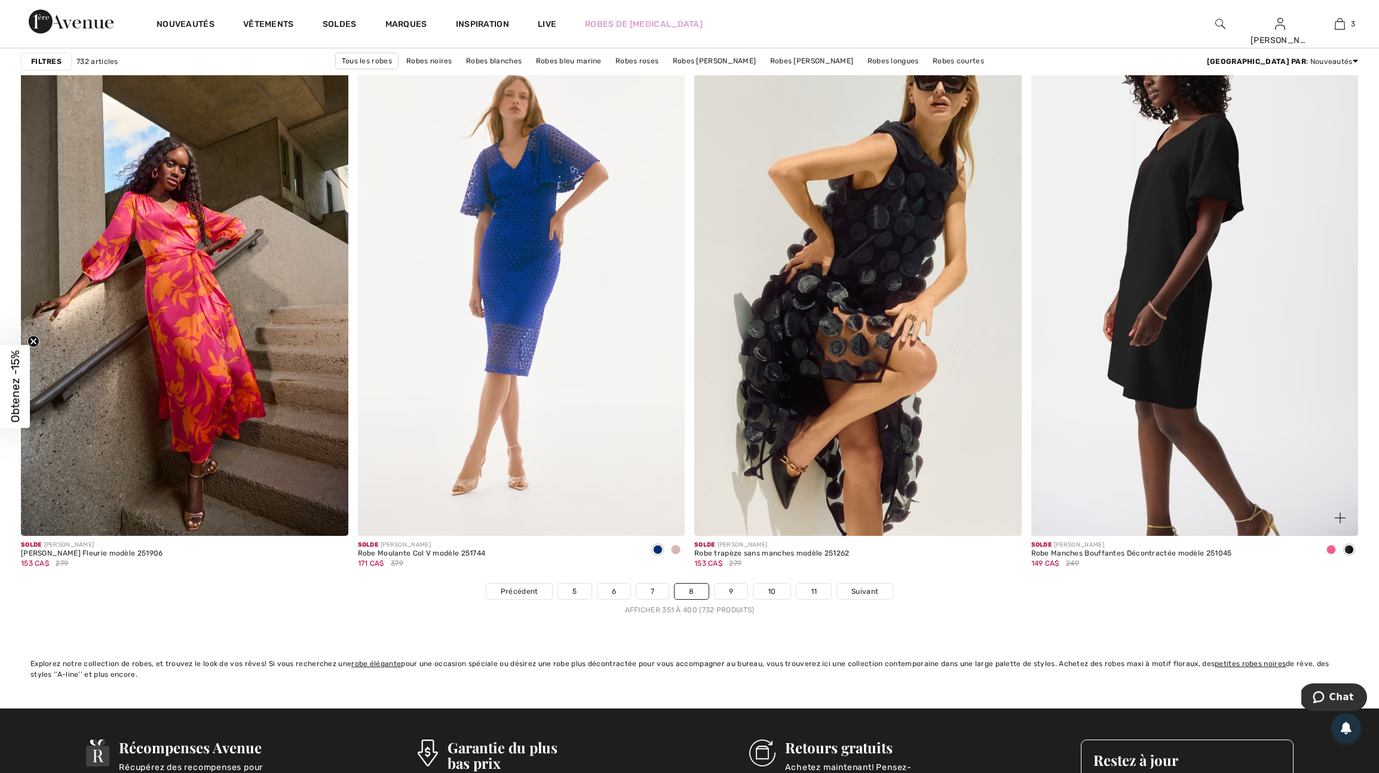
click at [1329, 554] on span at bounding box center [1331, 550] width 10 height 10
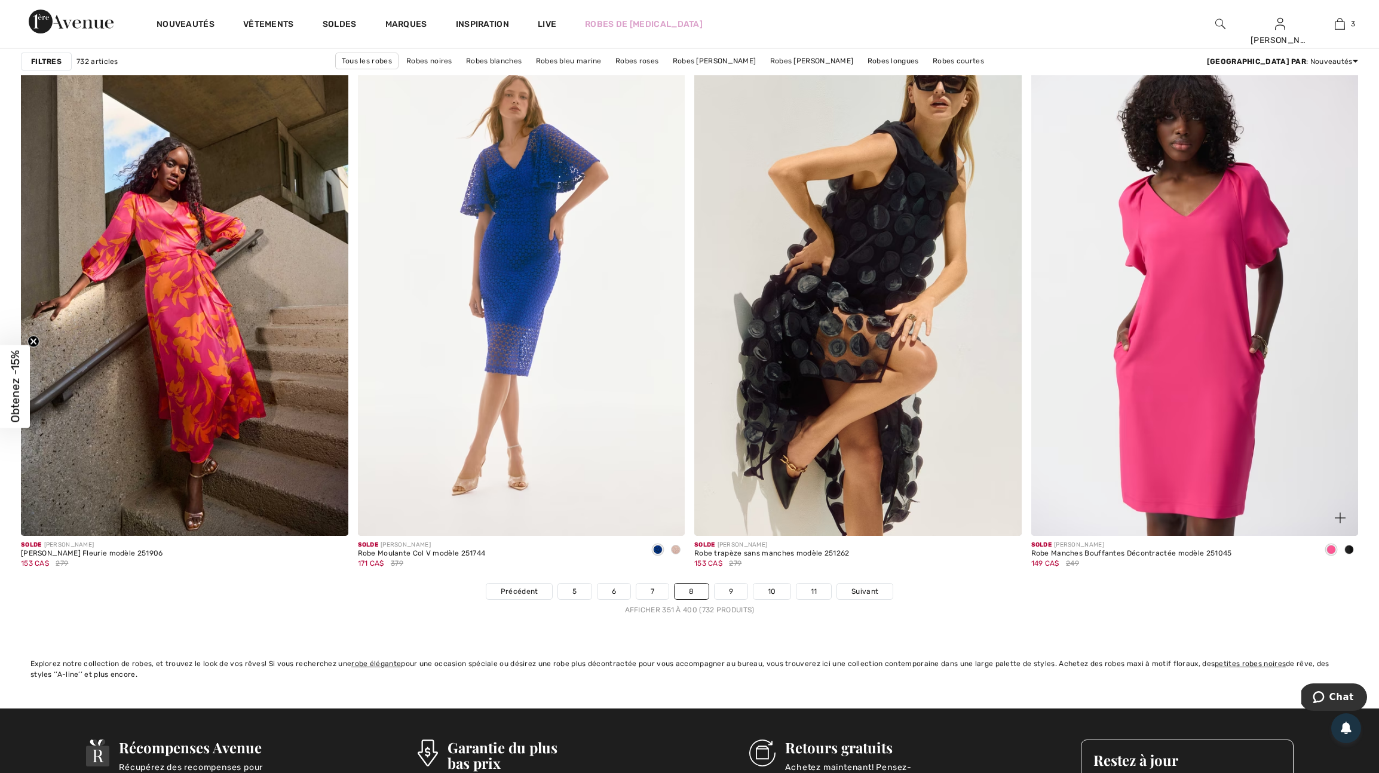
click at [1339, 523] on img at bounding box center [1339, 518] width 11 height 11
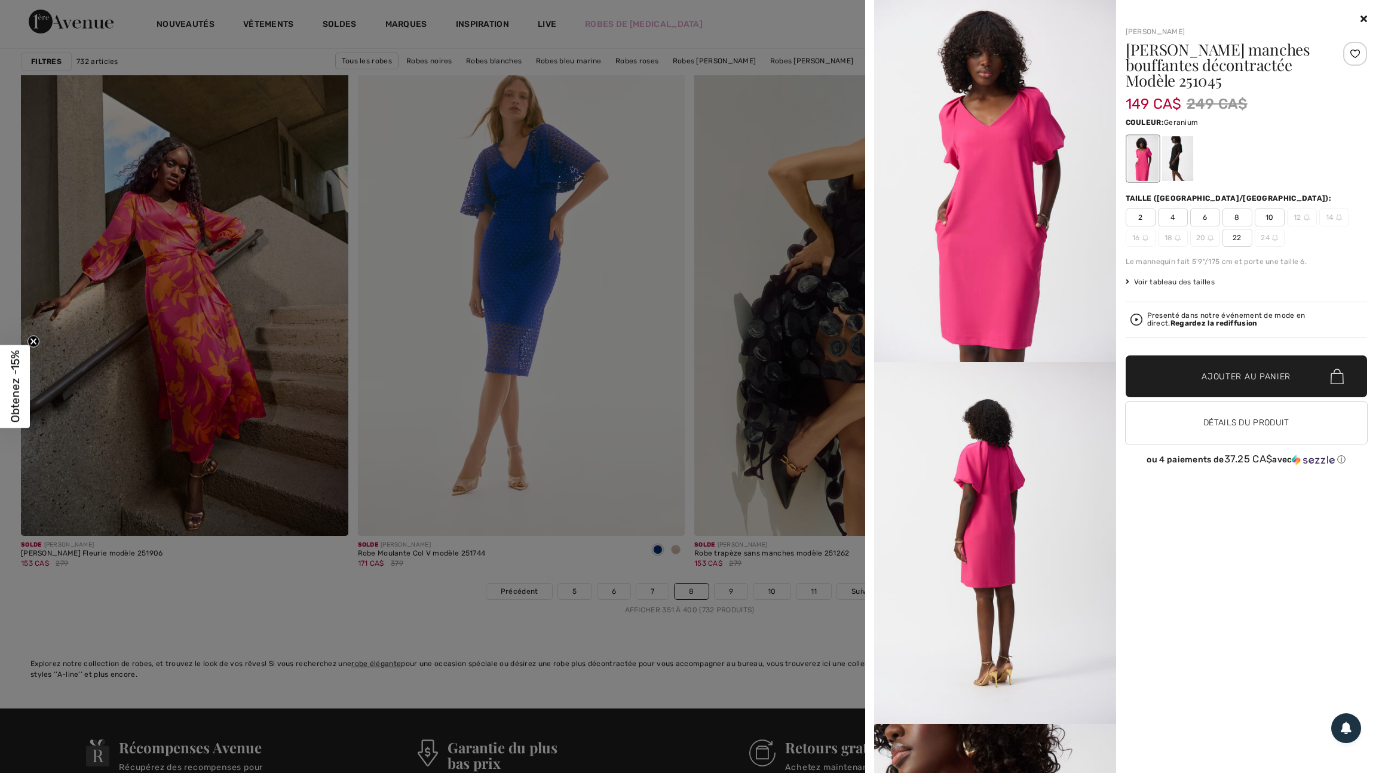
click at [767, 584] on div at bounding box center [689, 386] width 1379 height 773
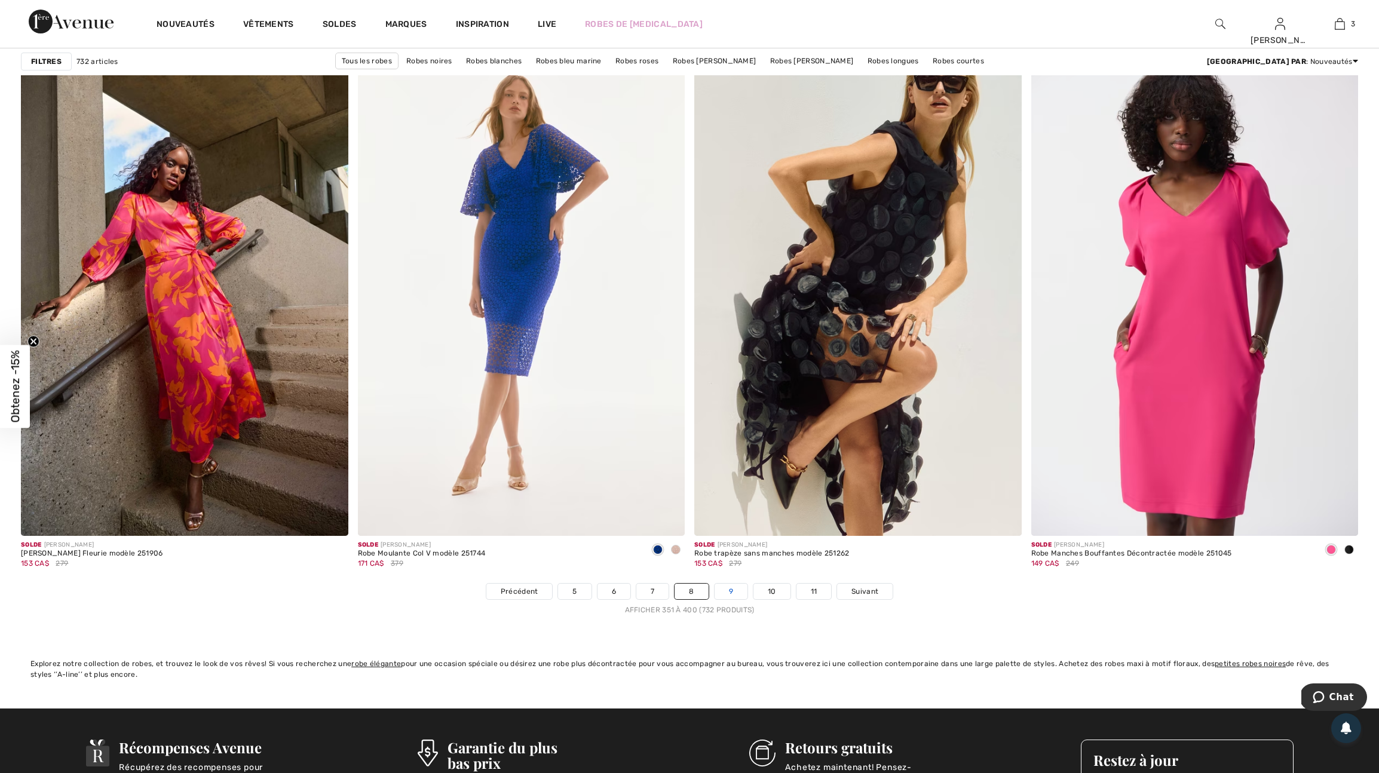
click at [738, 599] on link "9" at bounding box center [730, 592] width 33 height 16
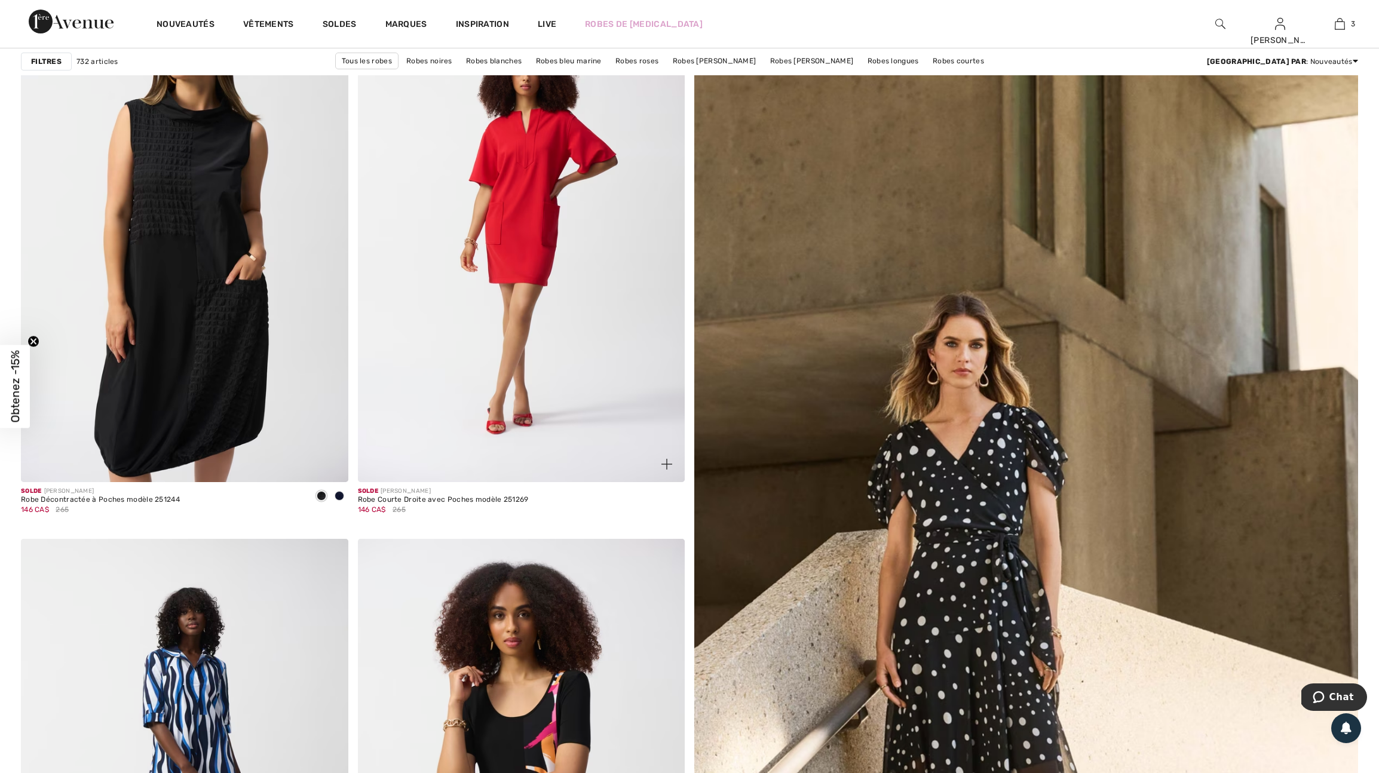
scroll to position [185, 0]
click at [662, 469] on img at bounding box center [666, 463] width 11 height 11
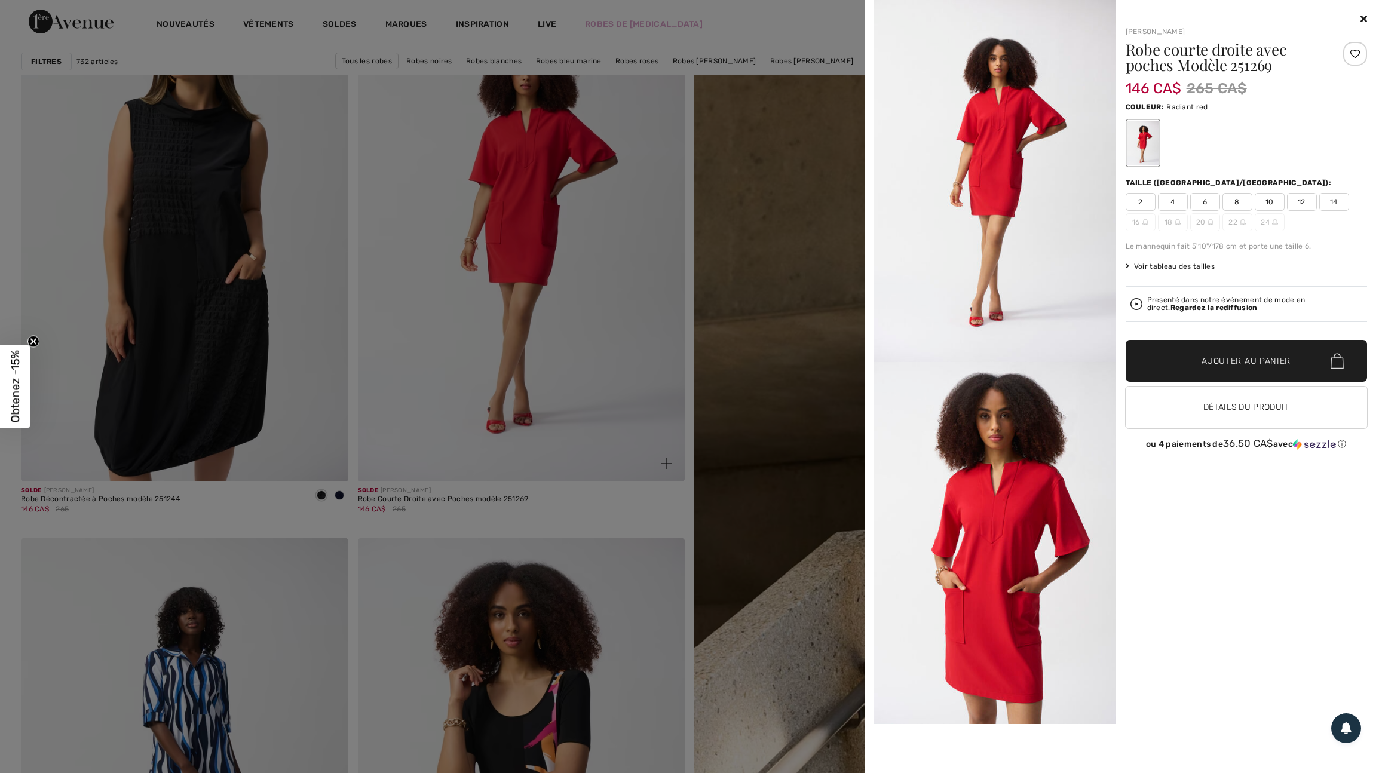
click at [662, 471] on div at bounding box center [689, 386] width 1379 height 773
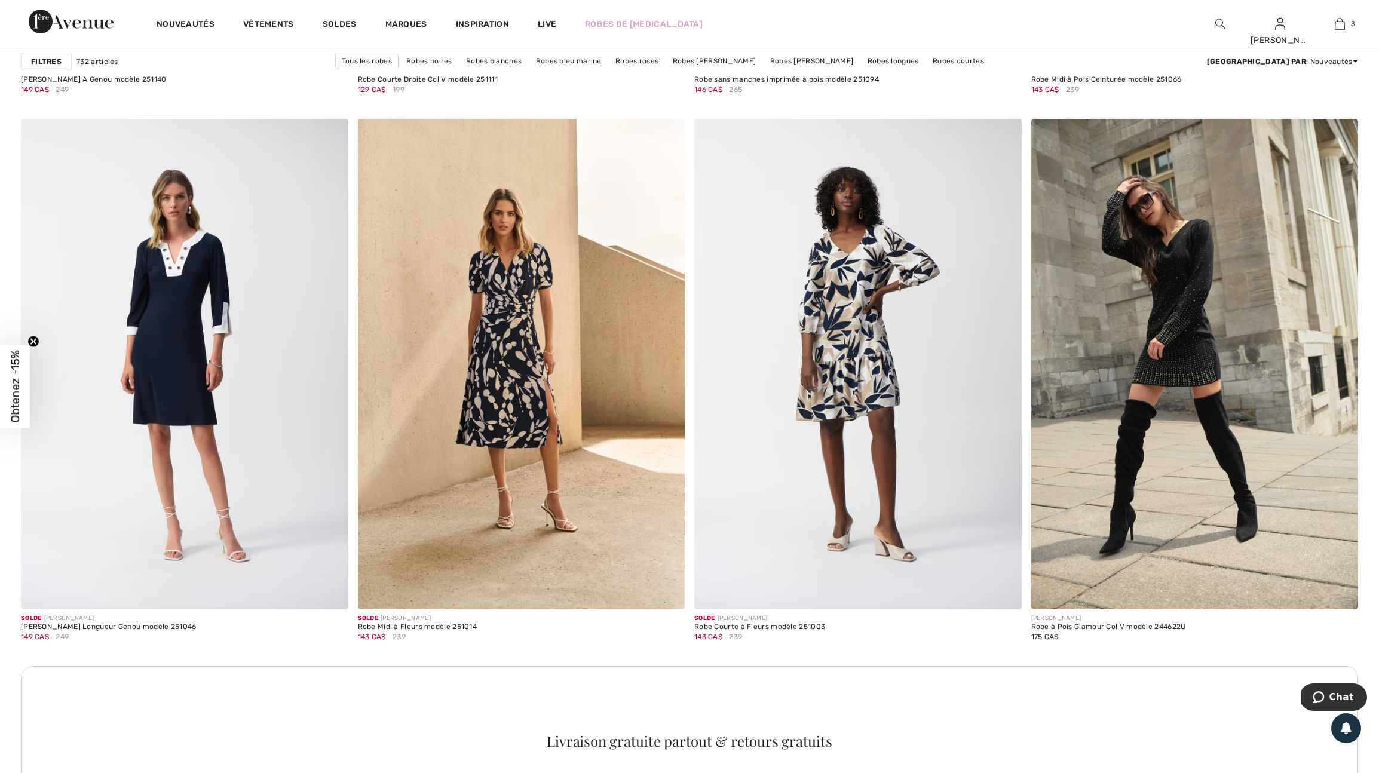
scroll to position [1700, 0]
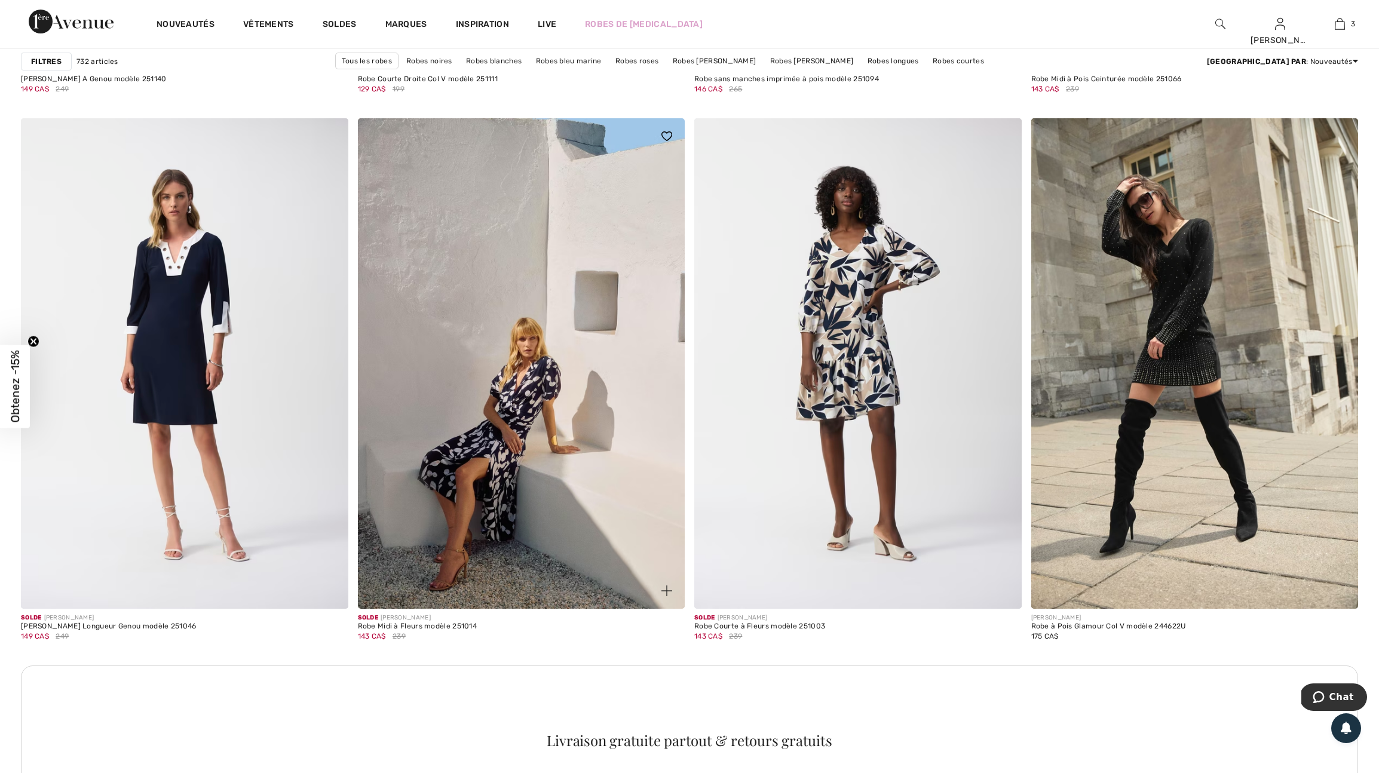
click at [665, 596] on img at bounding box center [666, 590] width 11 height 11
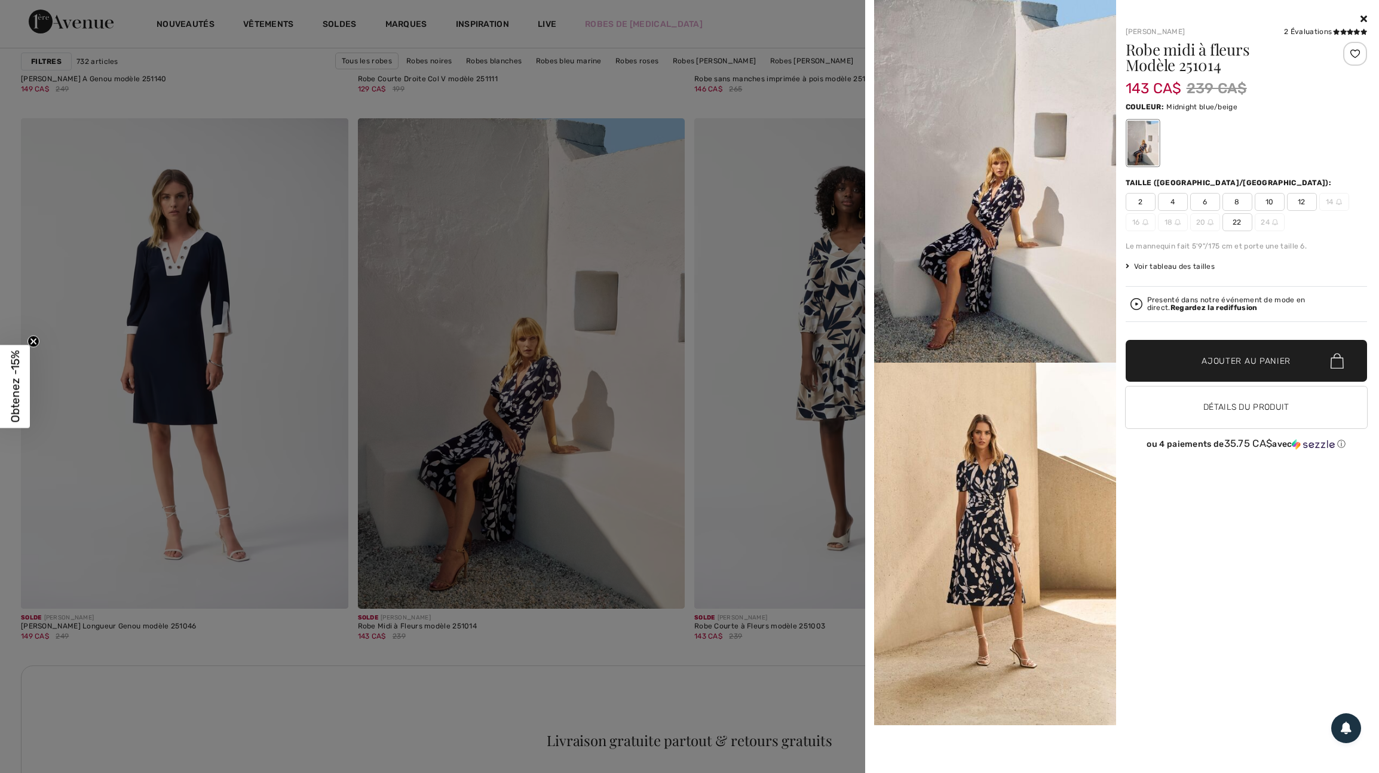
click at [752, 430] on div at bounding box center [689, 386] width 1379 height 773
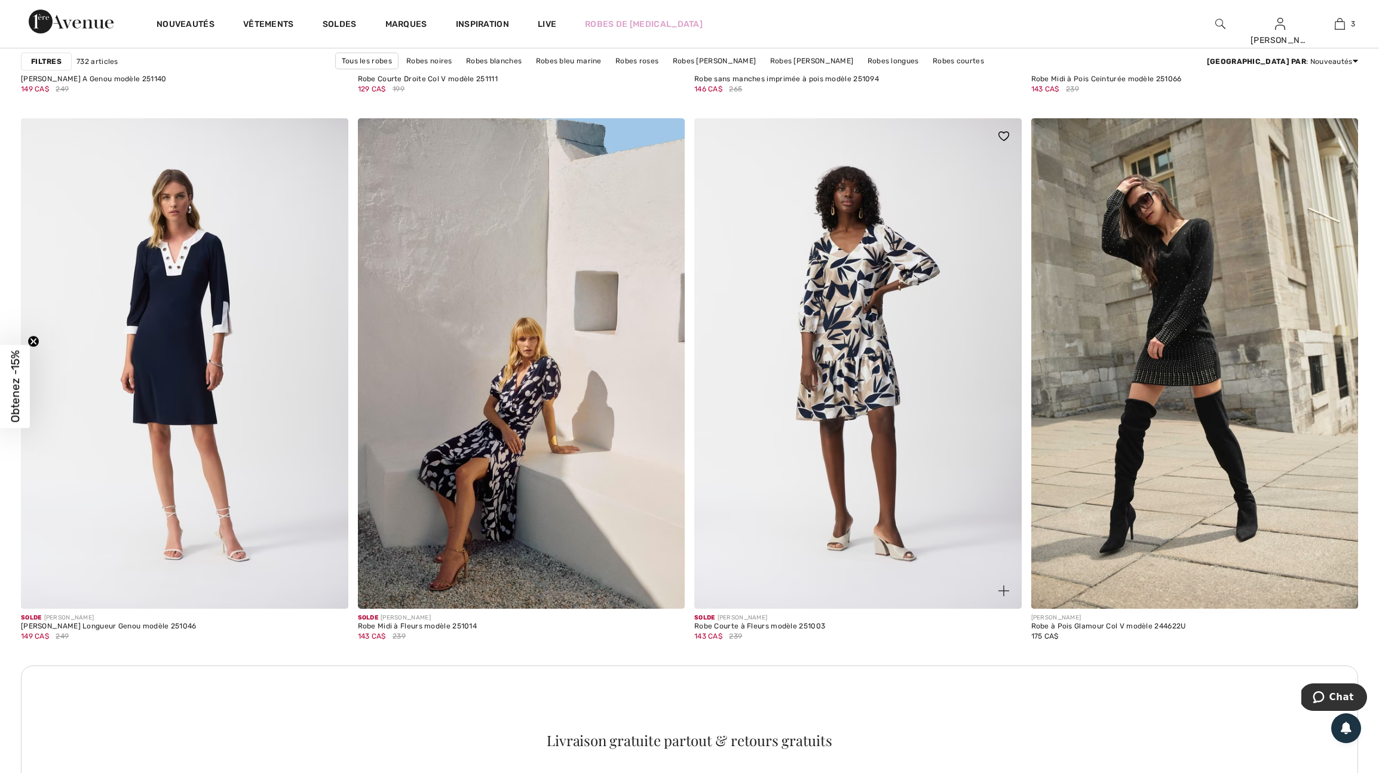
click at [1003, 596] on img at bounding box center [1003, 590] width 11 height 11
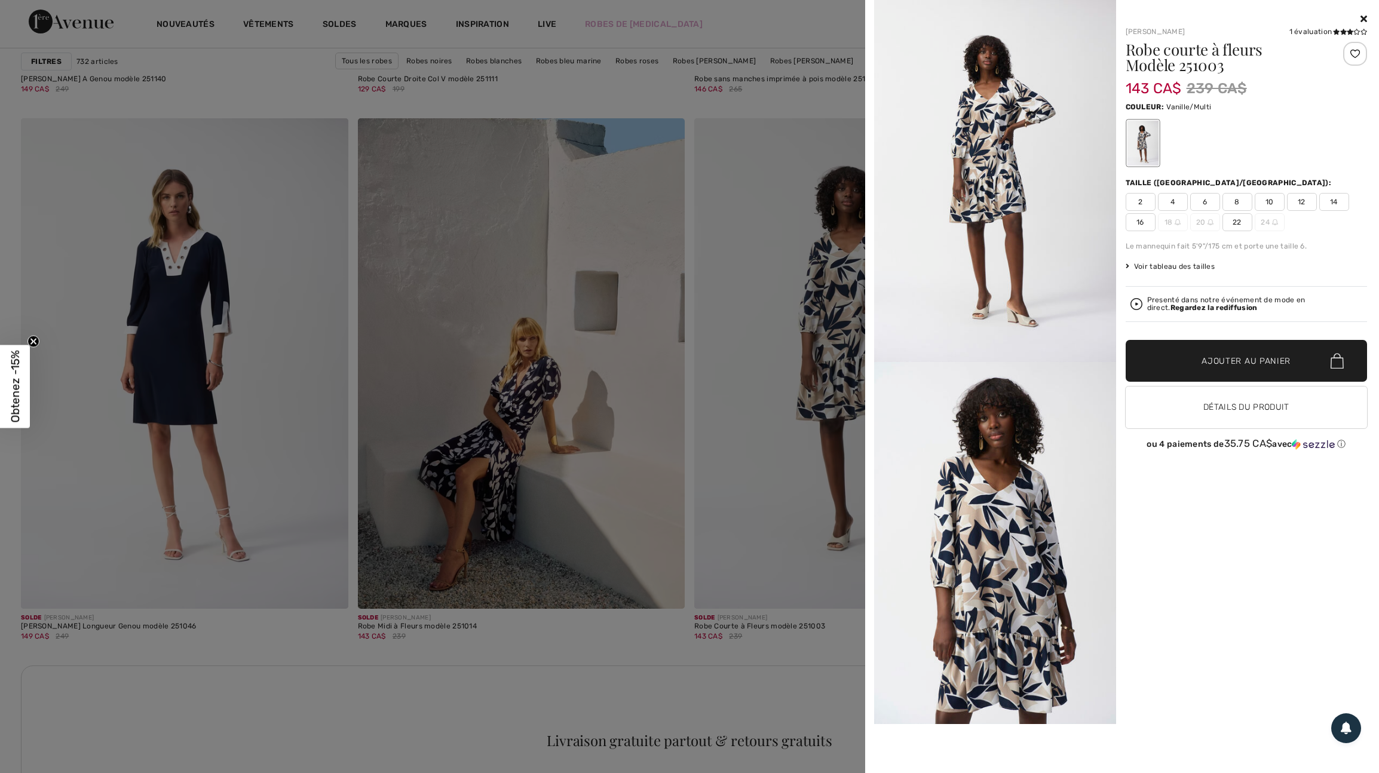
click at [1141, 225] on span "16" at bounding box center [1140, 222] width 30 height 18
click at [1354, 50] on div at bounding box center [1355, 54] width 24 height 24
click at [783, 502] on div at bounding box center [689, 386] width 1379 height 773
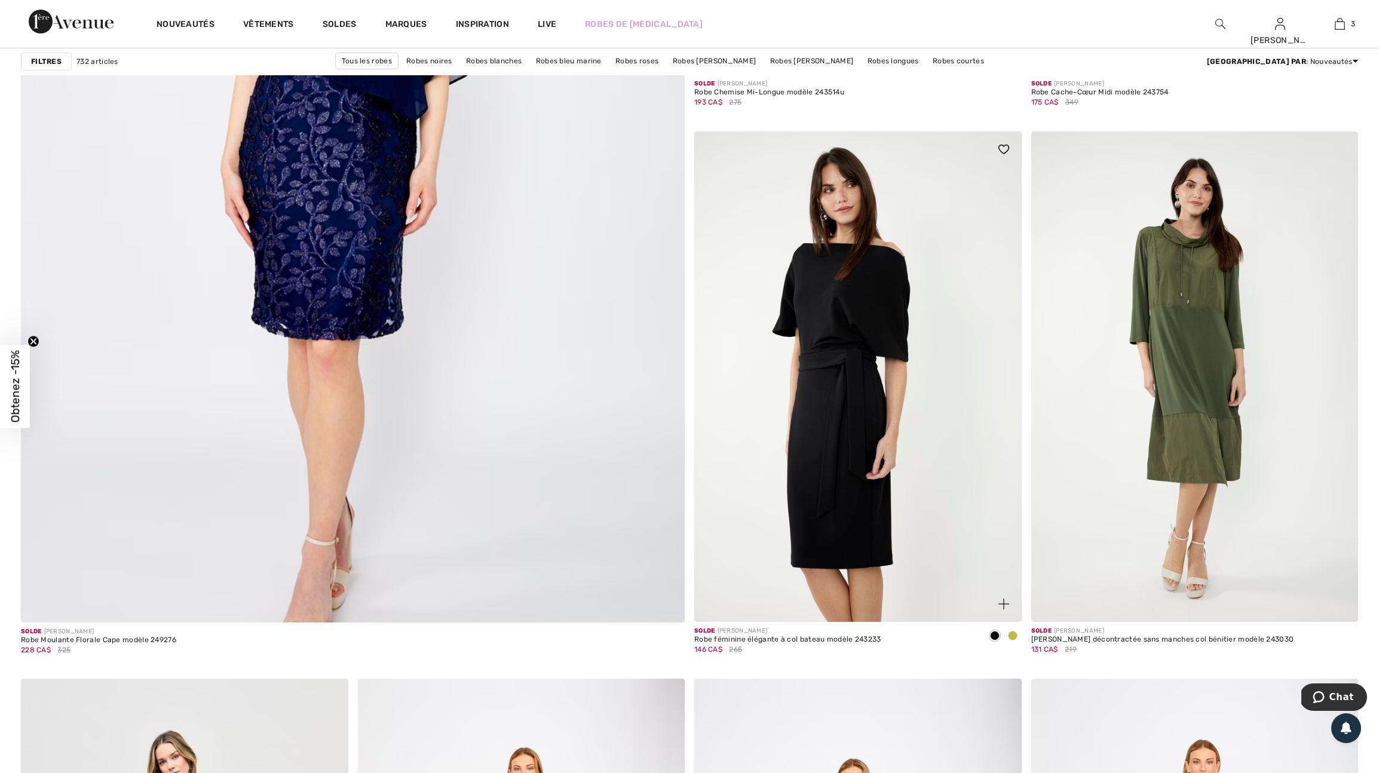
scroll to position [4864, 0]
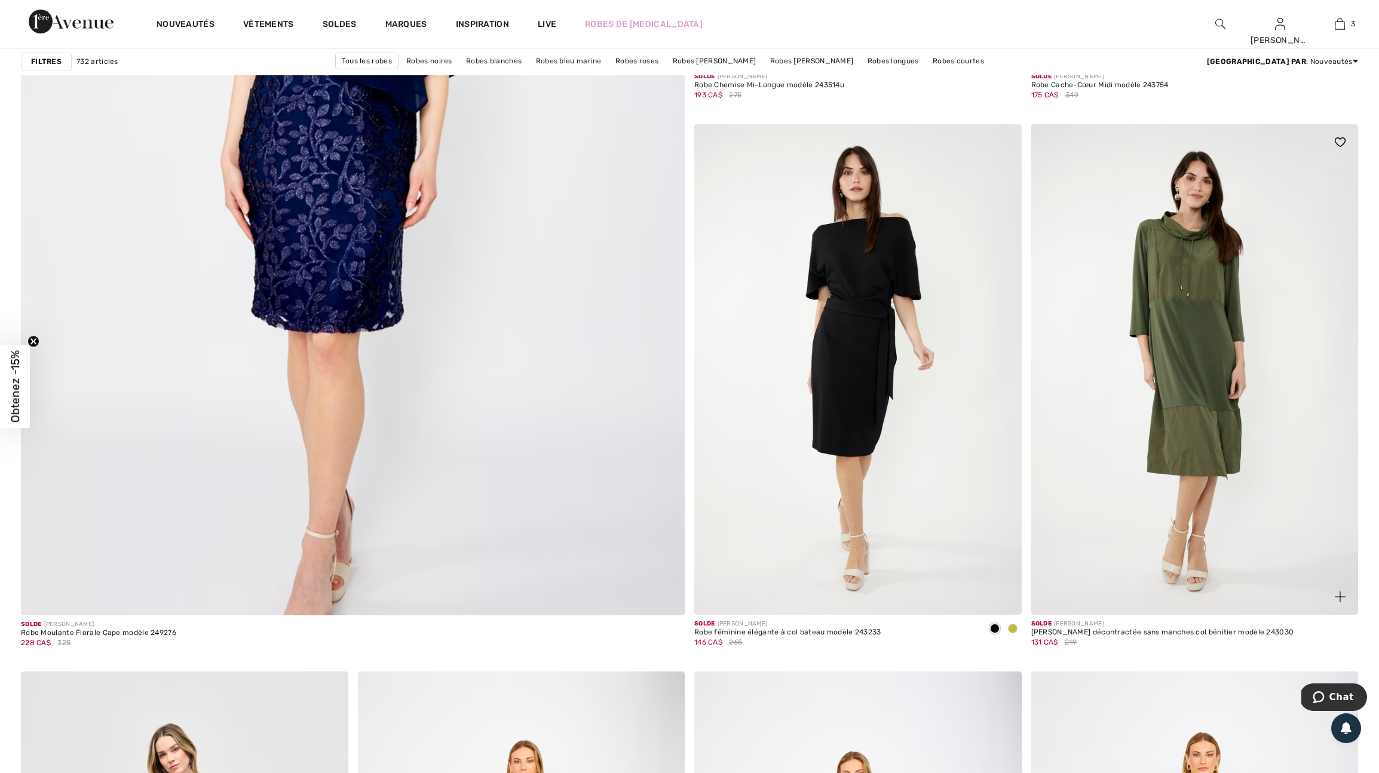
click at [1340, 602] on img at bounding box center [1339, 596] width 11 height 11
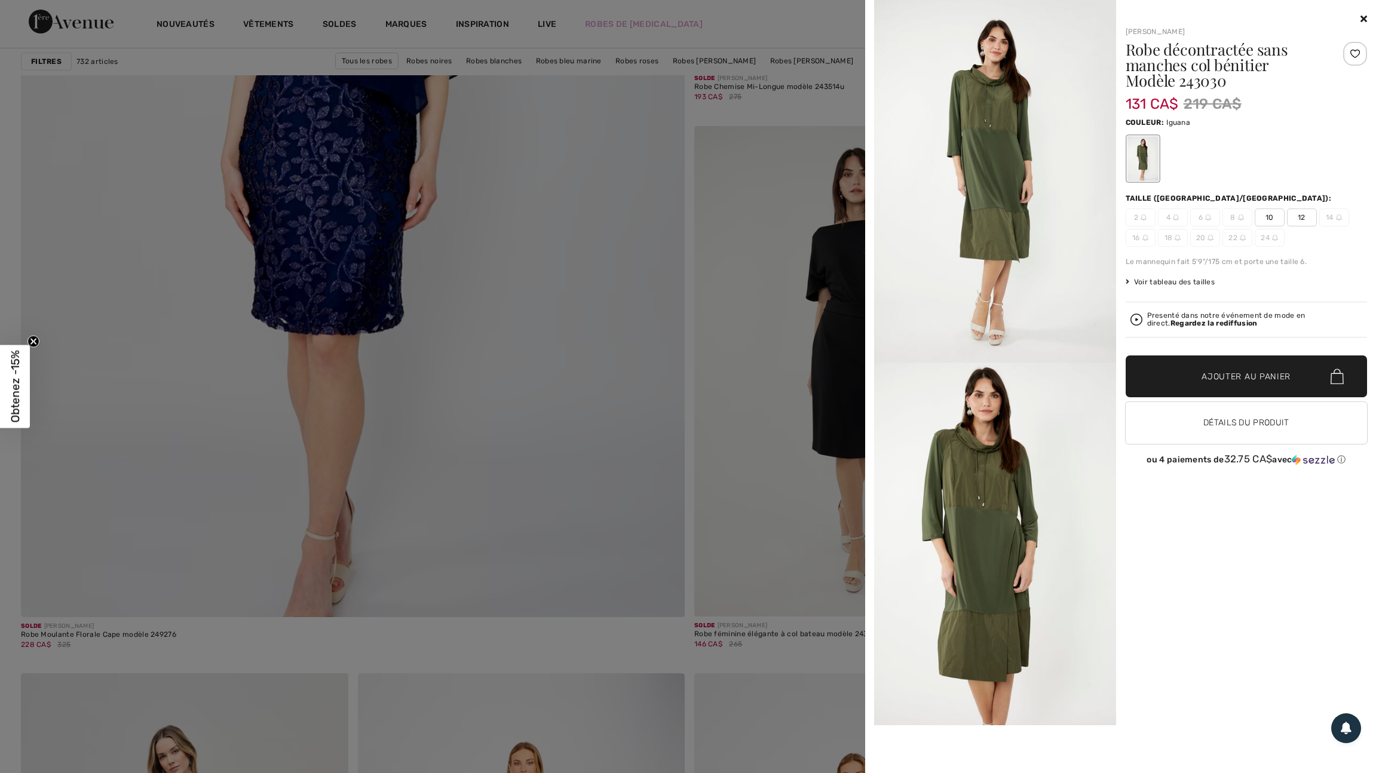
click at [792, 555] on div at bounding box center [689, 386] width 1379 height 773
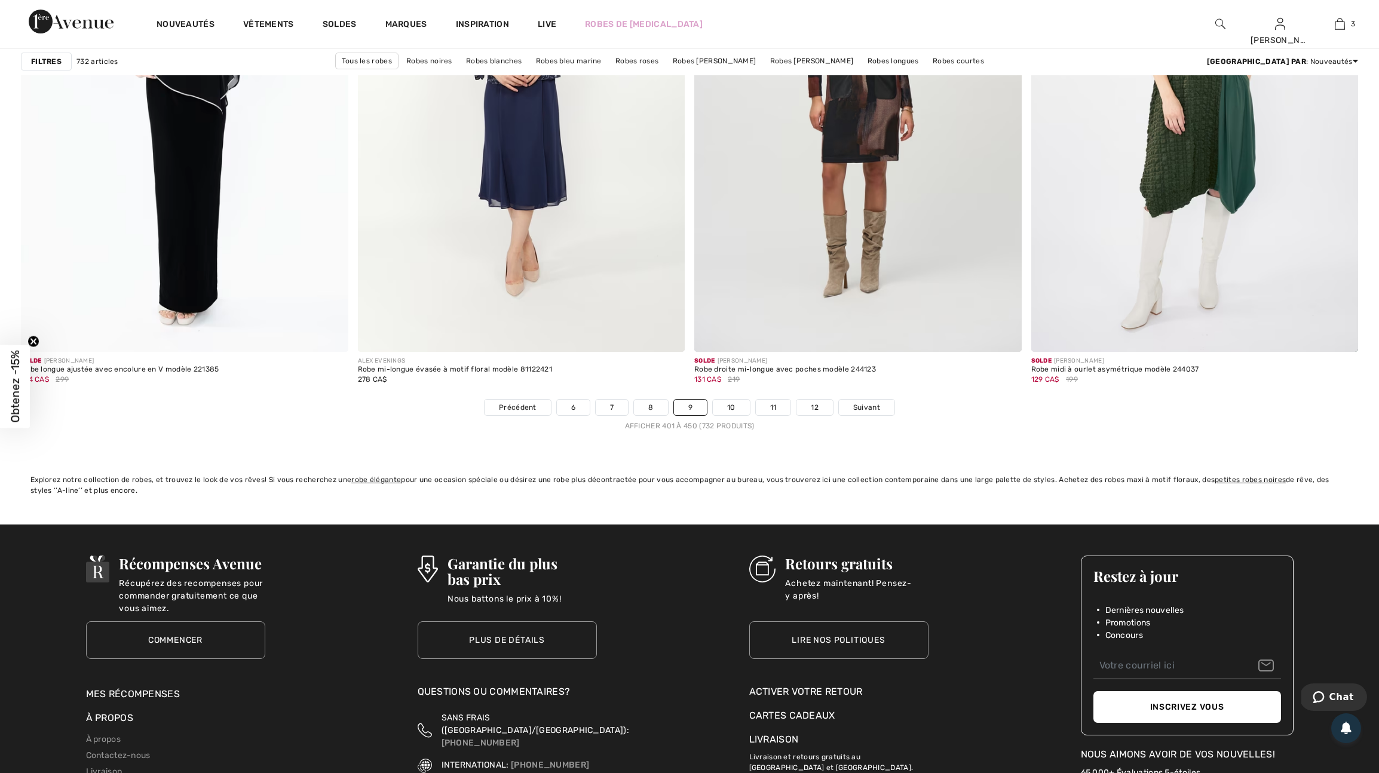
scroll to position [8074, 0]
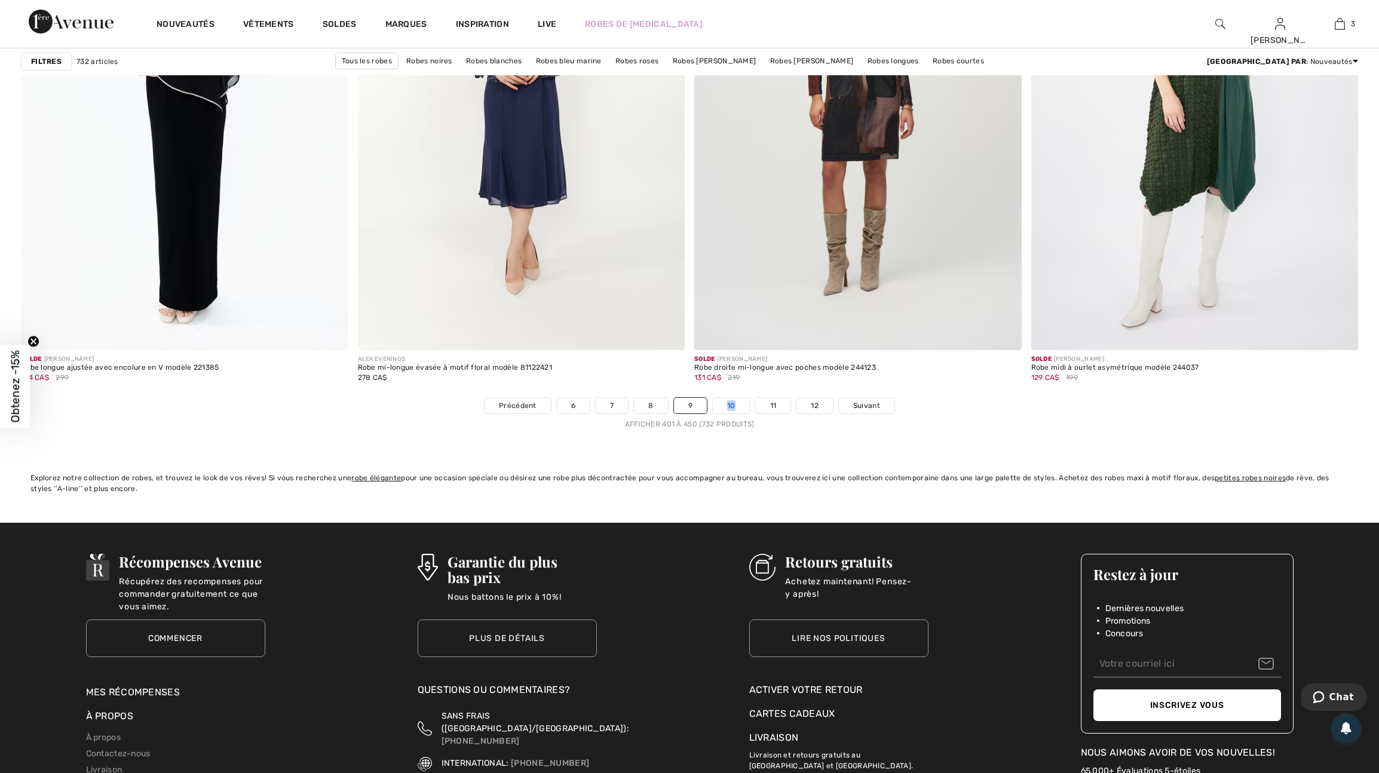
click at [739, 413] on link "10" at bounding box center [731, 406] width 37 height 16
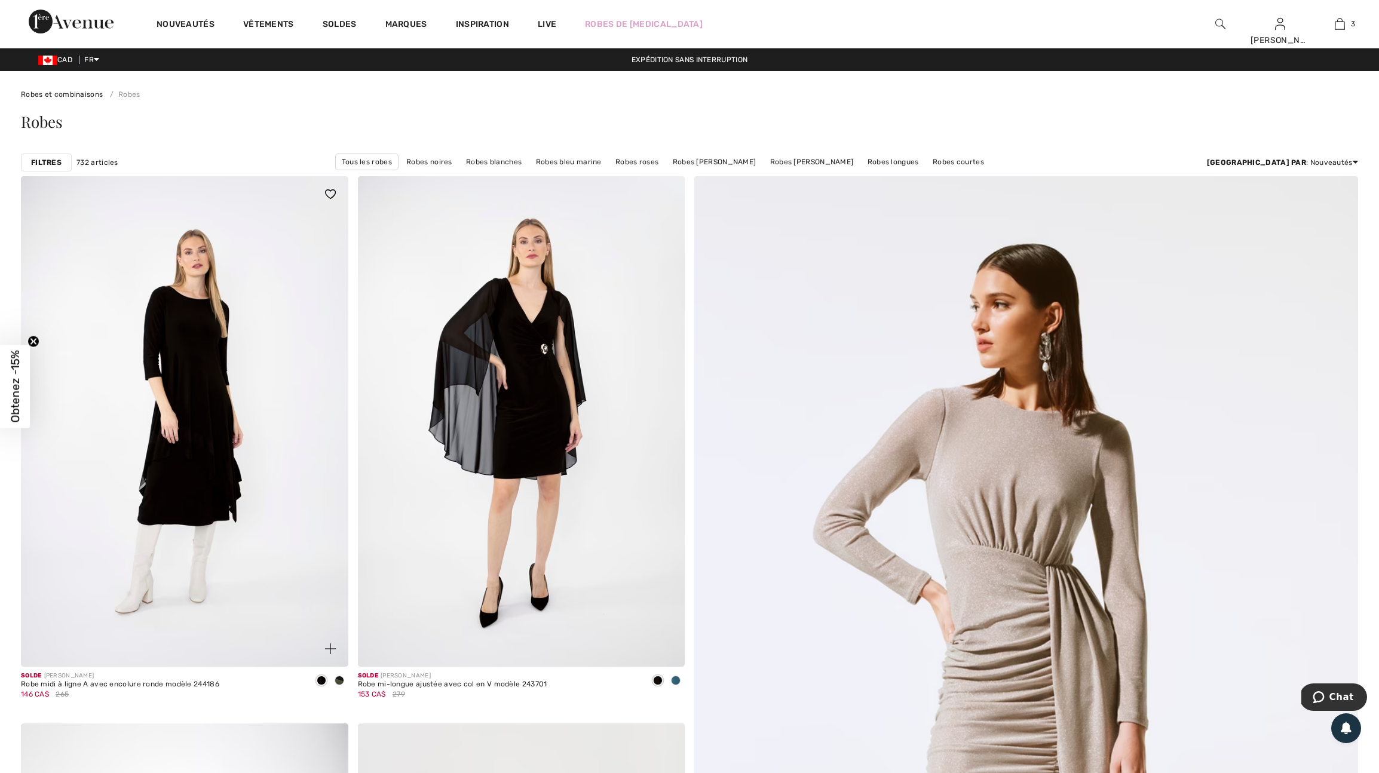
click at [336, 685] on span at bounding box center [340, 681] width 10 height 10
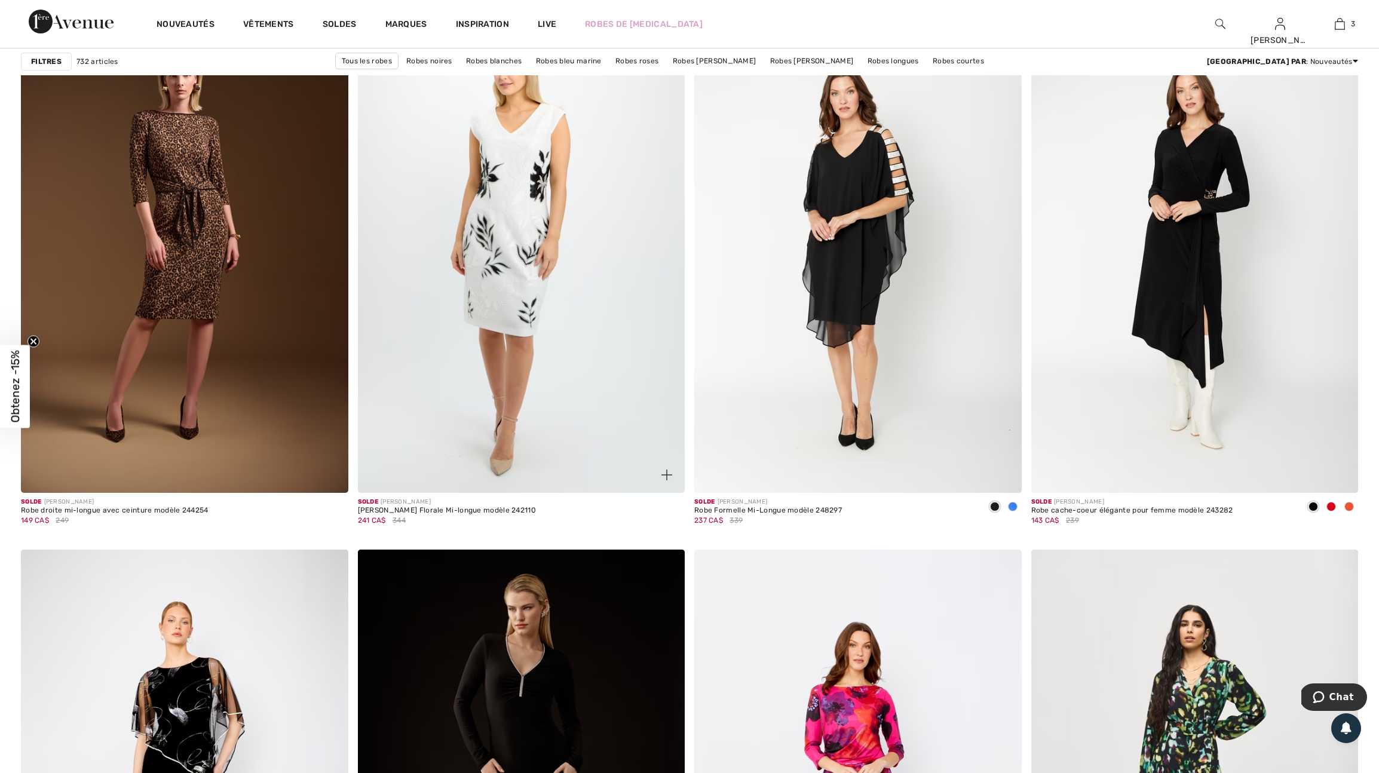
scroll to position [5542, 0]
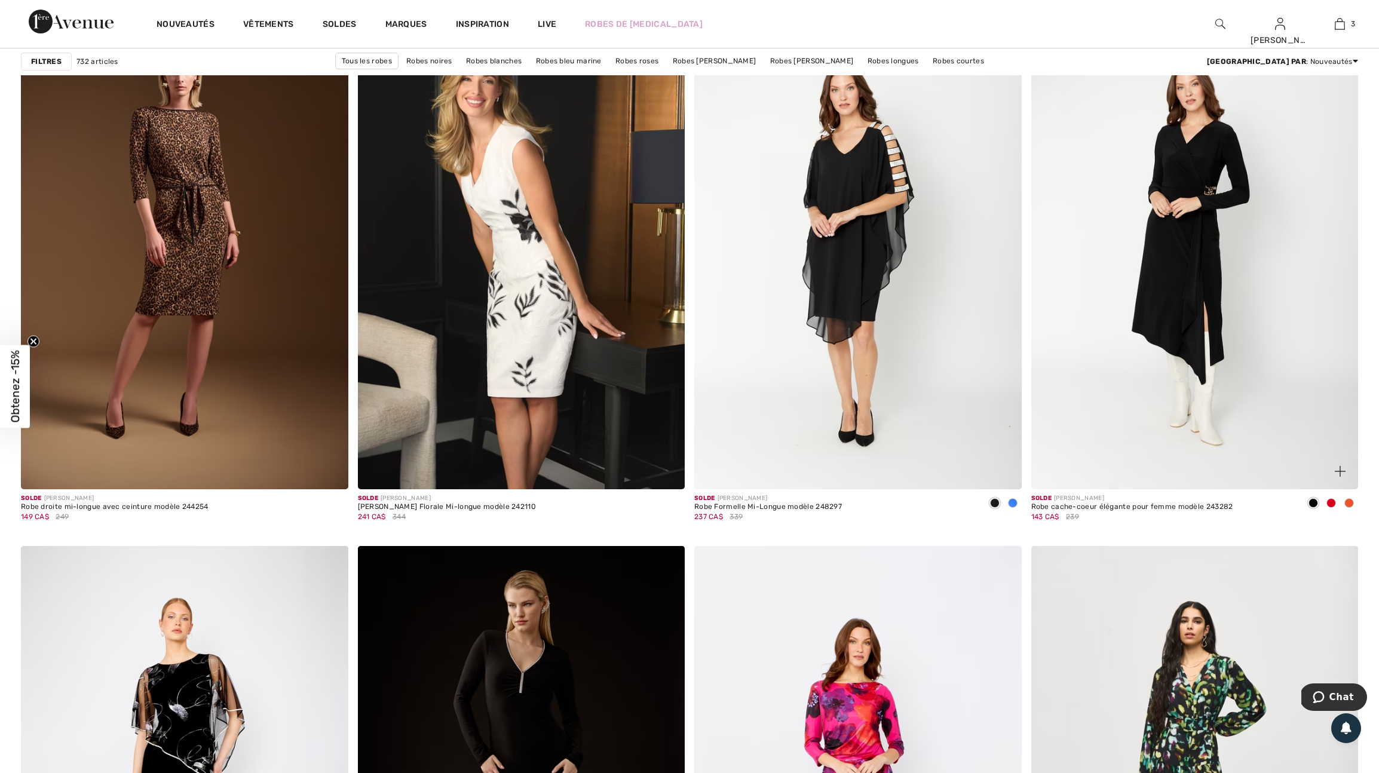
click at [1331, 508] on span at bounding box center [1331, 503] width 10 height 10
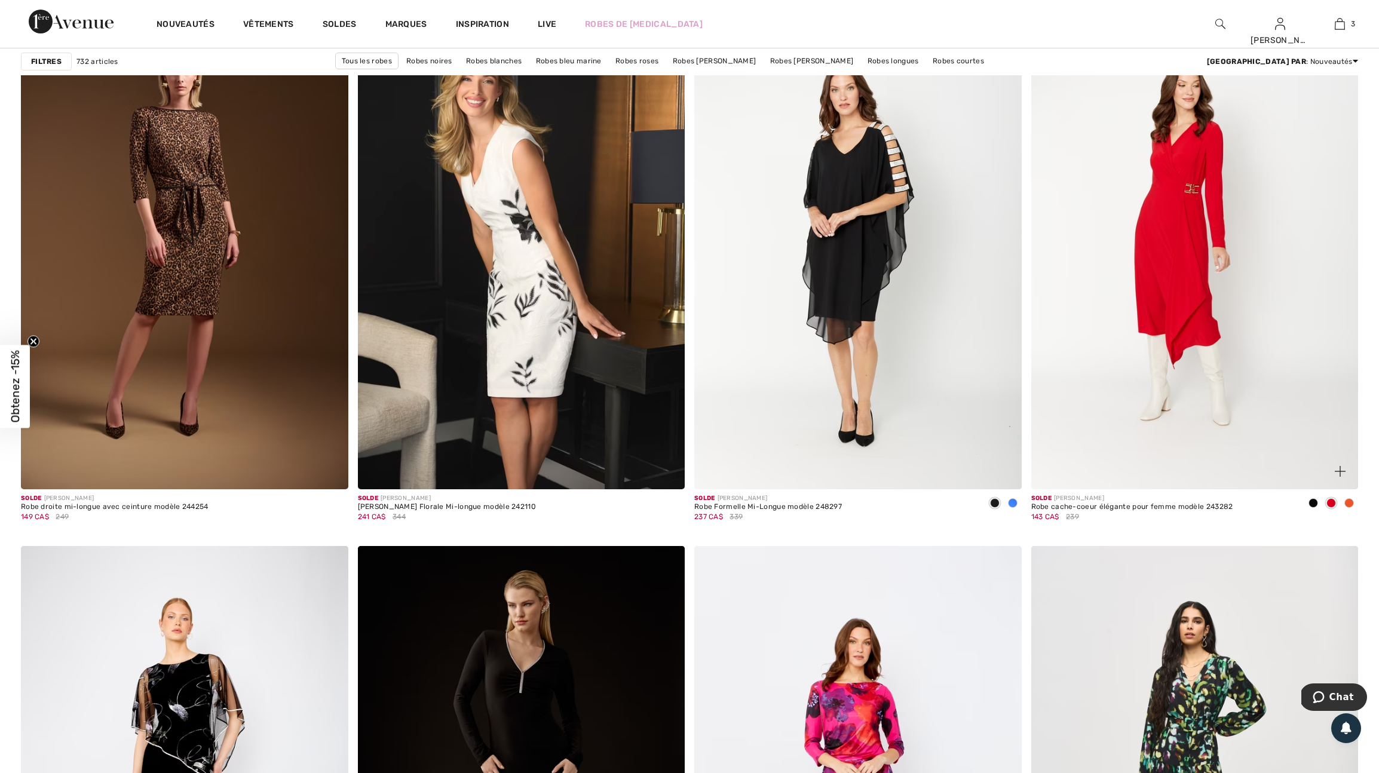
click at [1346, 508] on span at bounding box center [1349, 503] width 10 height 10
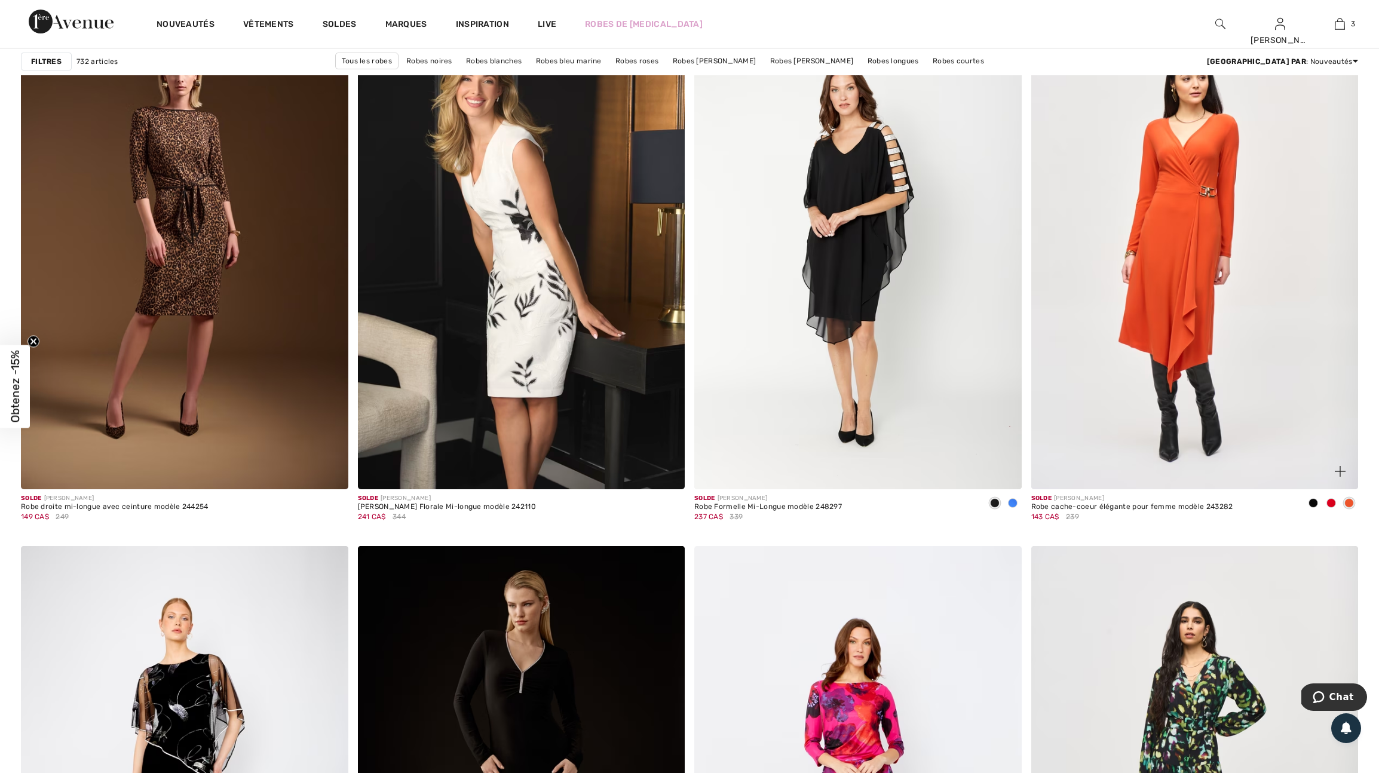
click at [1328, 508] on span at bounding box center [1331, 503] width 10 height 10
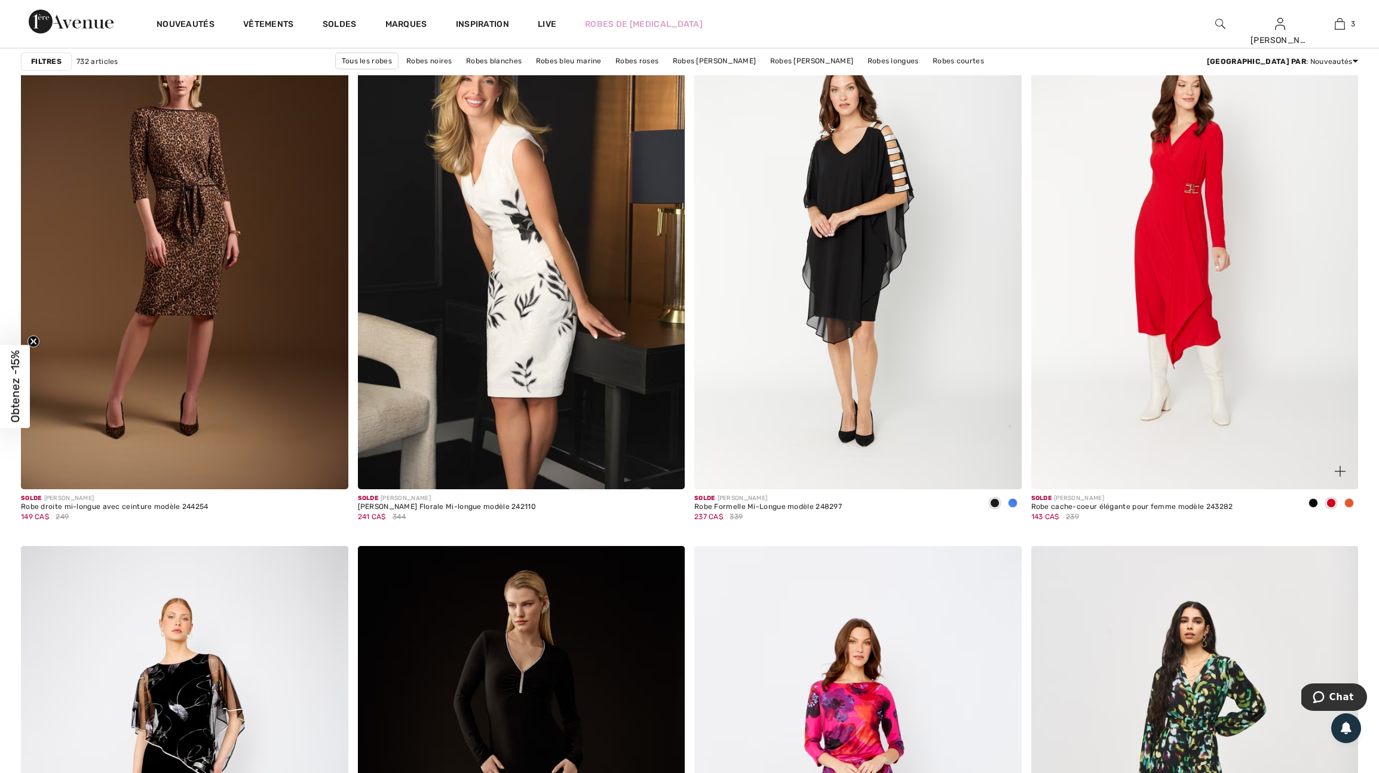
click at [1336, 477] on img at bounding box center [1339, 471] width 11 height 11
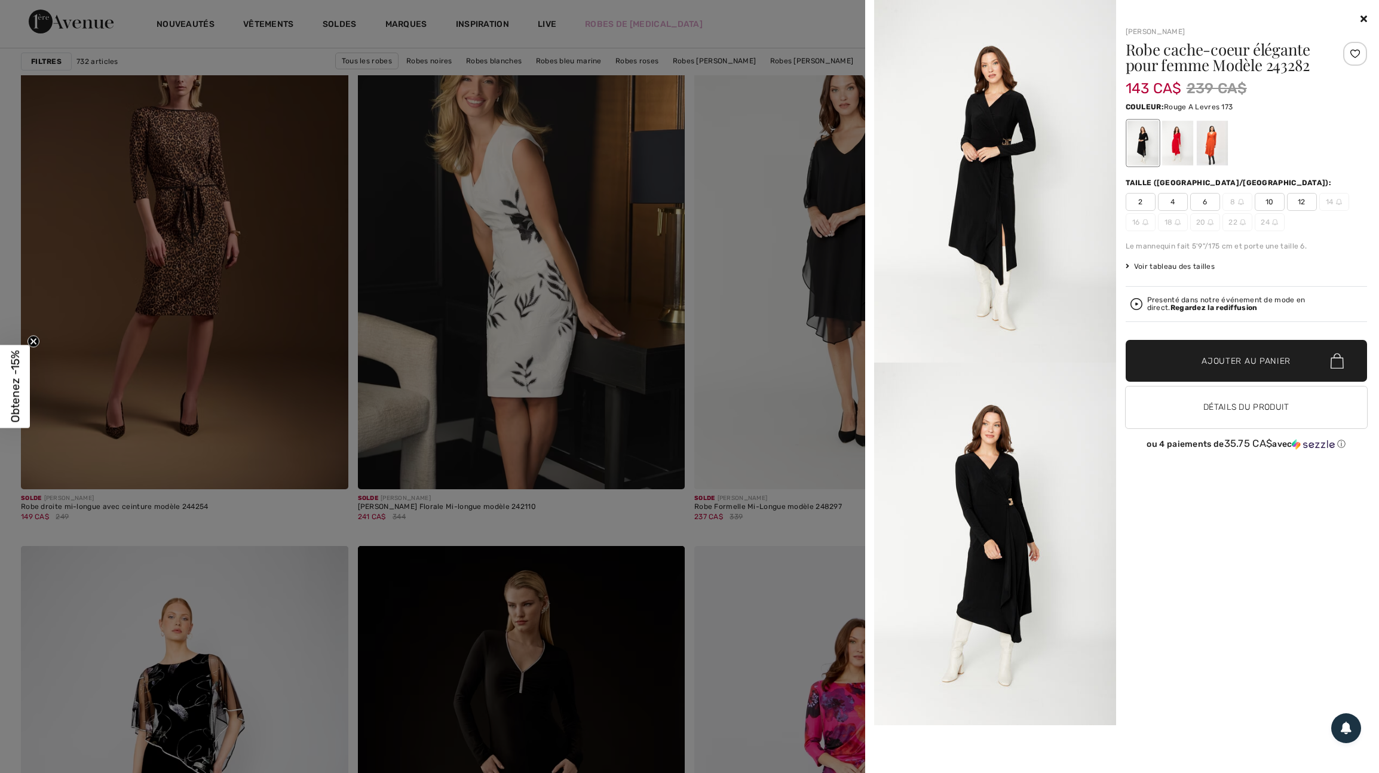
click at [1180, 146] on div at bounding box center [1176, 143] width 31 height 45
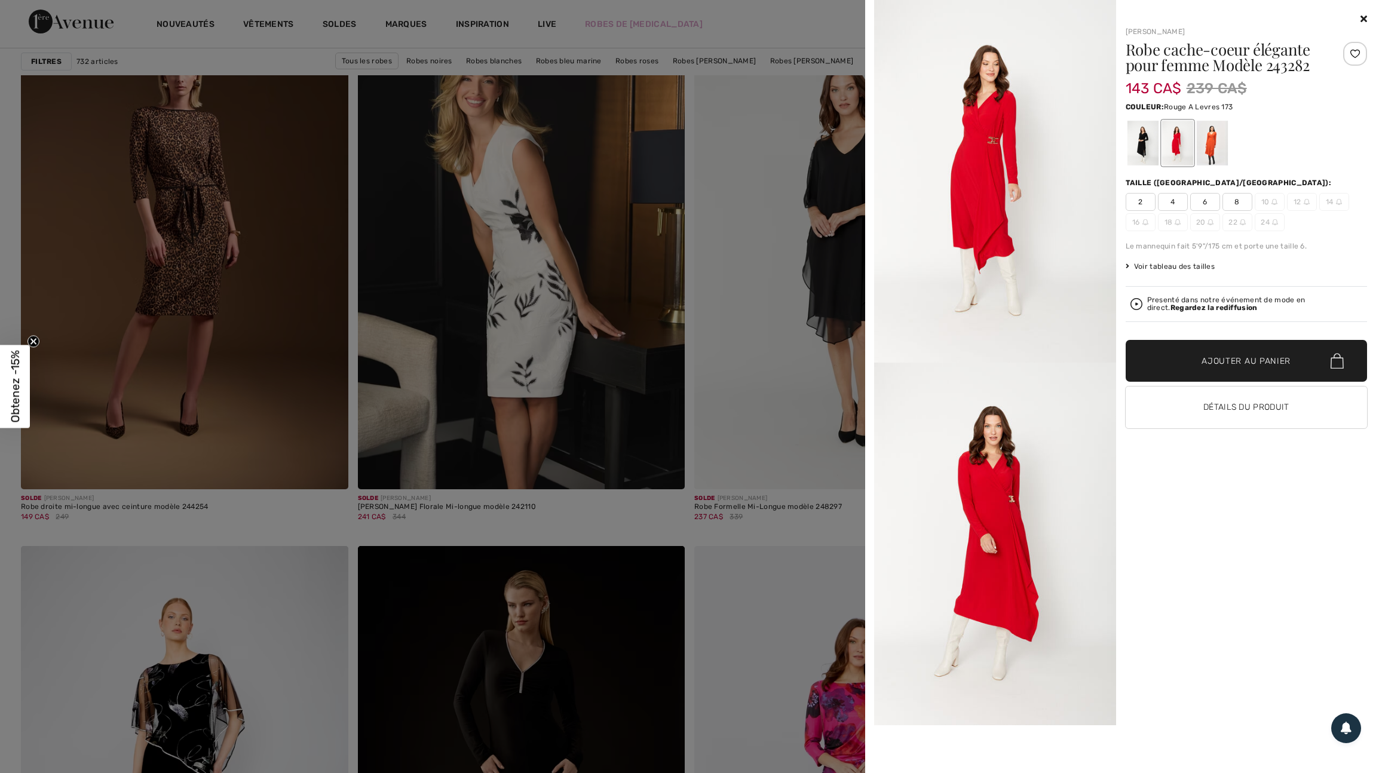
click at [1180, 145] on div at bounding box center [1176, 143] width 31 height 45
click at [690, 471] on div at bounding box center [689, 386] width 1379 height 773
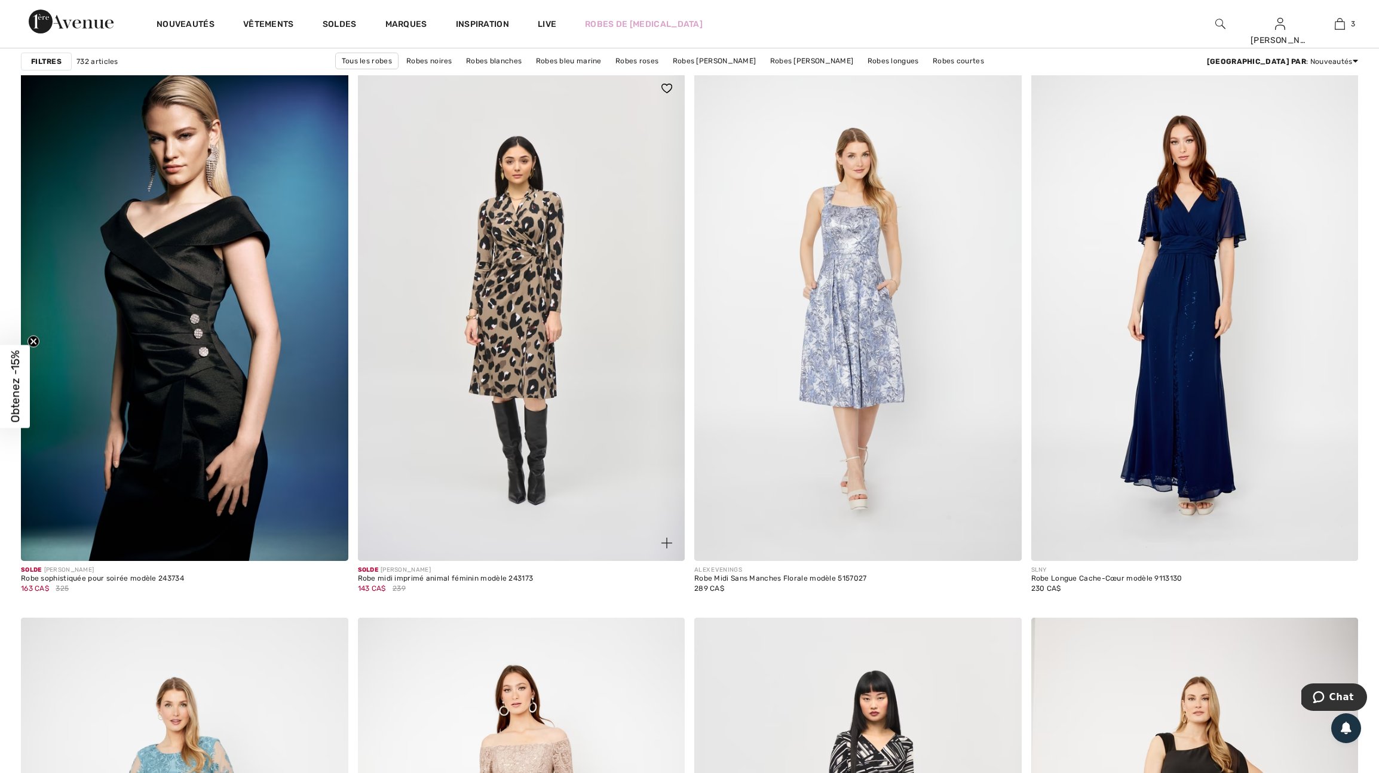
scroll to position [7320, 0]
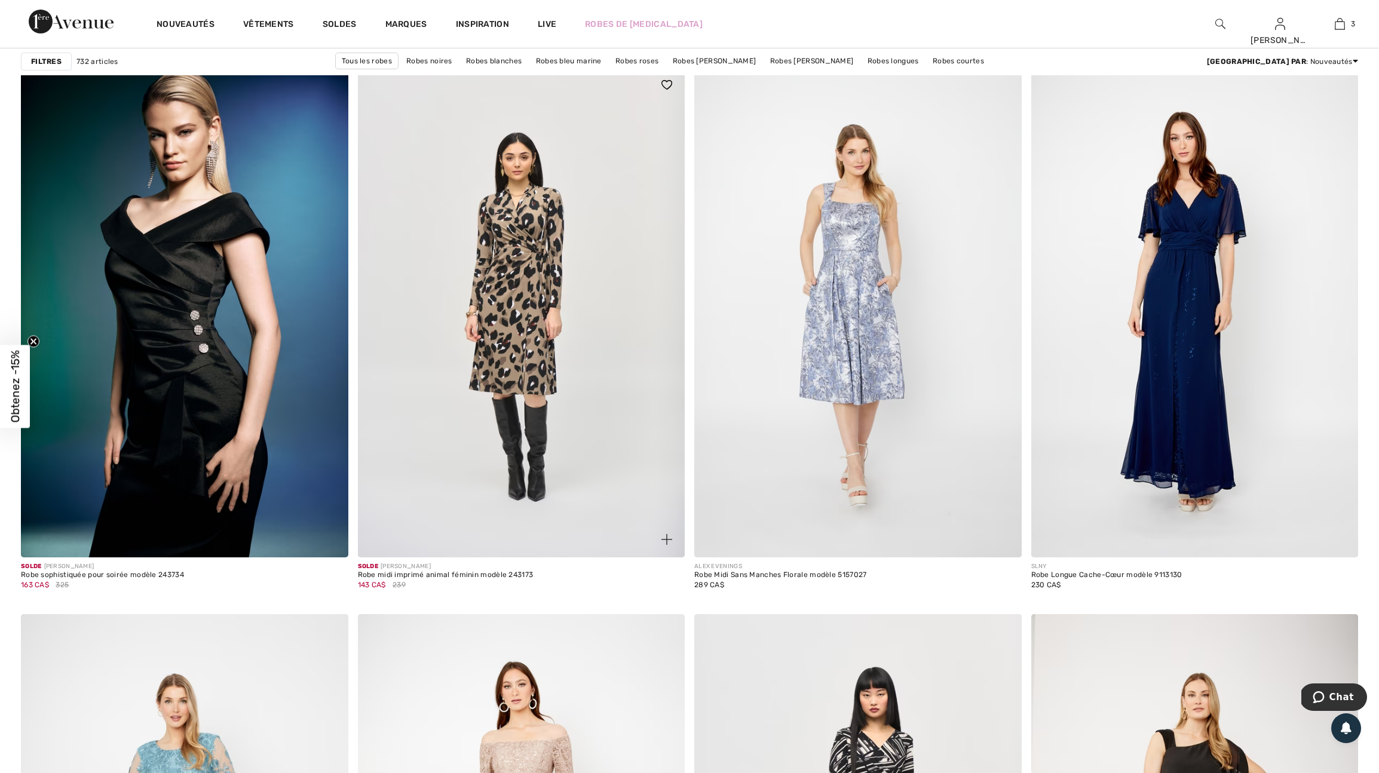
click at [662, 545] on img at bounding box center [666, 539] width 11 height 11
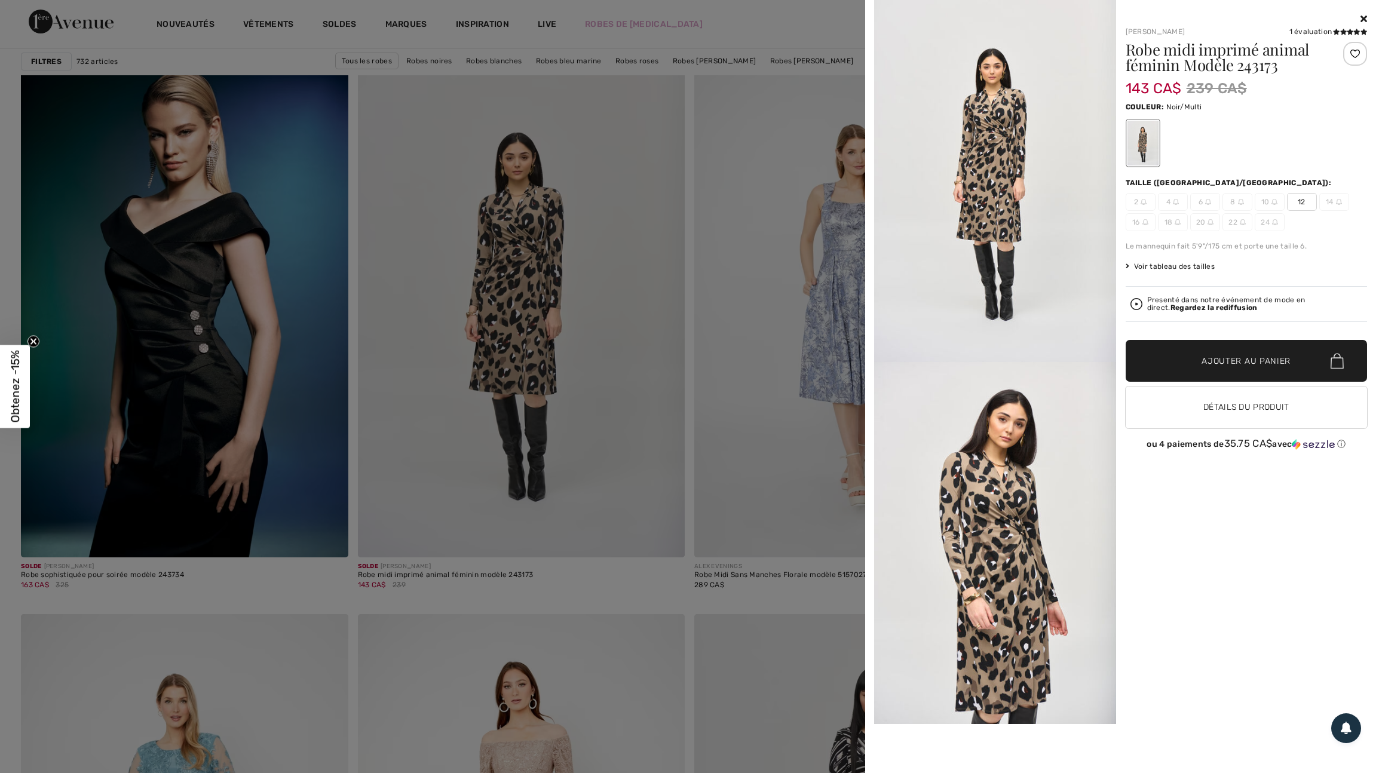
click at [662, 588] on div at bounding box center [689, 386] width 1379 height 773
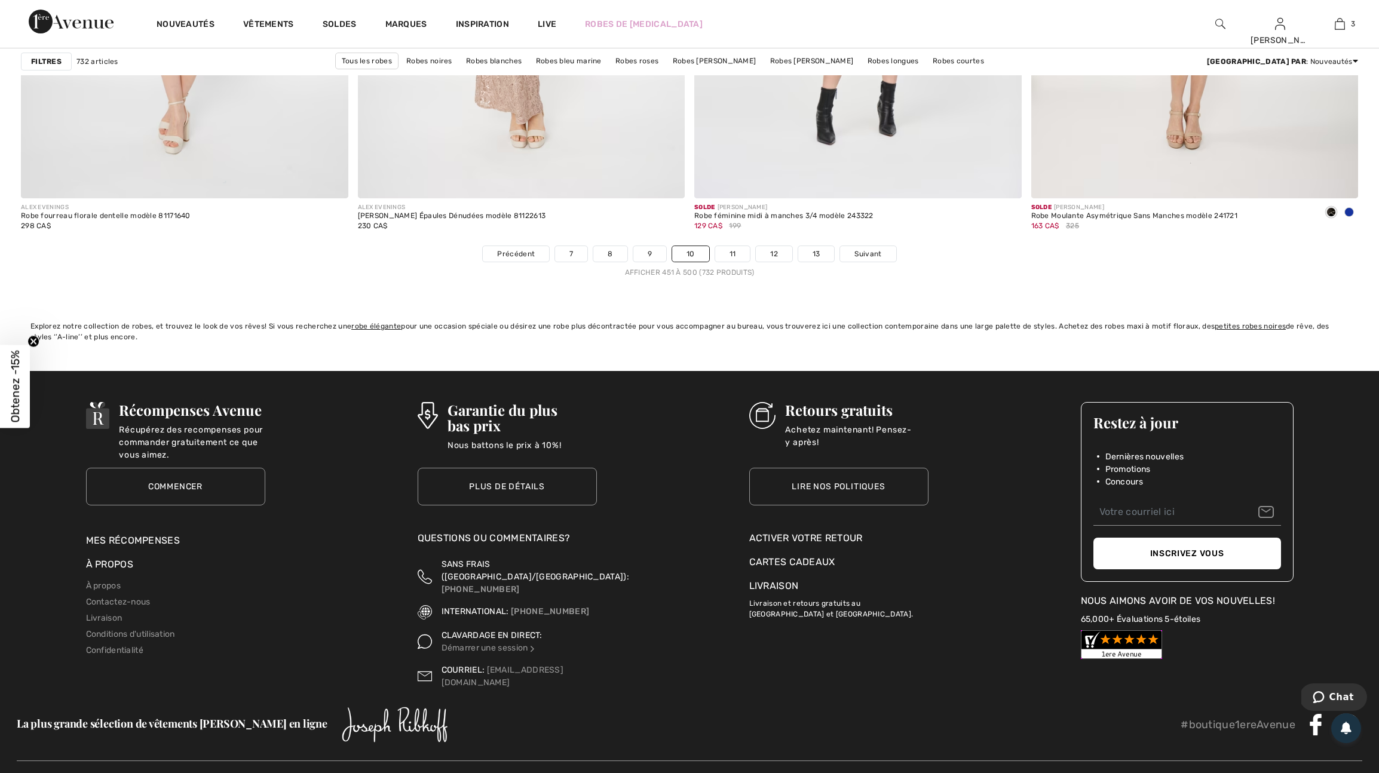
scroll to position [8228, 0]
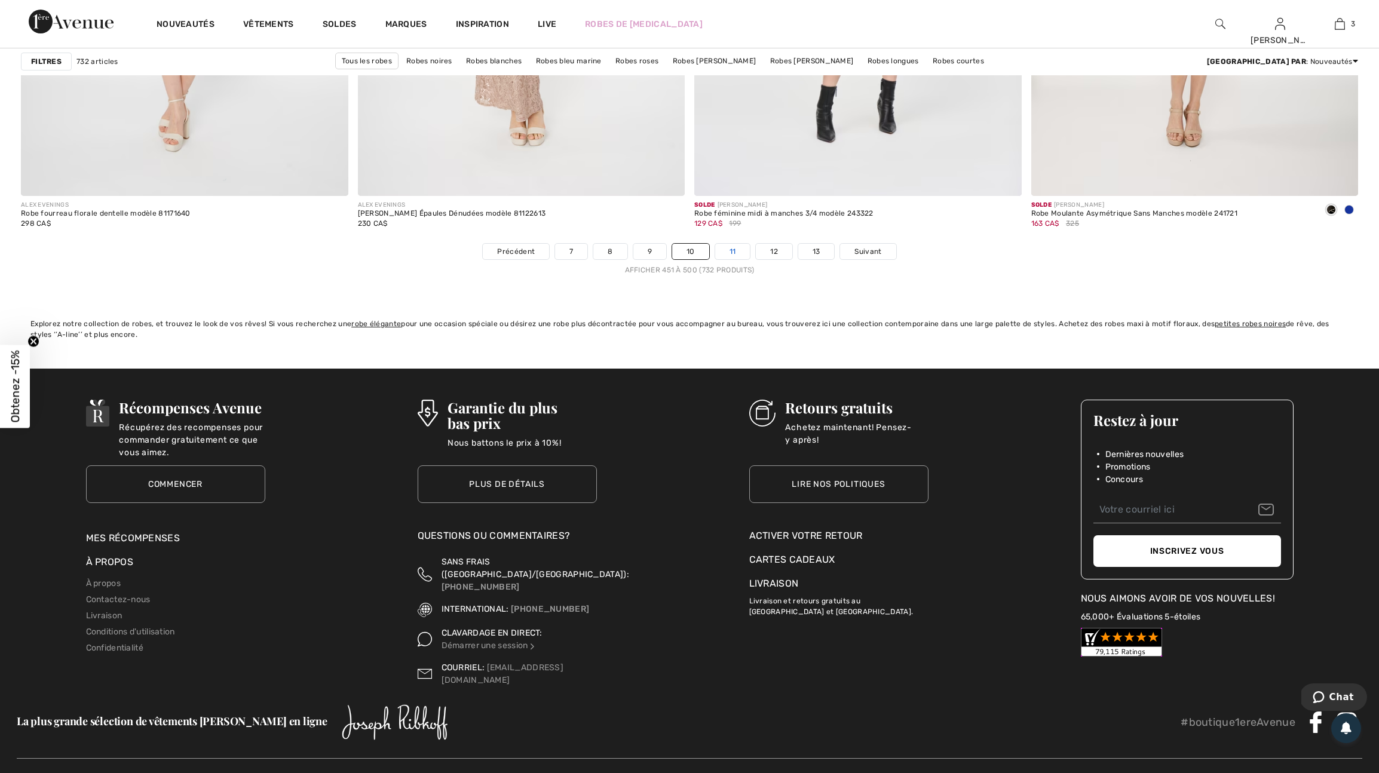
click at [744, 259] on link "11" at bounding box center [732, 252] width 35 height 16
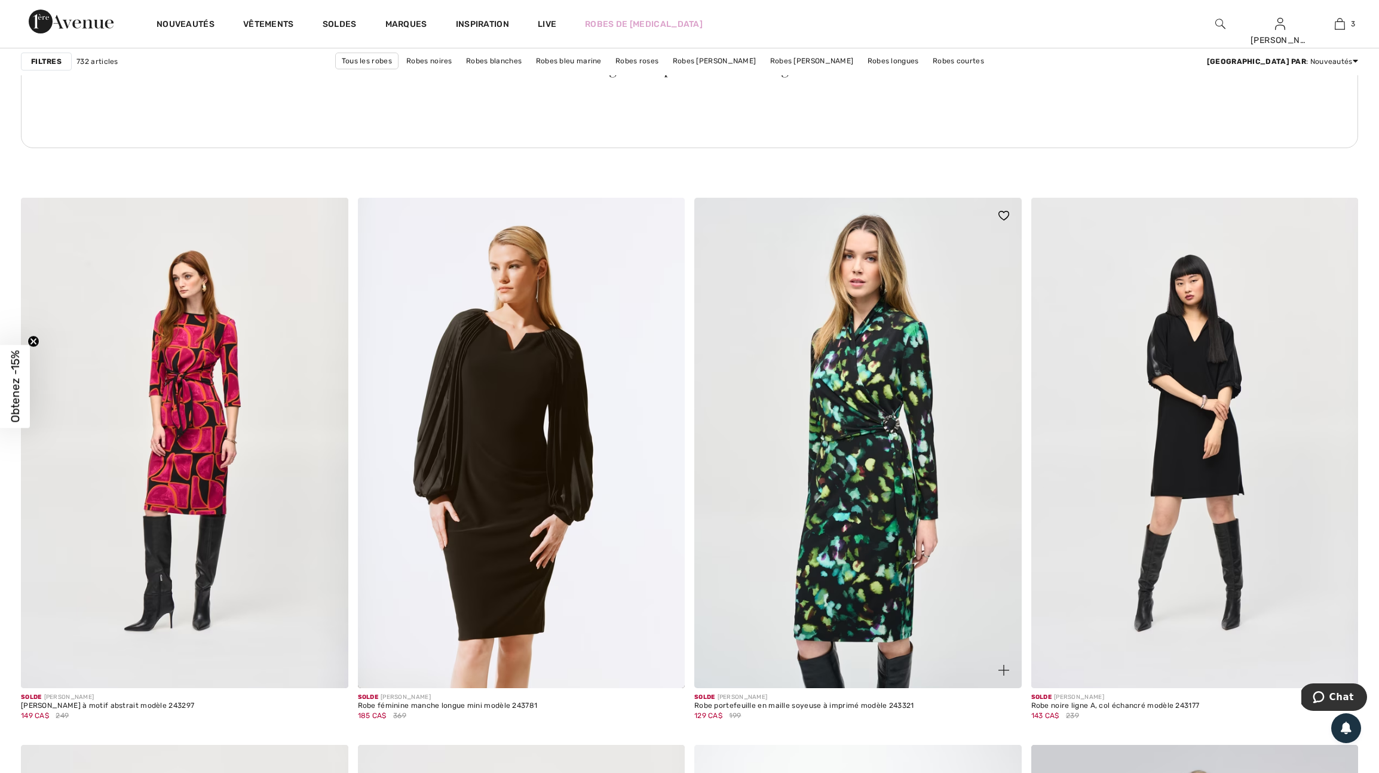
scroll to position [2370, 0]
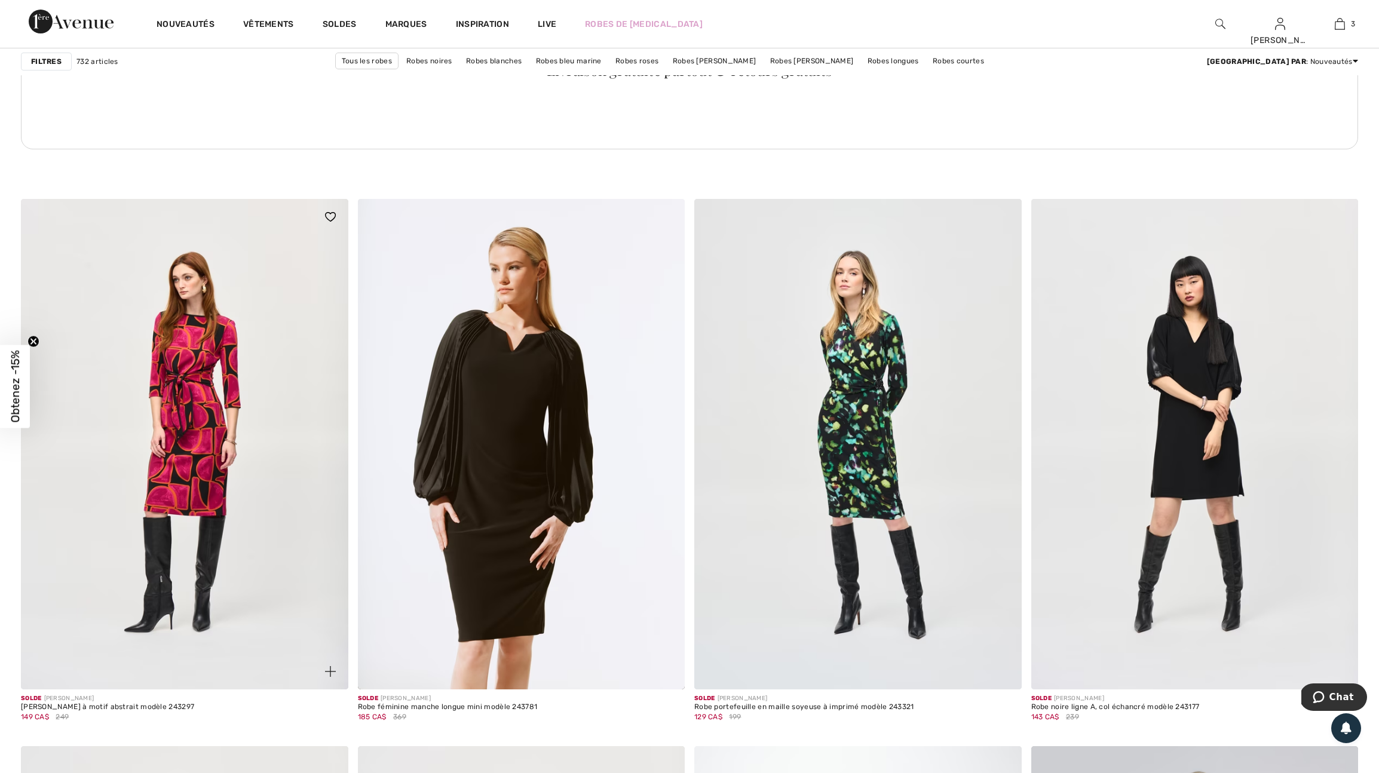
click at [327, 677] on img at bounding box center [330, 671] width 11 height 11
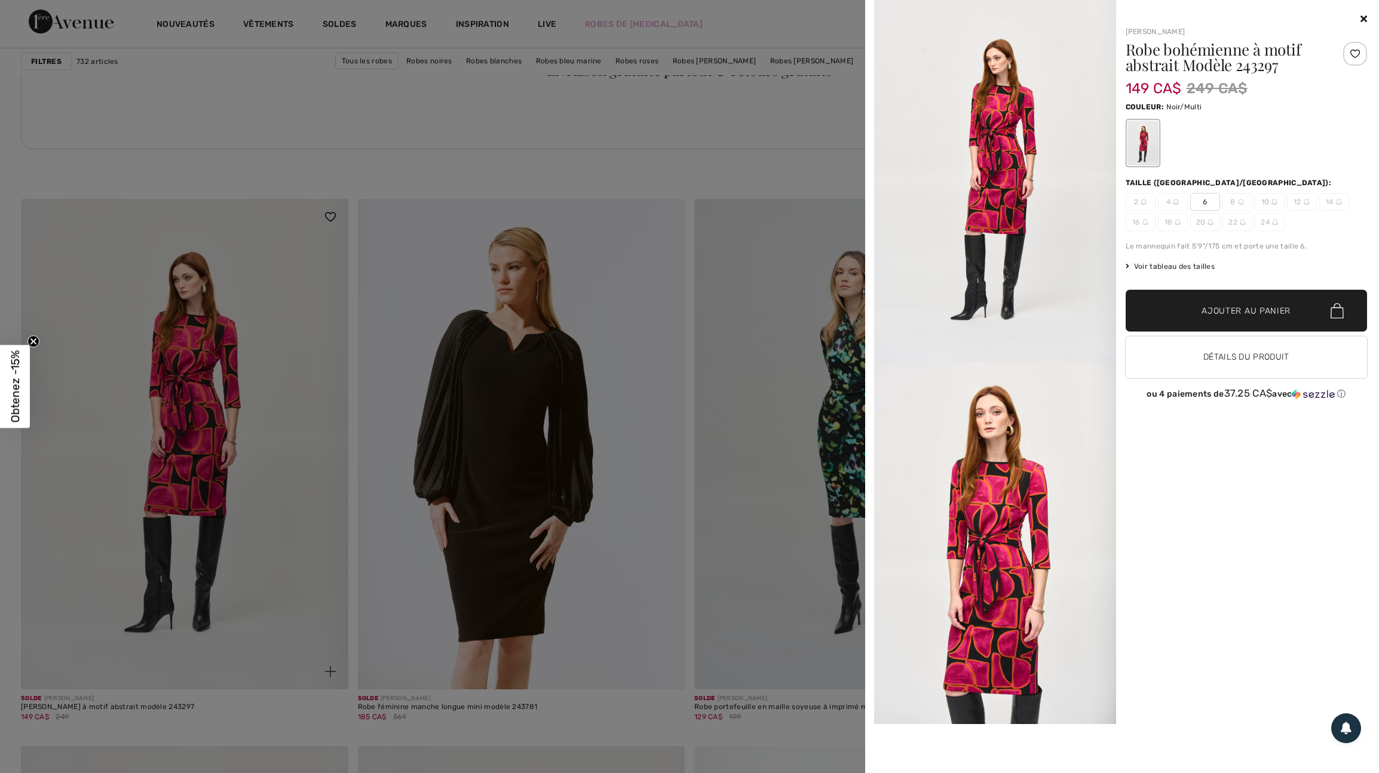
click at [327, 691] on div at bounding box center [689, 386] width 1379 height 773
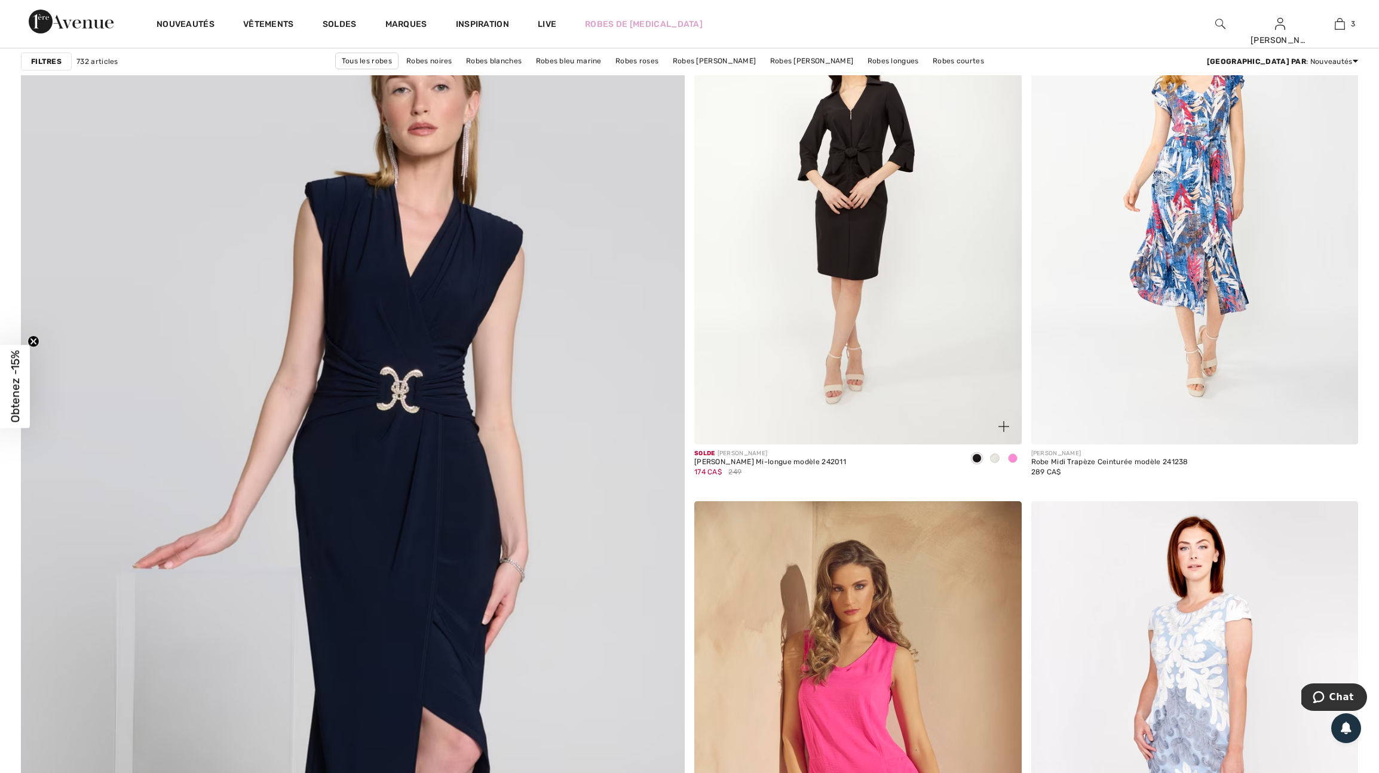
scroll to position [4494, 0]
click at [1014, 462] on span at bounding box center [1013, 457] width 10 height 10
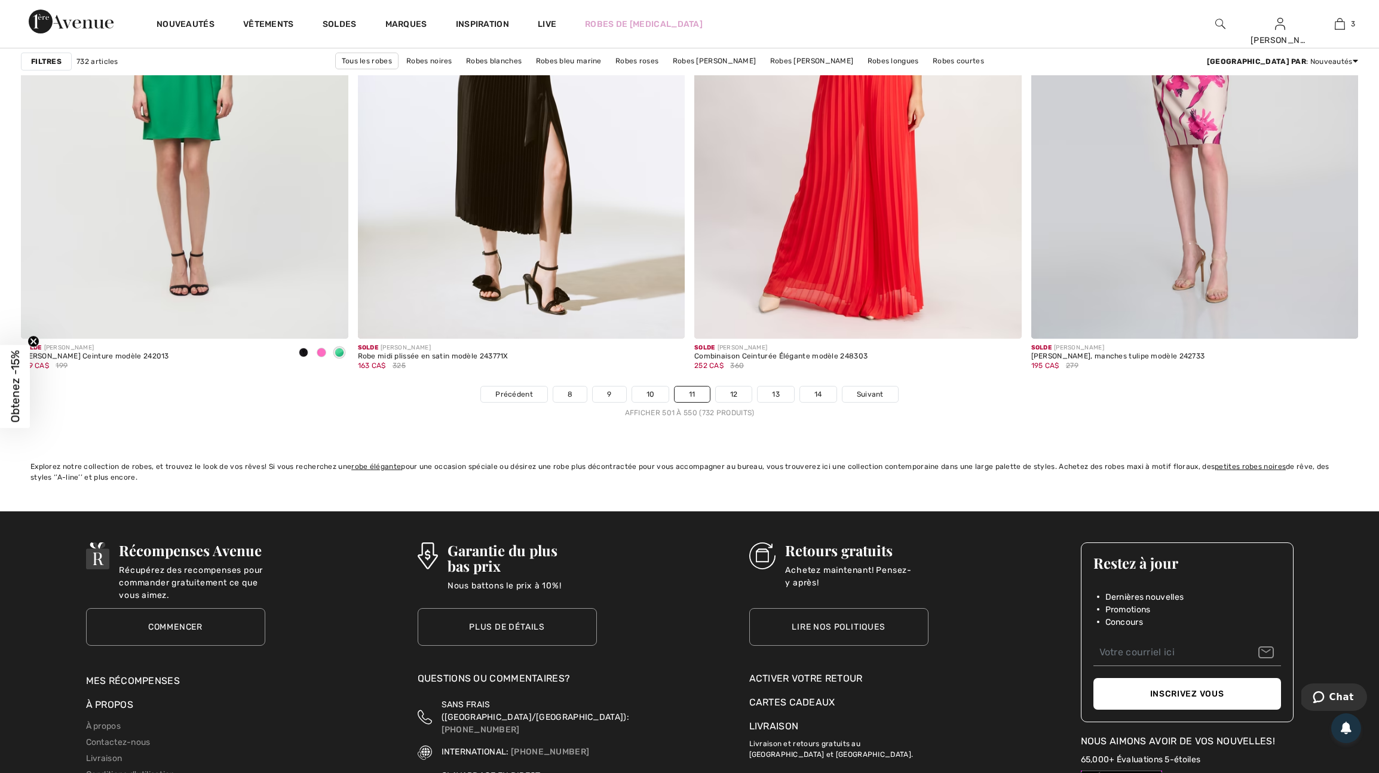
scroll to position [8101, 0]
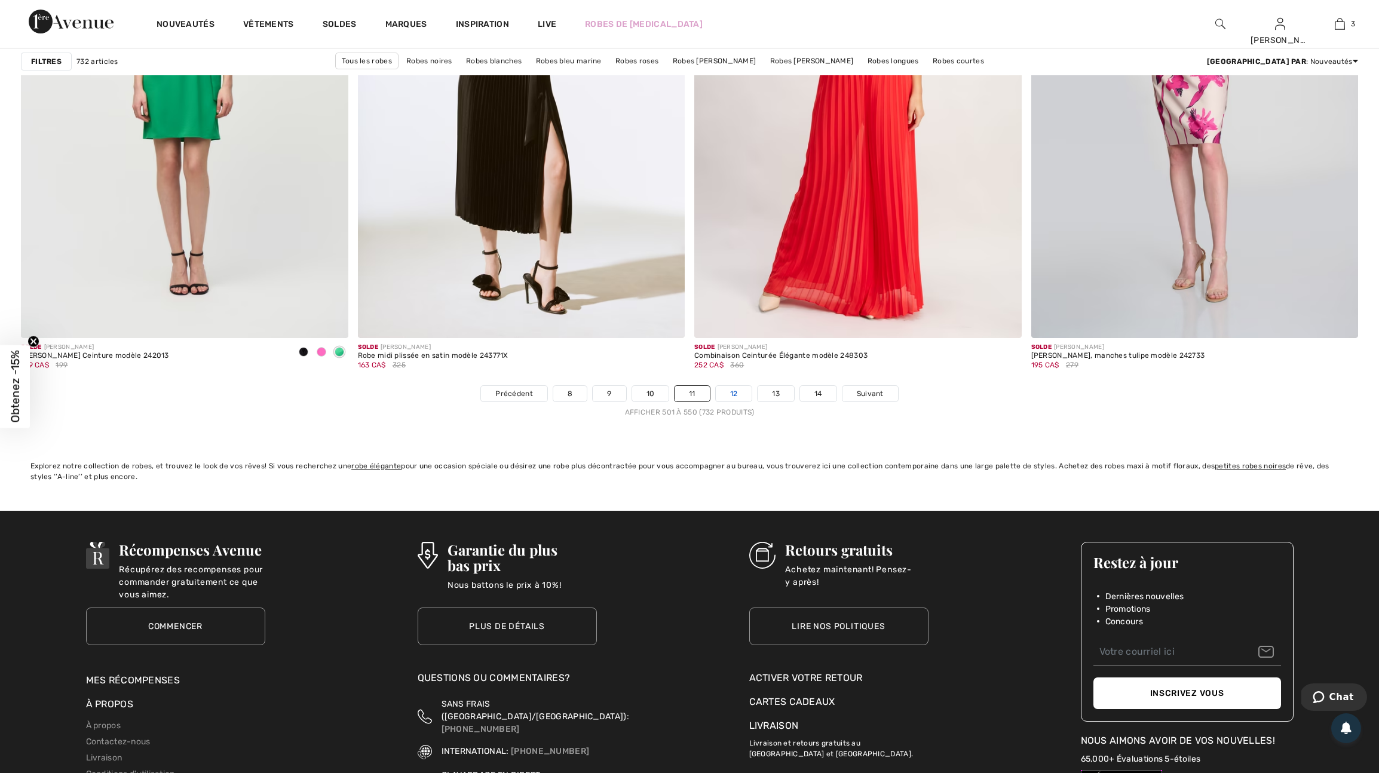
click at [745, 401] on link "12" at bounding box center [734, 394] width 36 height 16
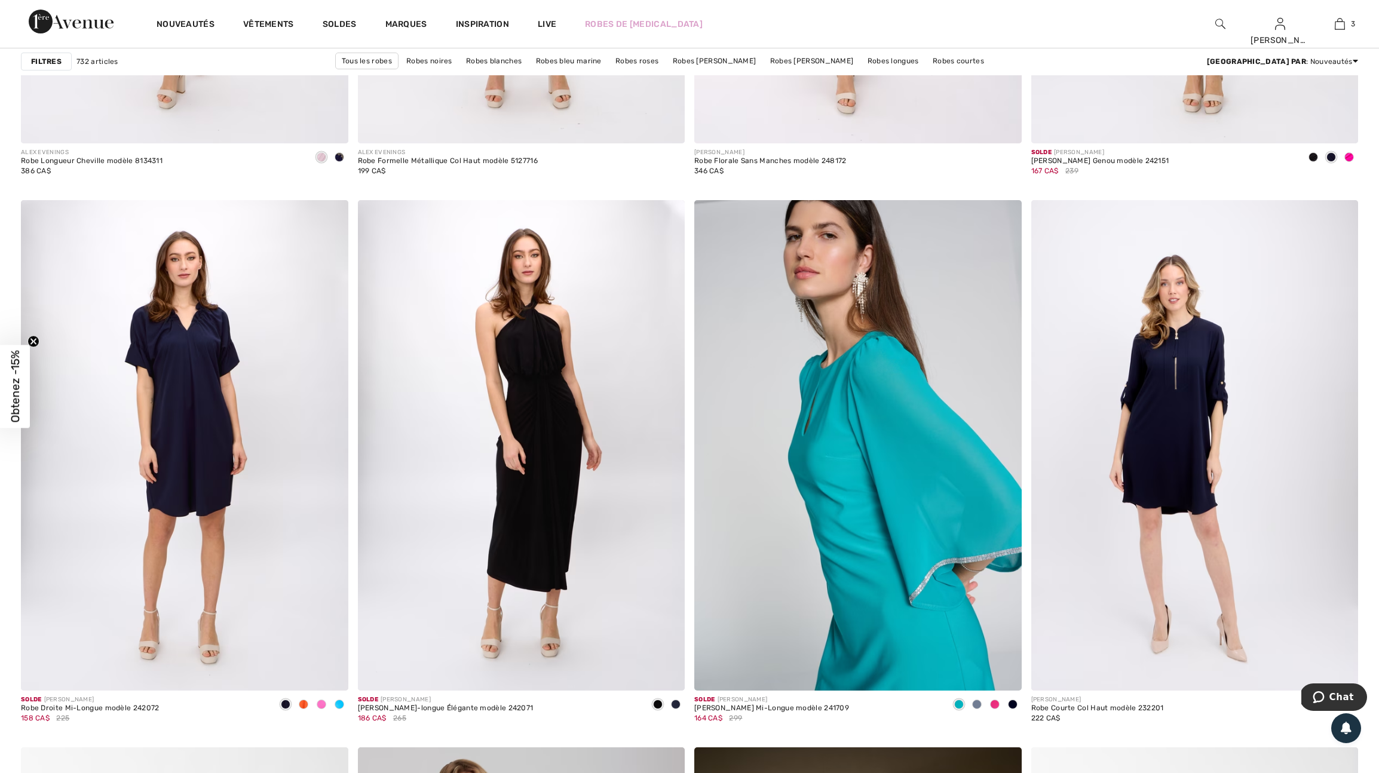
scroll to position [2922, 0]
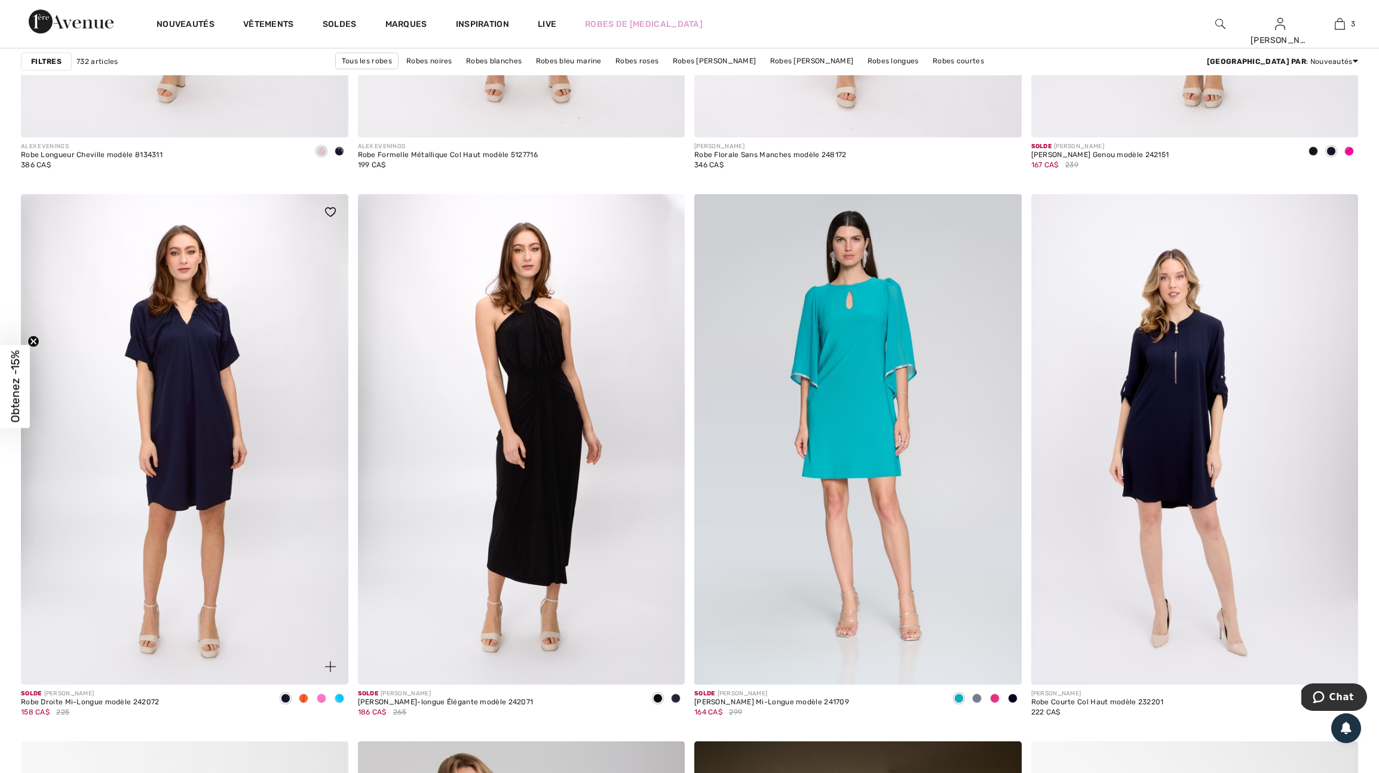
click at [337, 703] on span at bounding box center [340, 699] width 10 height 10
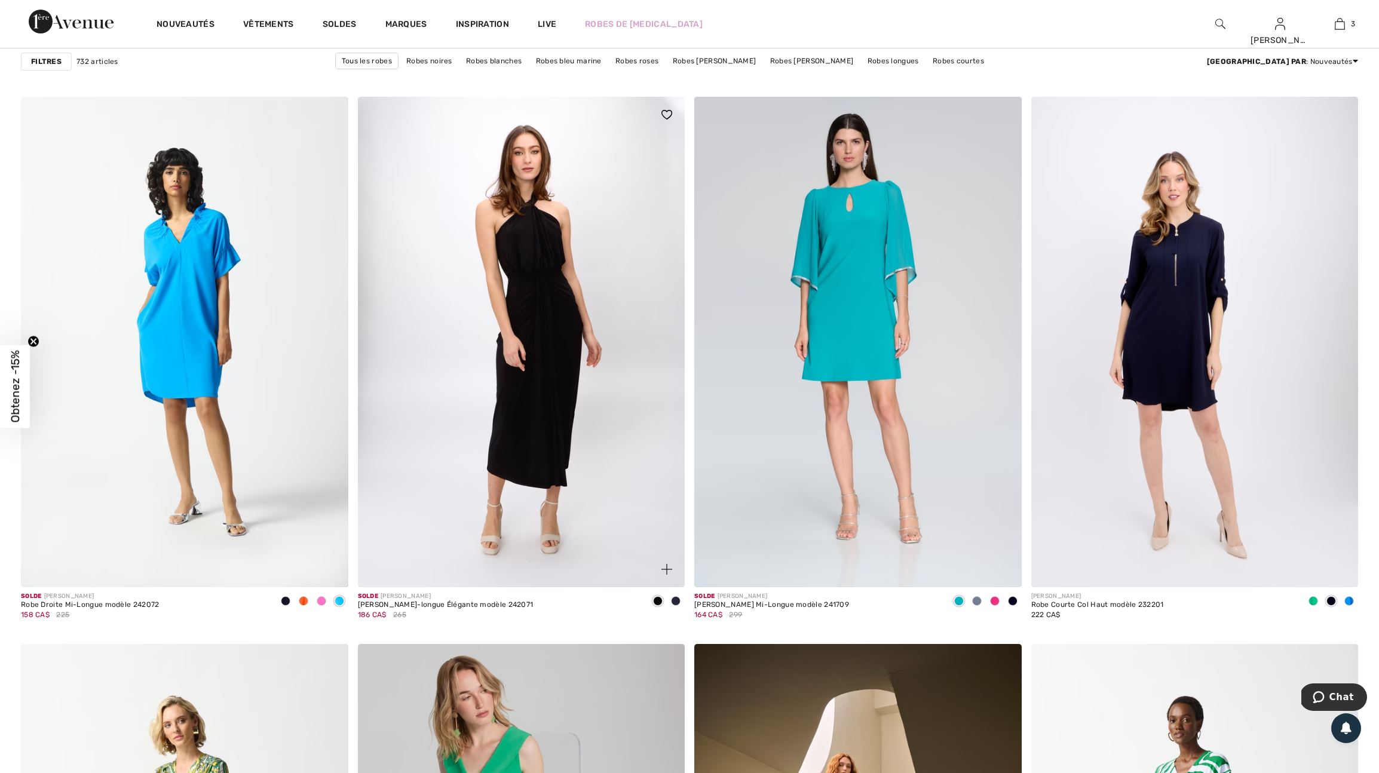
scroll to position [3026, 0]
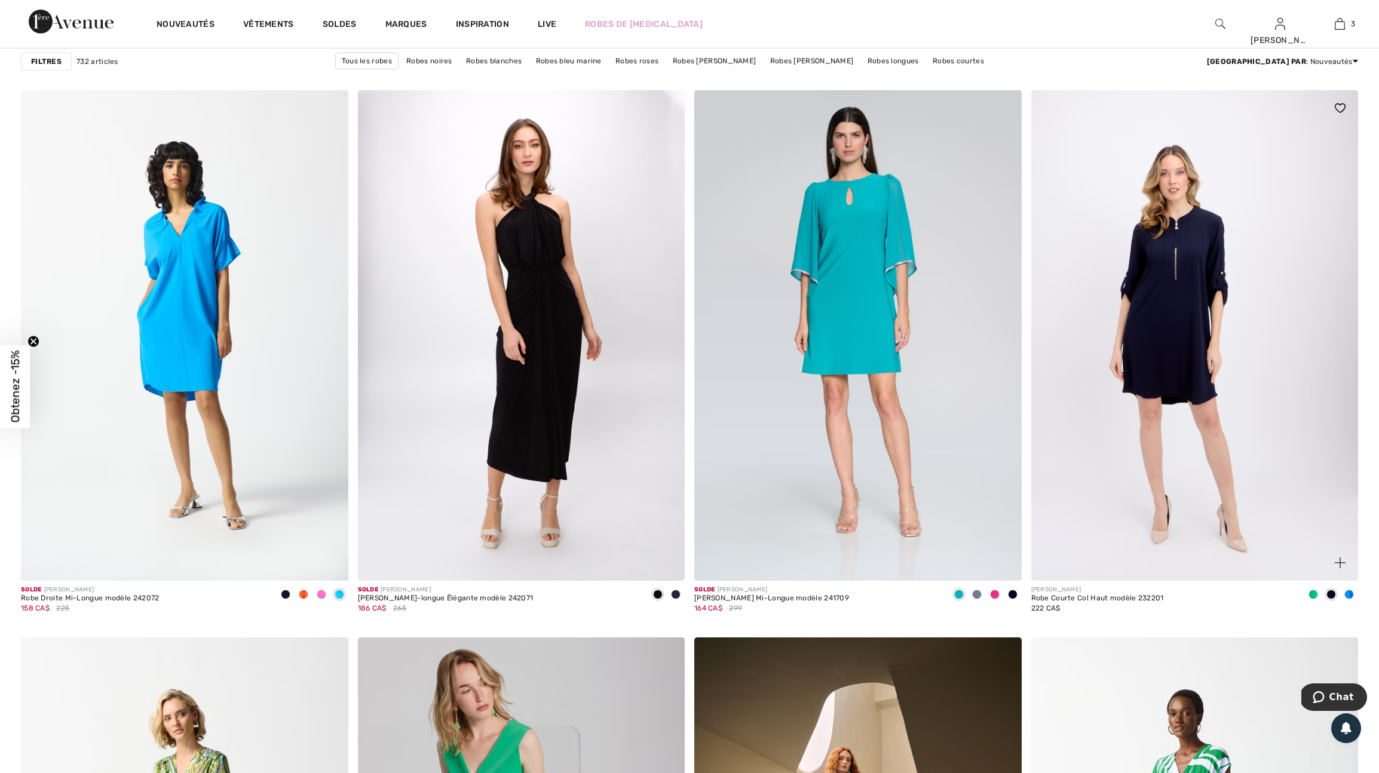
click at [1349, 599] on span at bounding box center [1349, 595] width 10 height 10
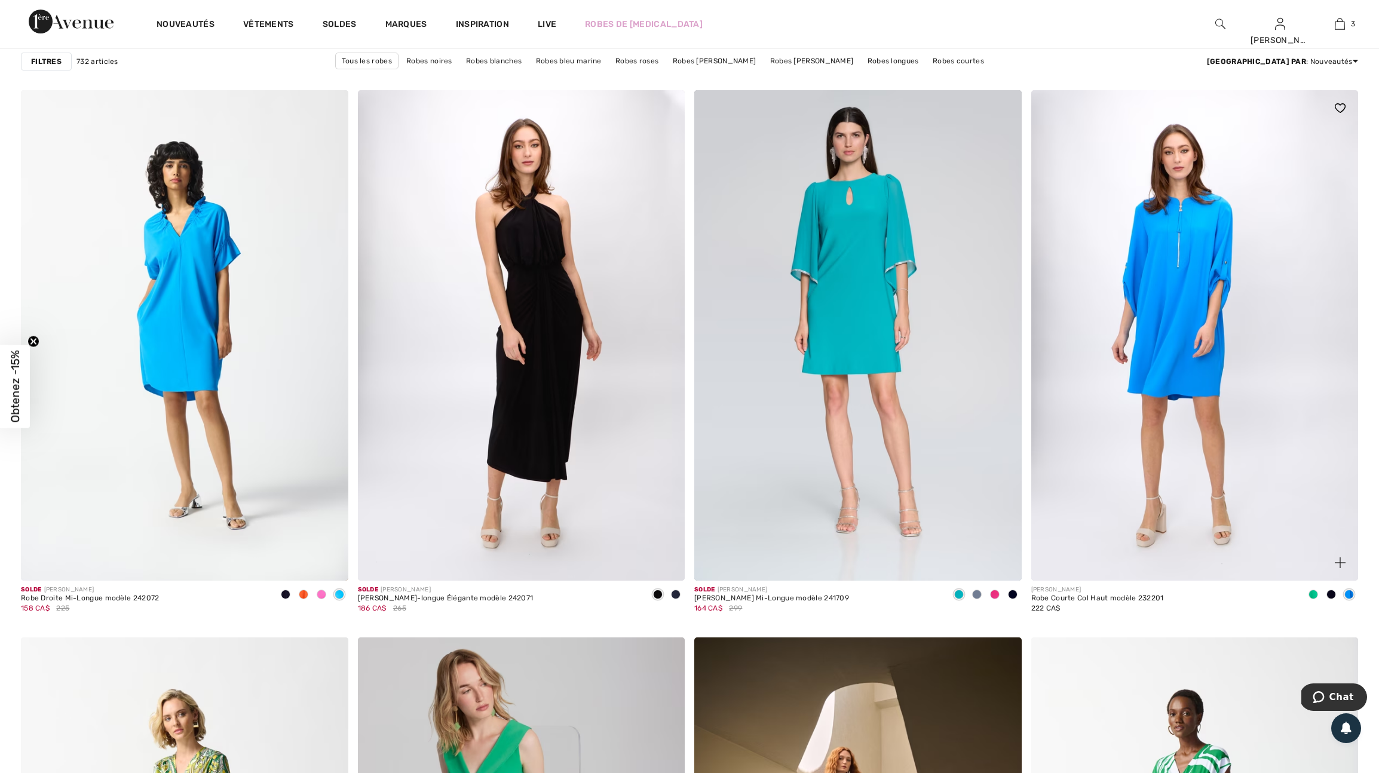
click at [1339, 568] on img at bounding box center [1339, 562] width 11 height 11
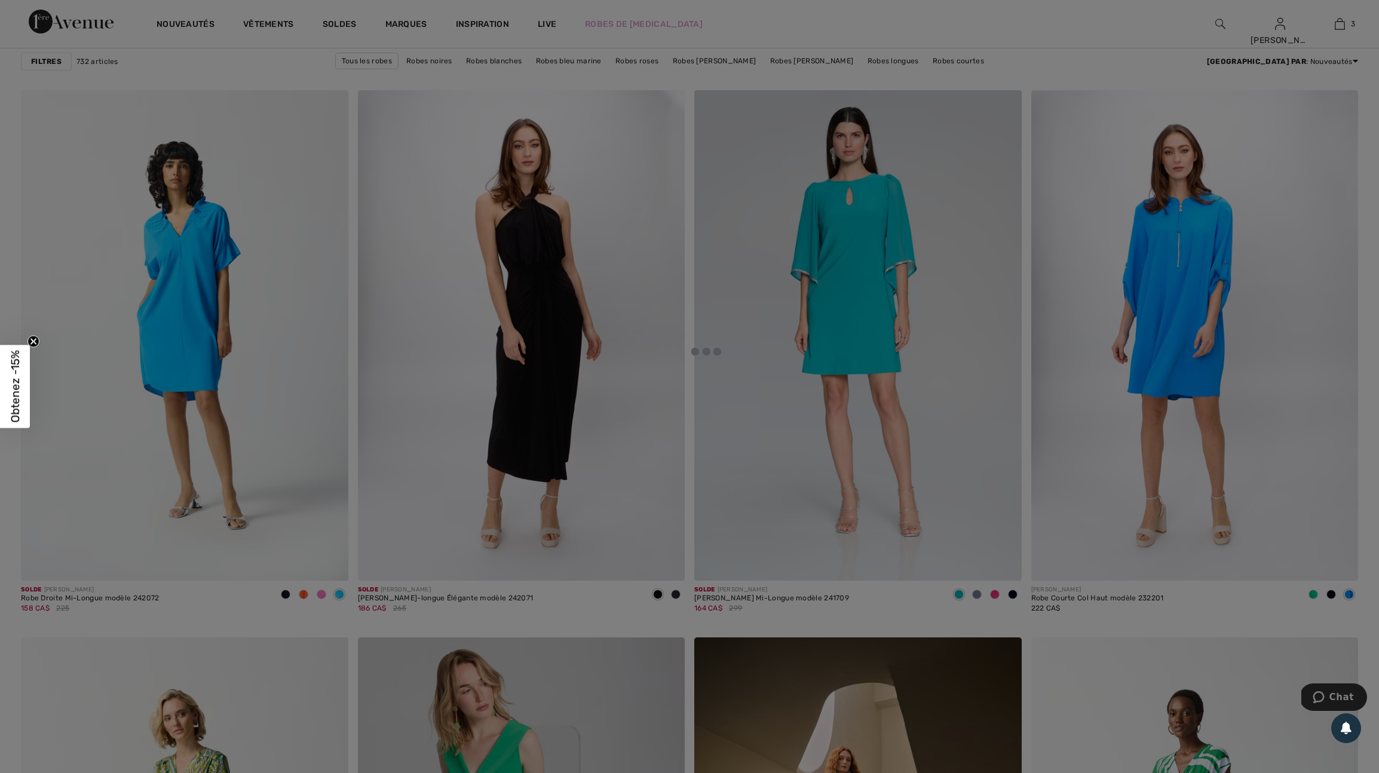
scroll to position [3025, 0]
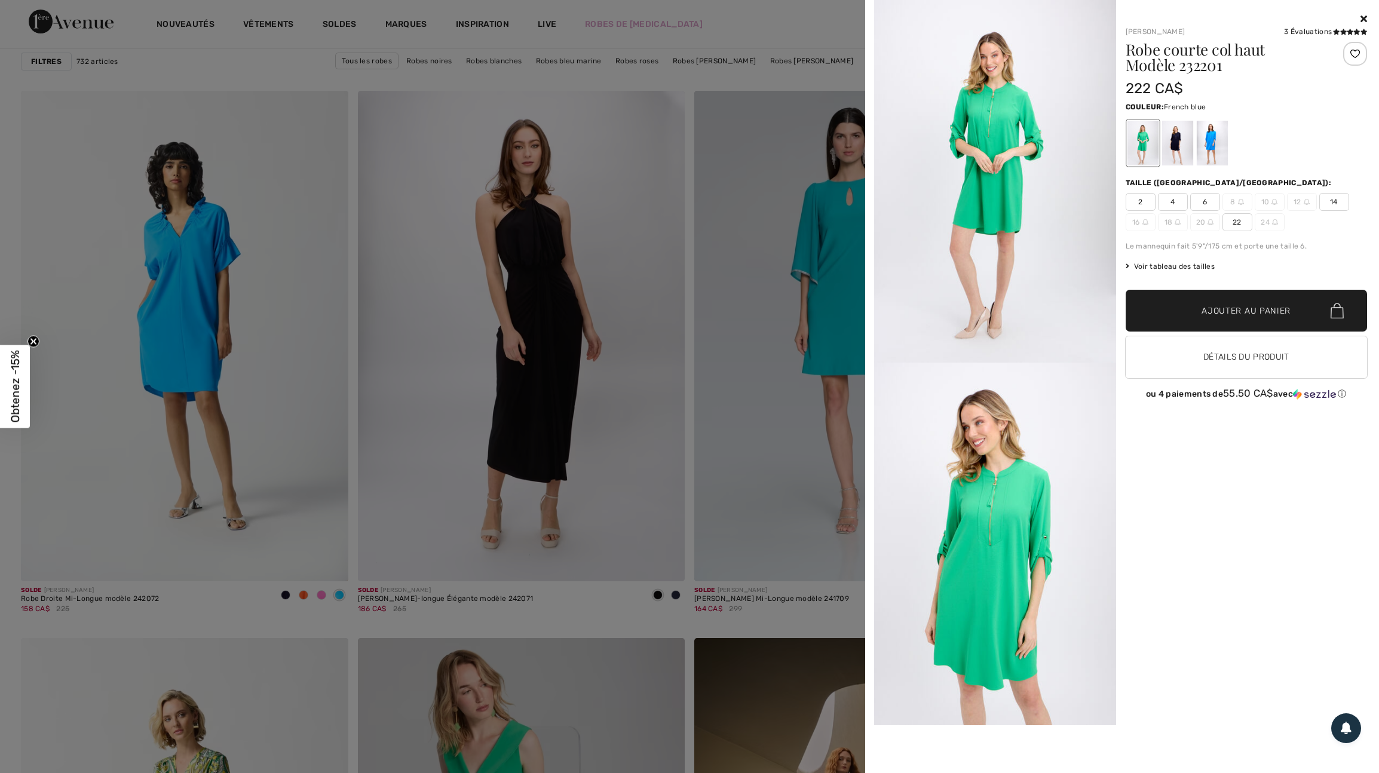
click at [1217, 144] on div at bounding box center [1211, 143] width 31 height 45
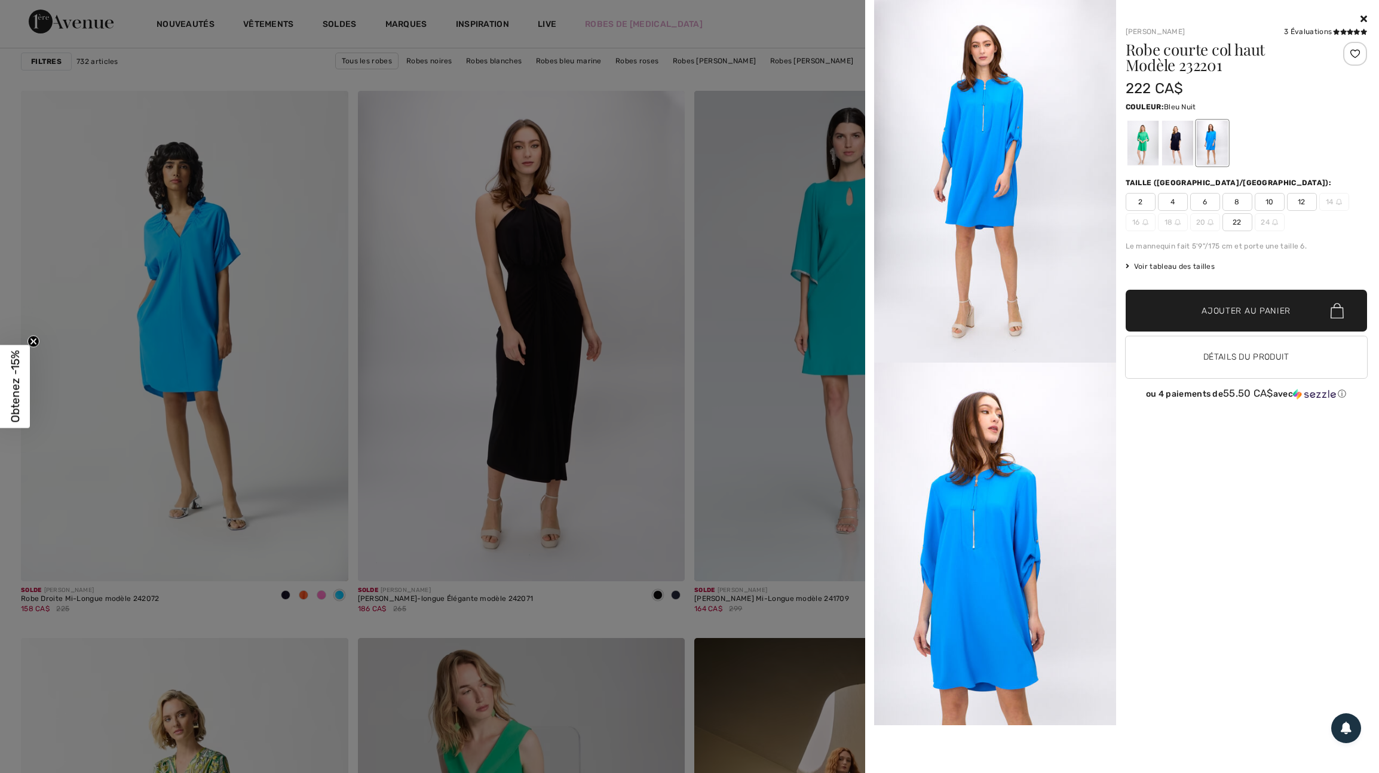
click at [1182, 148] on div at bounding box center [1176, 143] width 31 height 45
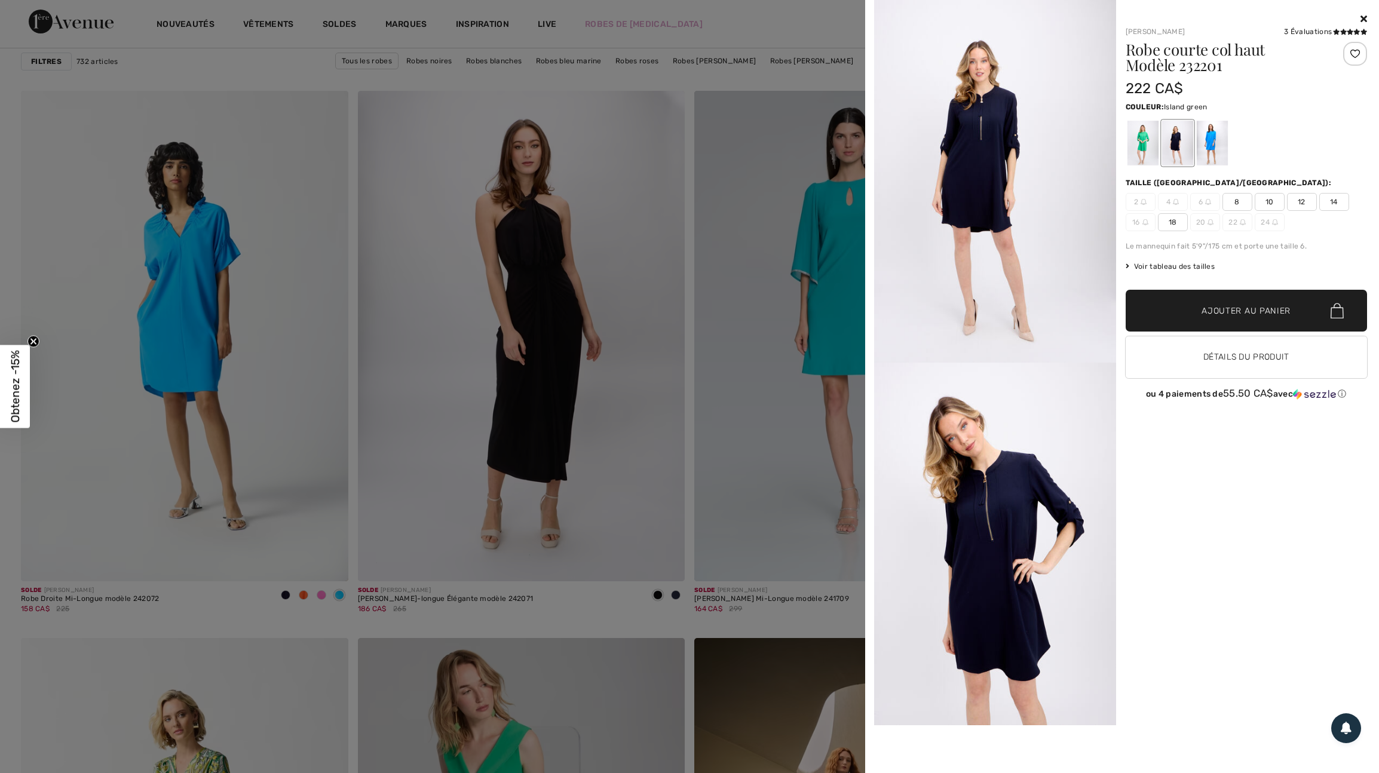
scroll to position [3026, 0]
click at [1149, 148] on div at bounding box center [1142, 143] width 31 height 45
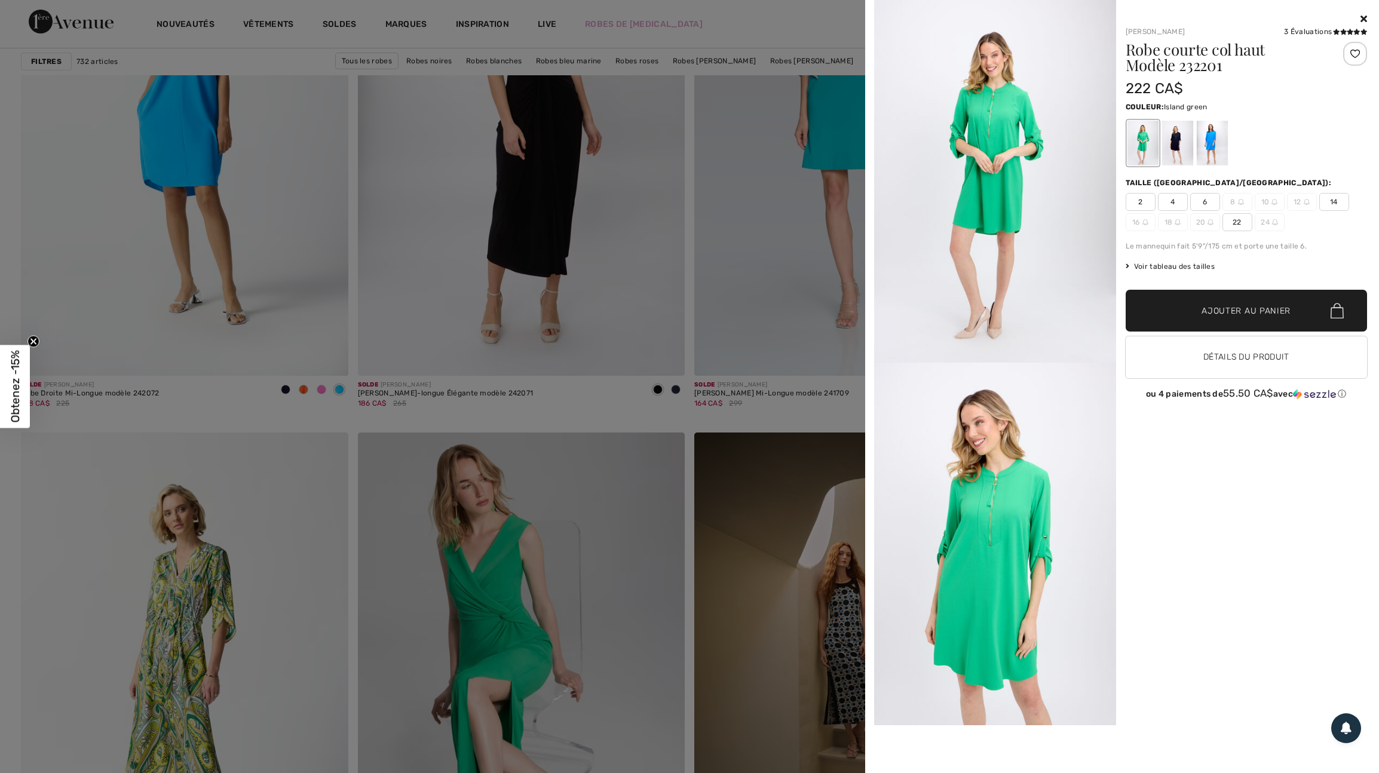
scroll to position [3233, 0]
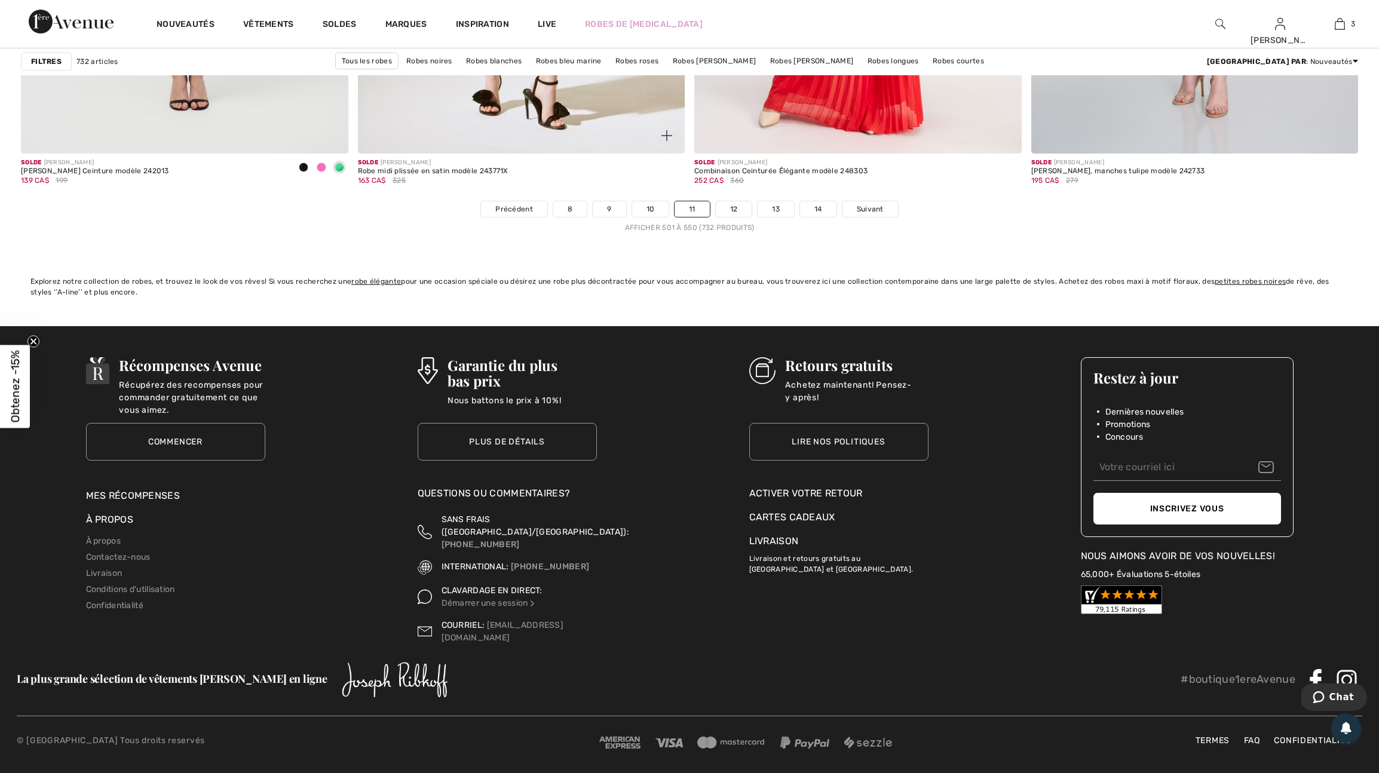
scroll to position [8293, 0]
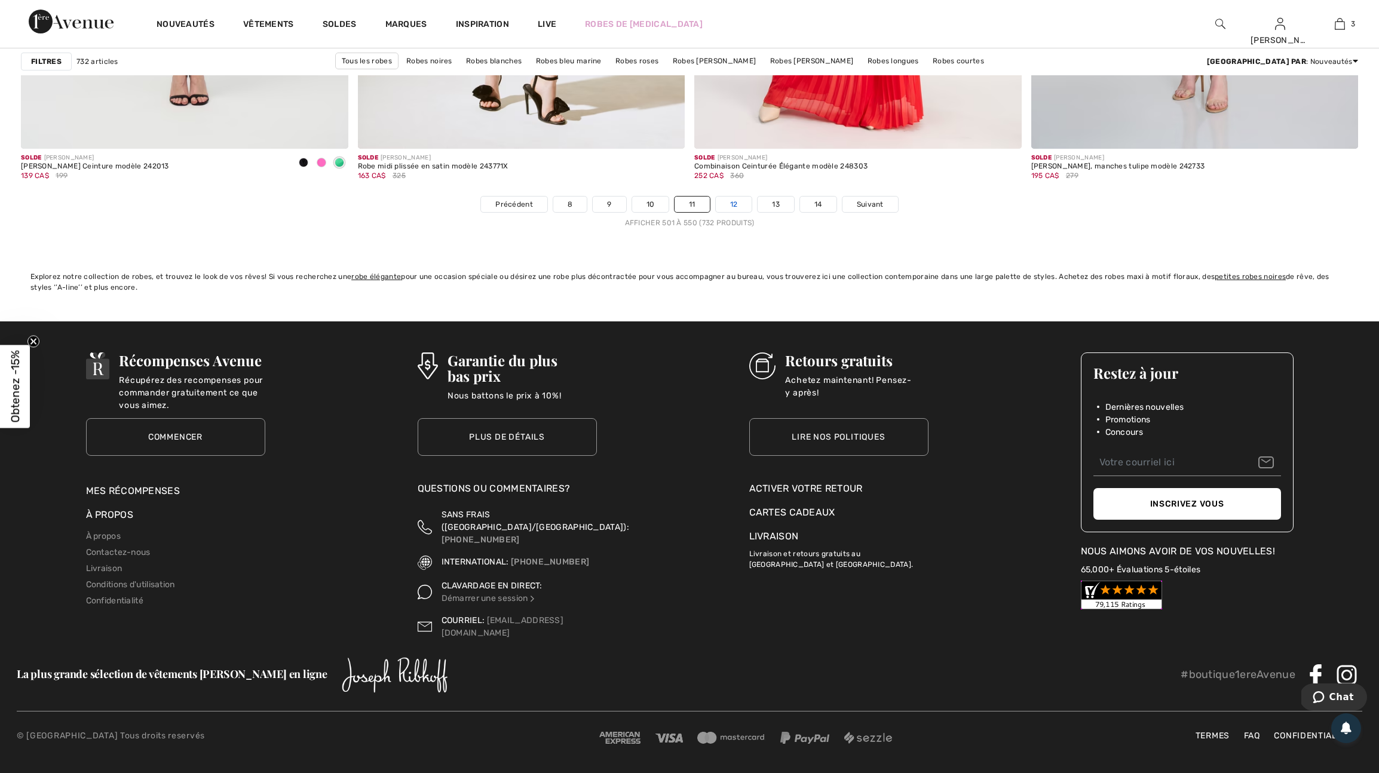
click at [742, 212] on link "12" at bounding box center [734, 205] width 36 height 16
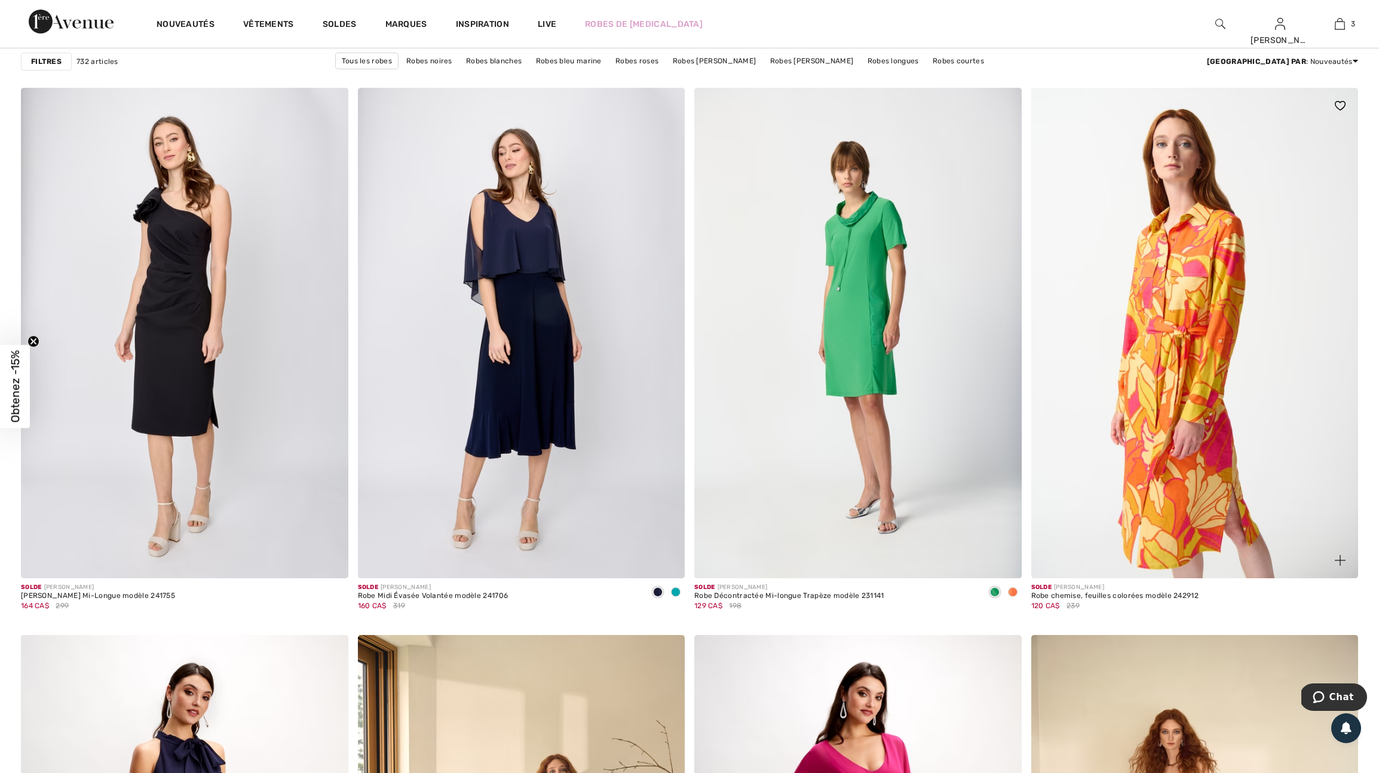
scroll to position [5454, 0]
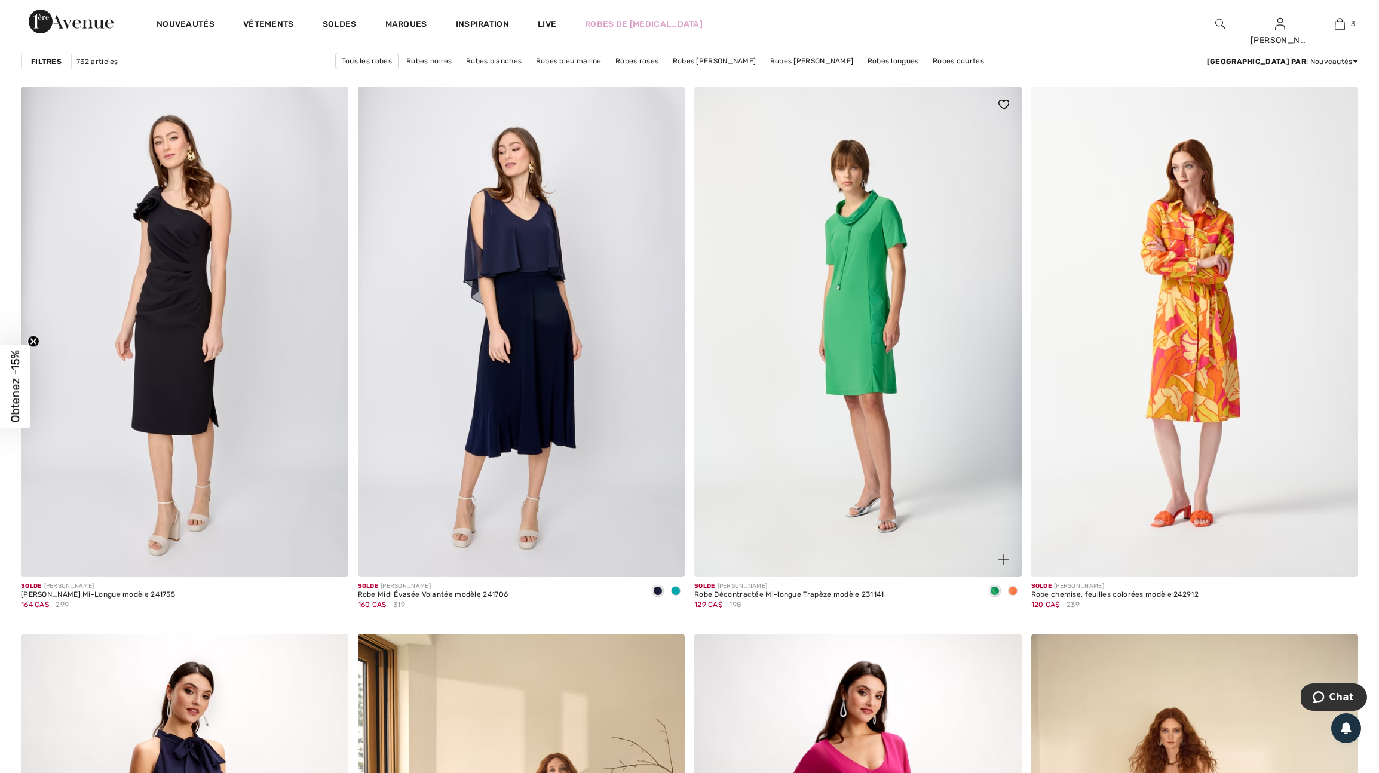
click at [1011, 596] on span at bounding box center [1013, 591] width 10 height 10
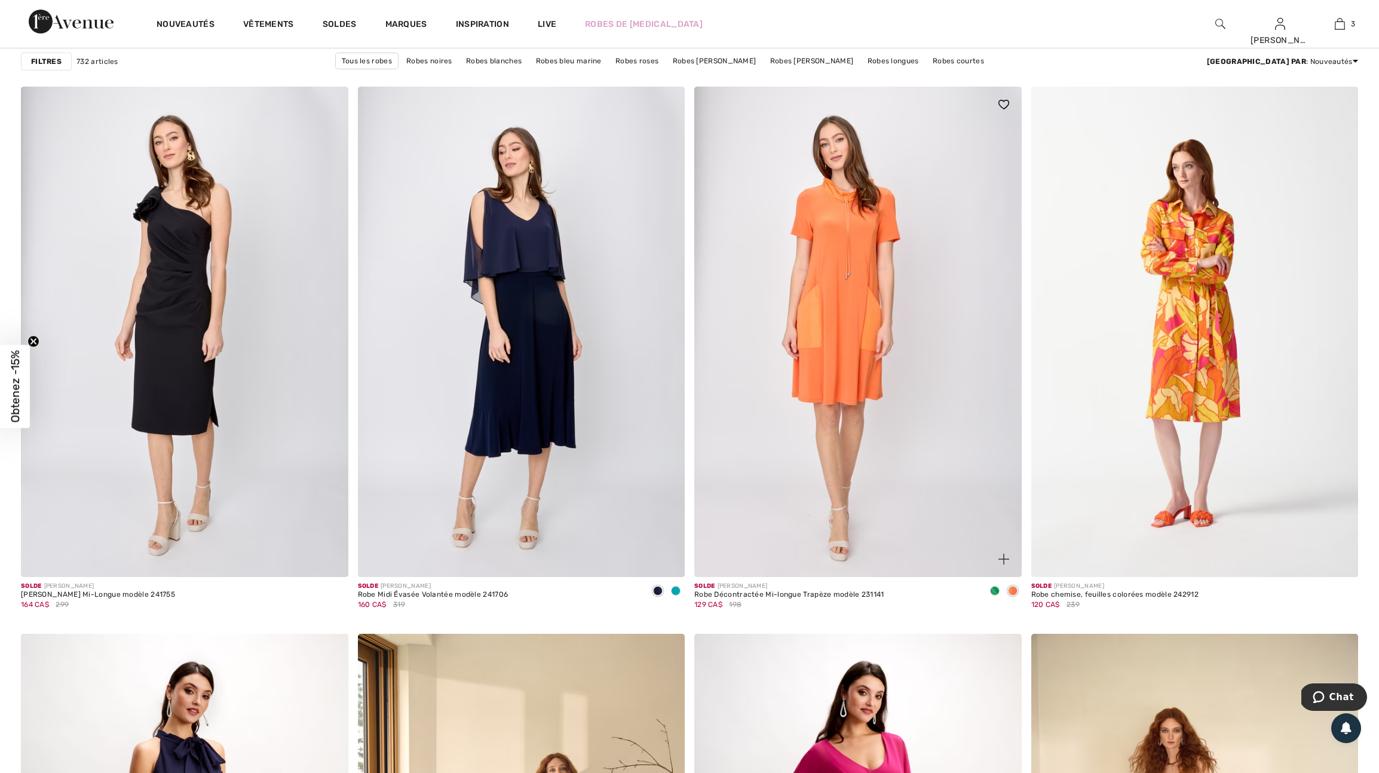
click at [993, 596] on span at bounding box center [995, 591] width 10 height 10
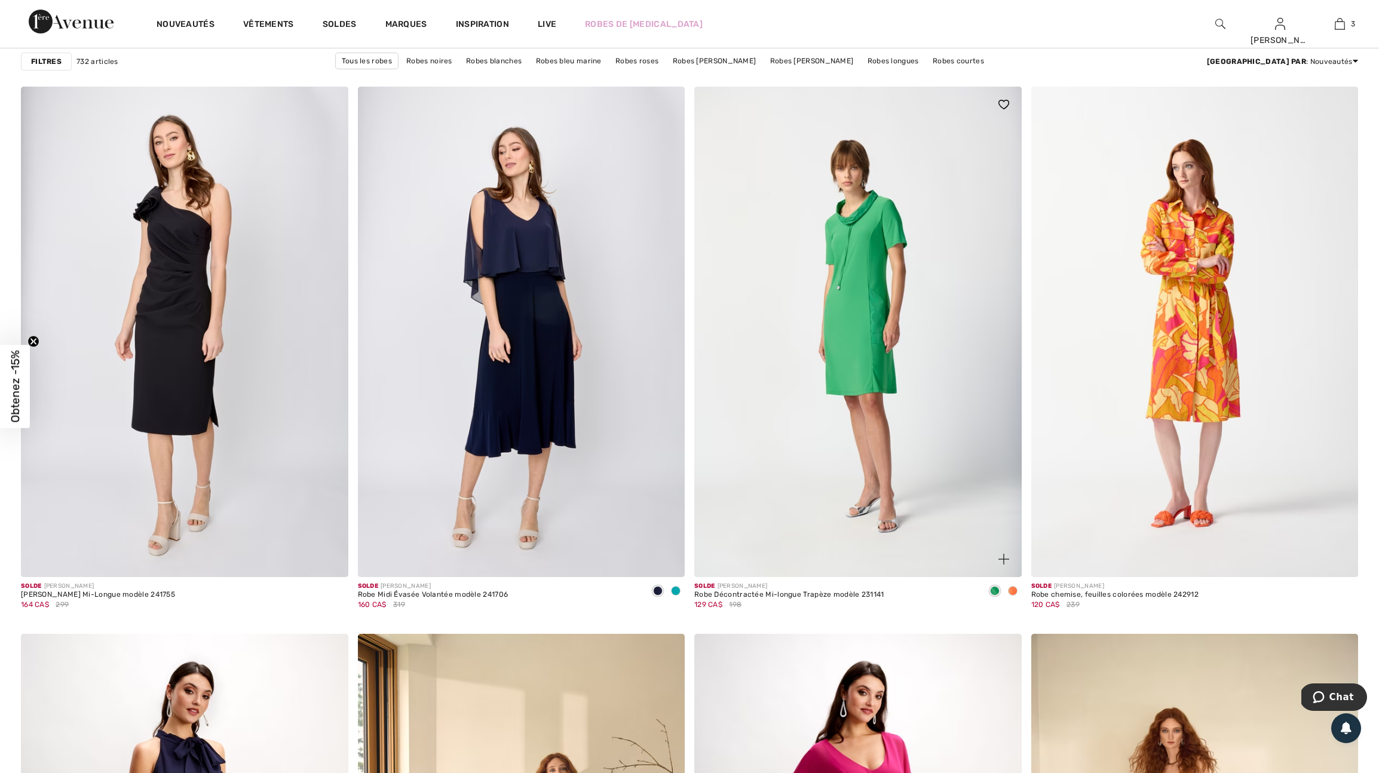
click at [1002, 564] on img at bounding box center [1003, 559] width 11 height 11
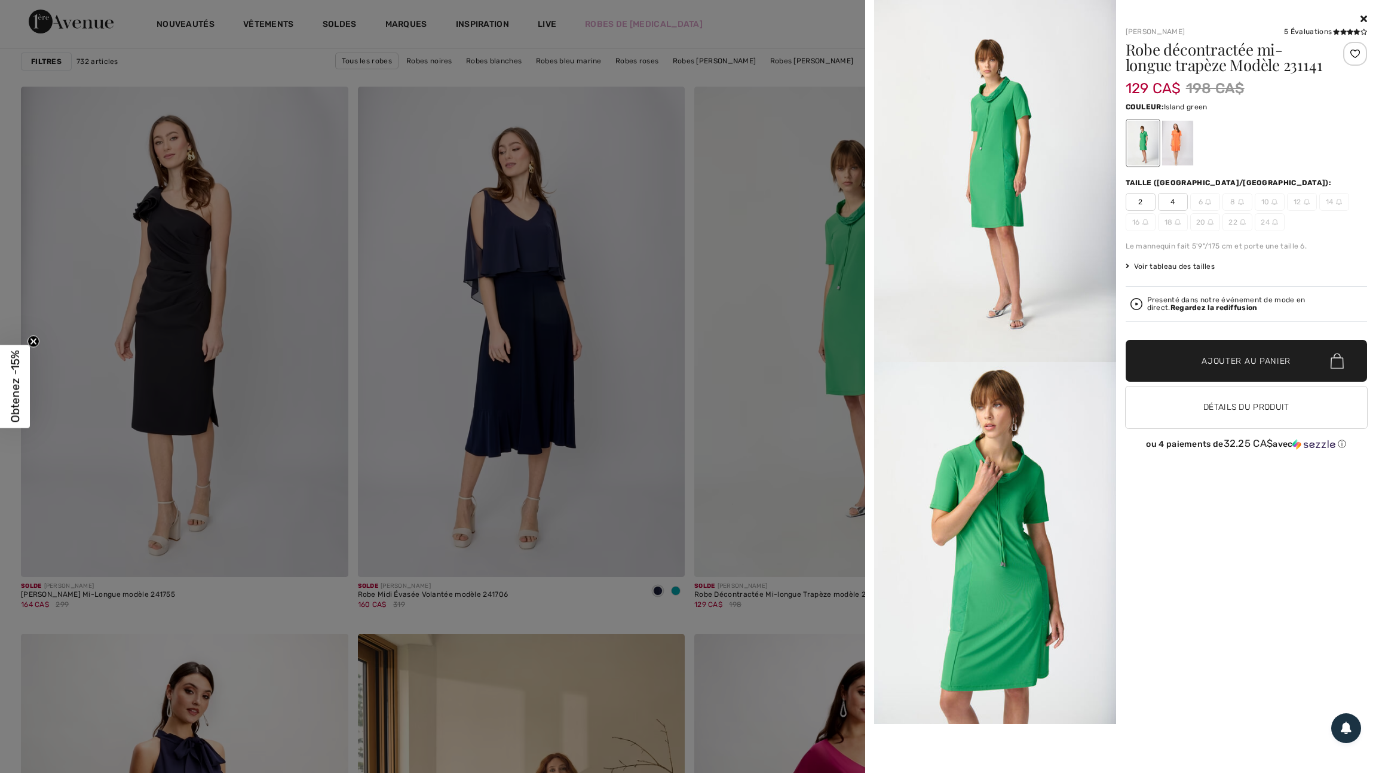
click at [770, 553] on div at bounding box center [689, 386] width 1379 height 773
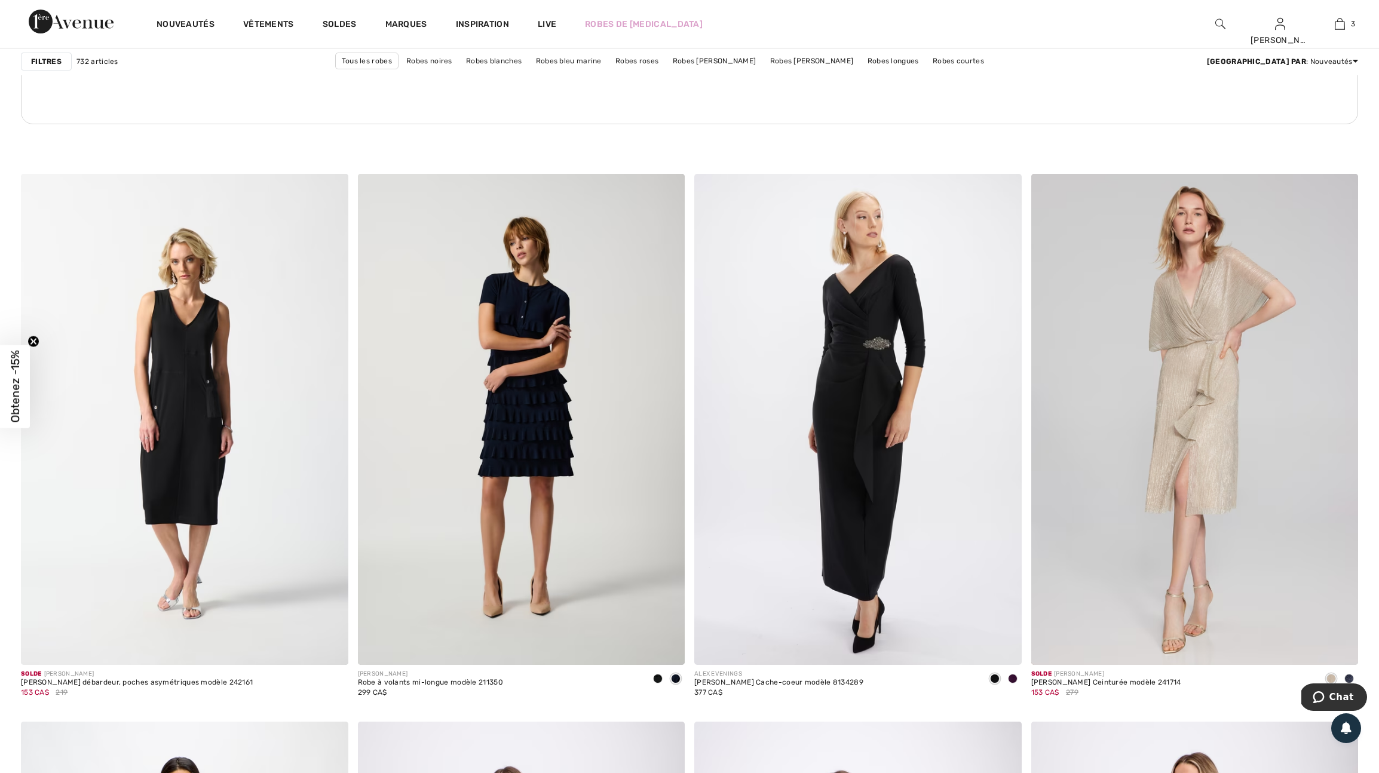
scroll to position [6676, 0]
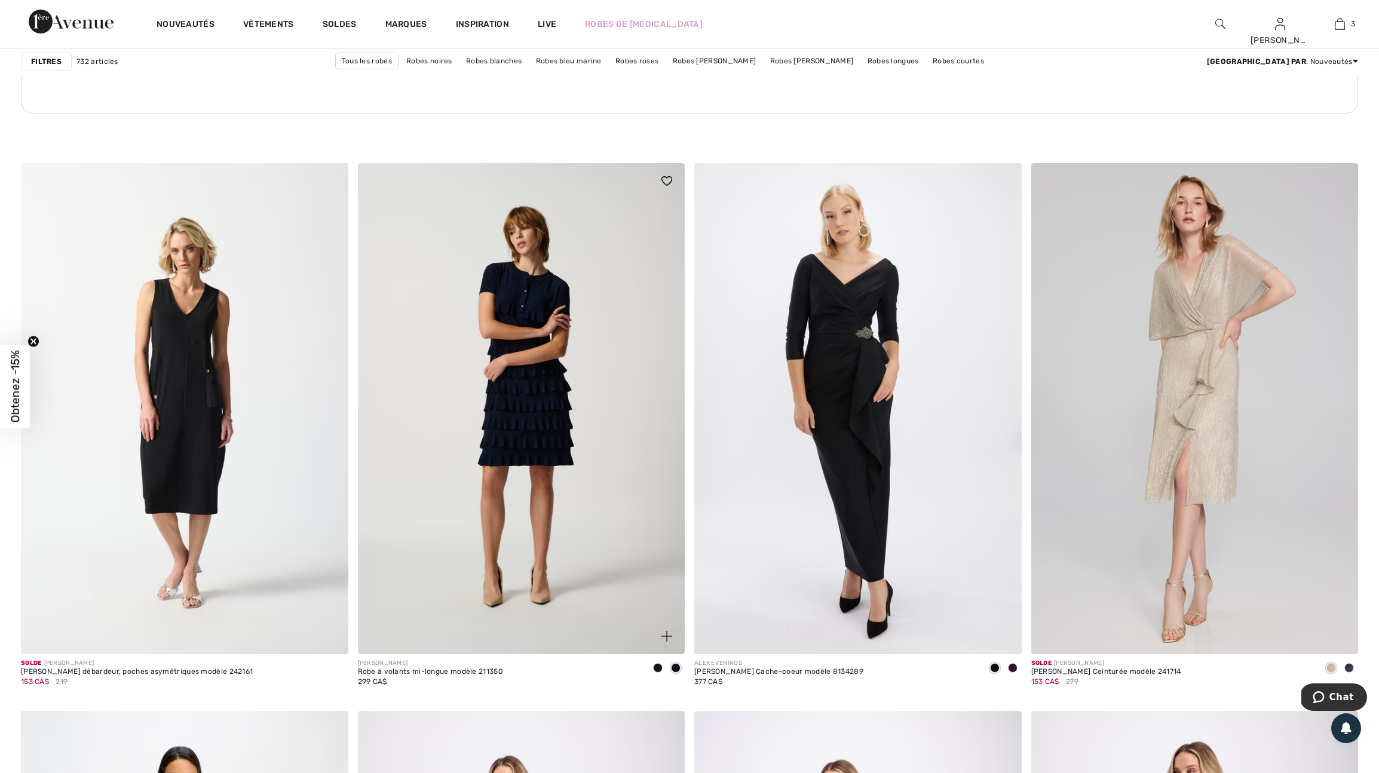
click at [666, 642] on img at bounding box center [666, 636] width 11 height 11
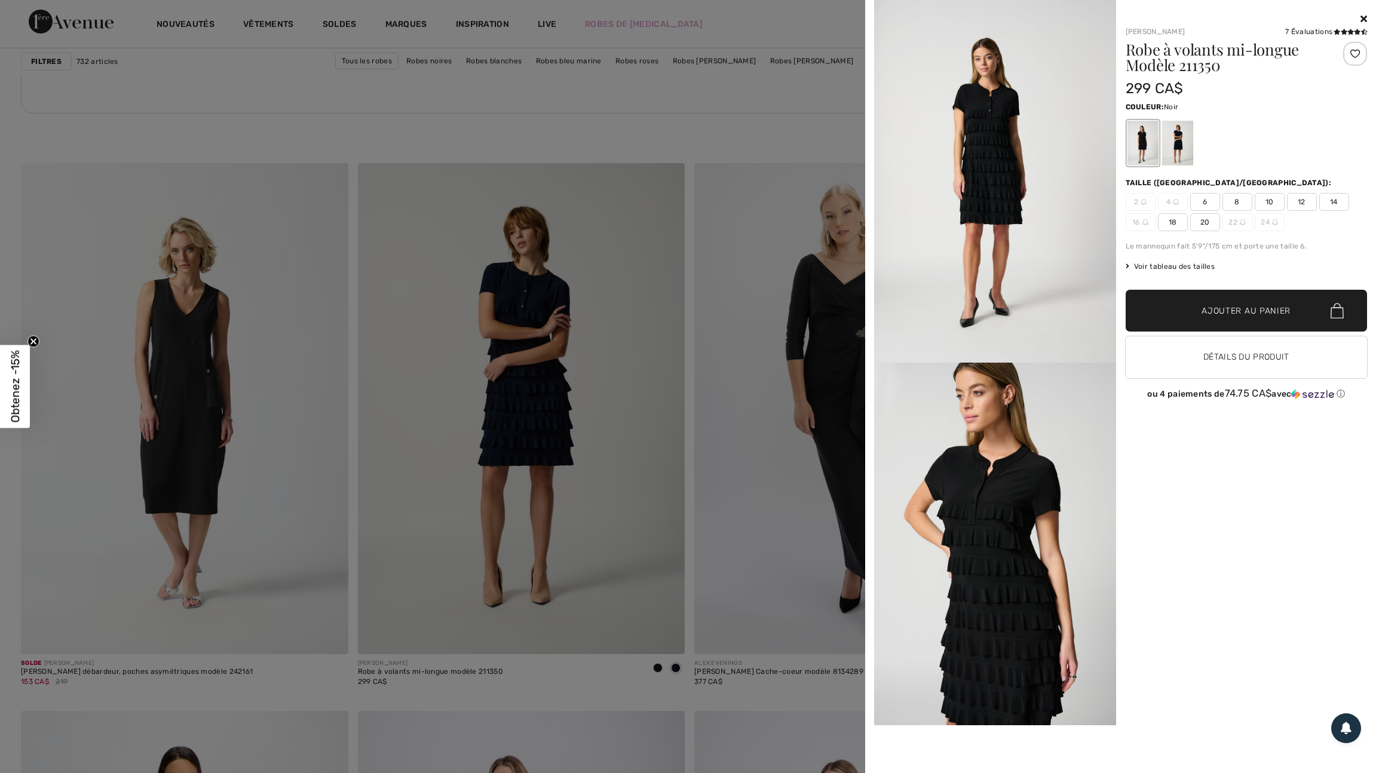
click at [1352, 53] on div at bounding box center [1355, 54] width 24 height 24
click at [758, 561] on div at bounding box center [689, 386] width 1379 height 773
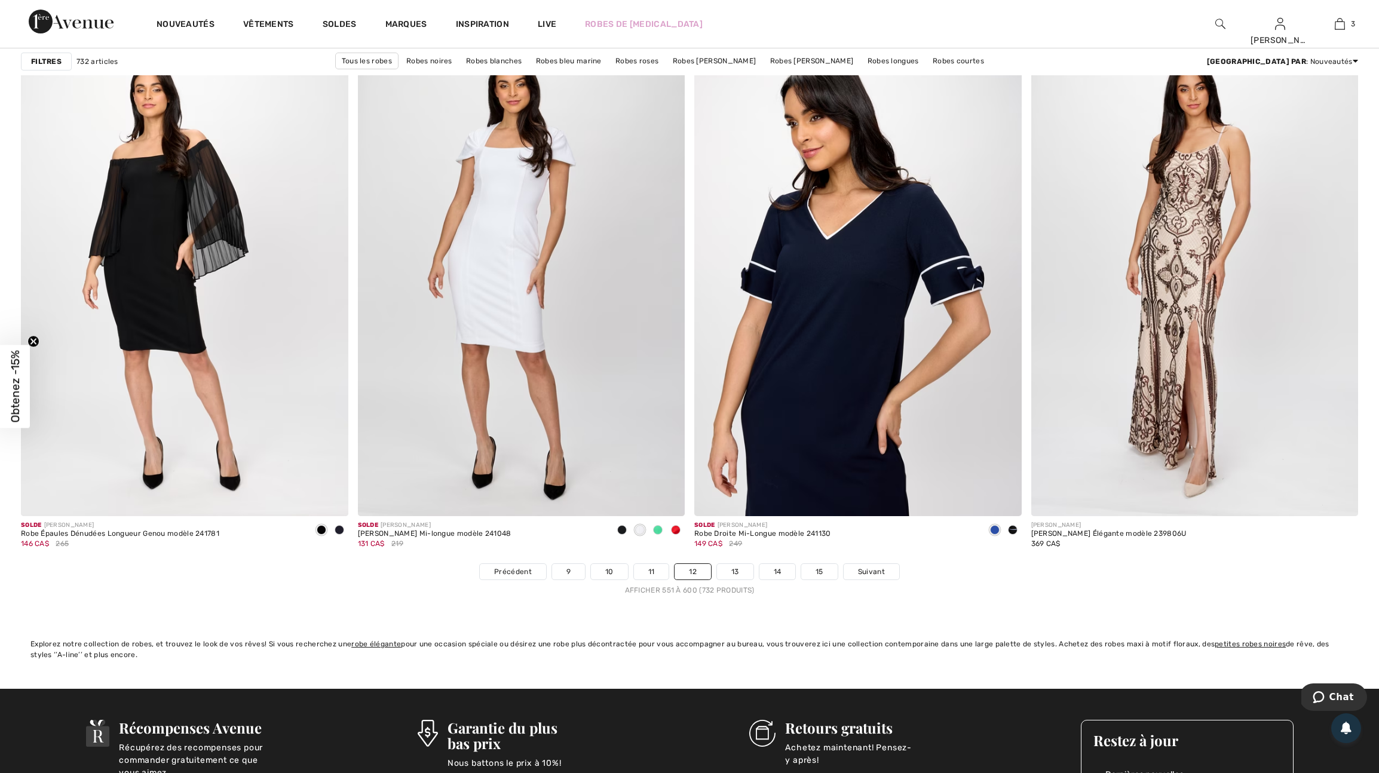
scroll to position [7910, 0]
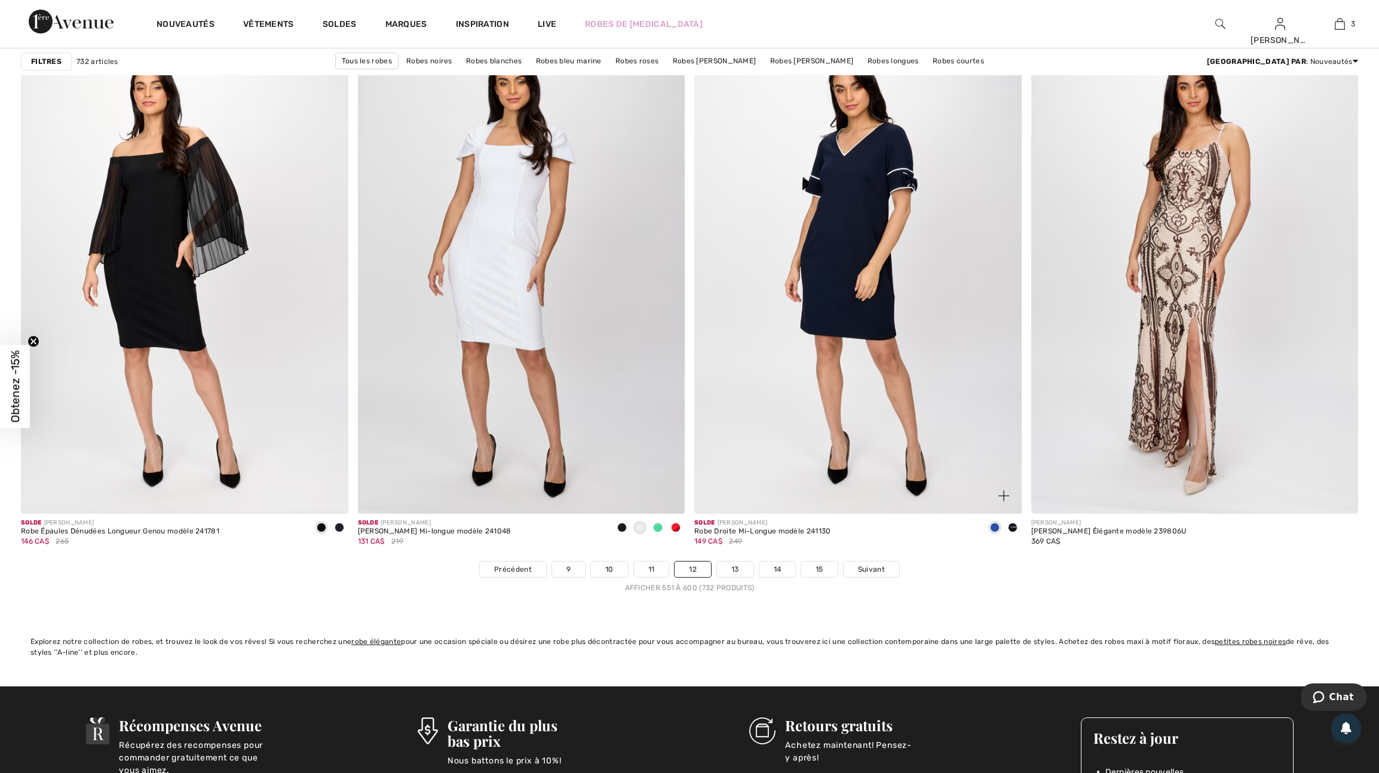
click at [994, 532] on span at bounding box center [995, 528] width 10 height 10
click at [1002, 501] on img at bounding box center [1003, 495] width 11 height 11
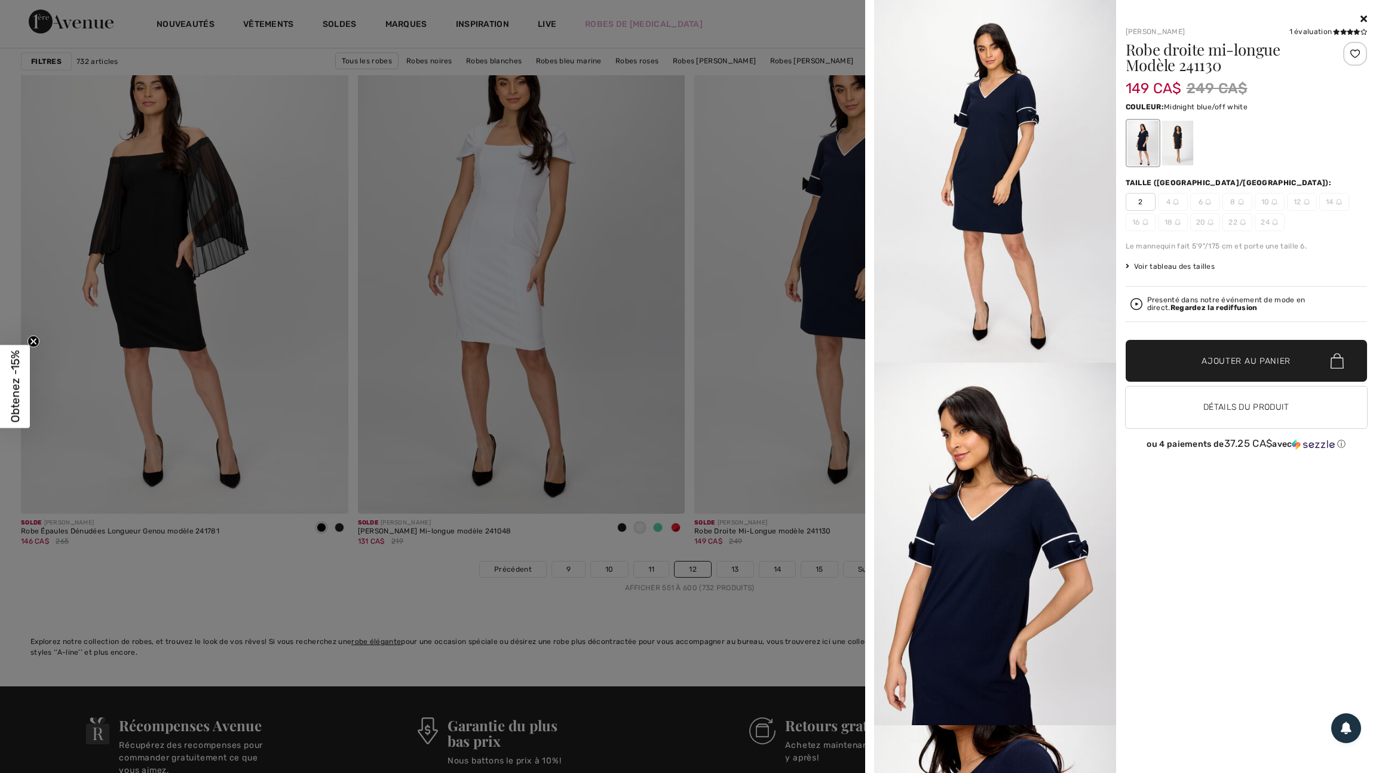
click at [818, 532] on div at bounding box center [689, 386] width 1379 height 773
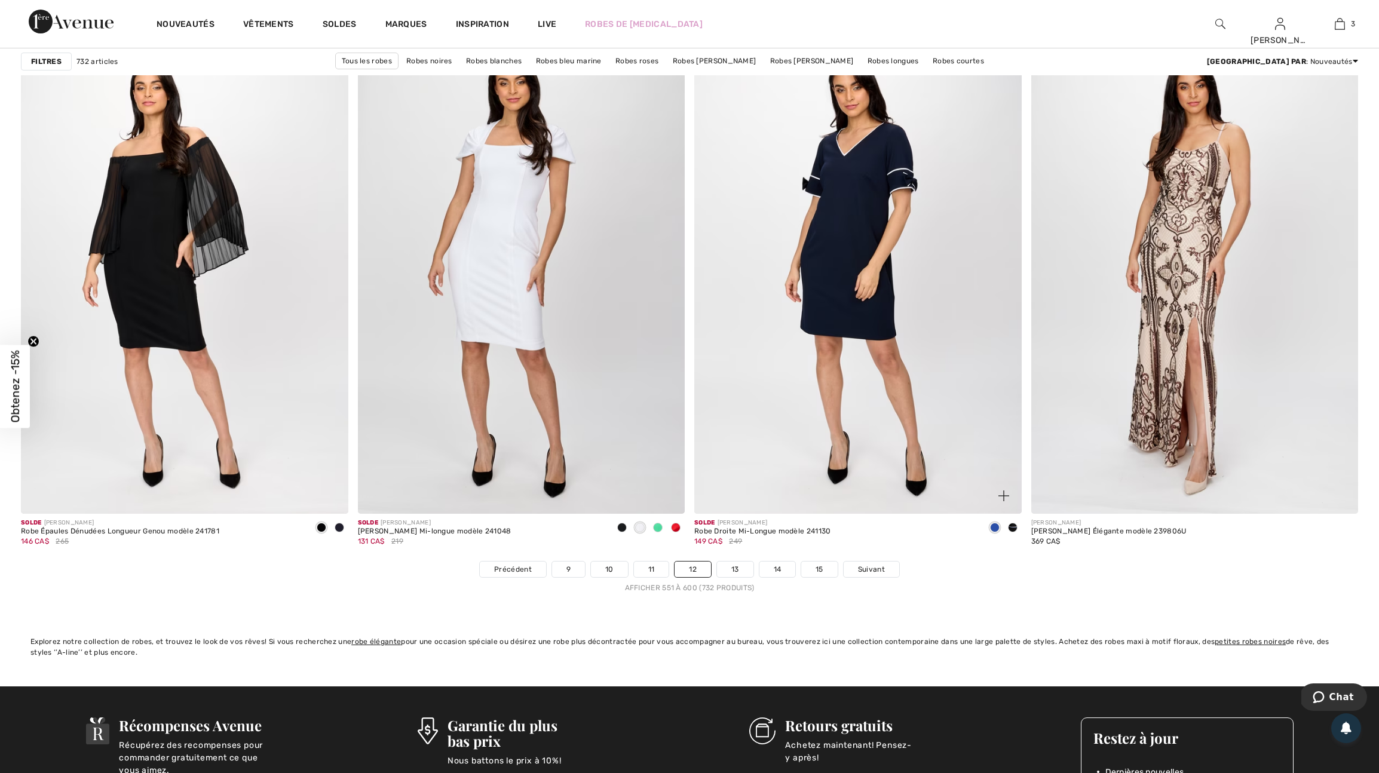
scroll to position [7998, 0]
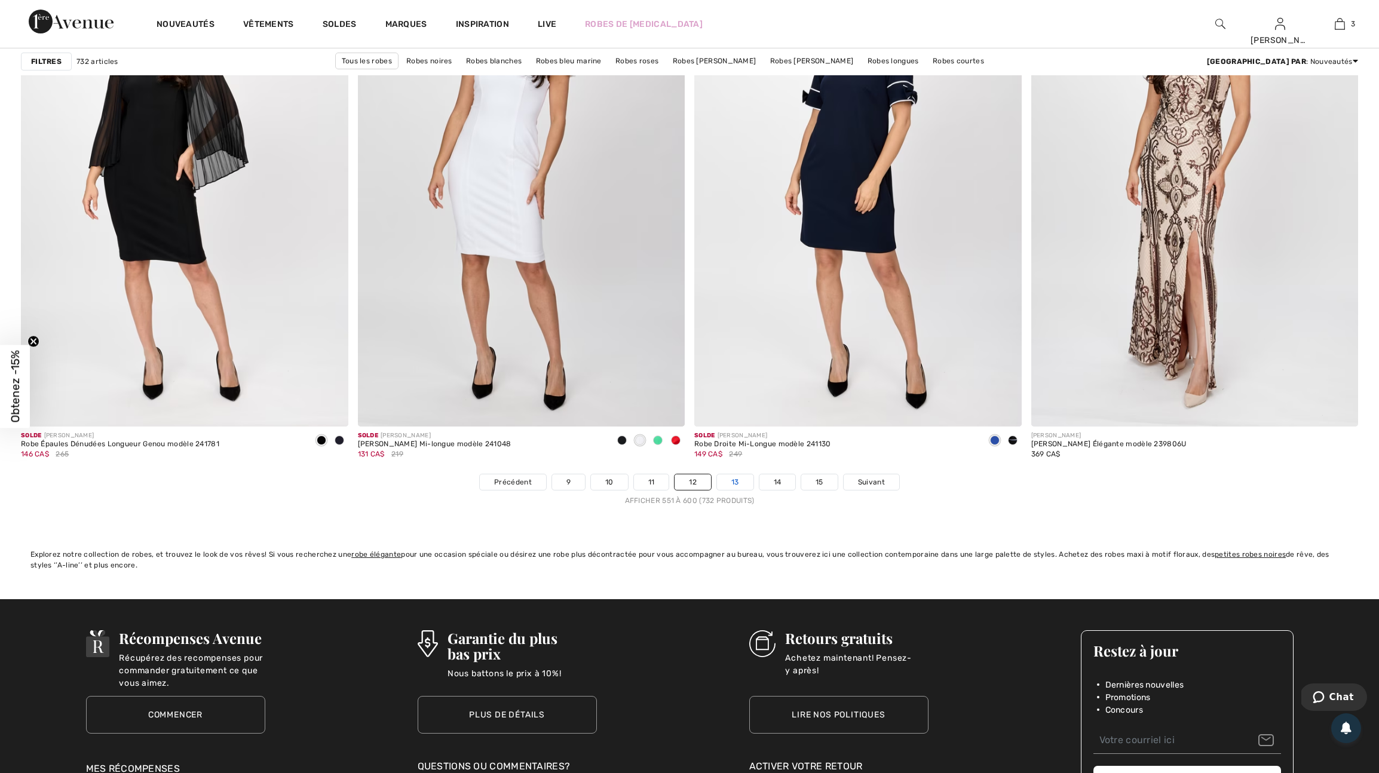
click at [743, 490] on link "13" at bounding box center [735, 482] width 36 height 16
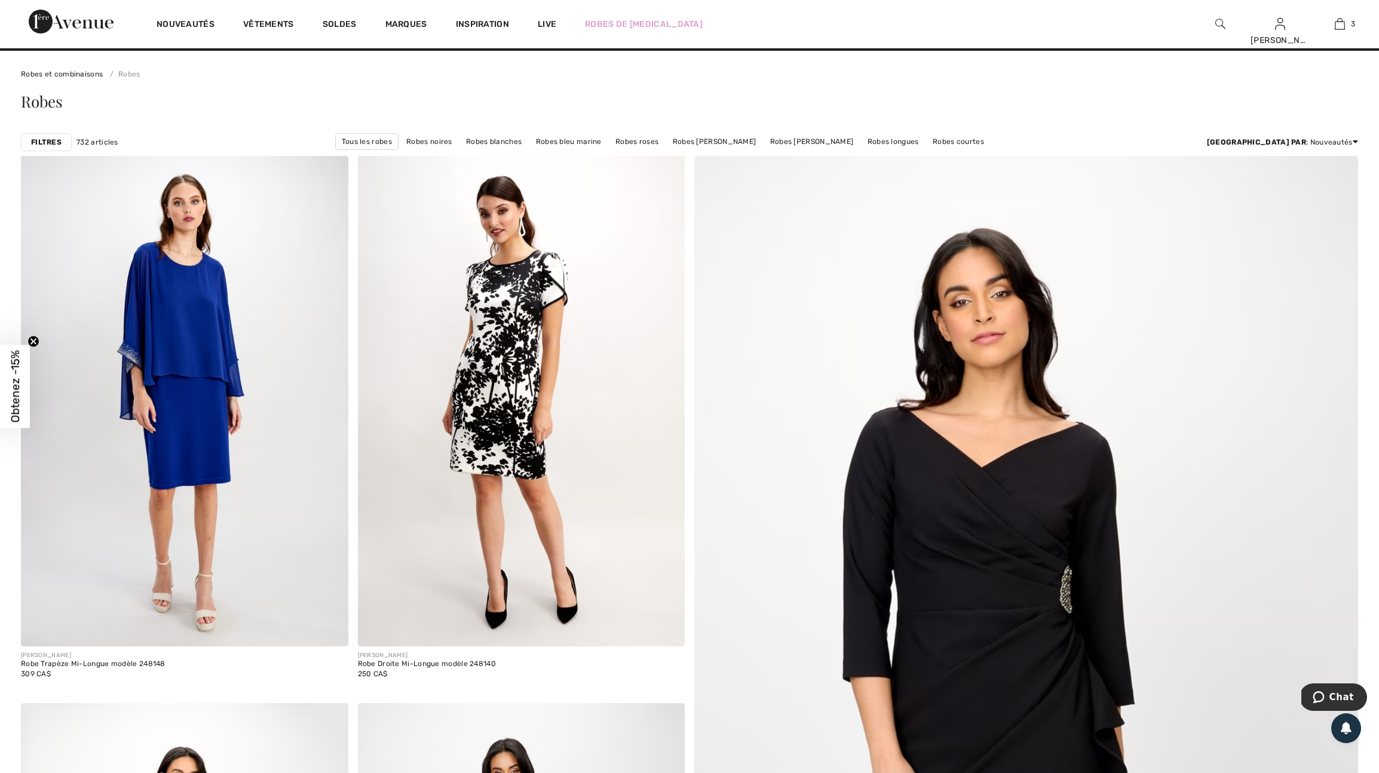
scroll to position [33, 0]
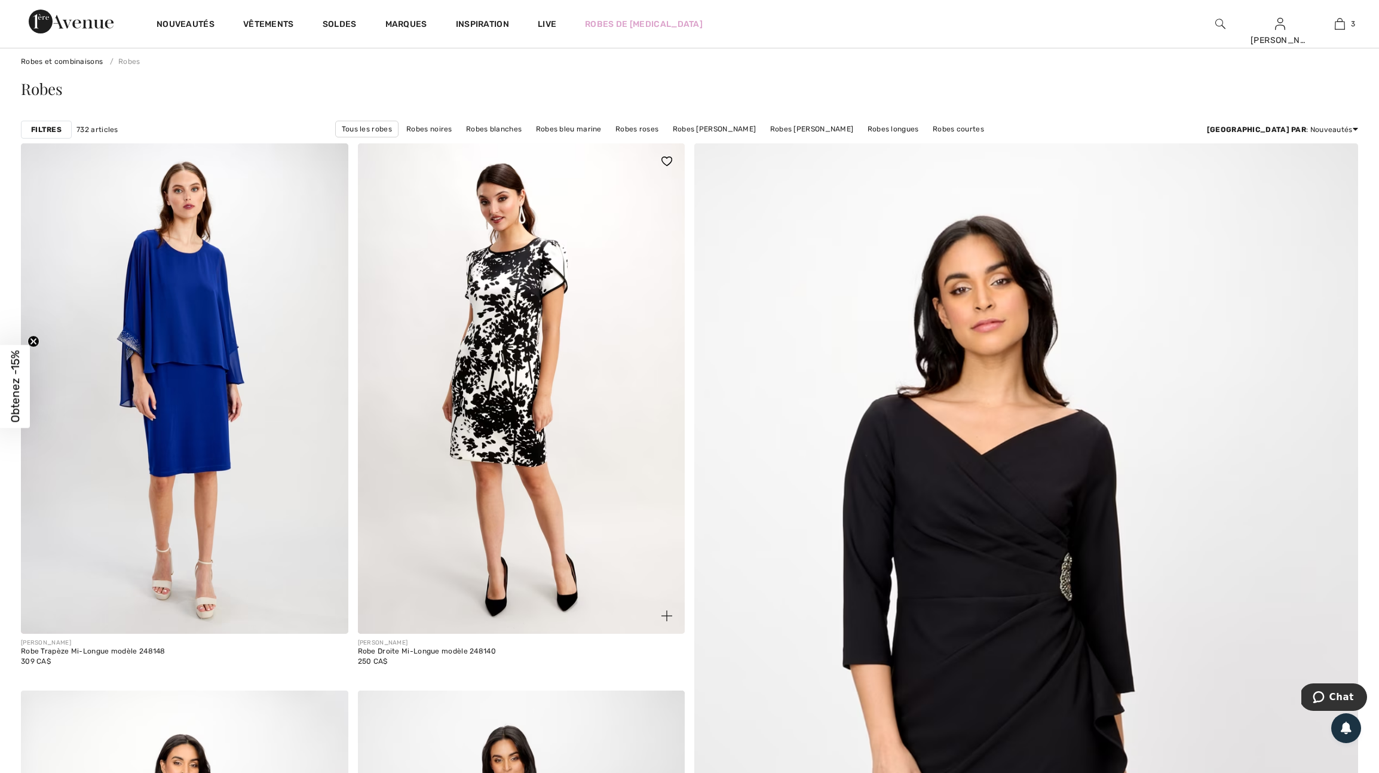
click at [664, 621] on img at bounding box center [666, 615] width 11 height 11
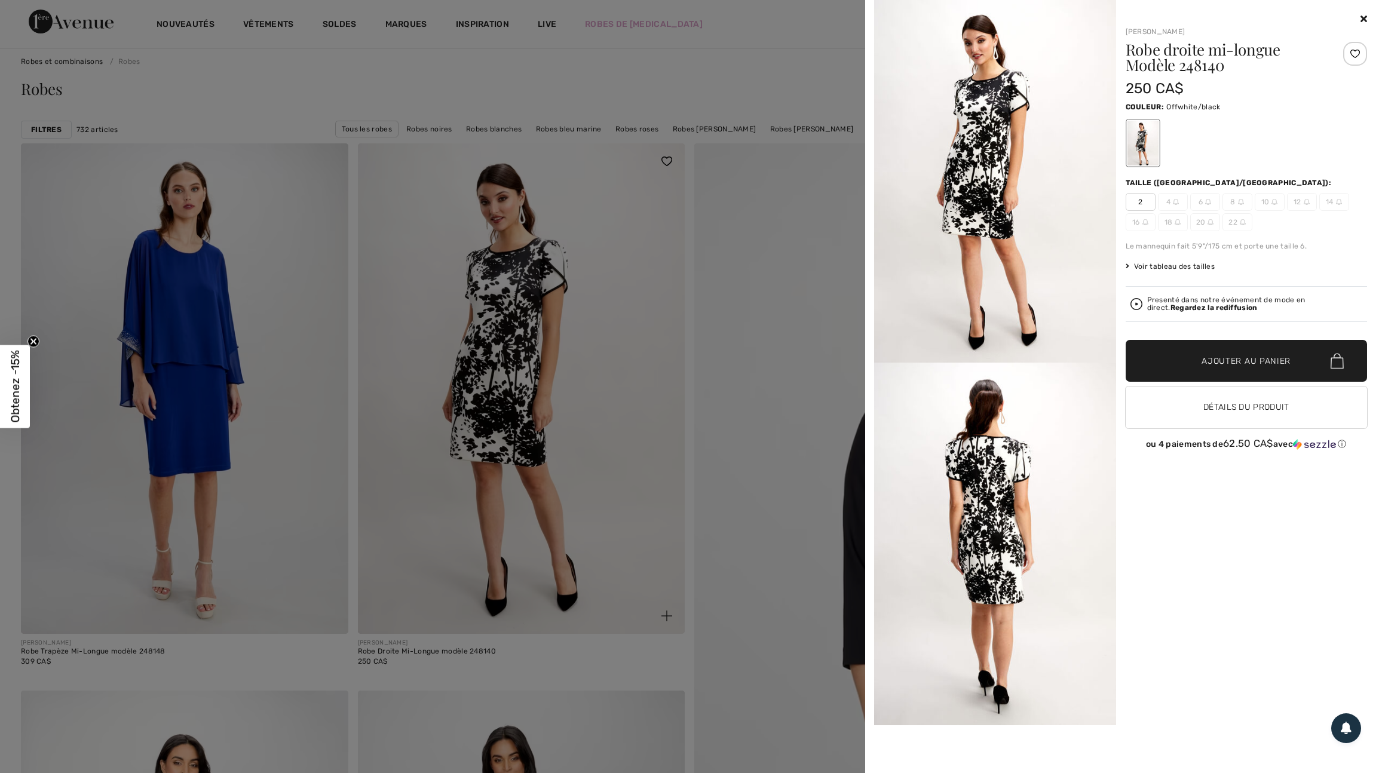
click at [664, 621] on div at bounding box center [689, 386] width 1379 height 773
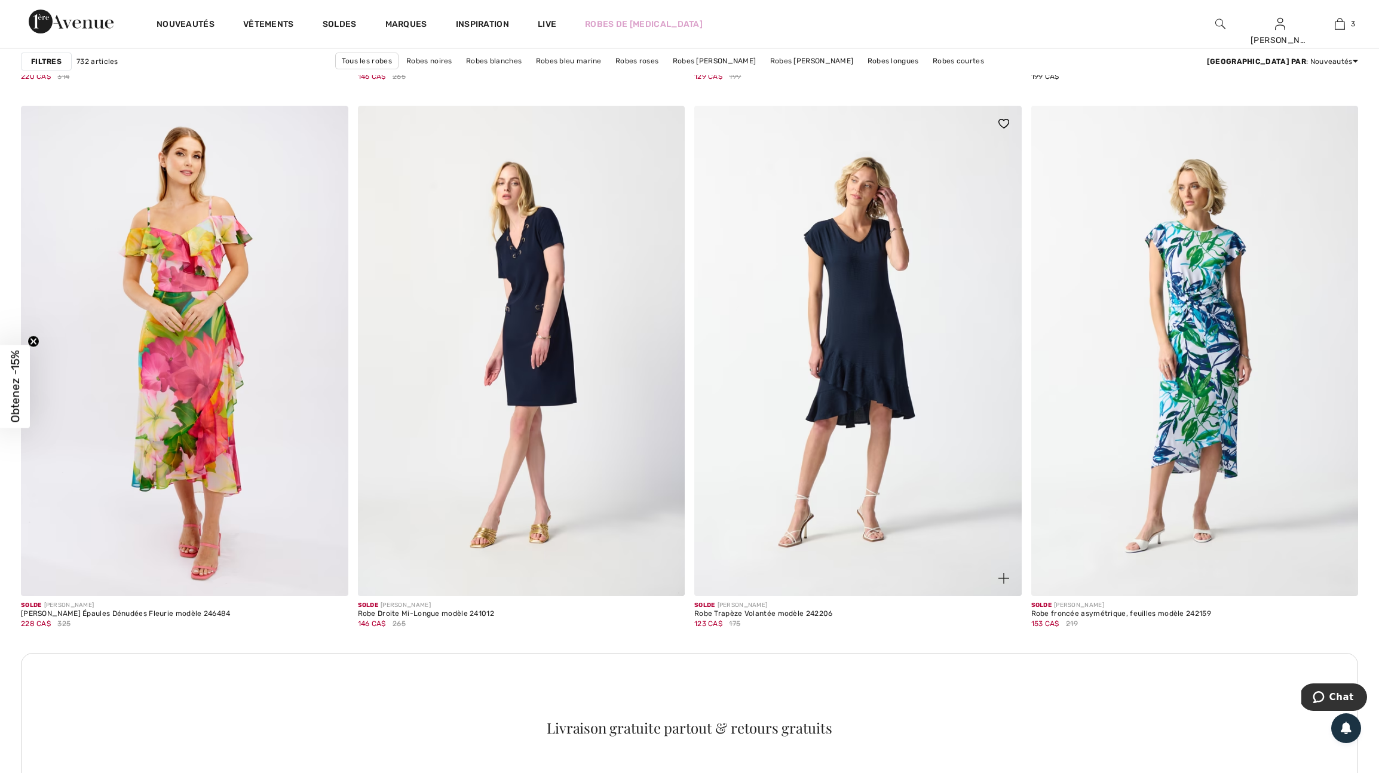
scroll to position [1716, 0]
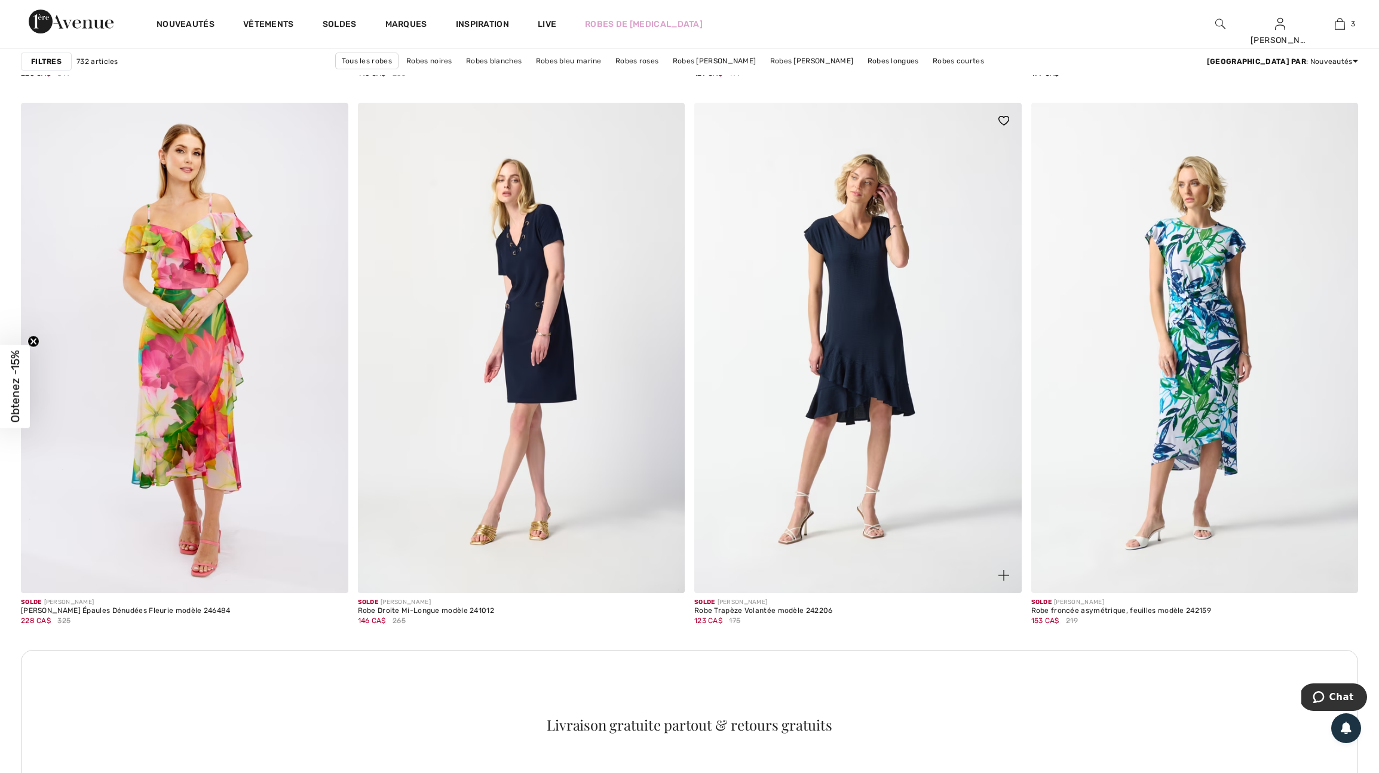
click at [999, 581] on img at bounding box center [1003, 575] width 11 height 11
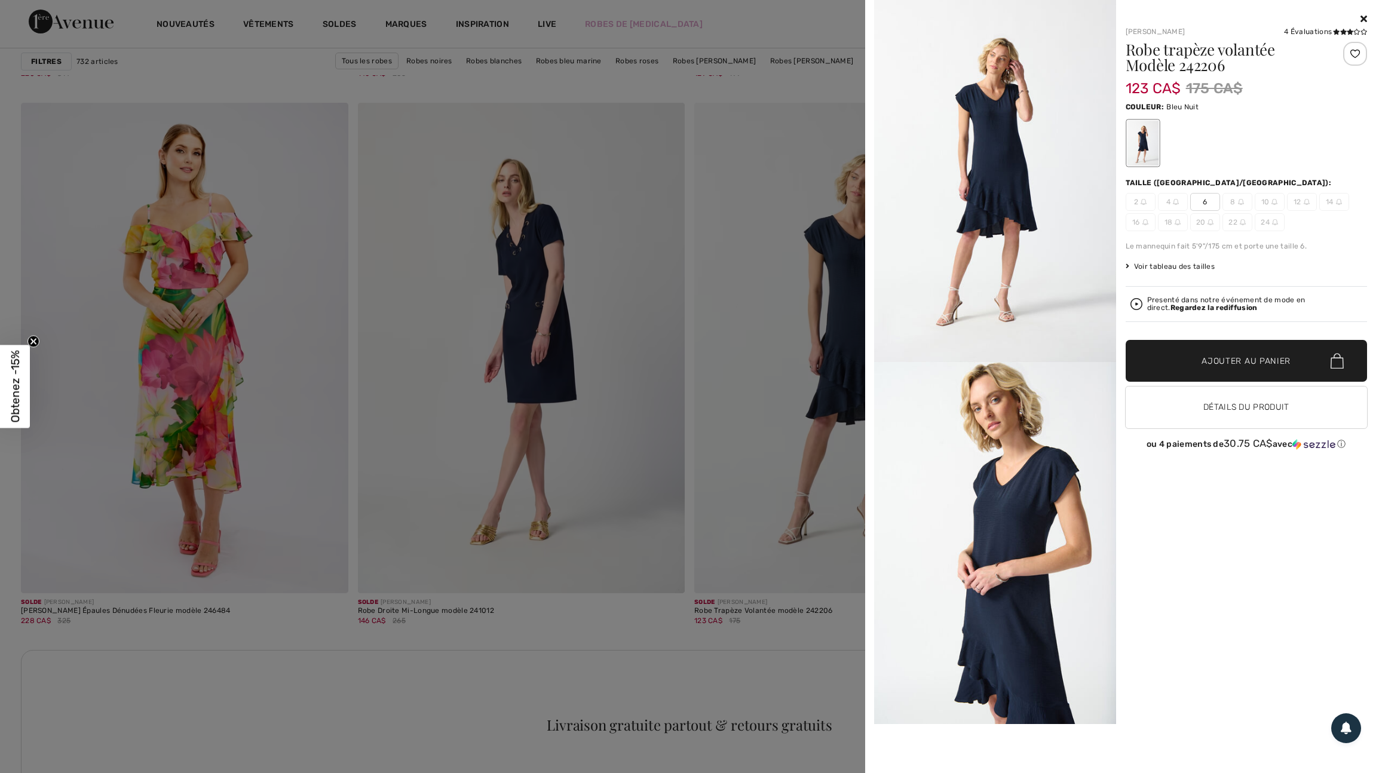
click at [809, 553] on div at bounding box center [689, 386] width 1379 height 773
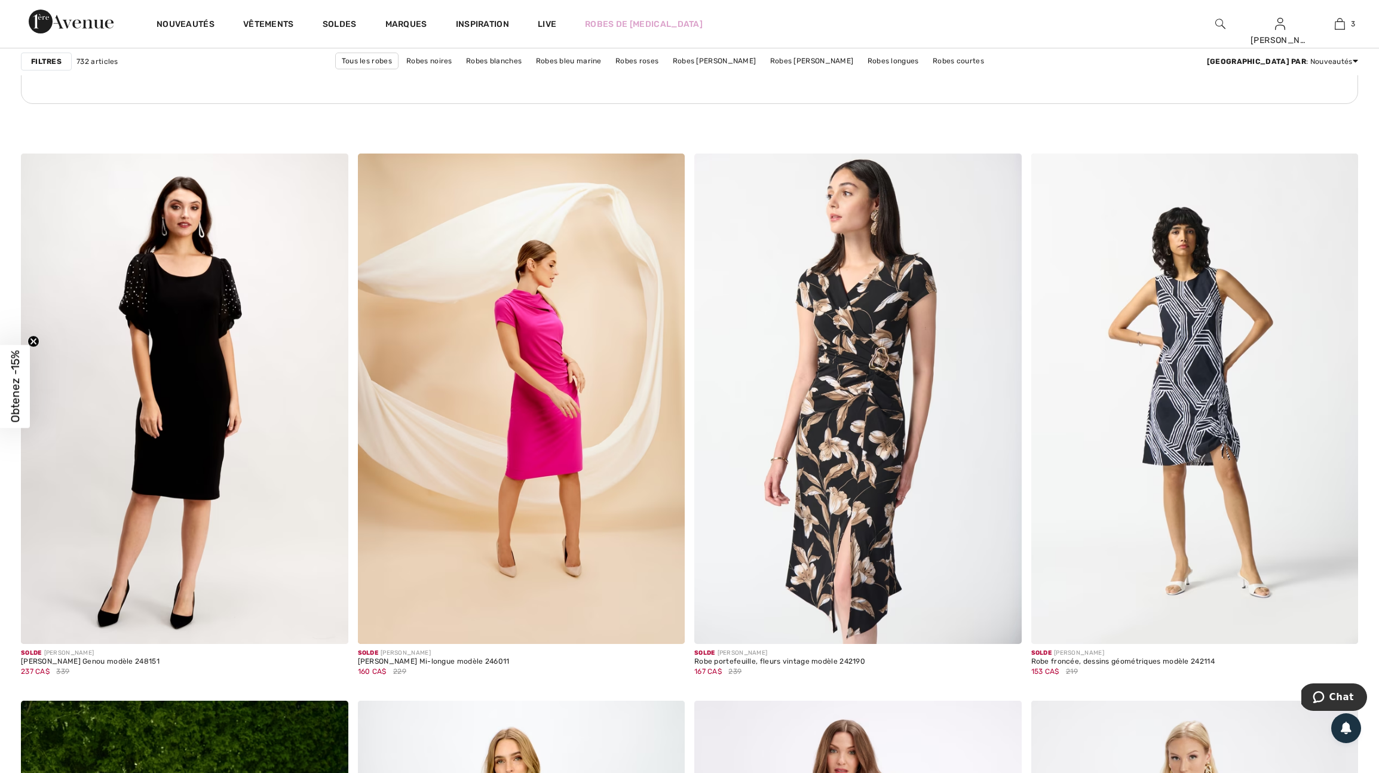
scroll to position [2417, 0]
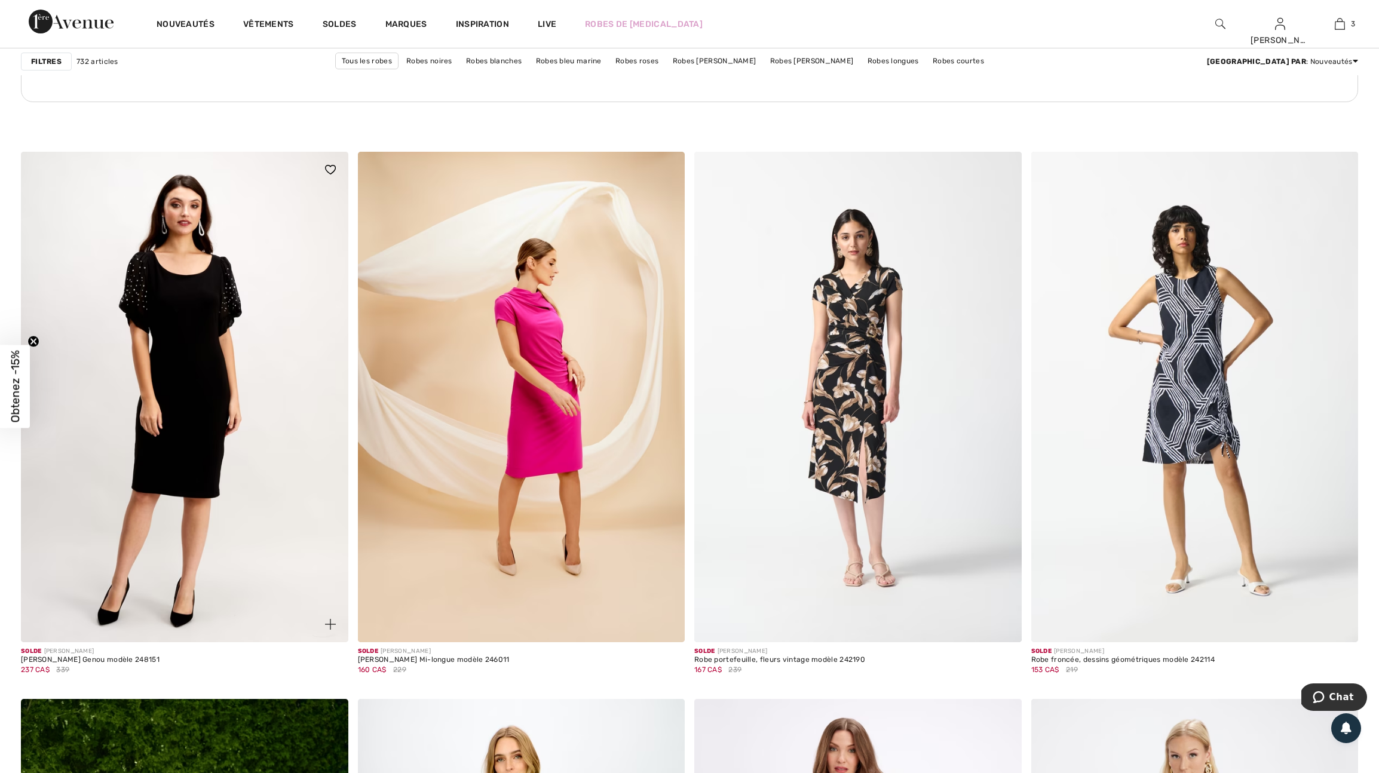
click at [329, 630] on img at bounding box center [330, 624] width 11 height 11
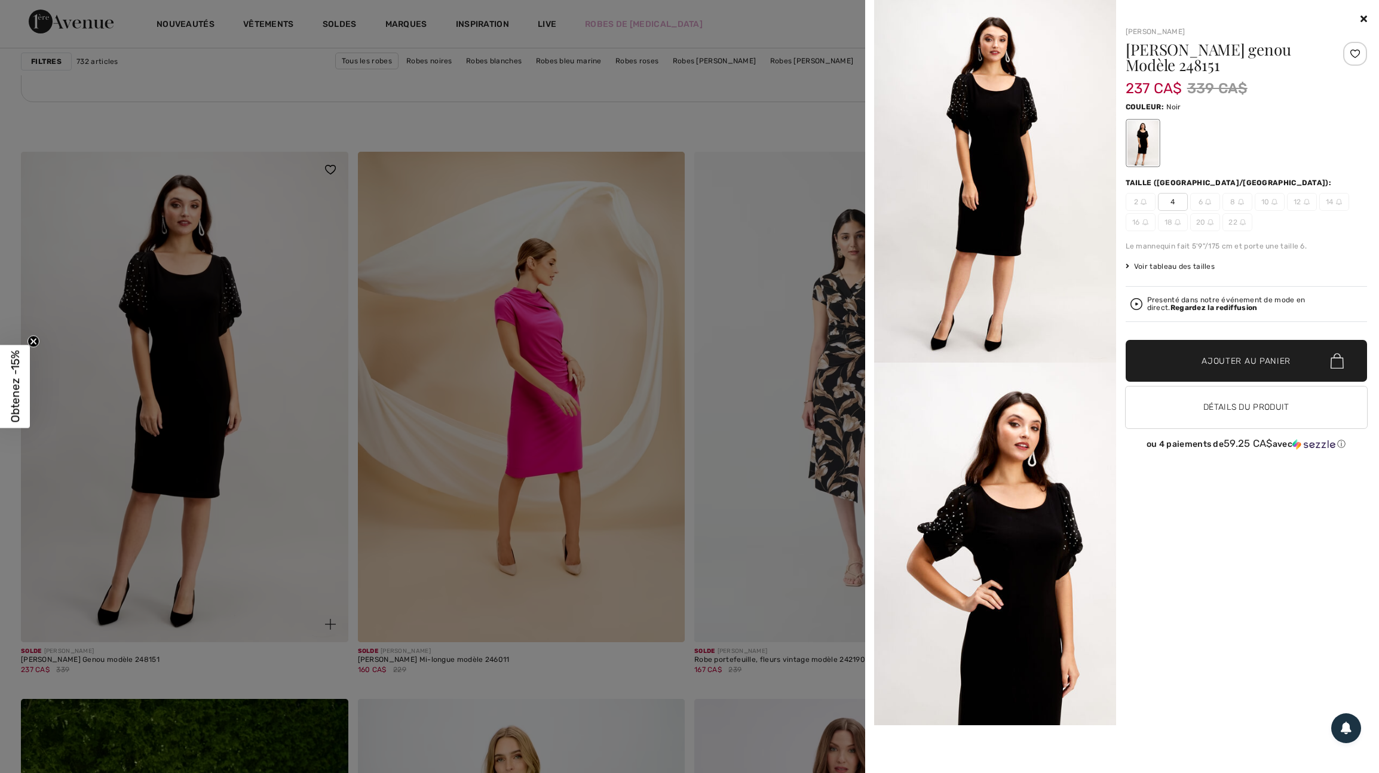
click at [329, 643] on div at bounding box center [689, 386] width 1379 height 773
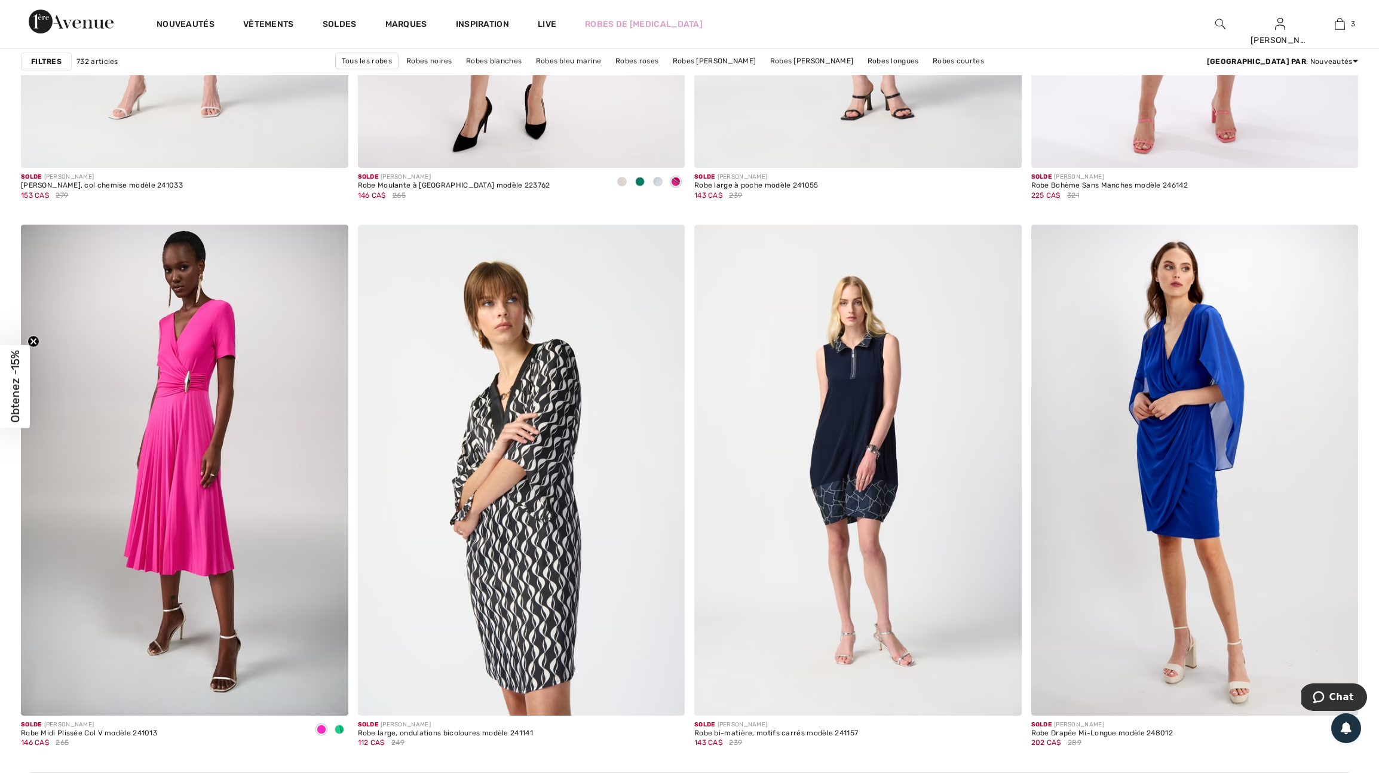
scroll to position [5881, 0]
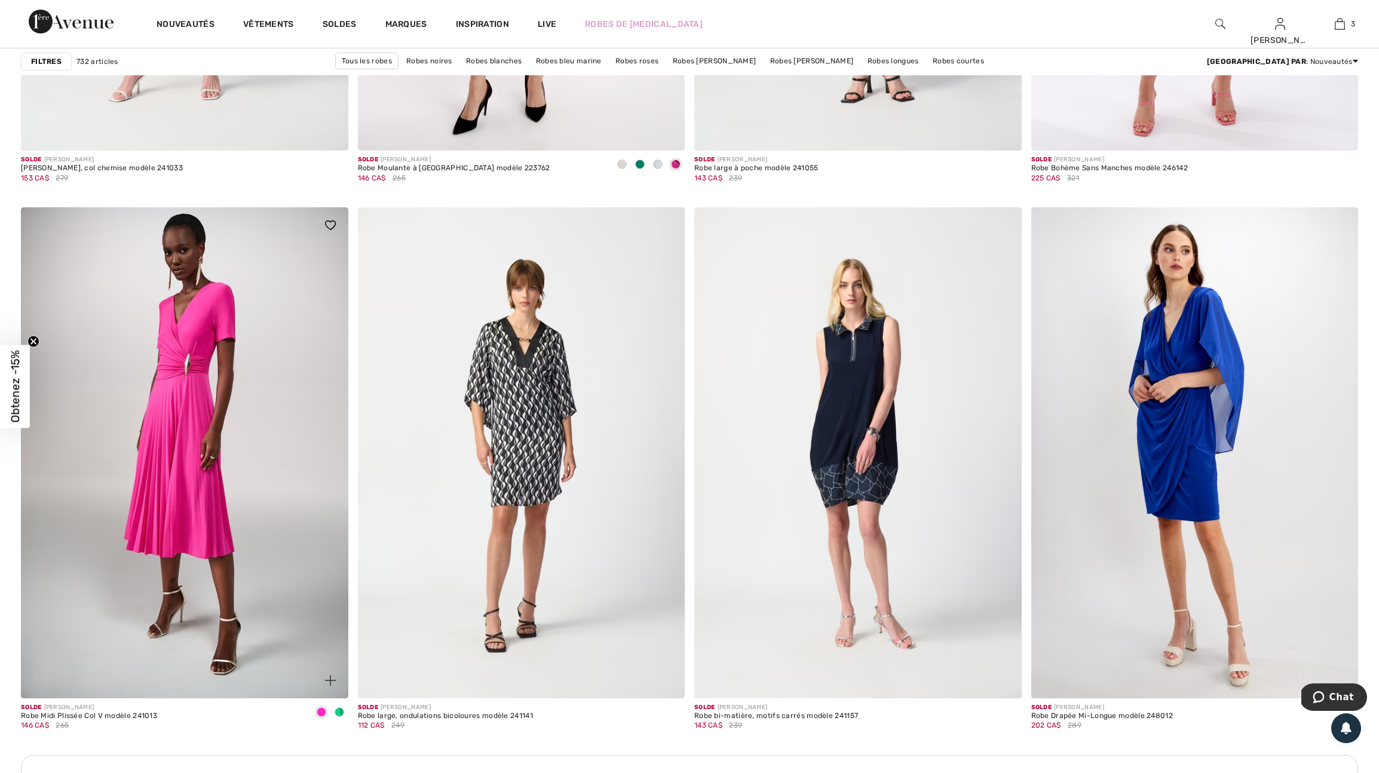
click at [337, 717] on span at bounding box center [340, 712] width 10 height 10
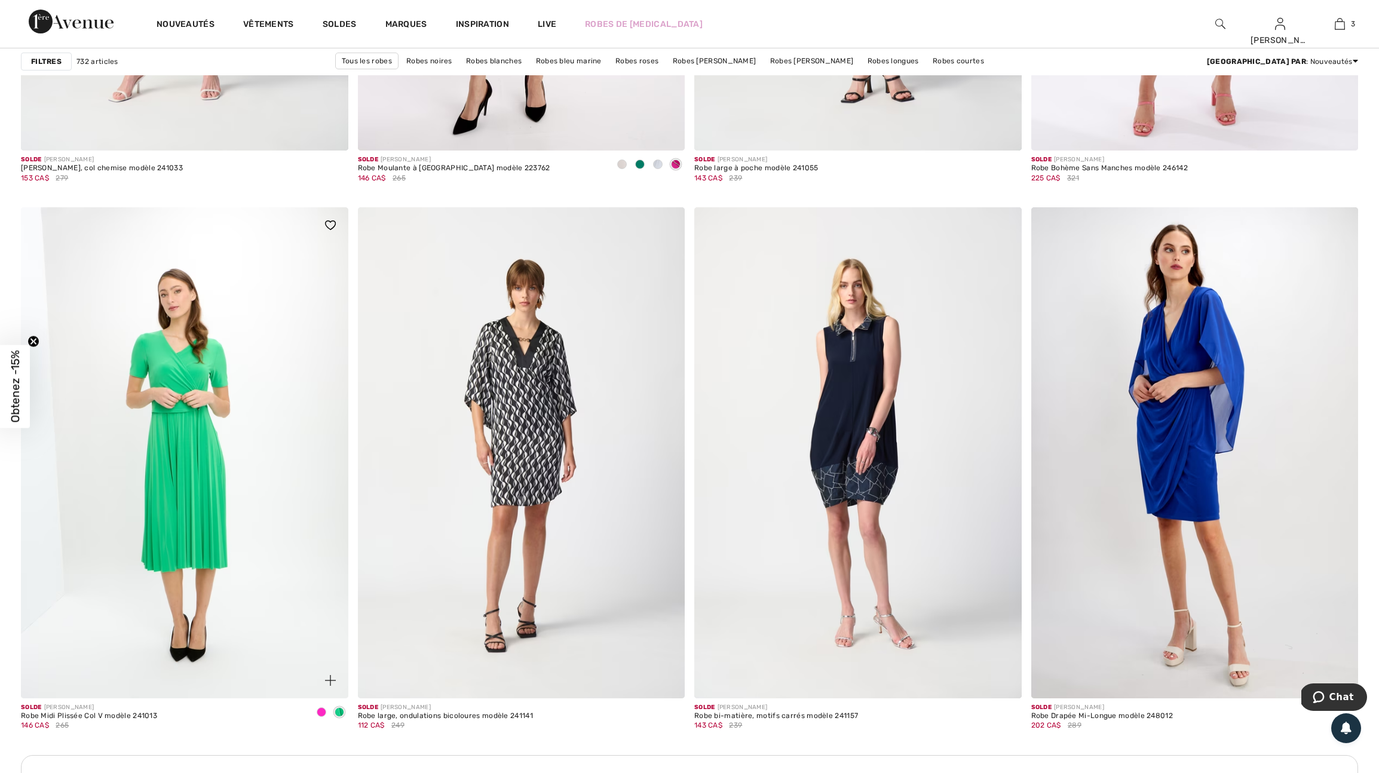
click at [318, 717] on span at bounding box center [322, 712] width 10 height 10
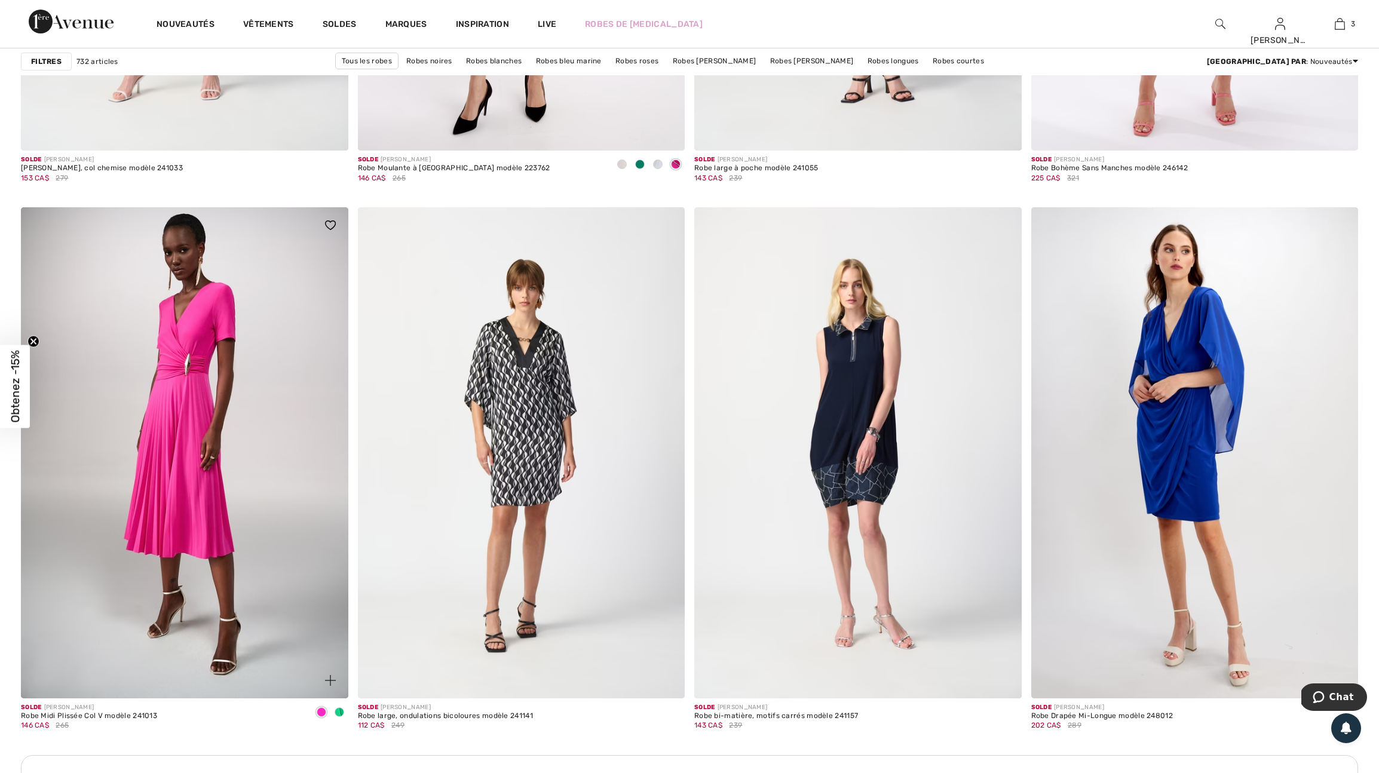
click at [327, 686] on img at bounding box center [330, 680] width 11 height 11
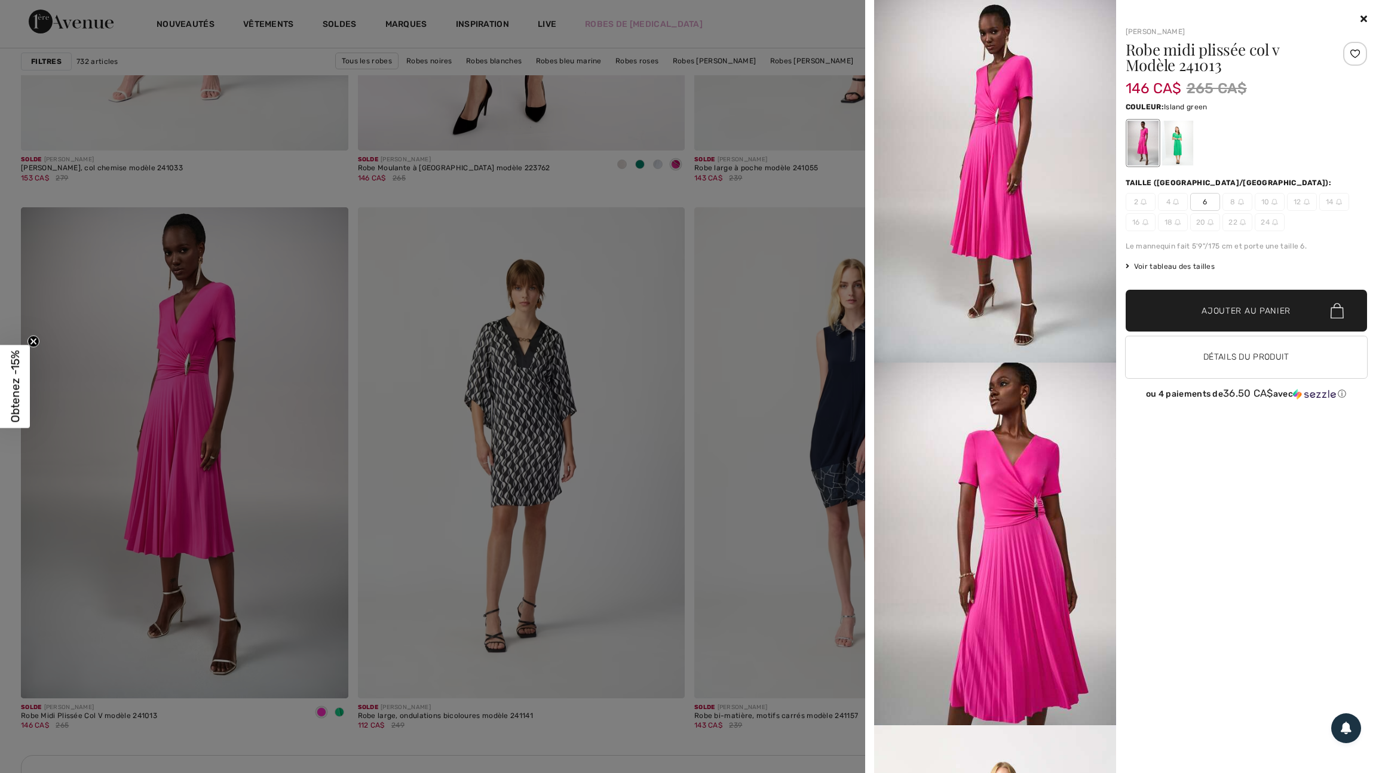
click at [1177, 147] on div at bounding box center [1176, 143] width 31 height 45
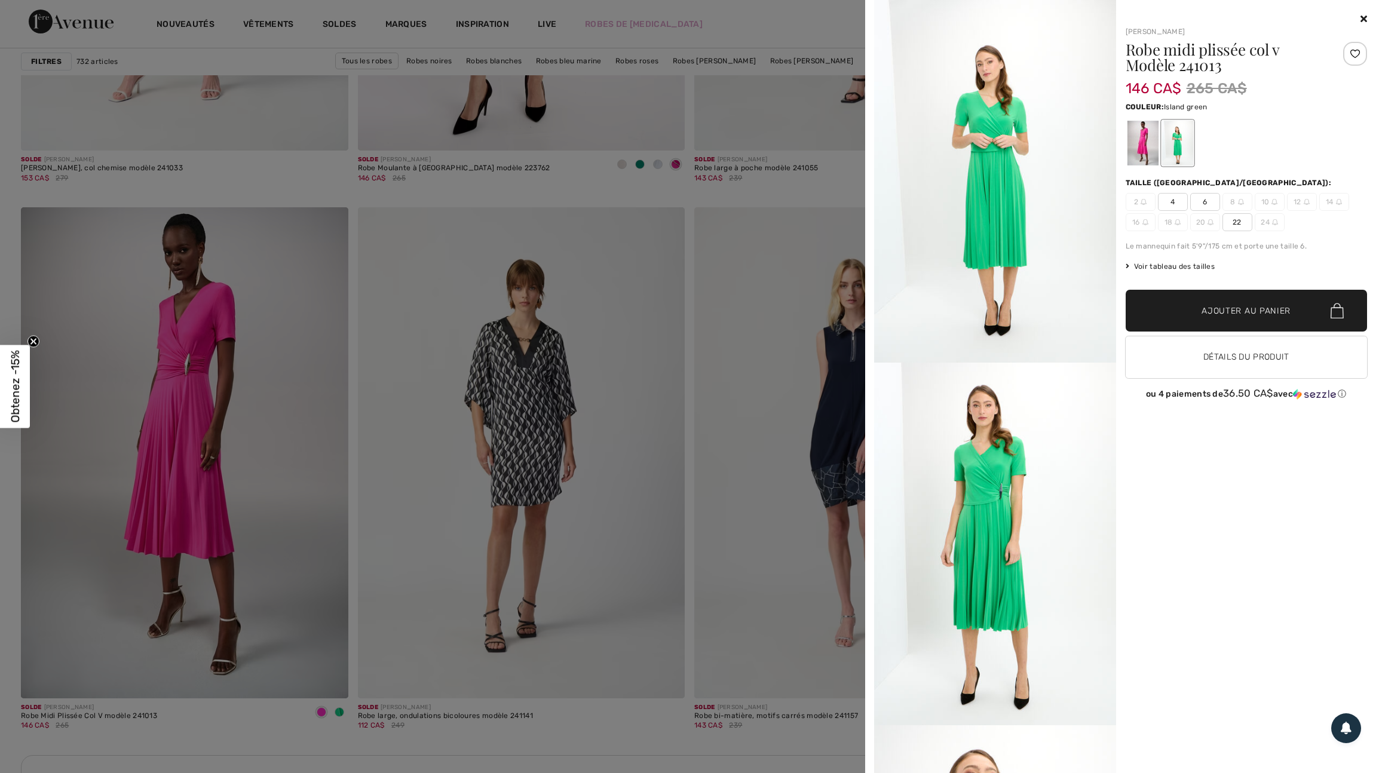
click at [748, 403] on div at bounding box center [689, 386] width 1379 height 773
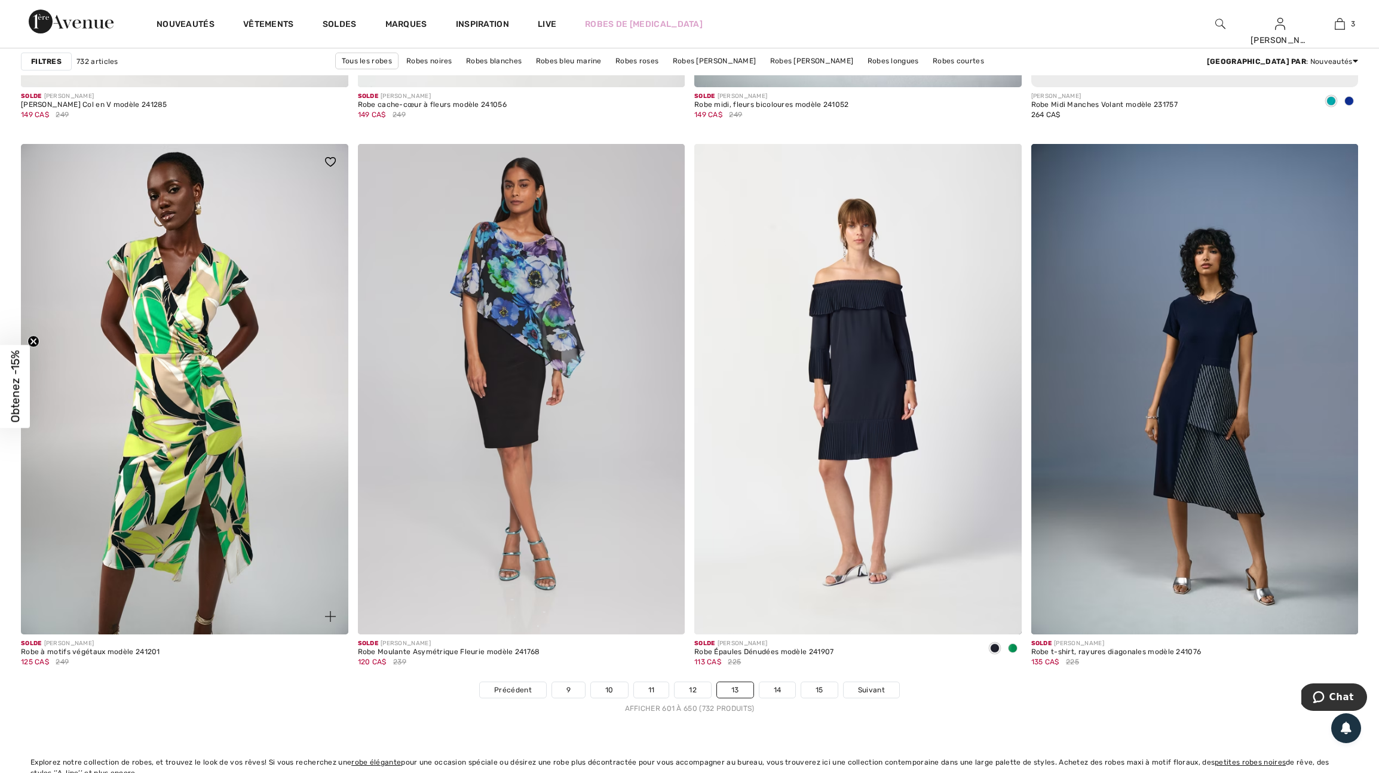
scroll to position [7785, 0]
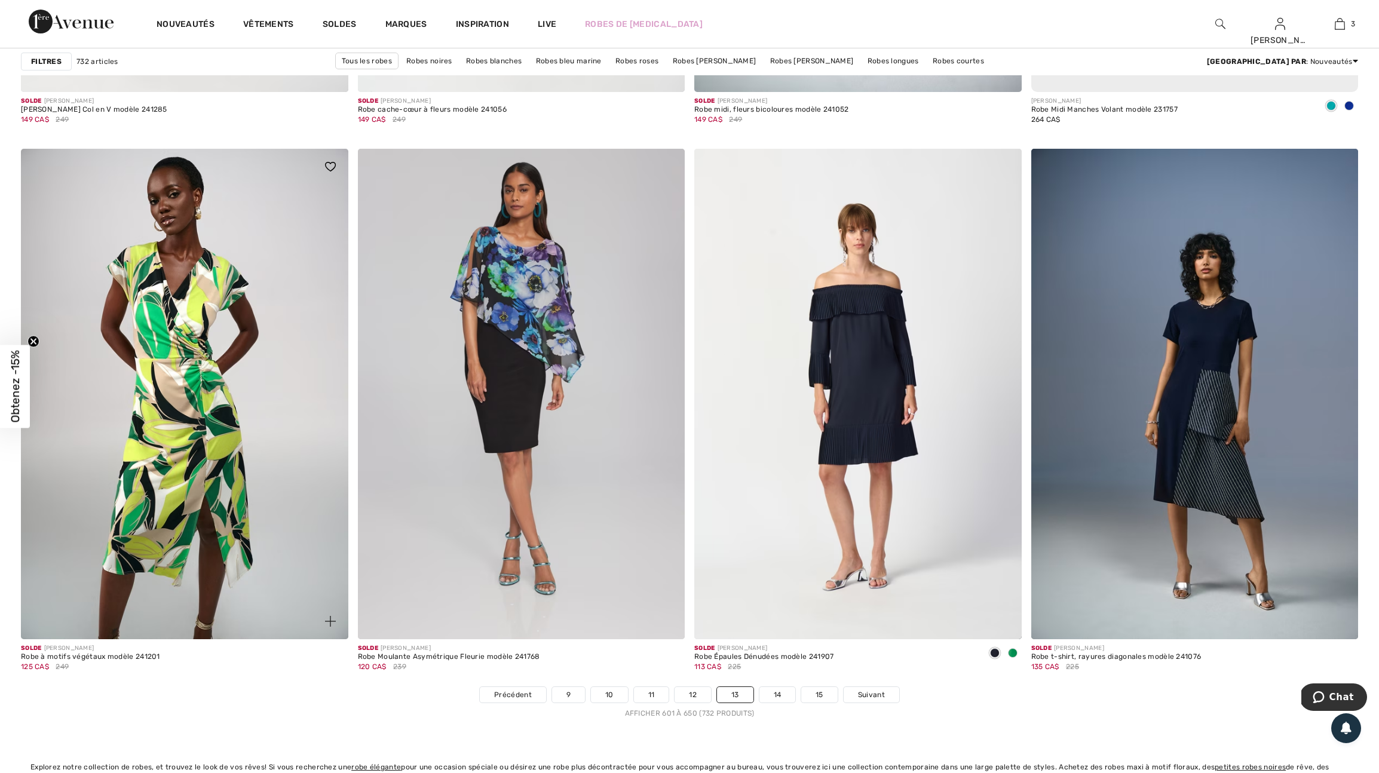
click at [327, 633] on span at bounding box center [330, 621] width 24 height 24
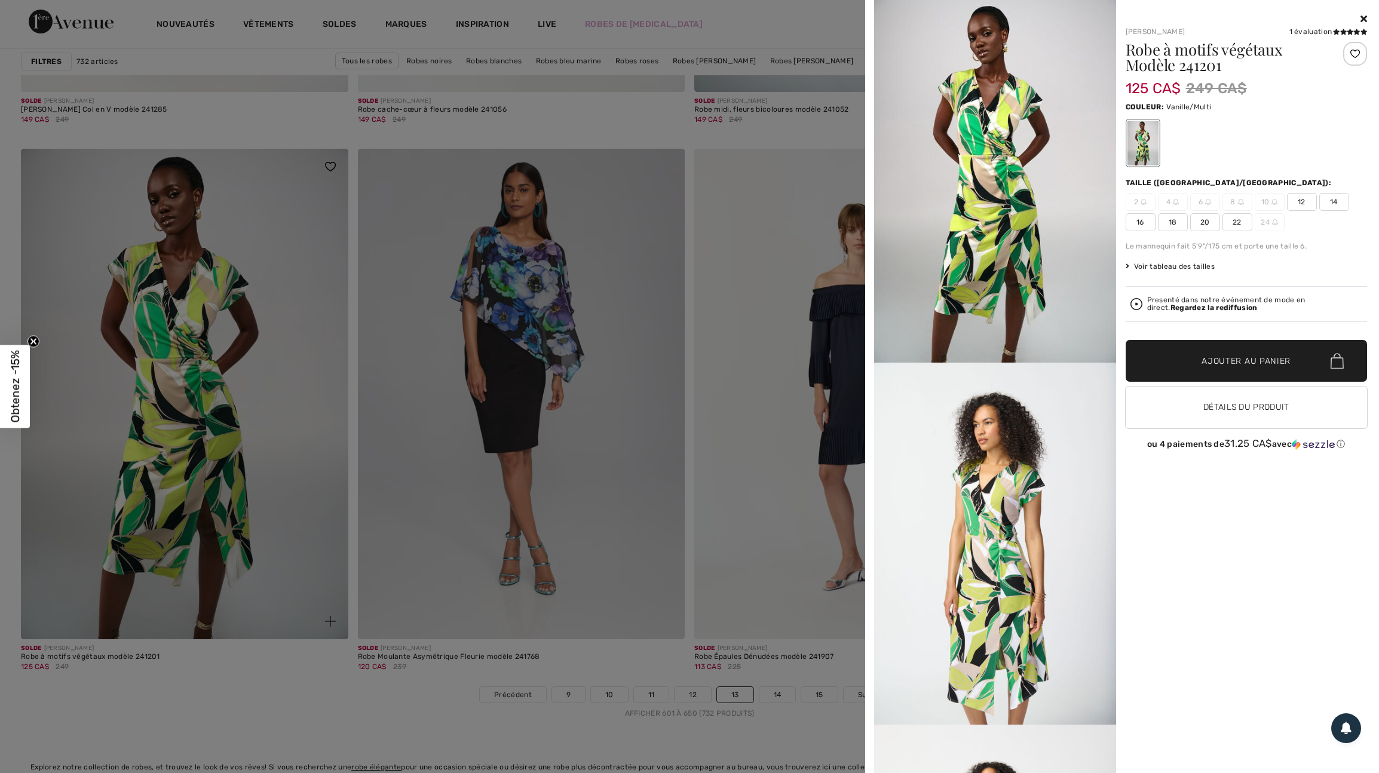
click at [327, 662] on div at bounding box center [689, 386] width 1379 height 773
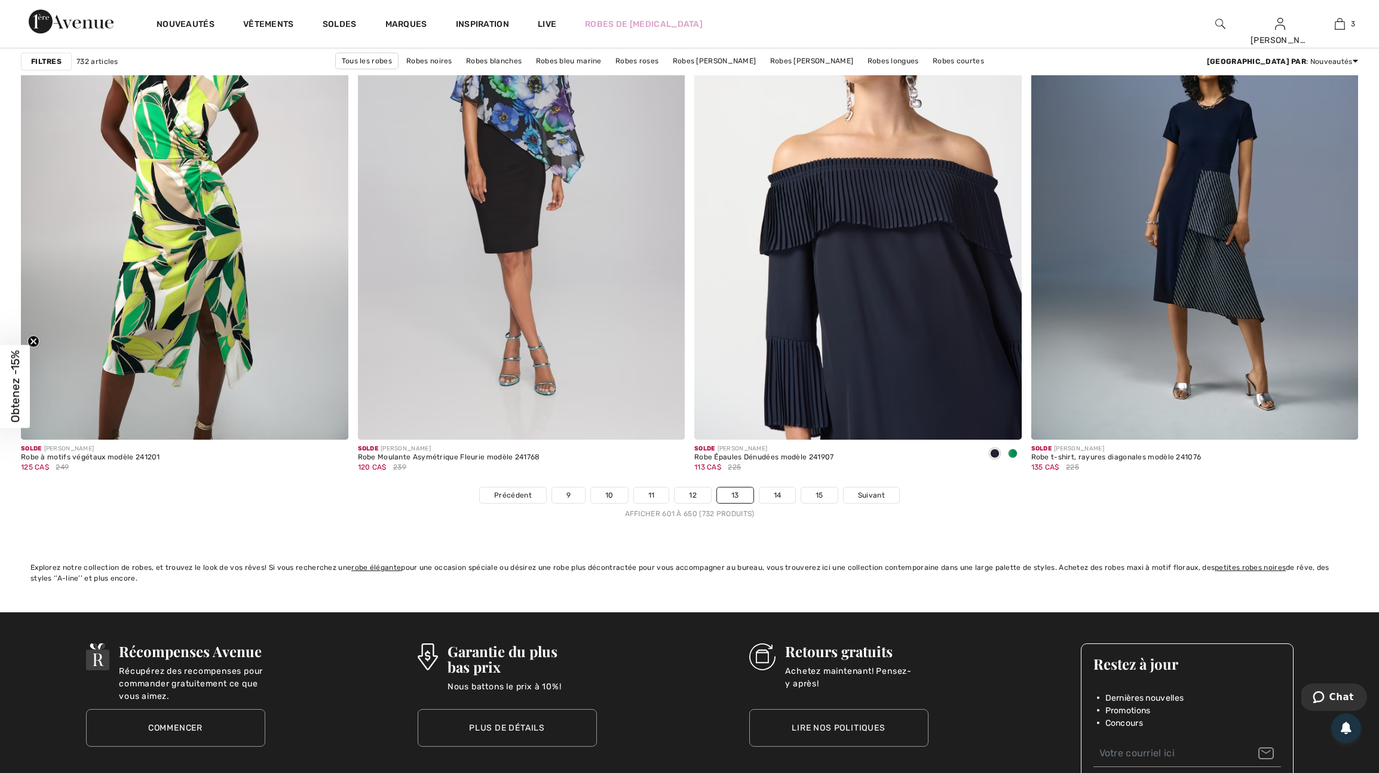
scroll to position [8025, 0]
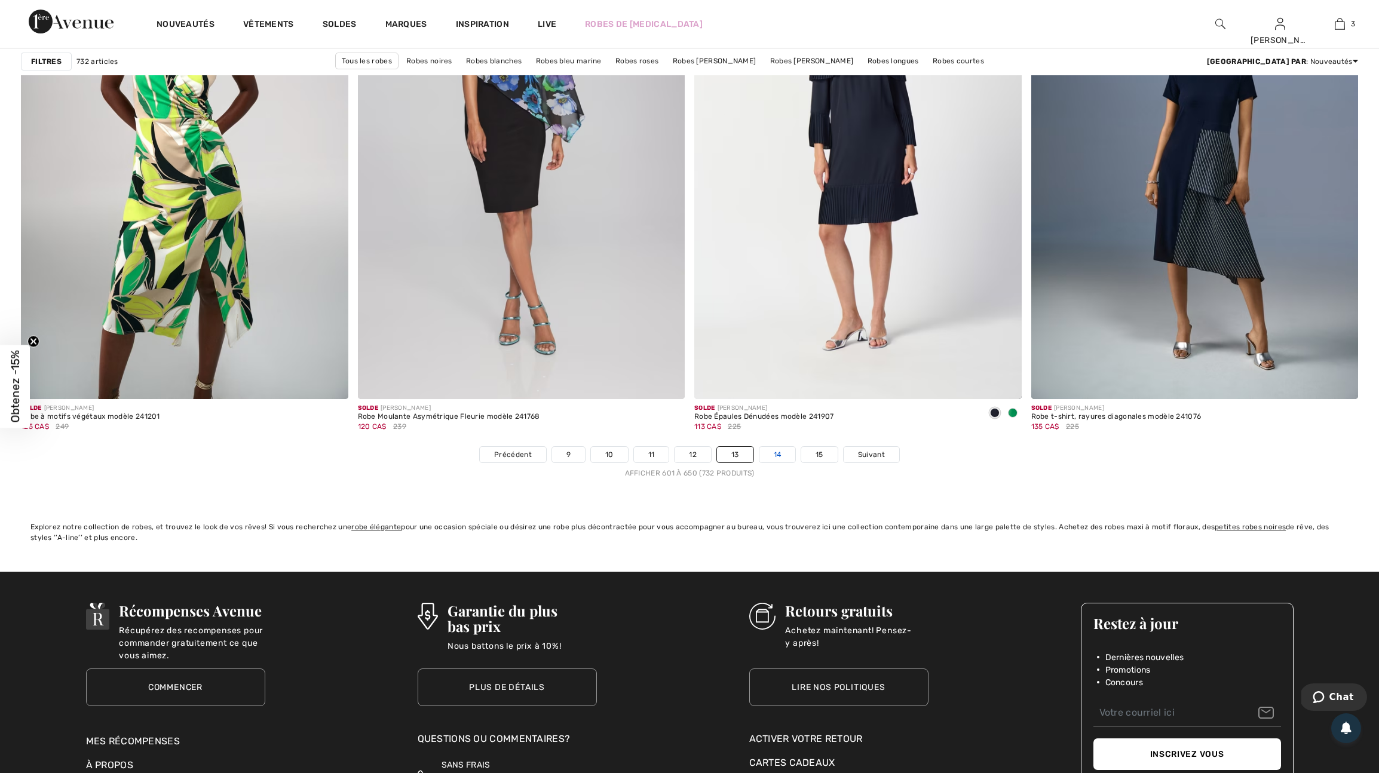
click at [791, 462] on link "14" at bounding box center [777, 455] width 36 height 16
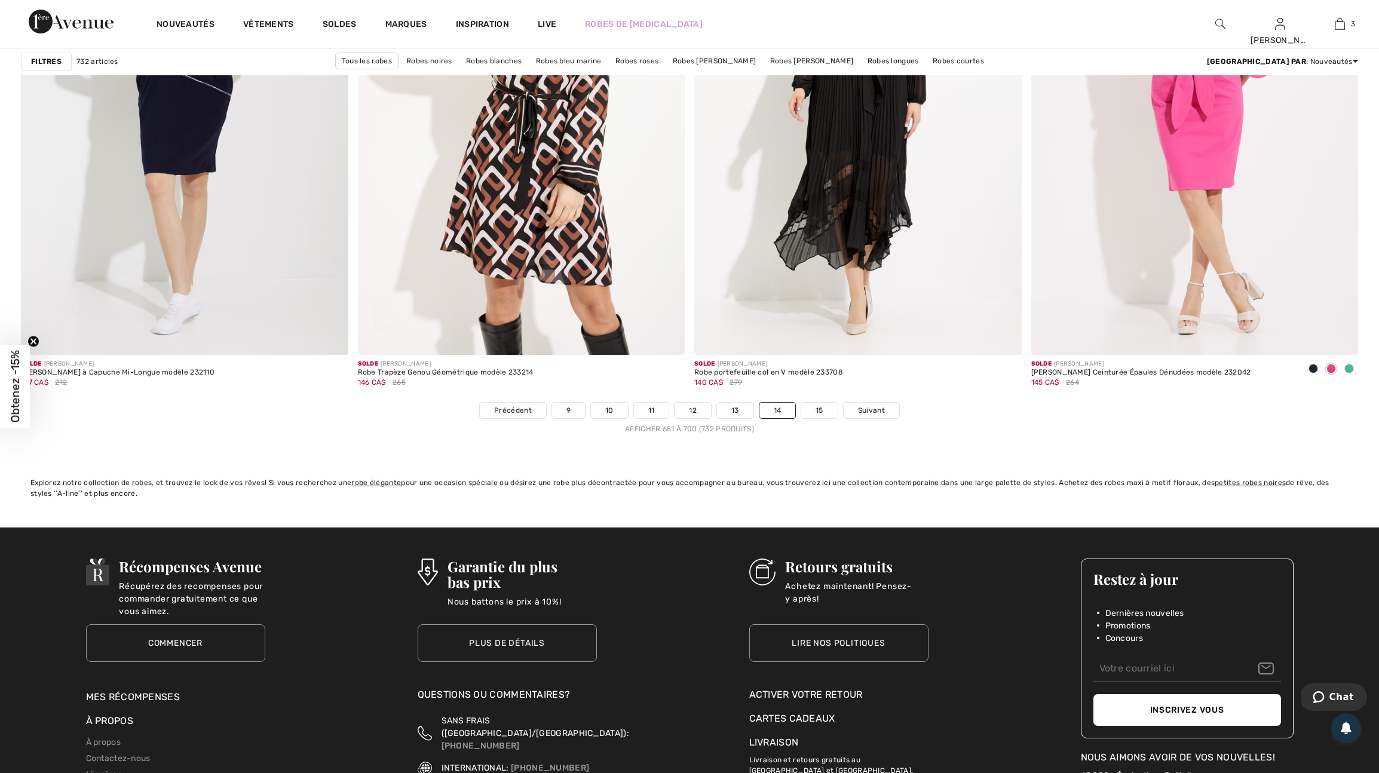
scroll to position [8087, 0]
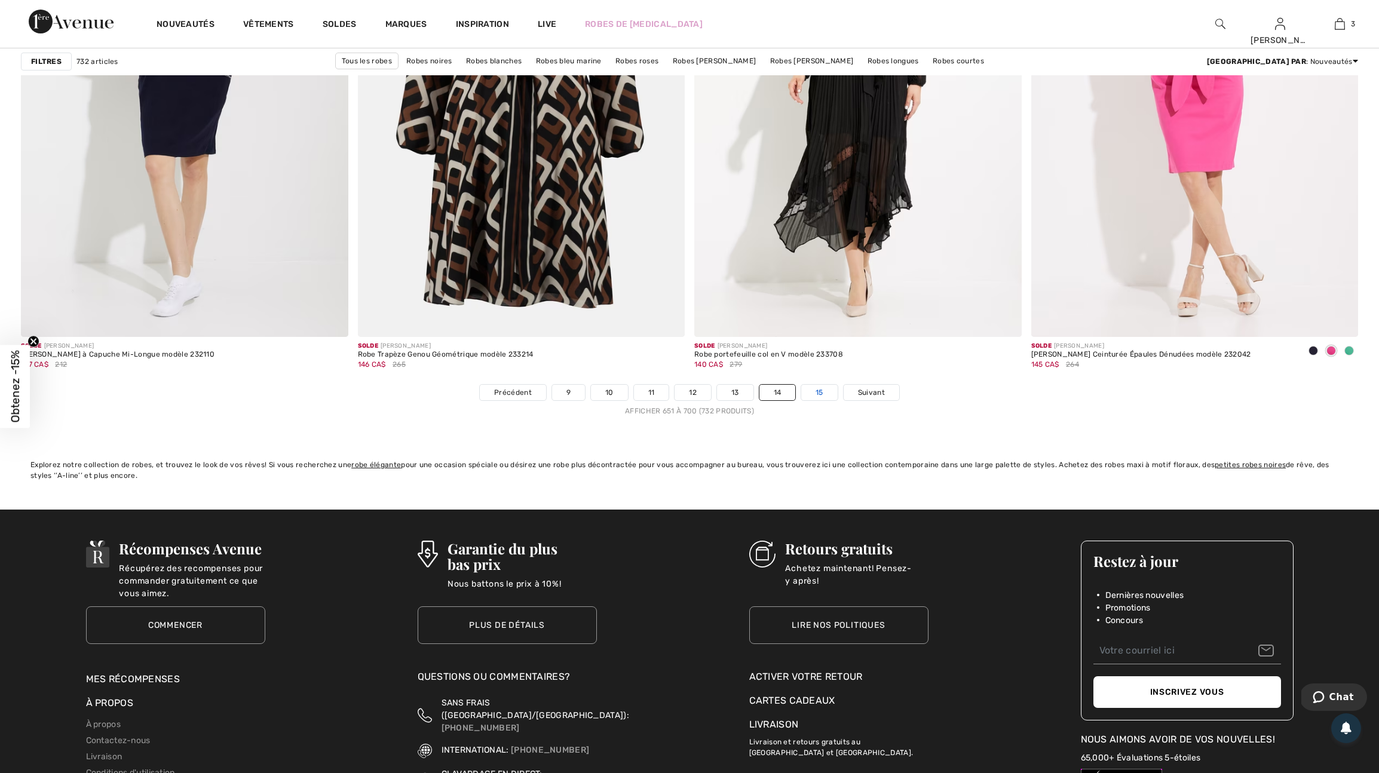
click at [837, 400] on link "15" at bounding box center [819, 393] width 36 height 16
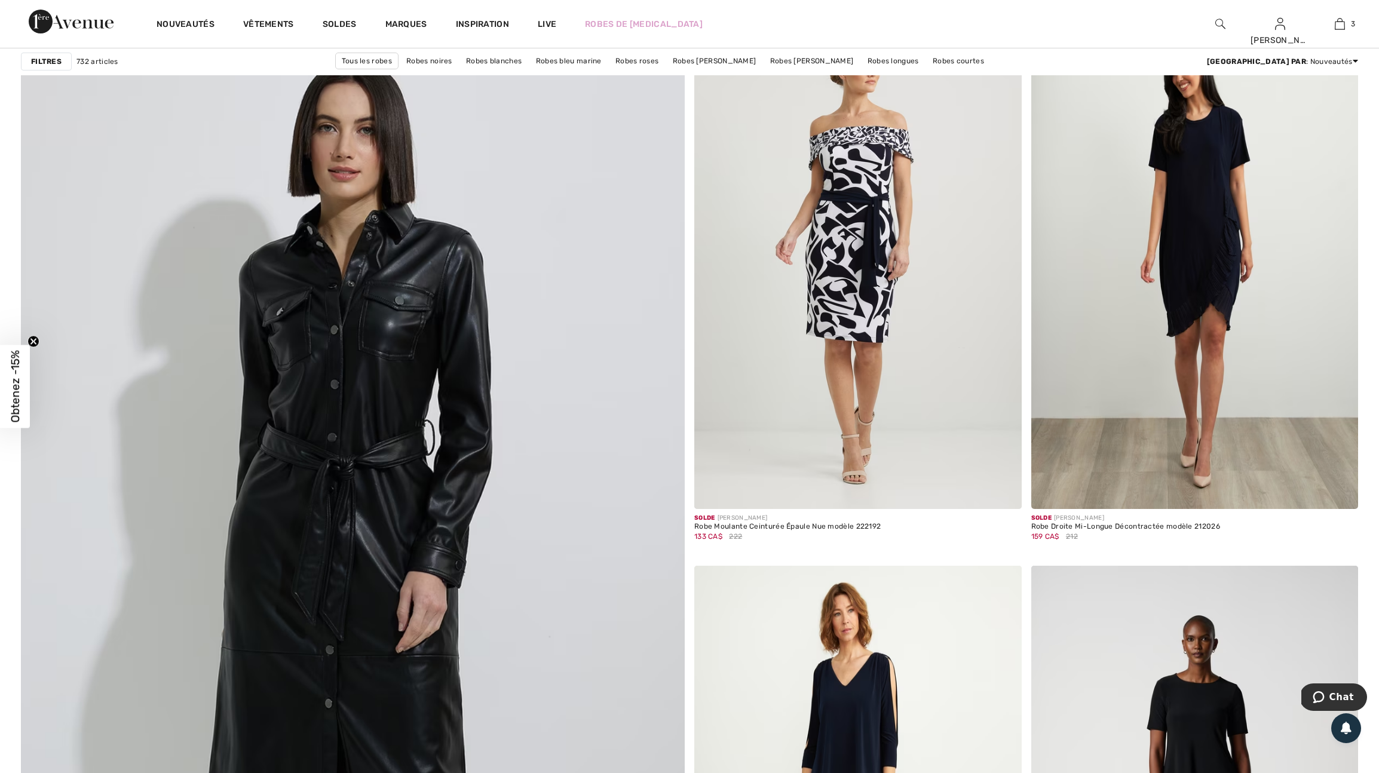
scroll to position [4430, 0]
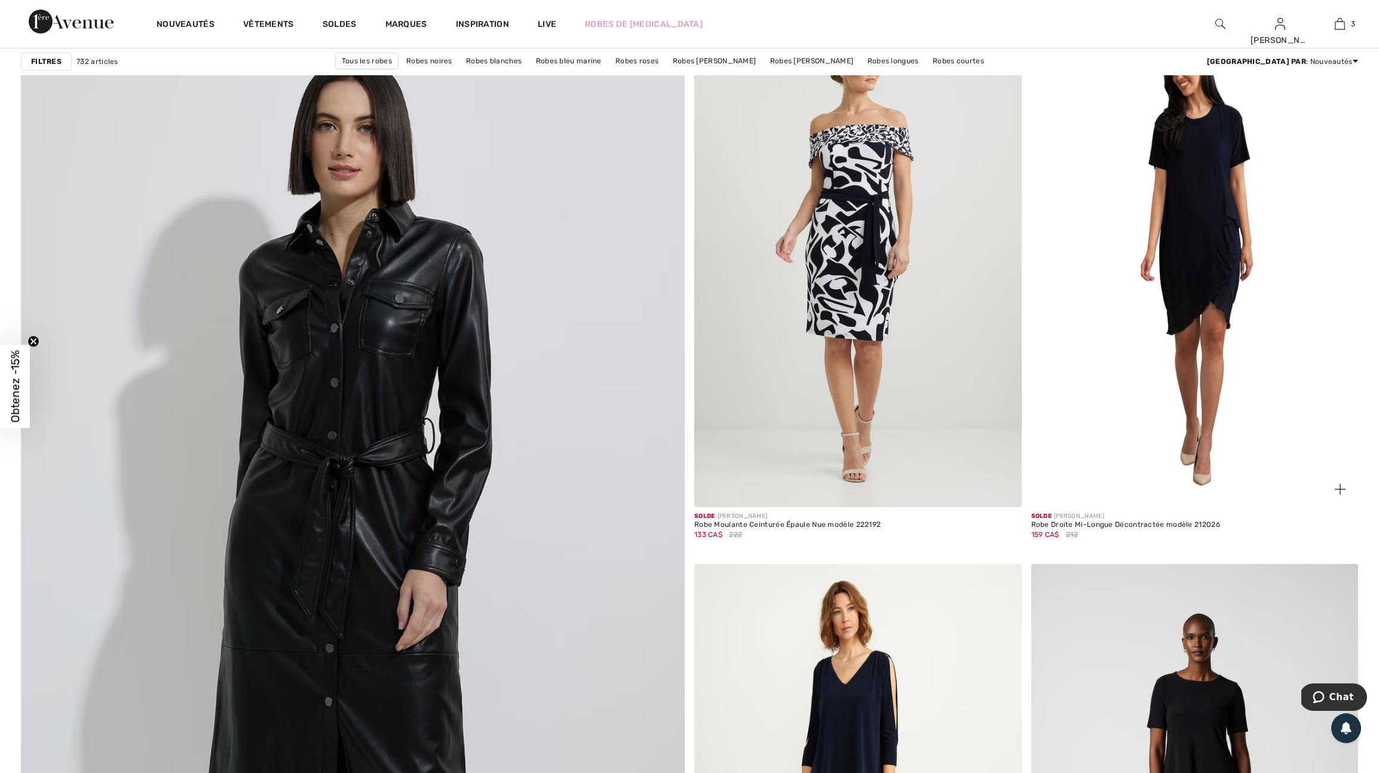
click at [1198, 405] on img at bounding box center [1194, 262] width 327 height 490
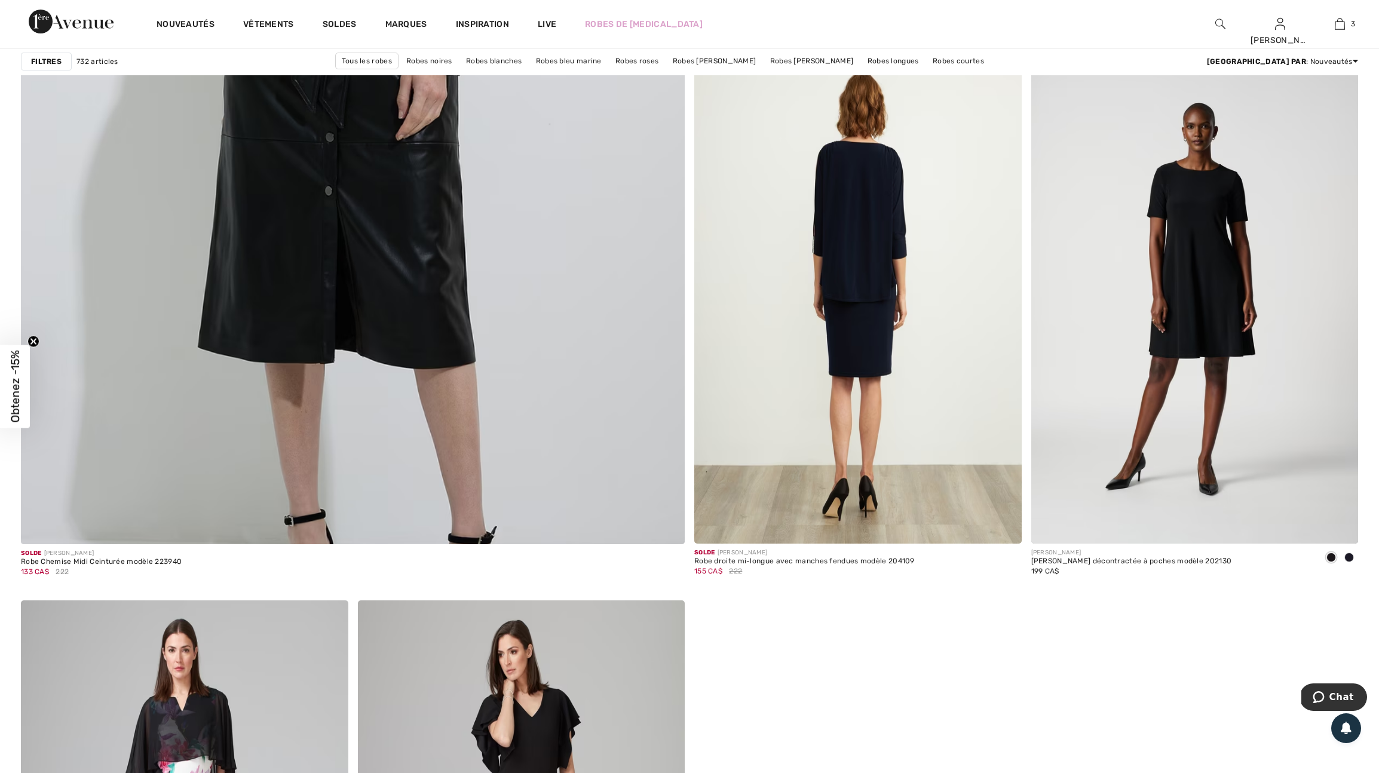
scroll to position [4941, 0]
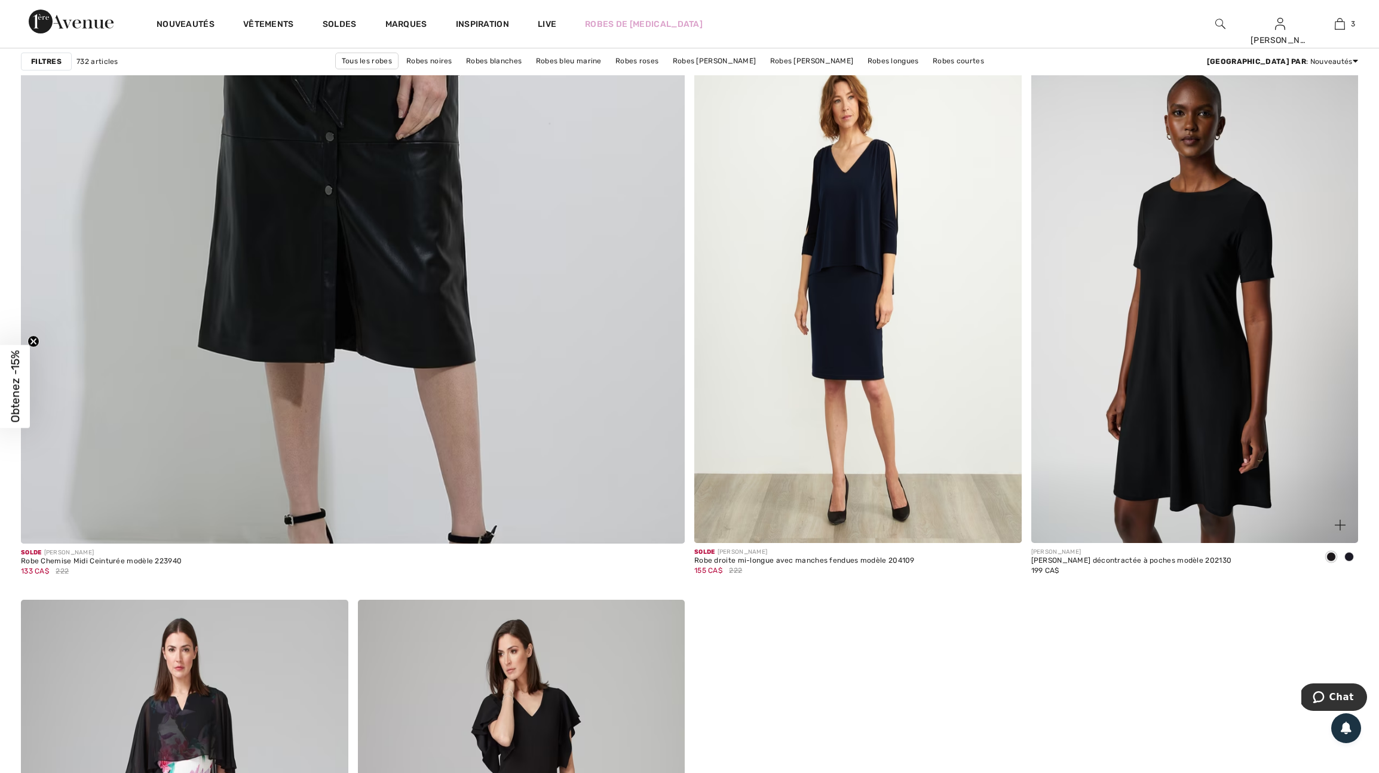
click at [1209, 479] on img at bounding box center [1194, 298] width 327 height 490
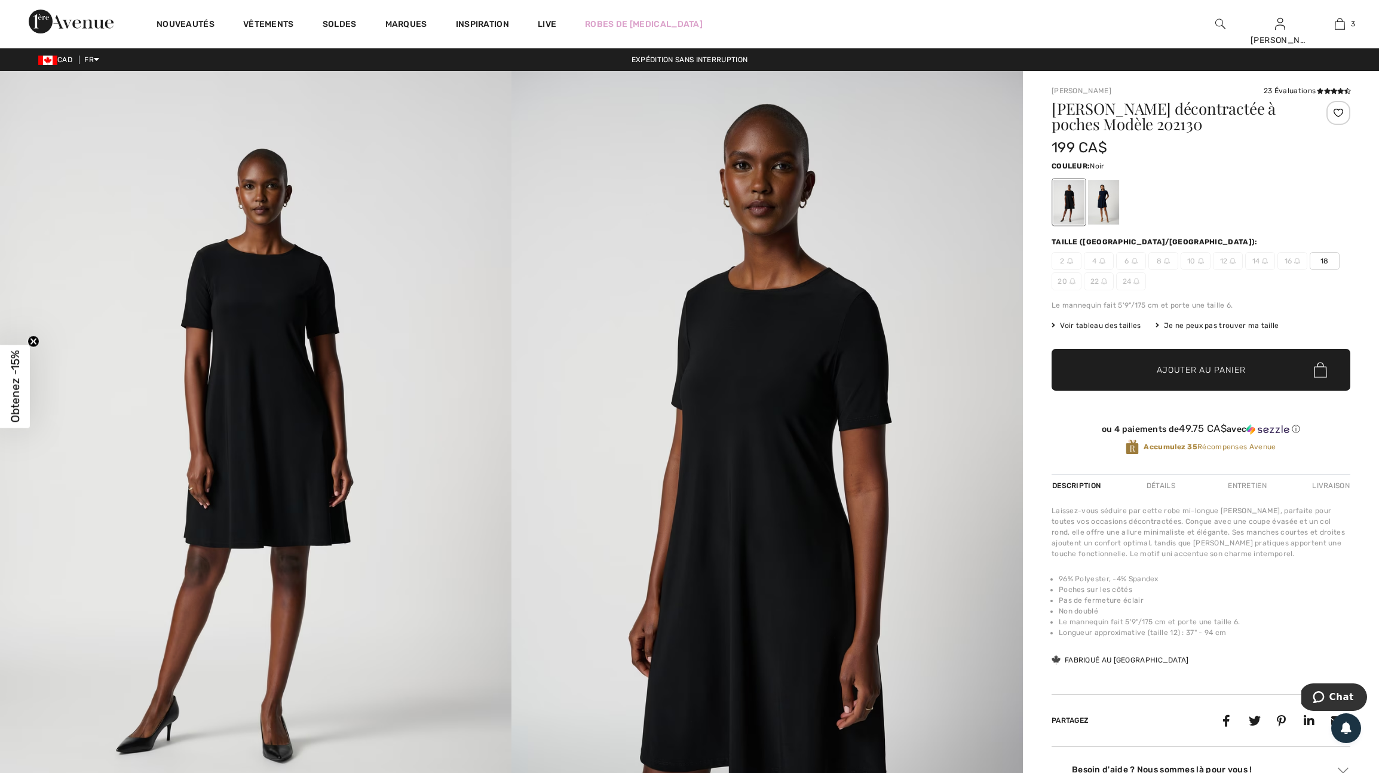
click at [1330, 115] on div at bounding box center [1338, 113] width 24 height 24
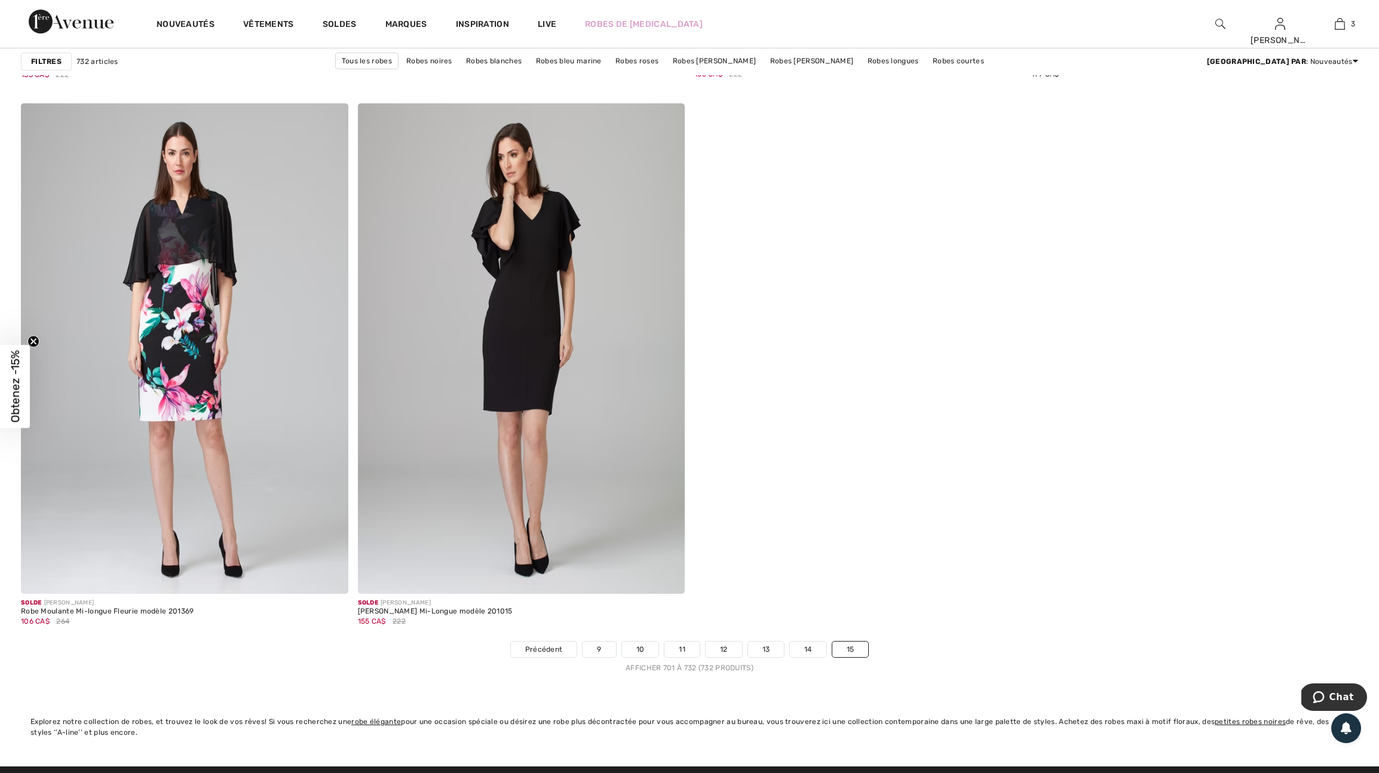
scroll to position [5441, 0]
